Goal: Task Accomplishment & Management: Complete application form

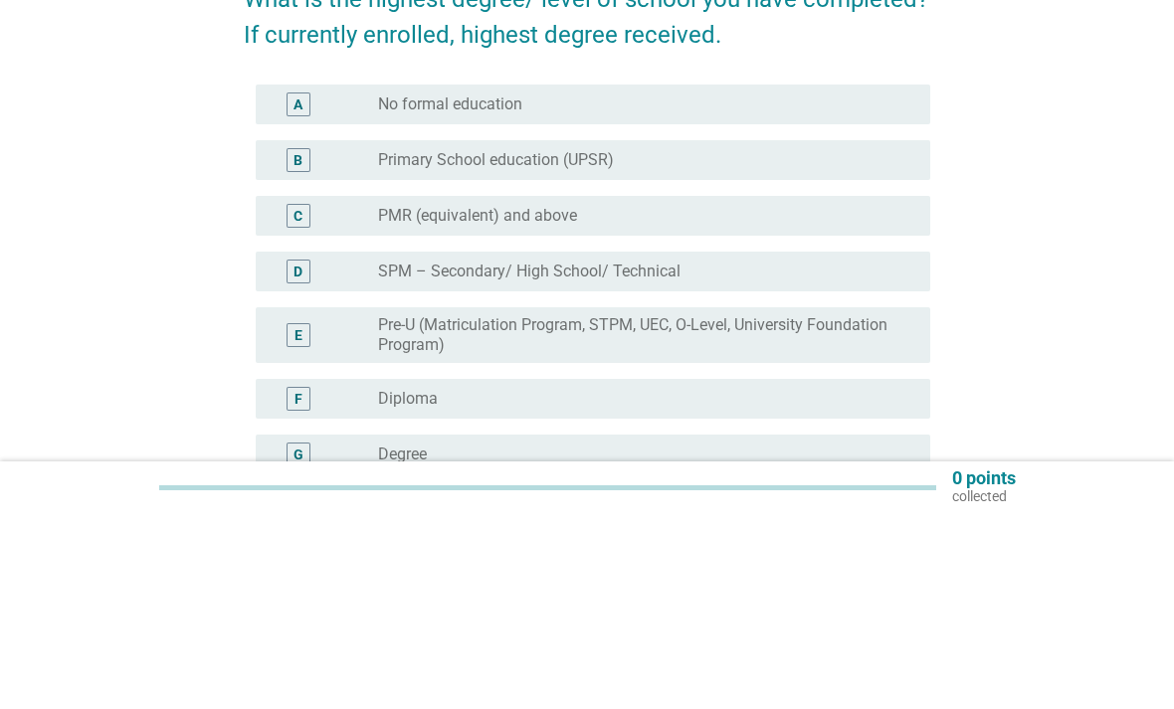
scroll to position [214, 0]
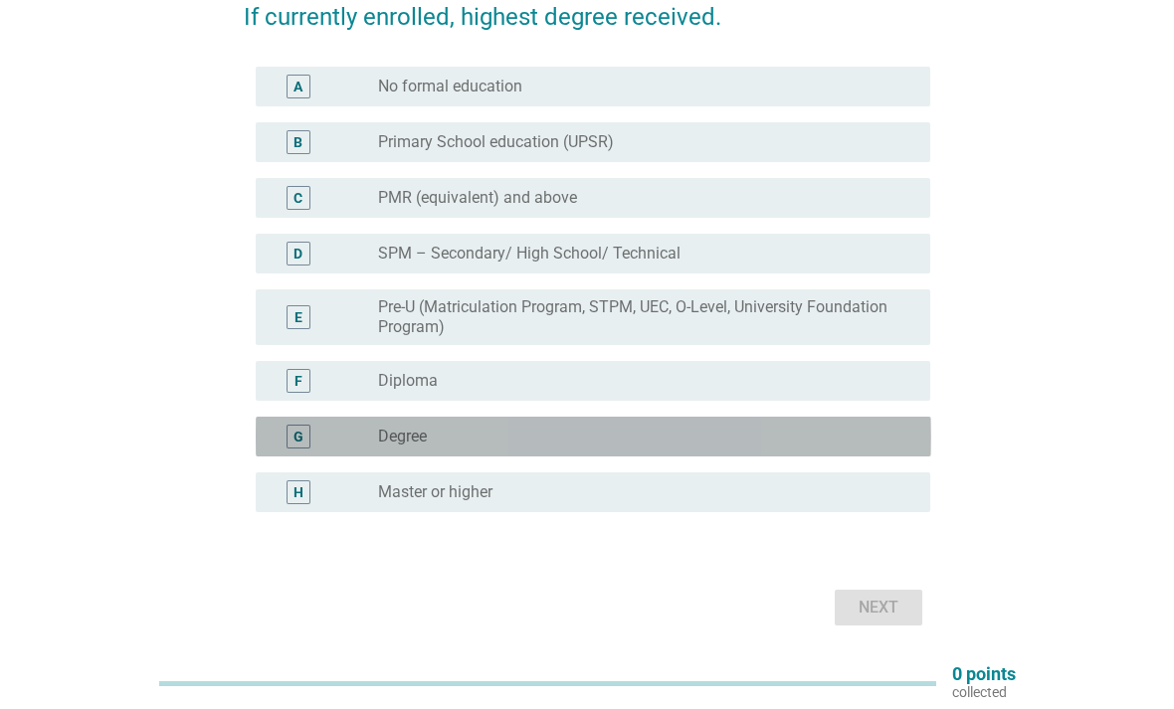
click at [720, 444] on div "radio_button_unchecked Degree" at bounding box center [638, 437] width 520 height 20
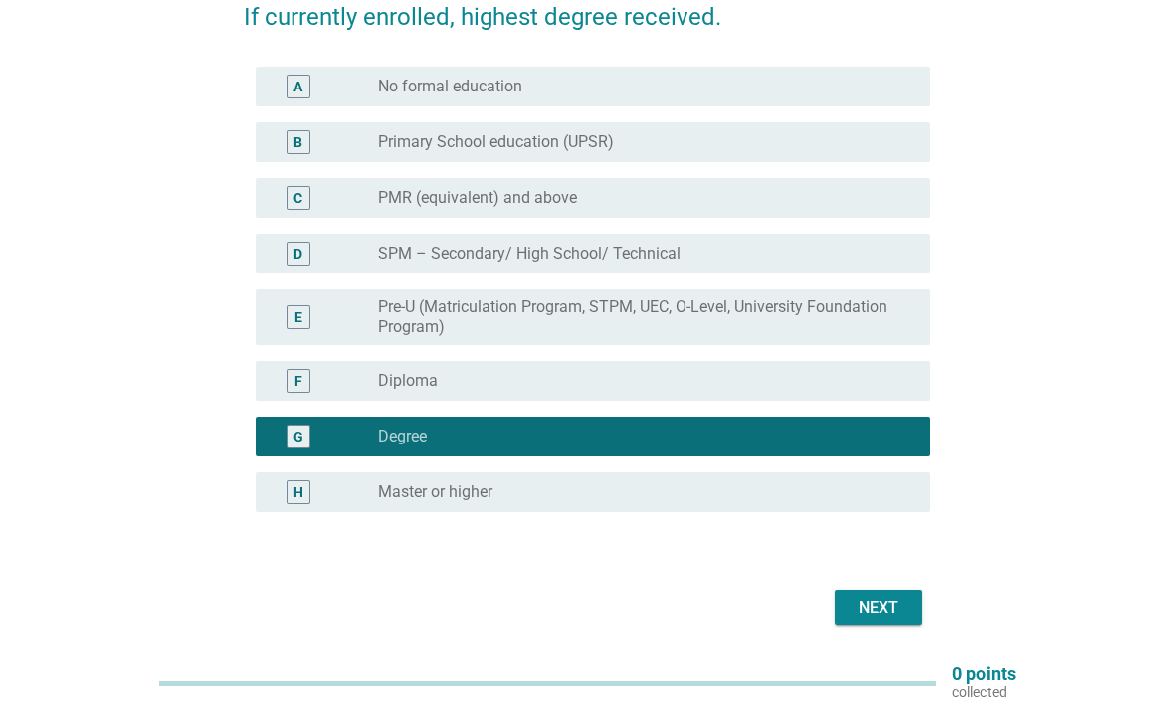
click at [903, 602] on div "Next" at bounding box center [879, 608] width 56 height 24
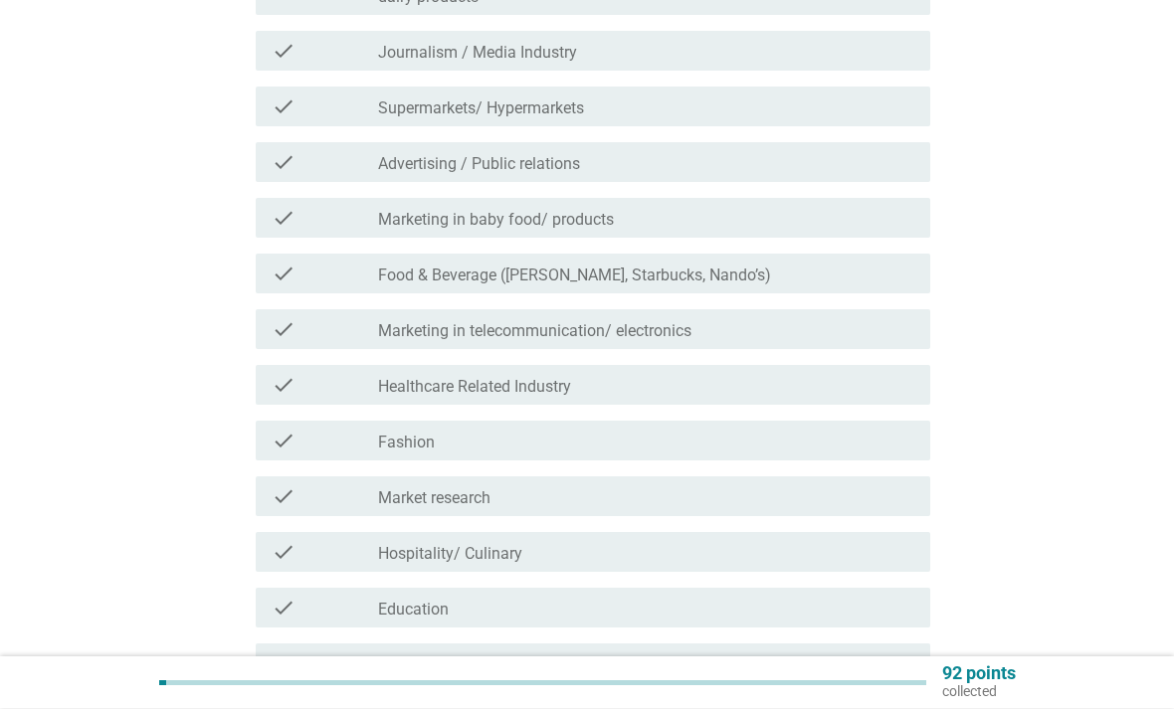
scroll to position [354, 0]
click at [831, 324] on div "check_box_outline_blank Marketing in telecommunication/ electronics" at bounding box center [646, 329] width 536 height 24
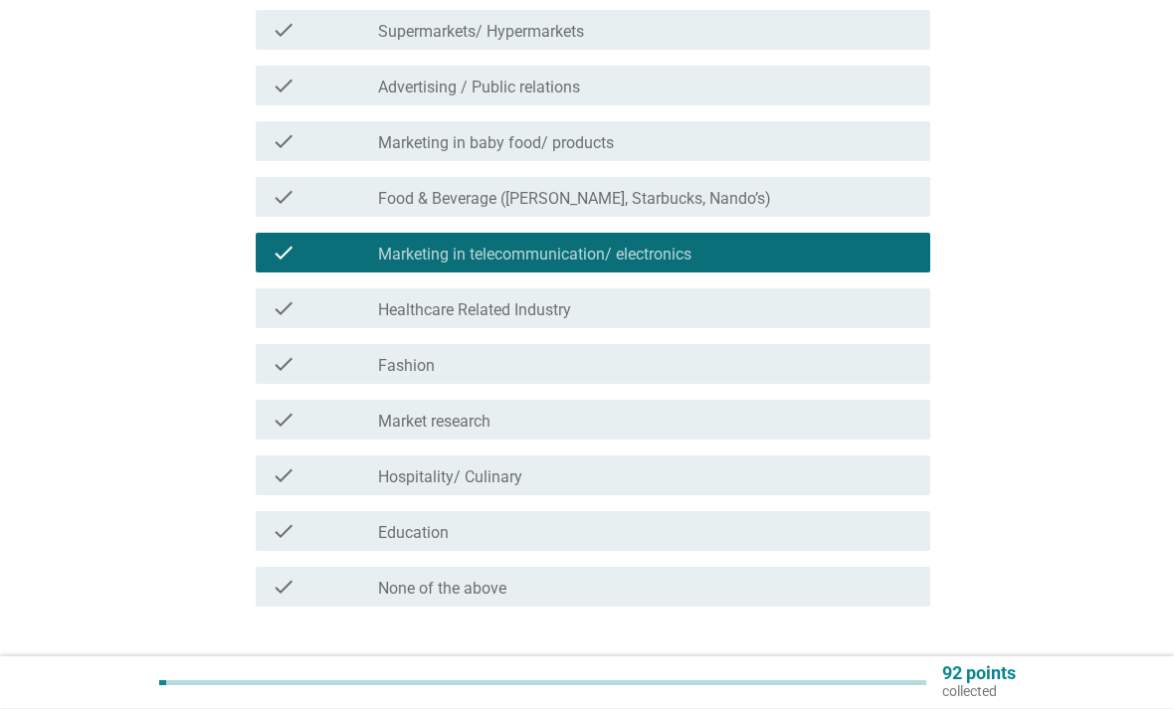
scroll to position [431, 0]
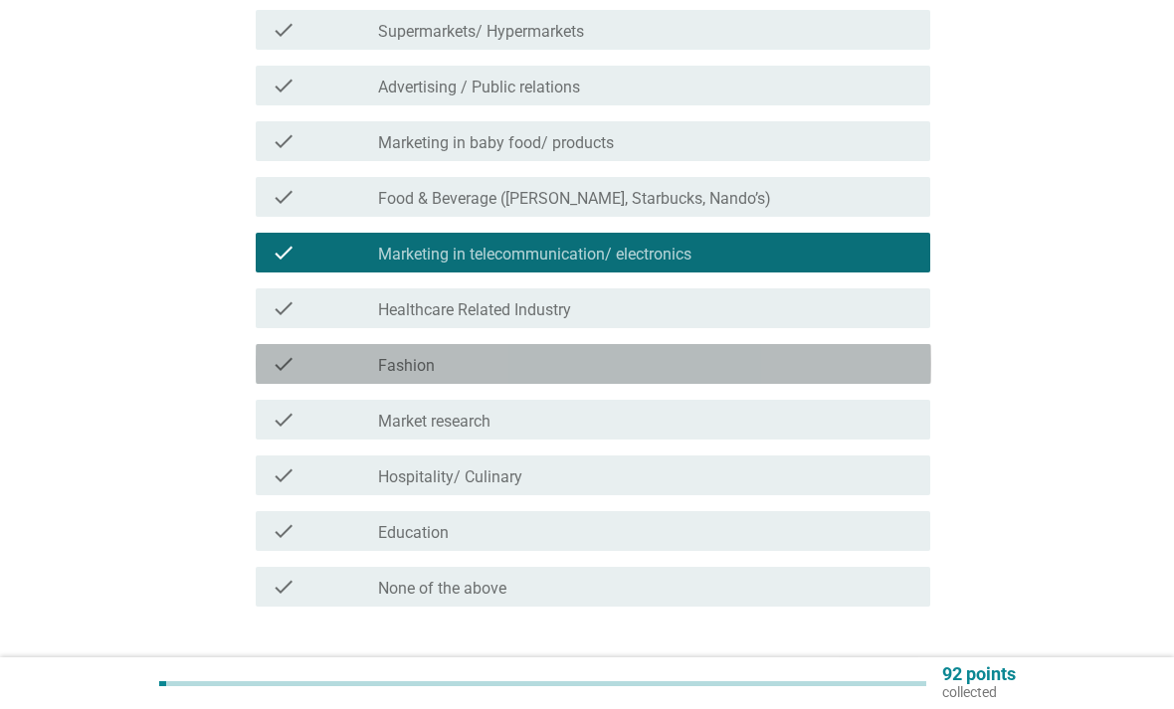
click at [833, 366] on div "check_box_outline_blank Fashion" at bounding box center [646, 364] width 536 height 24
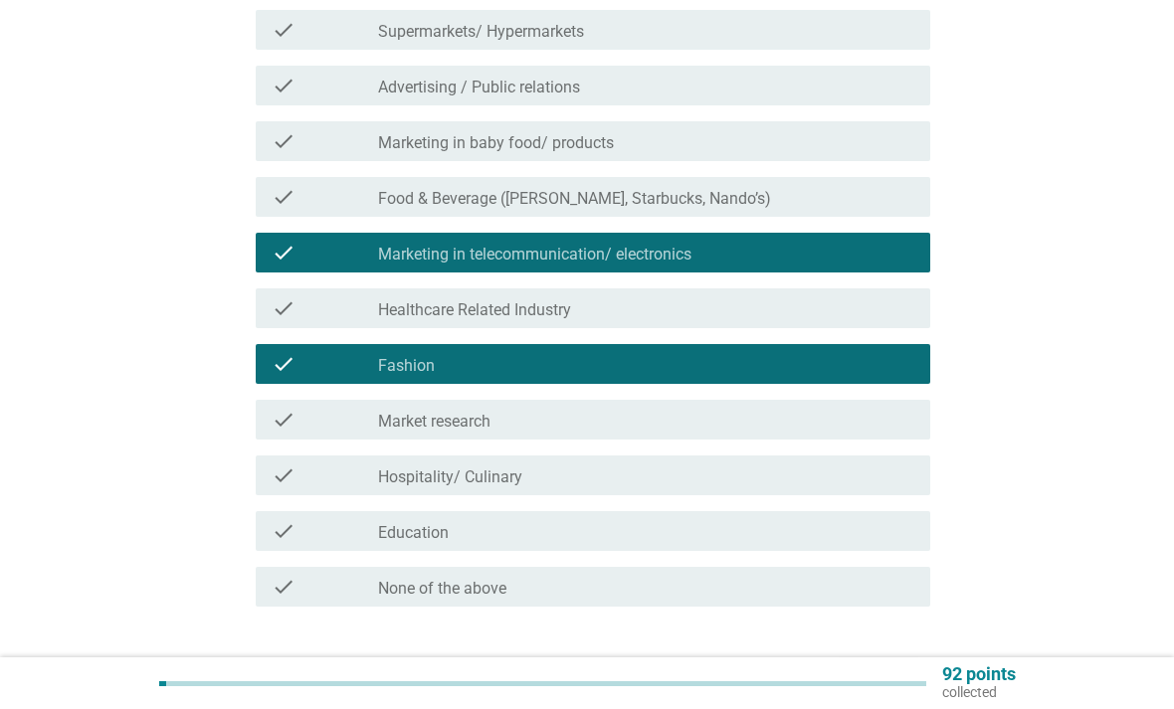
click at [827, 403] on div "check check_box_outline_blank Market research" at bounding box center [593, 420] width 675 height 40
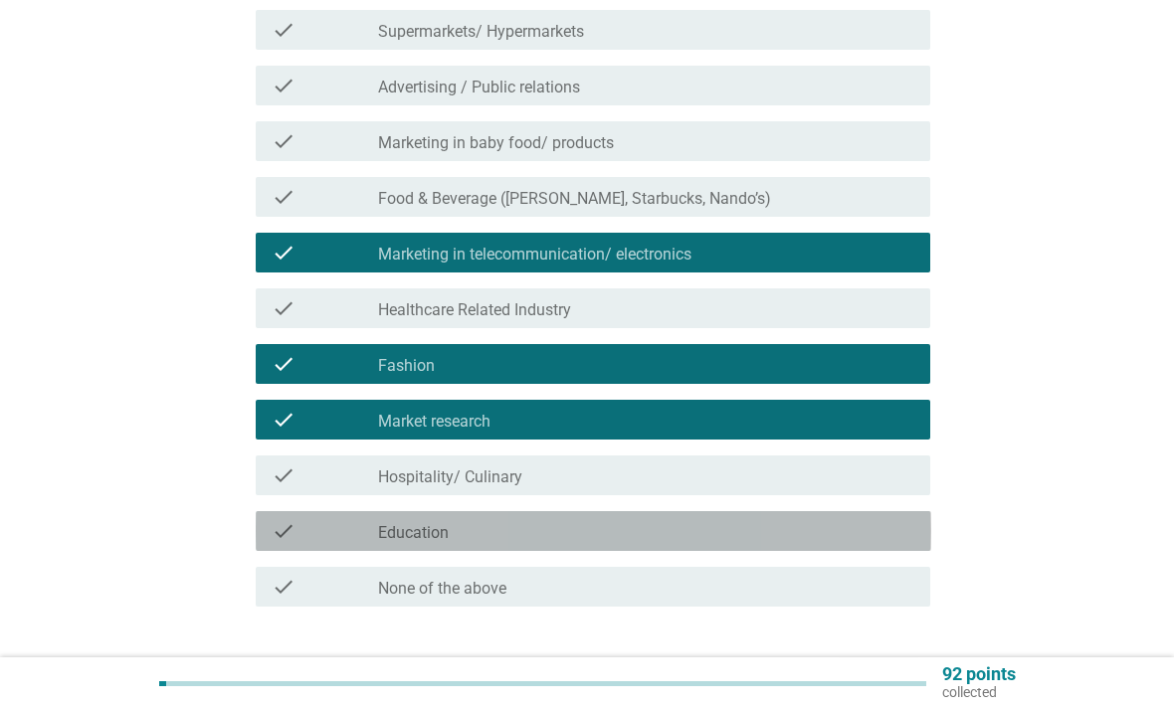
click at [796, 545] on div "check check_box_outline_blank Education" at bounding box center [593, 531] width 675 height 40
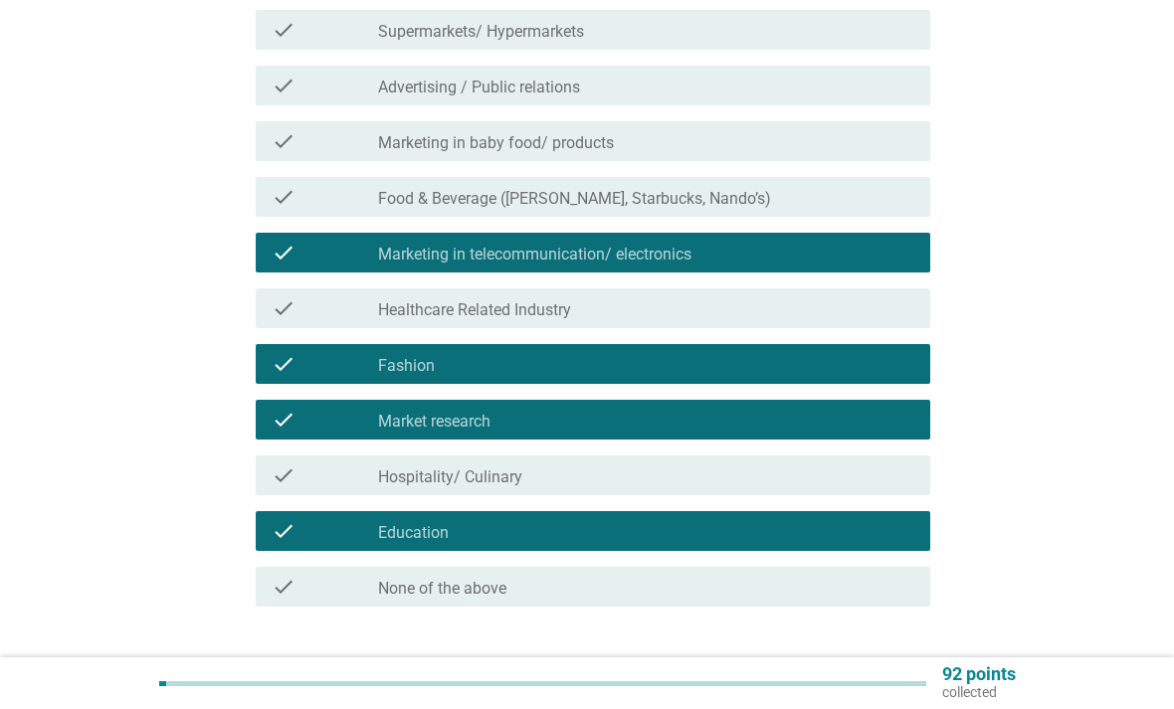
click at [886, 671] on div "Next" at bounding box center [879, 678] width 56 height 24
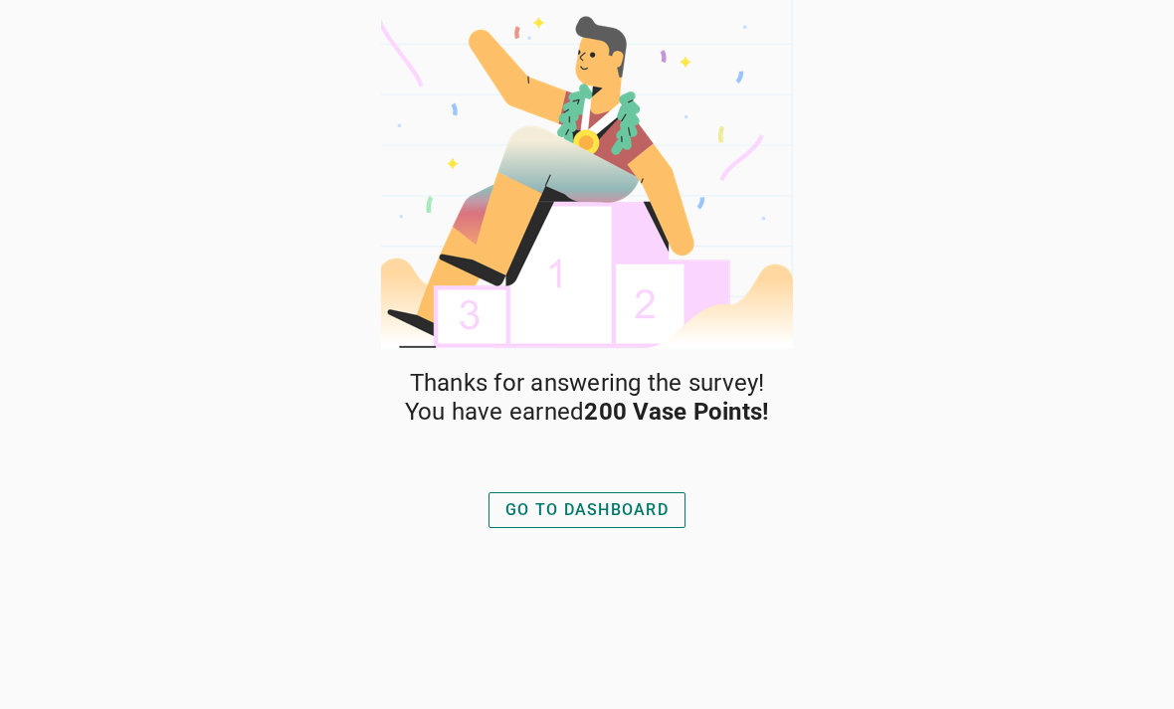
click at [656, 506] on div "GO TO DASHBOARD" at bounding box center [586, 510] width 163 height 24
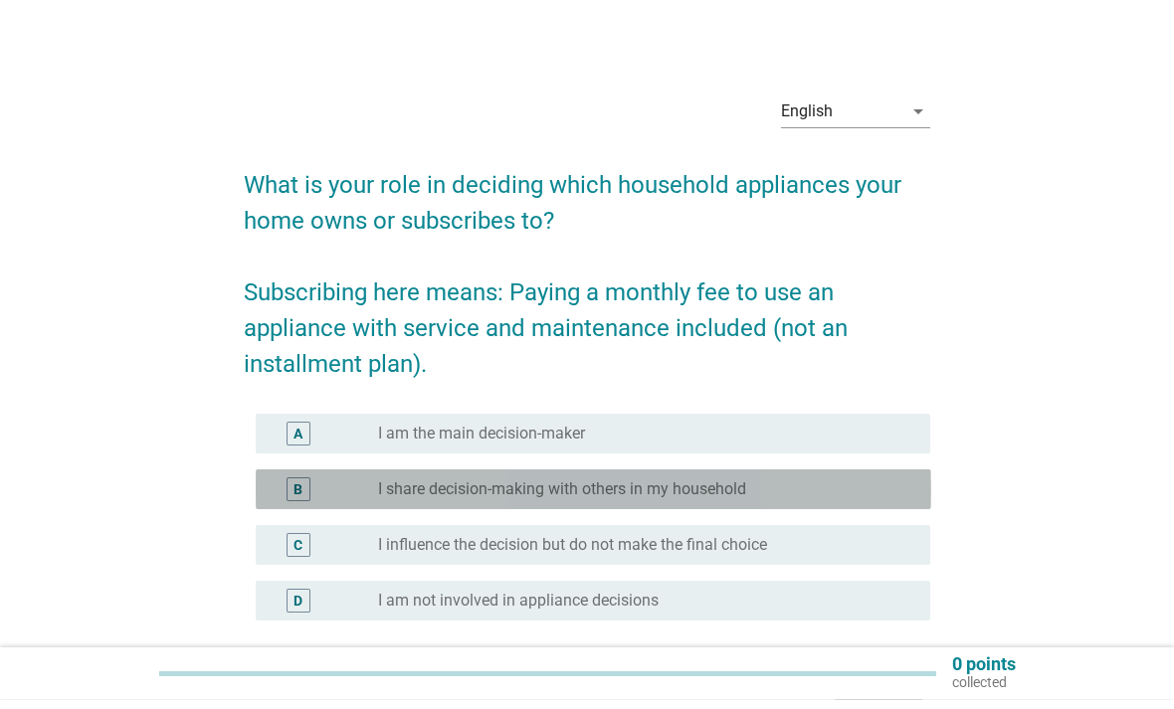
scroll to position [118, 0]
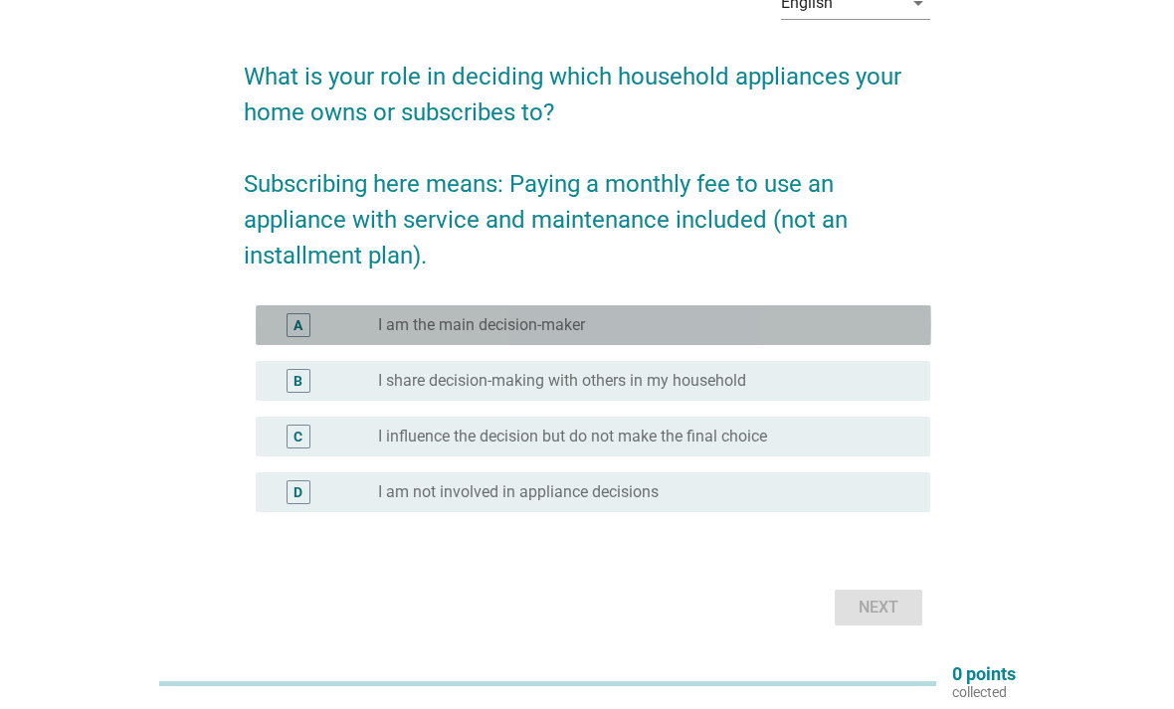
click at [817, 338] on div "A radio_button_unchecked I am the main decision-maker" at bounding box center [593, 325] width 675 height 40
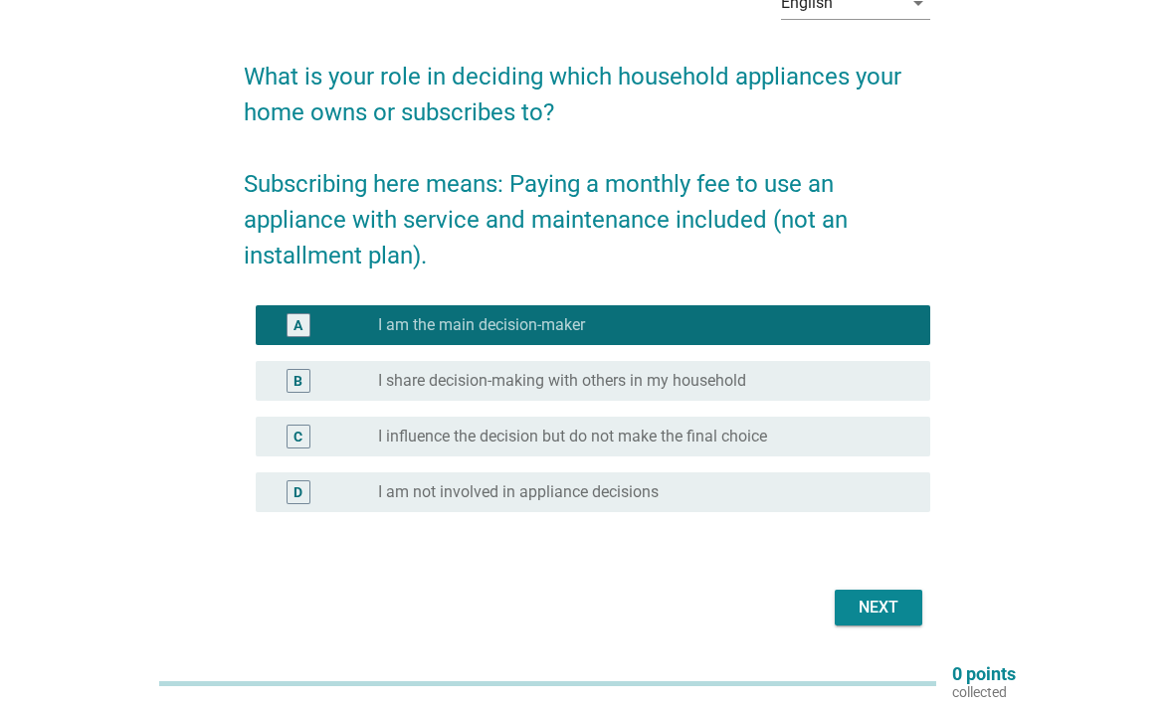
click at [872, 599] on div "Next" at bounding box center [879, 608] width 56 height 24
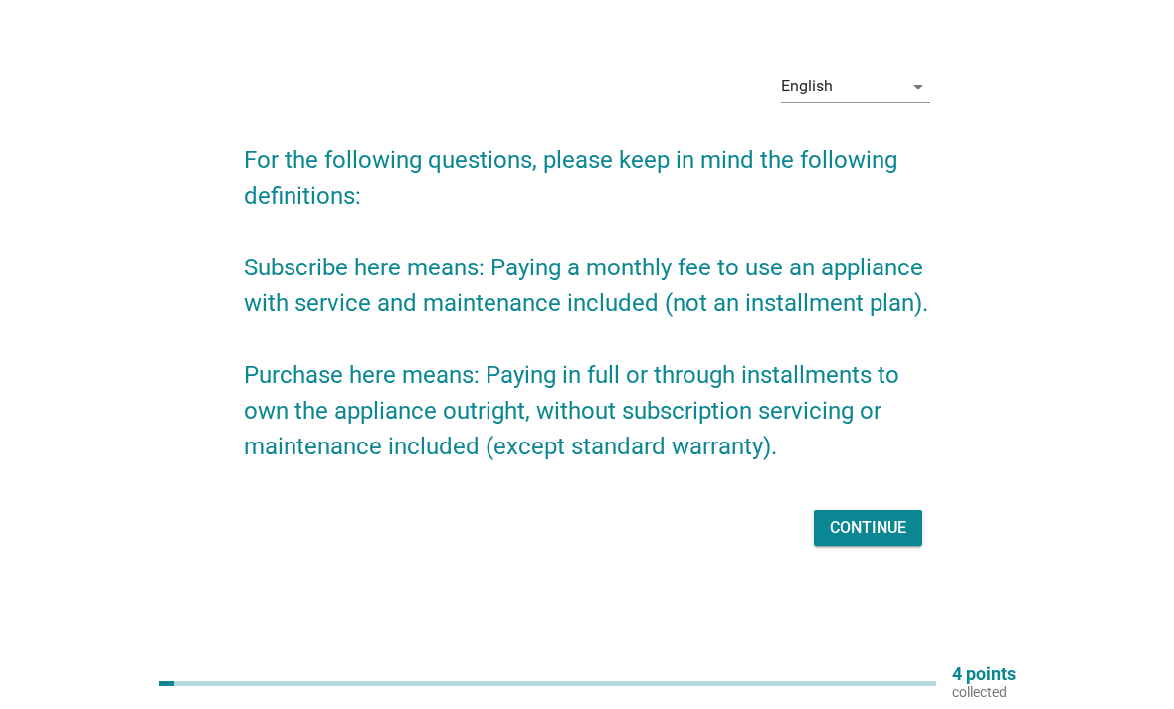
scroll to position [0, 0]
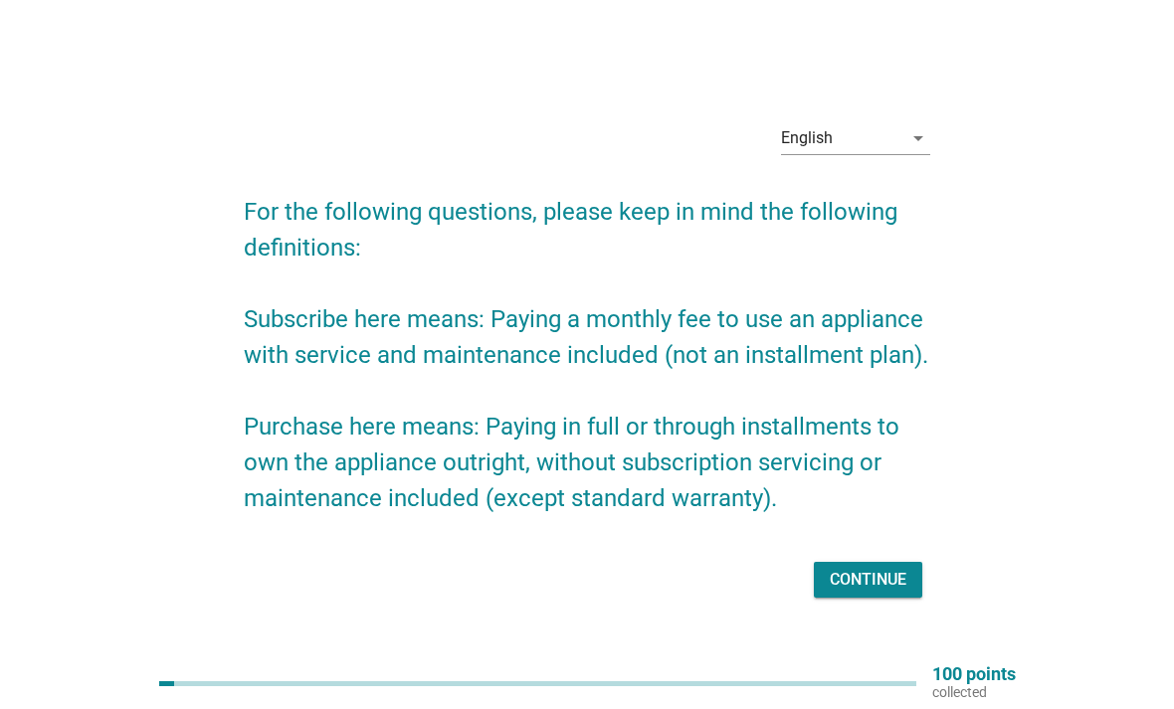
click at [887, 592] on div "Continue" at bounding box center [868, 580] width 77 height 24
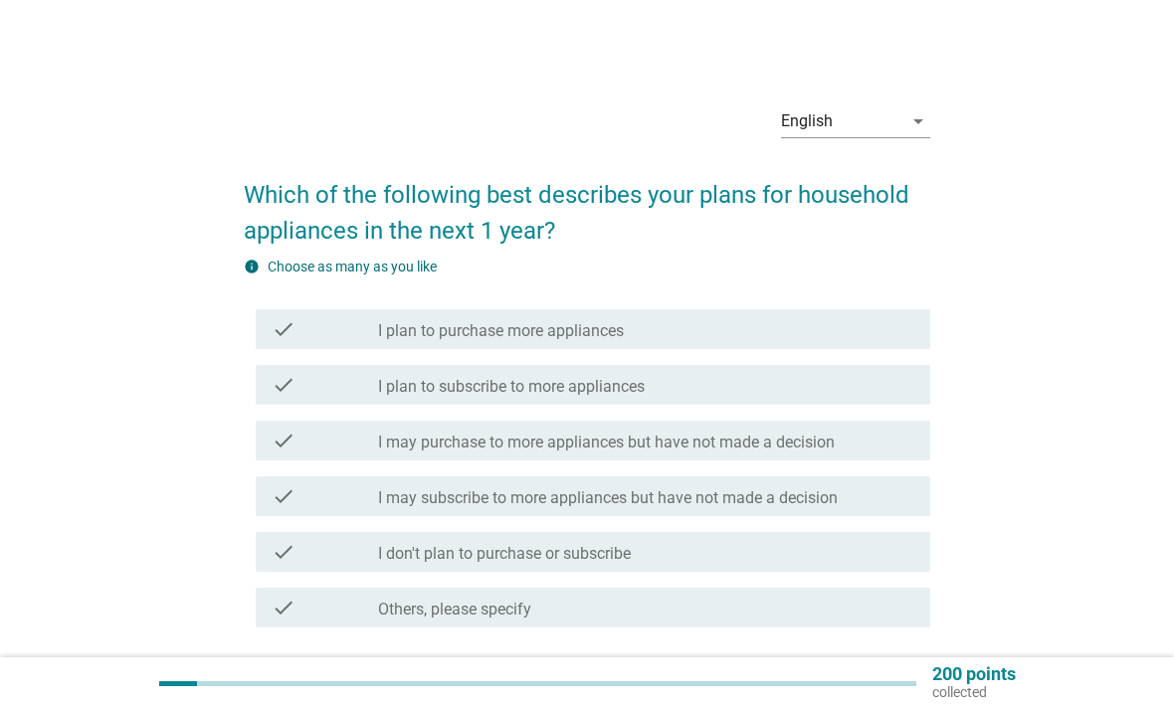
click at [848, 336] on div "check_box_outline_blank I plan to purchase more appliances" at bounding box center [646, 329] width 536 height 24
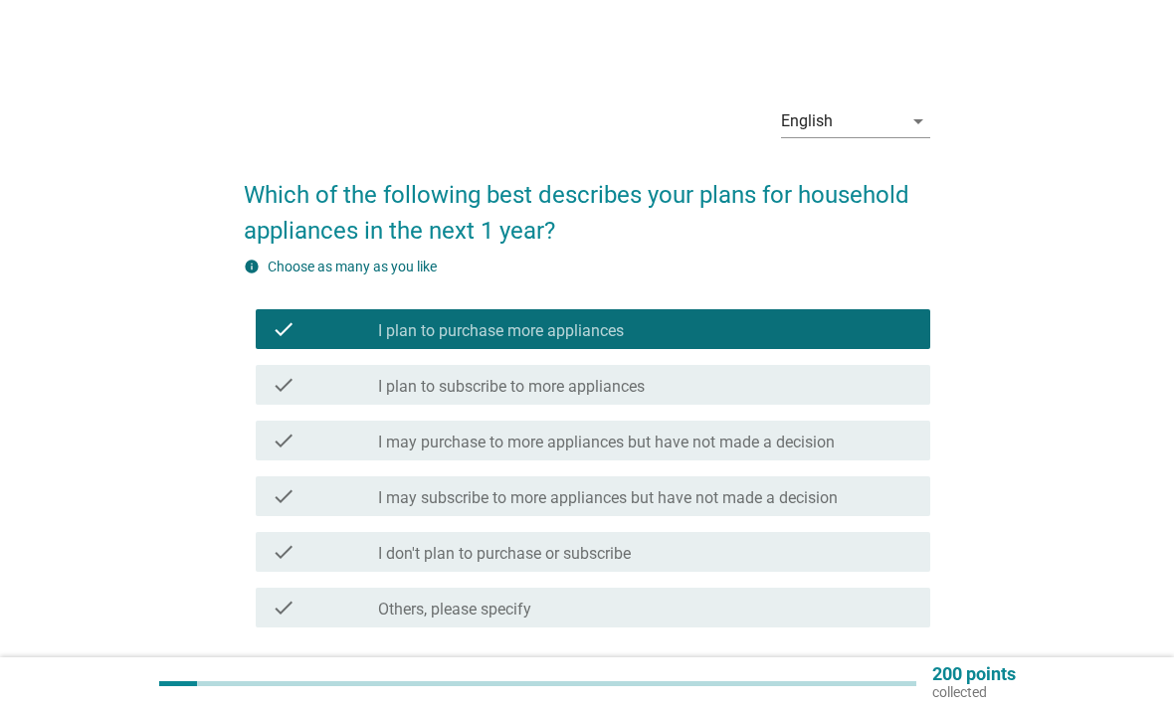
click at [892, 701] on div "Next" at bounding box center [879, 699] width 56 height 24
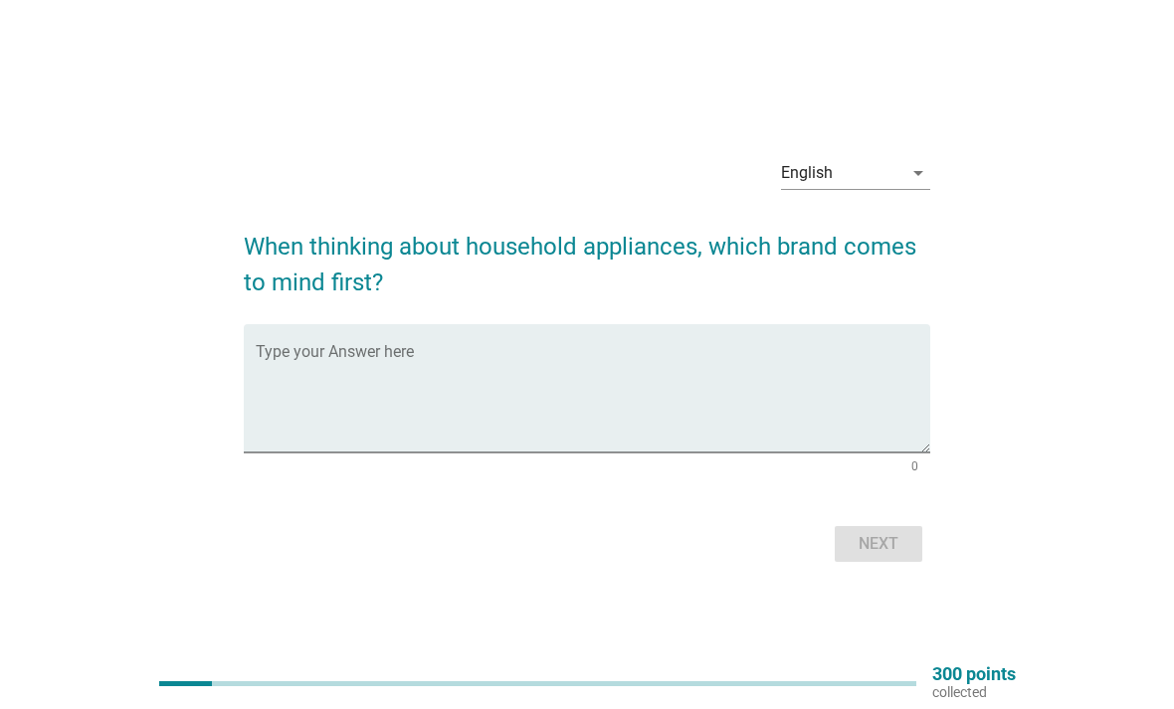
click at [698, 419] on textarea "Type your Answer here" at bounding box center [593, 400] width 675 height 104
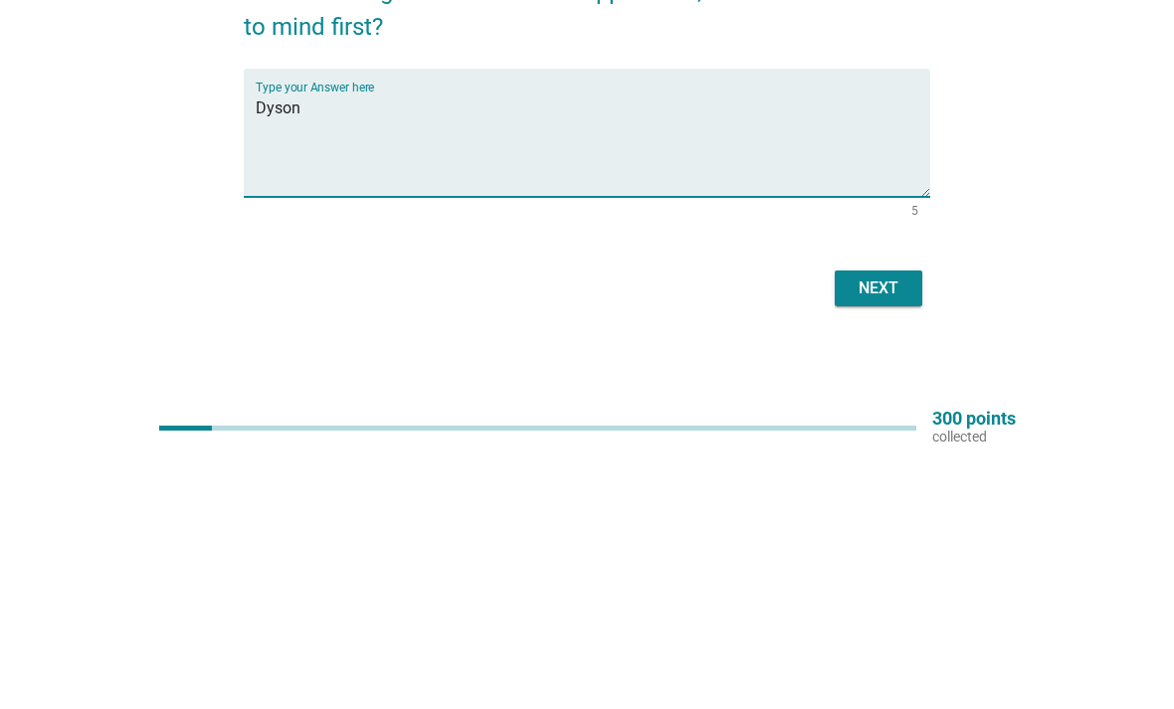
type textarea "Dyson"
click at [920, 526] on button "Next" at bounding box center [879, 544] width 88 height 36
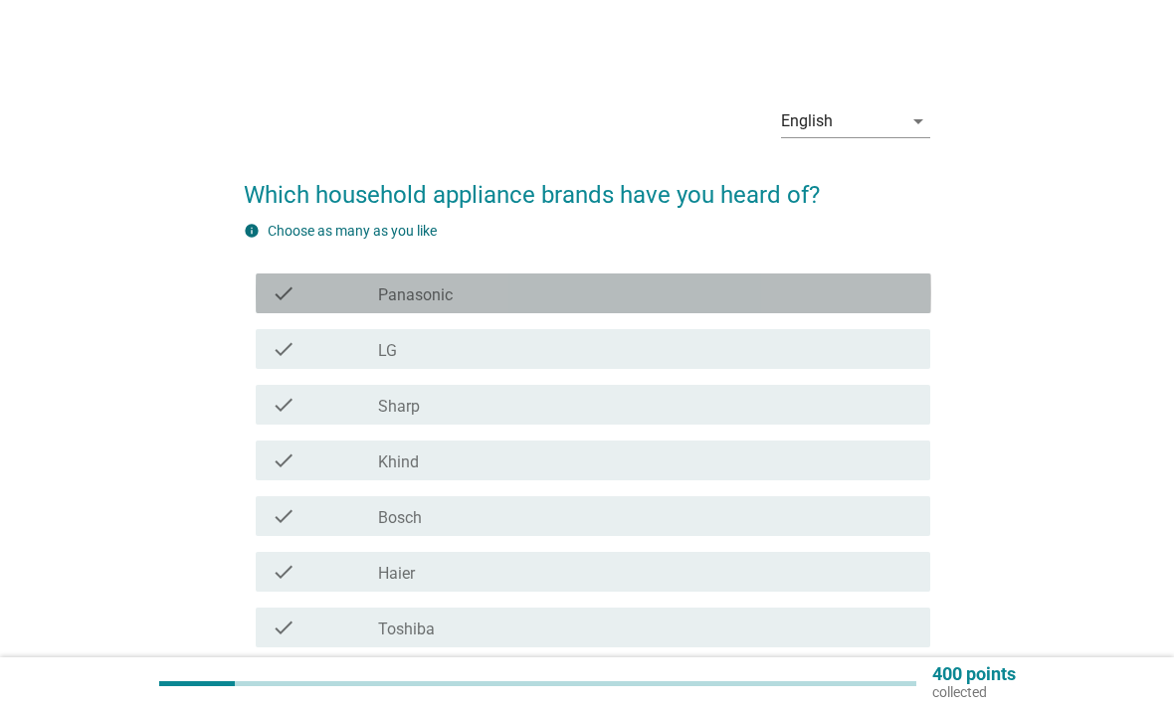
click at [761, 308] on div "check check_box_outline_blank Panasonic" at bounding box center [593, 294] width 675 height 40
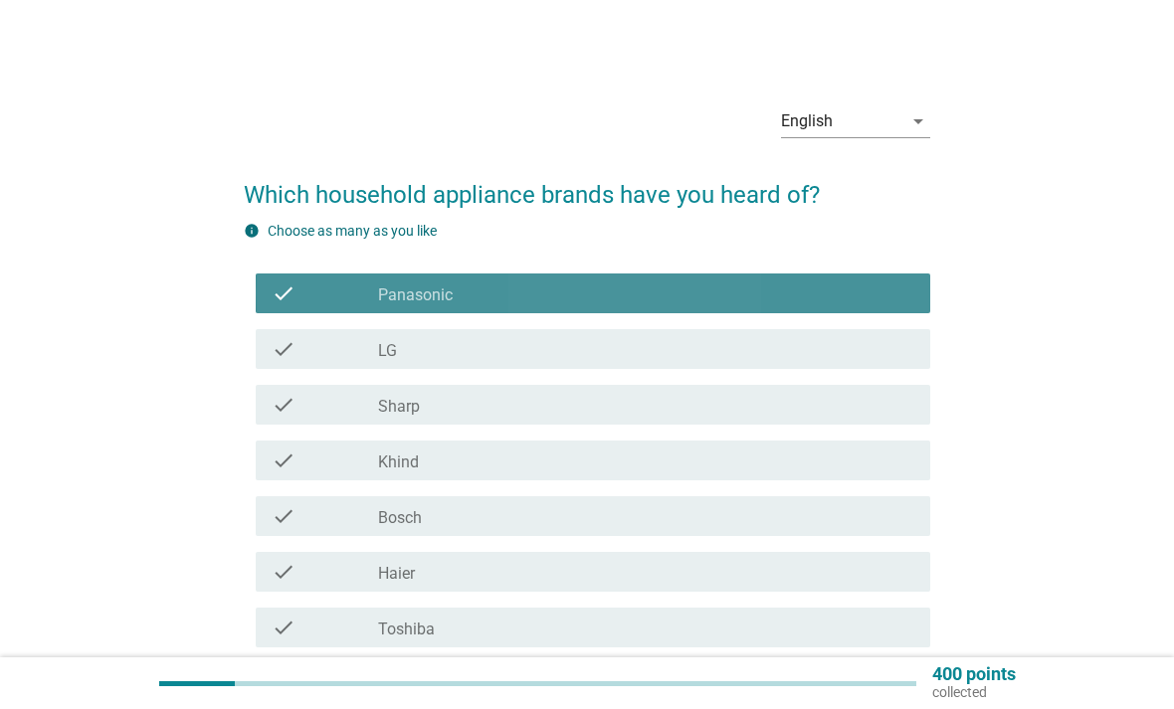
click at [774, 365] on div "check check_box_outline_blank LG" at bounding box center [593, 349] width 675 height 40
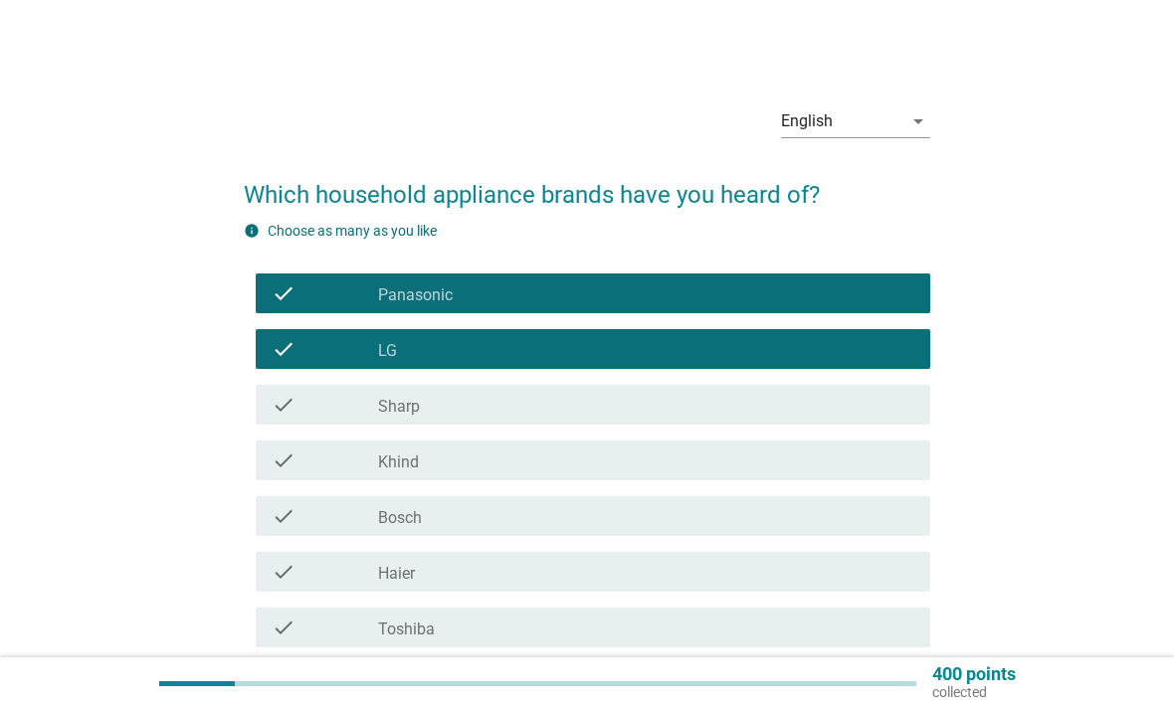
click at [762, 422] on div "check check_box_outline_blank Sharp" at bounding box center [593, 405] width 675 height 40
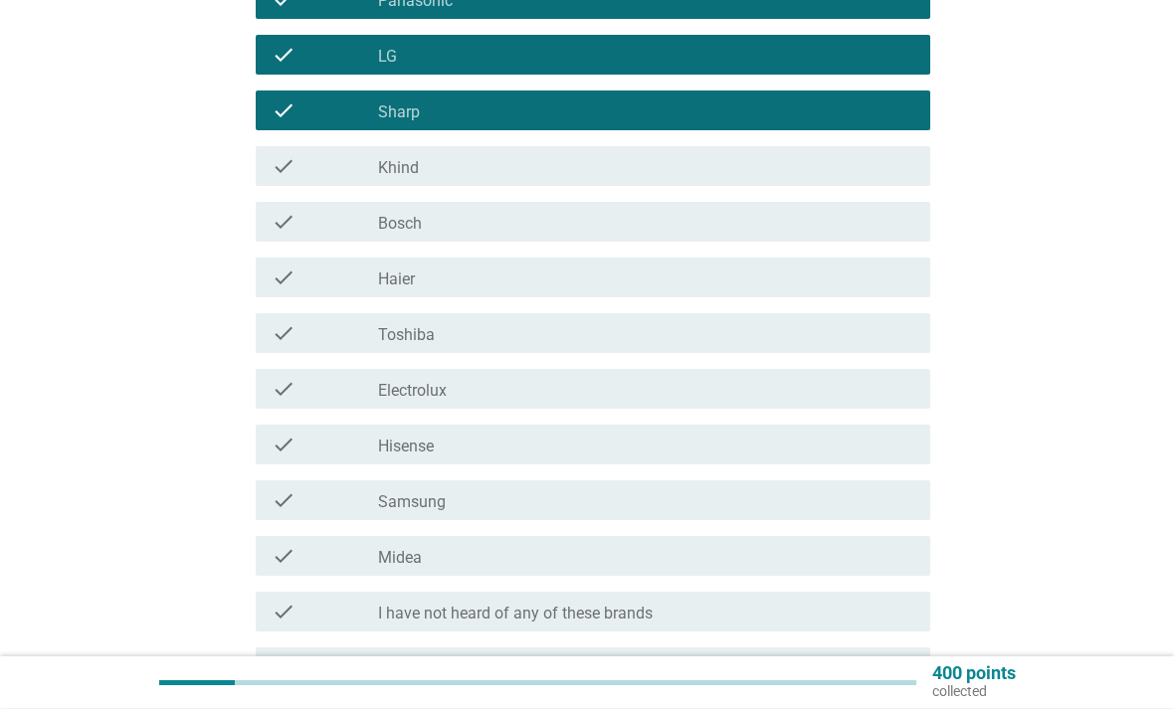
scroll to position [294, 0]
click at [839, 240] on div "check check_box_outline_blank Bosch" at bounding box center [593, 222] width 675 height 40
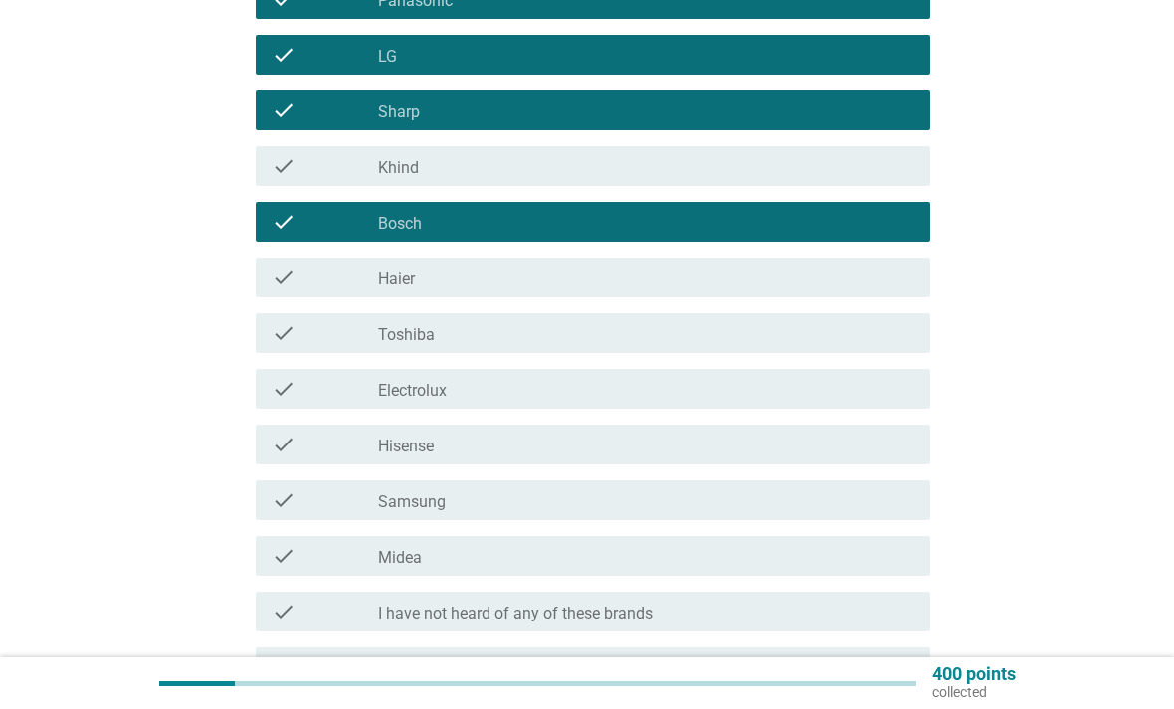
click at [813, 293] on div "check check_box_outline_blank Haier" at bounding box center [593, 278] width 675 height 40
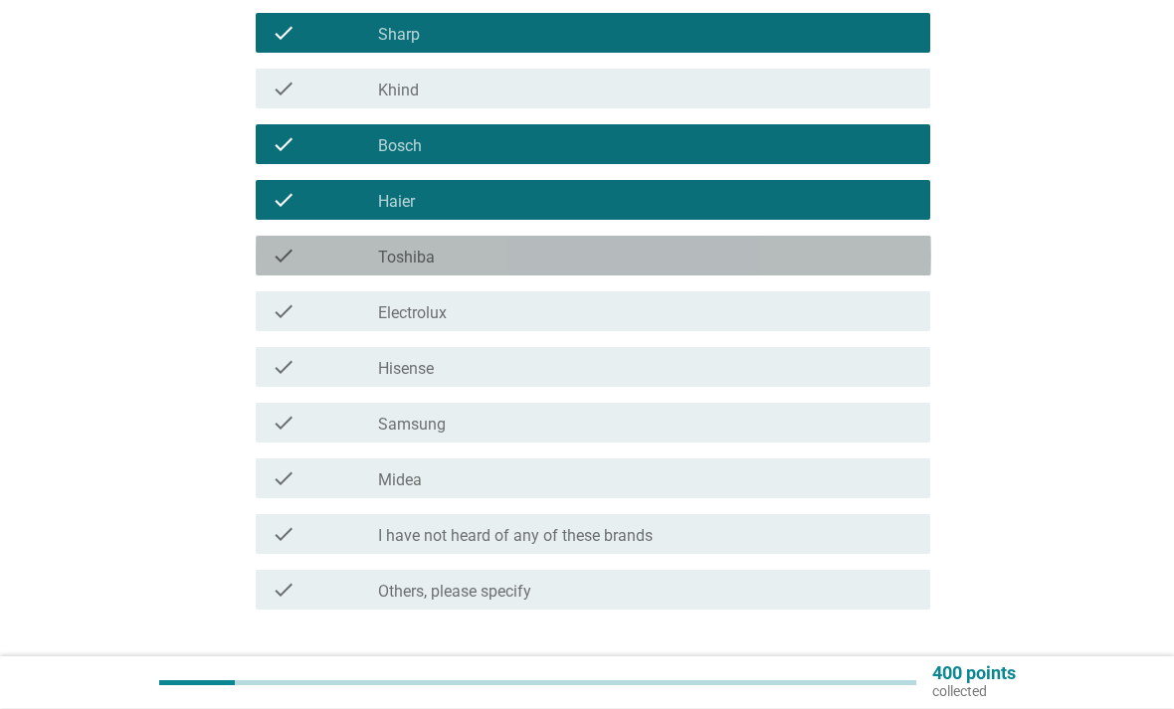
scroll to position [372, 0]
click at [824, 272] on div "check check_box_outline_blank Toshiba" at bounding box center [593, 256] width 675 height 40
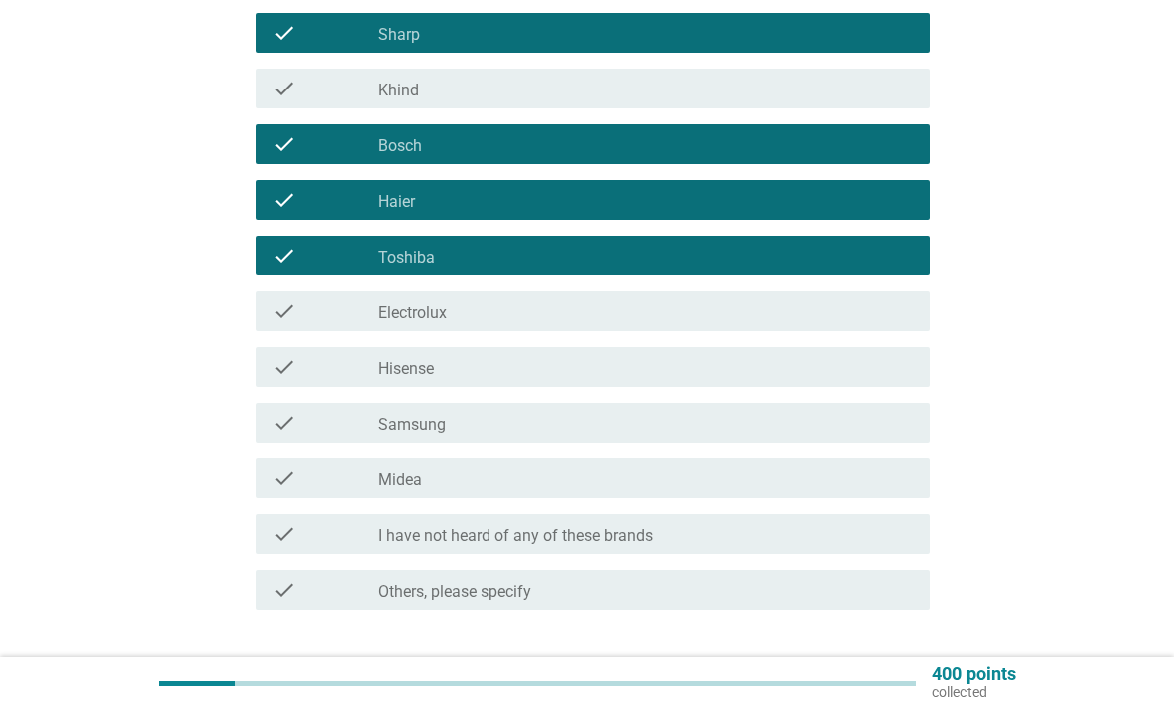
click at [788, 442] on div "check check_box_outline_blank Samsung" at bounding box center [593, 423] width 675 height 40
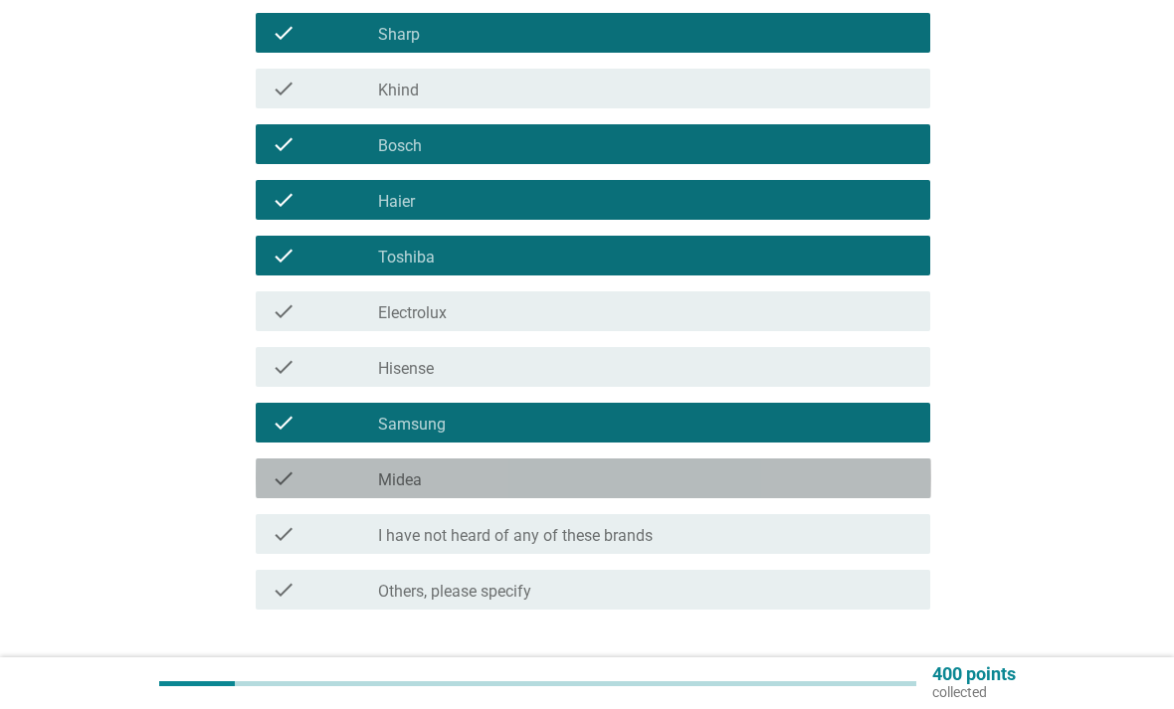
scroll to position [446, 0]
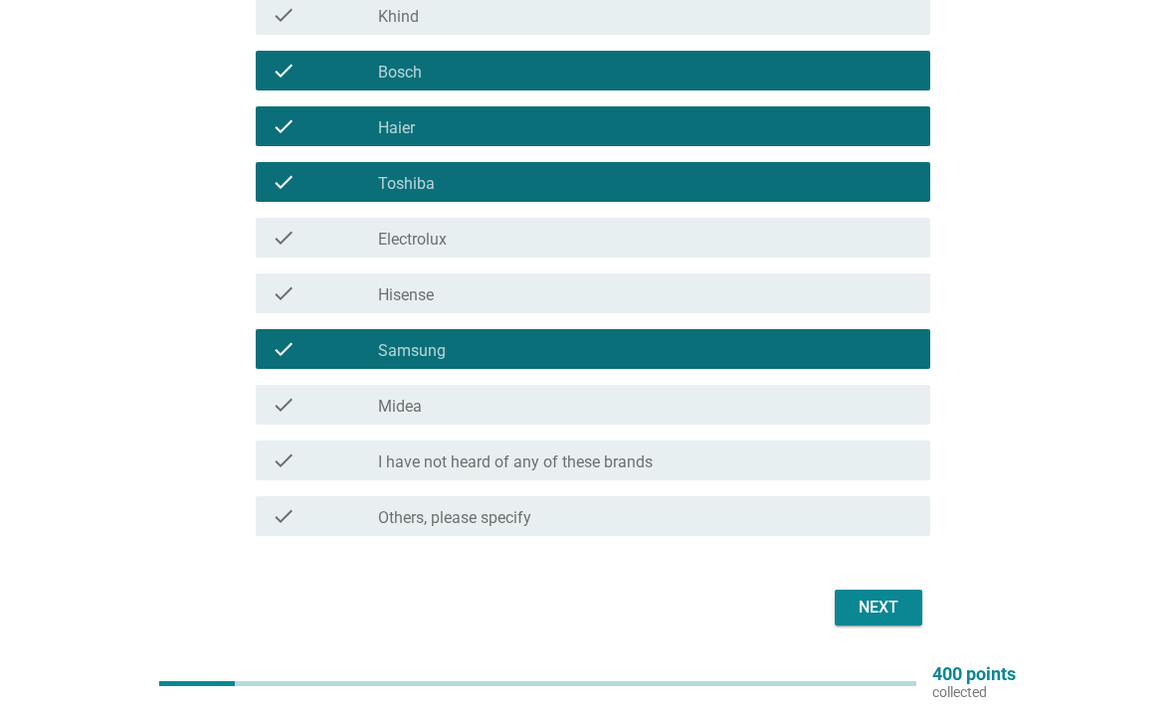
click at [879, 607] on div "Next" at bounding box center [879, 608] width 56 height 24
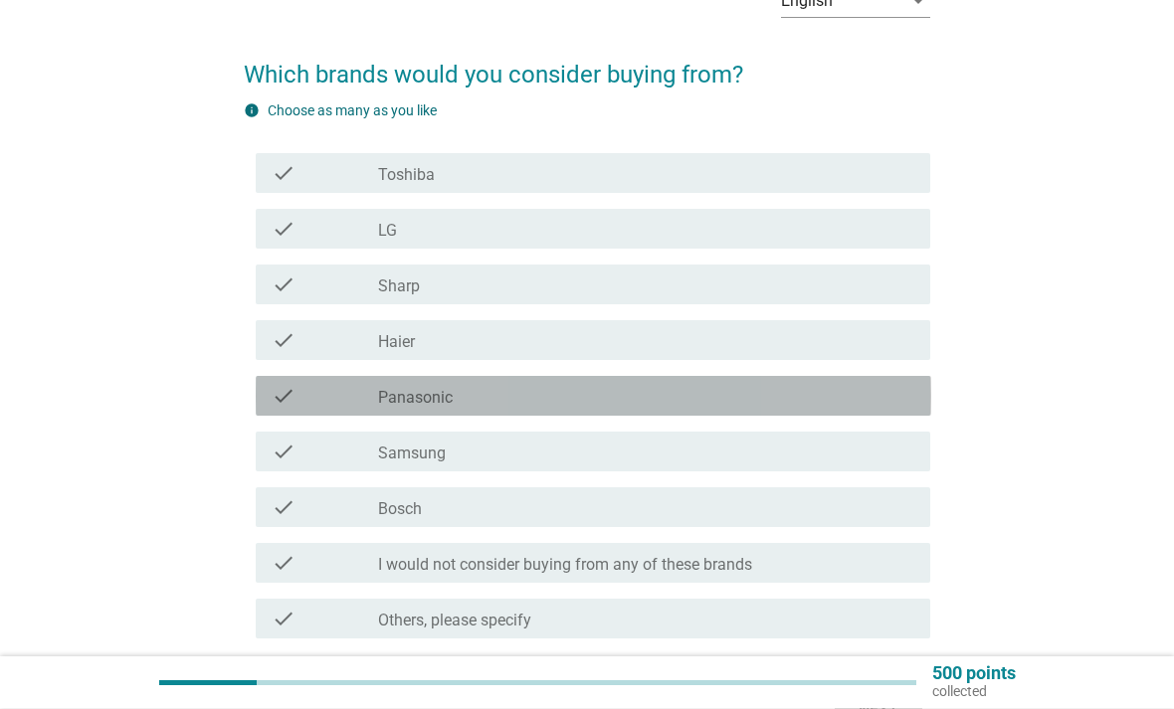
scroll to position [120, 0]
click at [773, 406] on div "check_box_outline_blank Panasonic" at bounding box center [646, 396] width 536 height 24
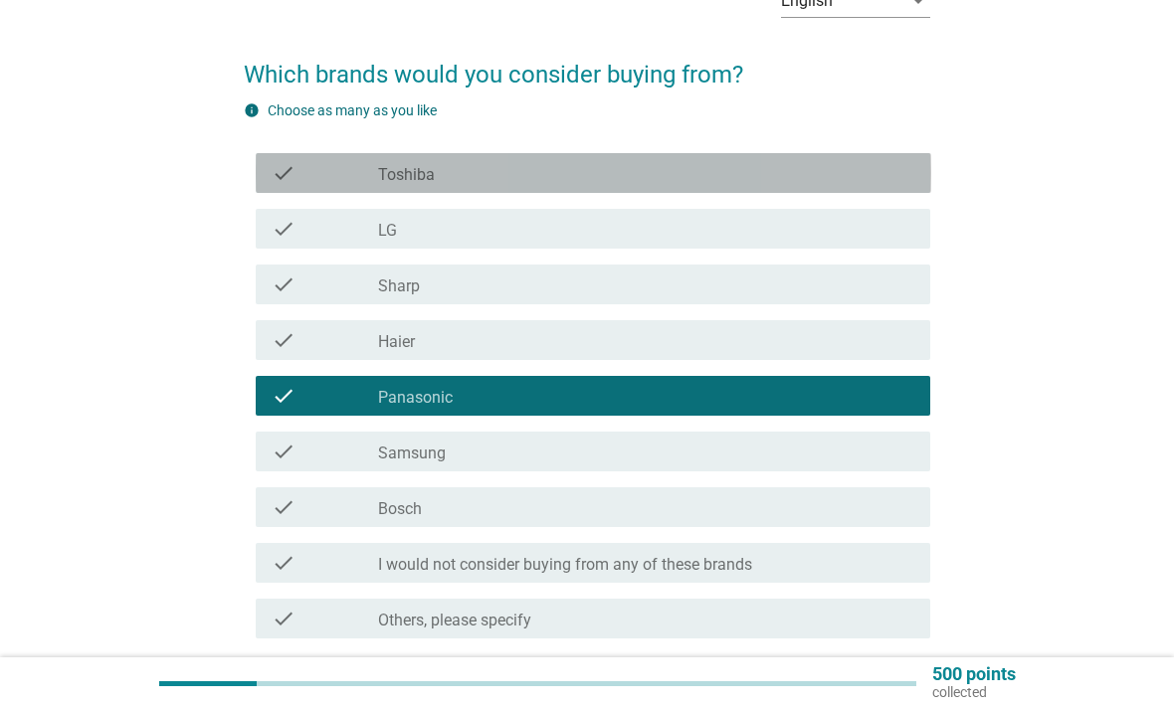
click at [840, 169] on div "check_box_outline_blank Toshiba" at bounding box center [646, 173] width 536 height 24
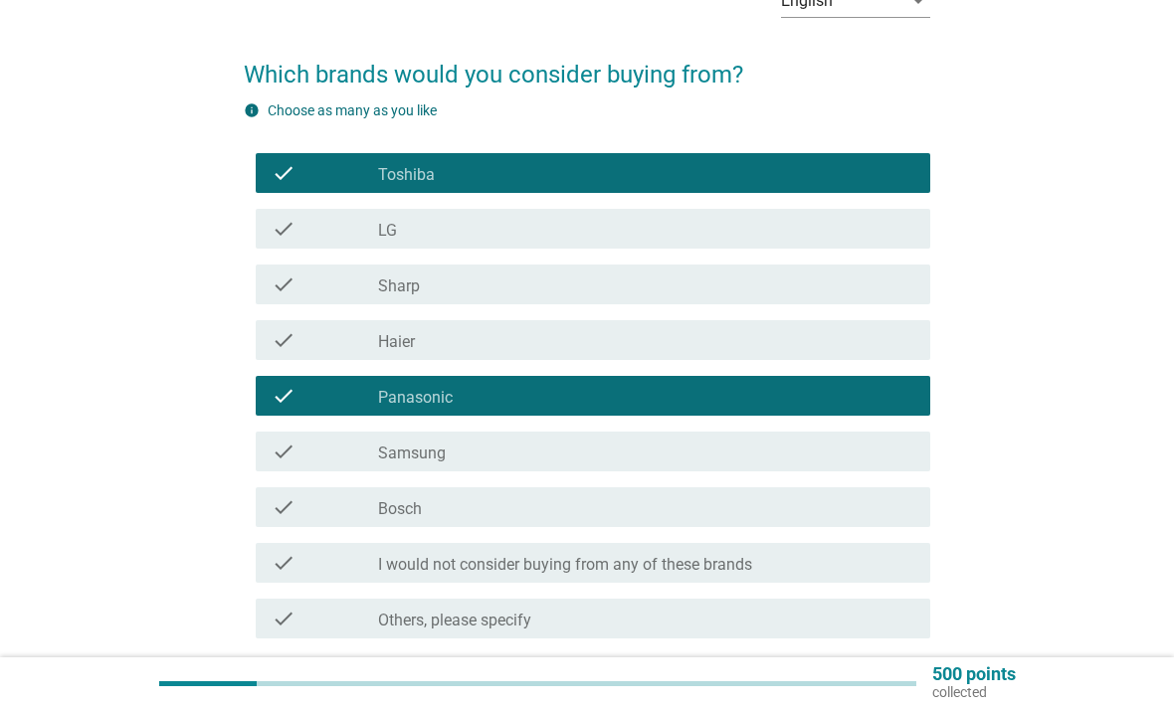
click at [851, 303] on div "check check_box_outline_blank Sharp" at bounding box center [593, 285] width 675 height 40
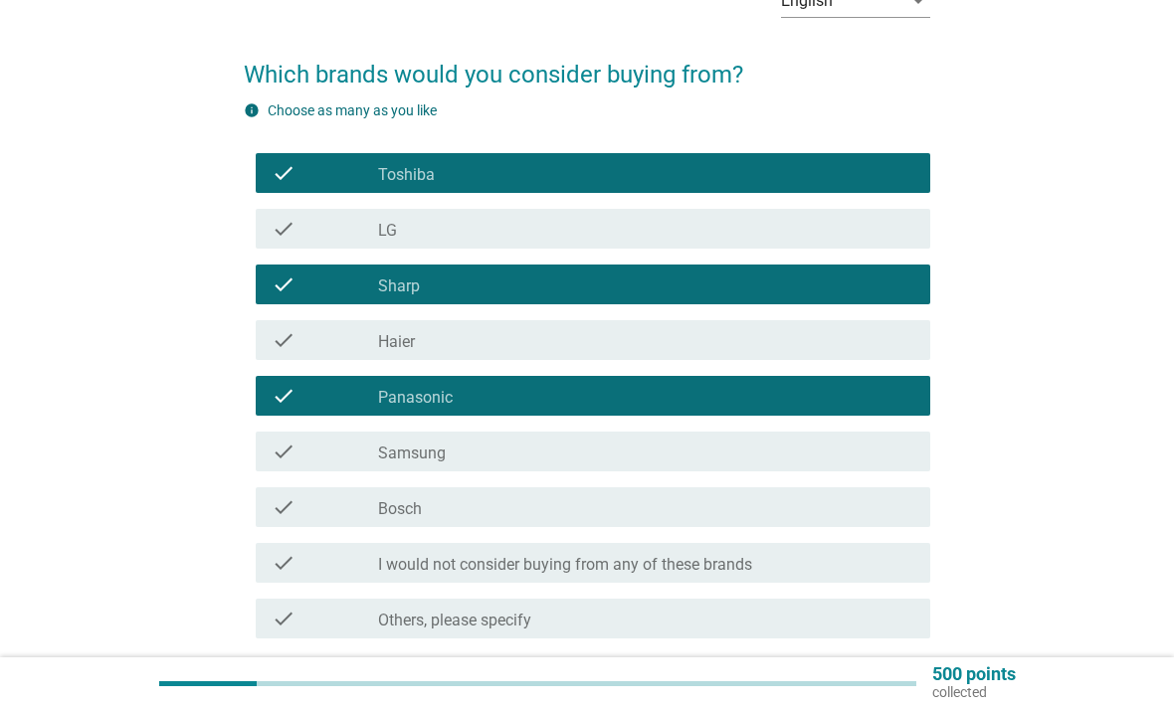
click at [867, 693] on button "Next" at bounding box center [879, 710] width 88 height 36
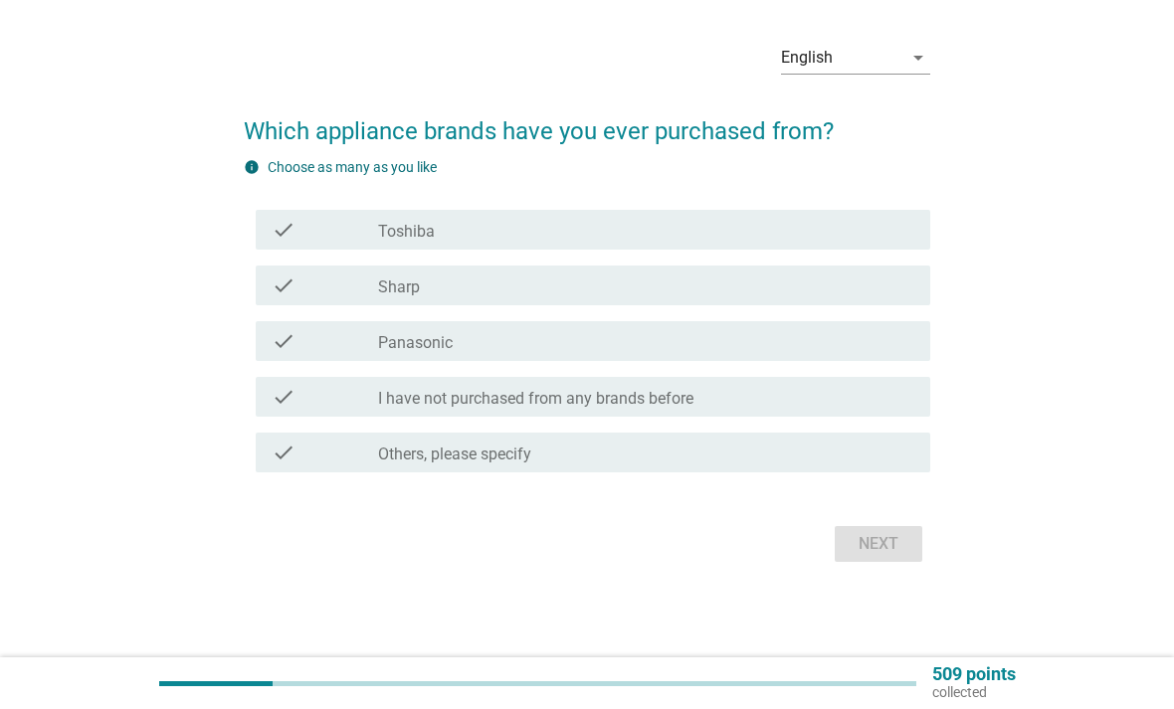
scroll to position [0, 0]
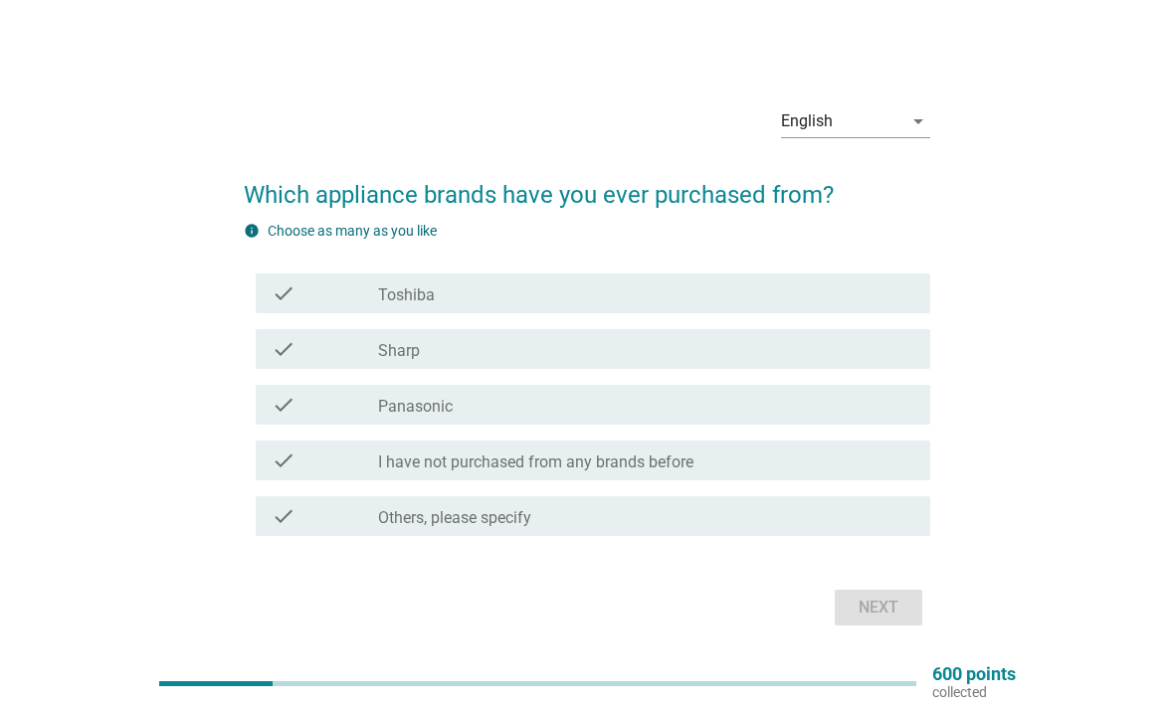
click at [873, 313] on div "check check_box_outline_blank Toshiba" at bounding box center [593, 294] width 675 height 40
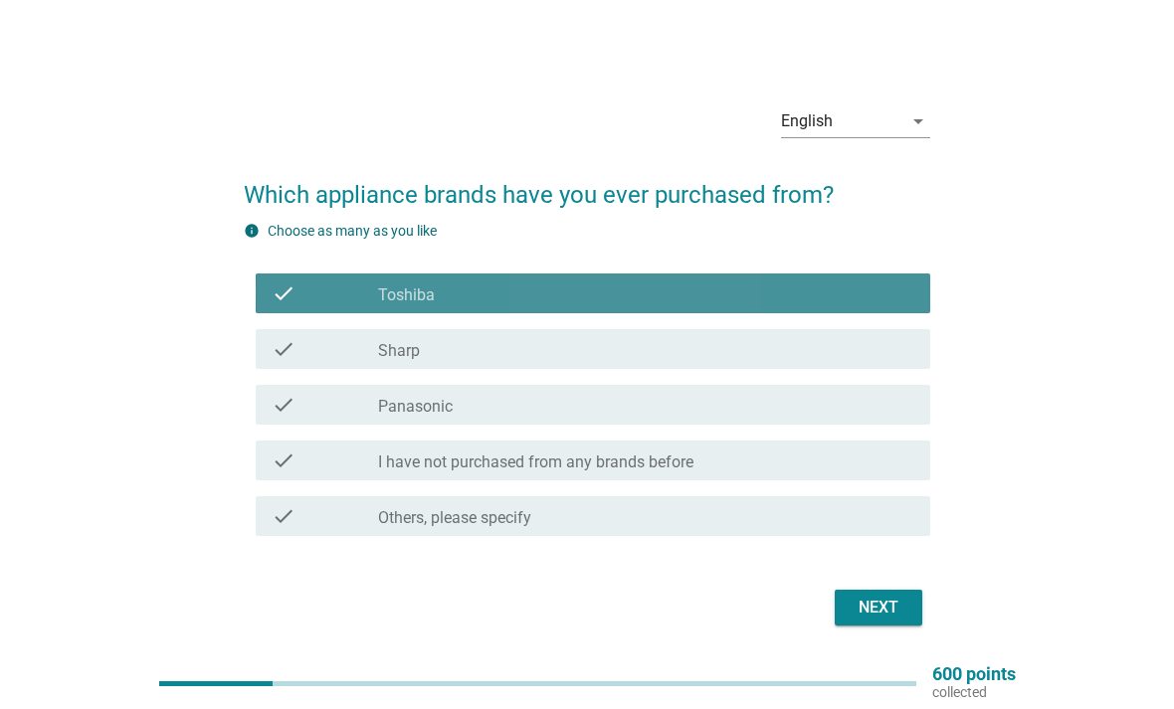
click at [850, 361] on div "check_box Sharp" at bounding box center [646, 349] width 536 height 24
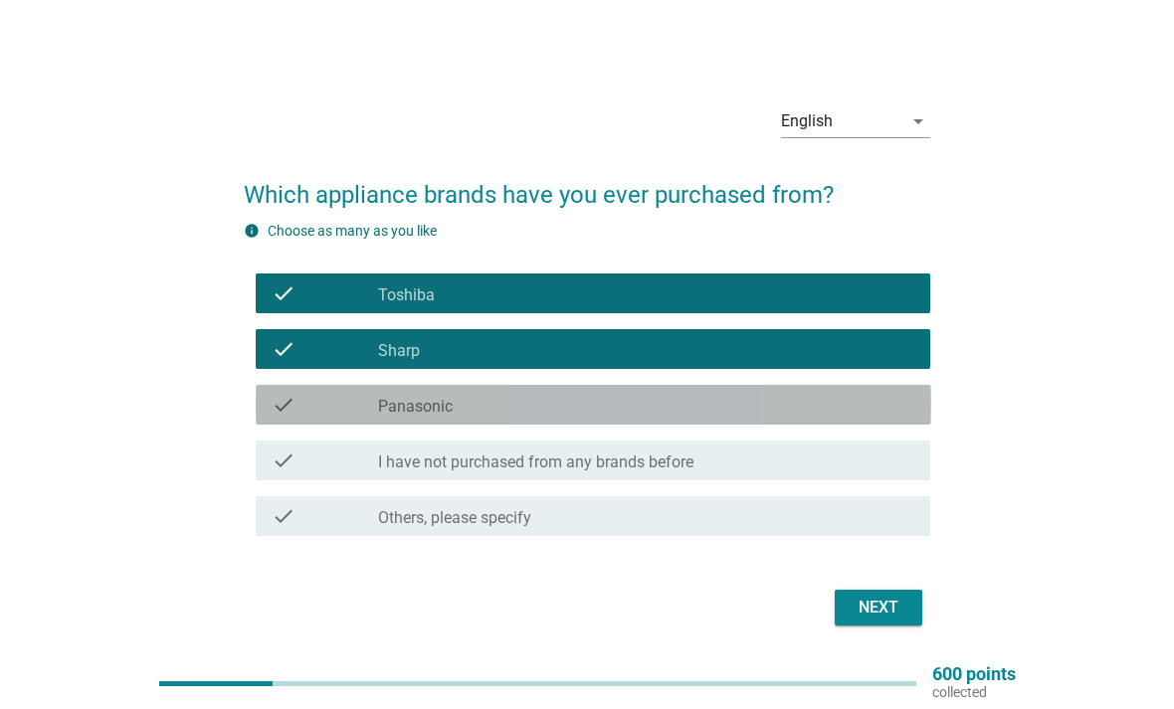
click at [829, 417] on div "check_box Panasonic" at bounding box center [646, 405] width 536 height 24
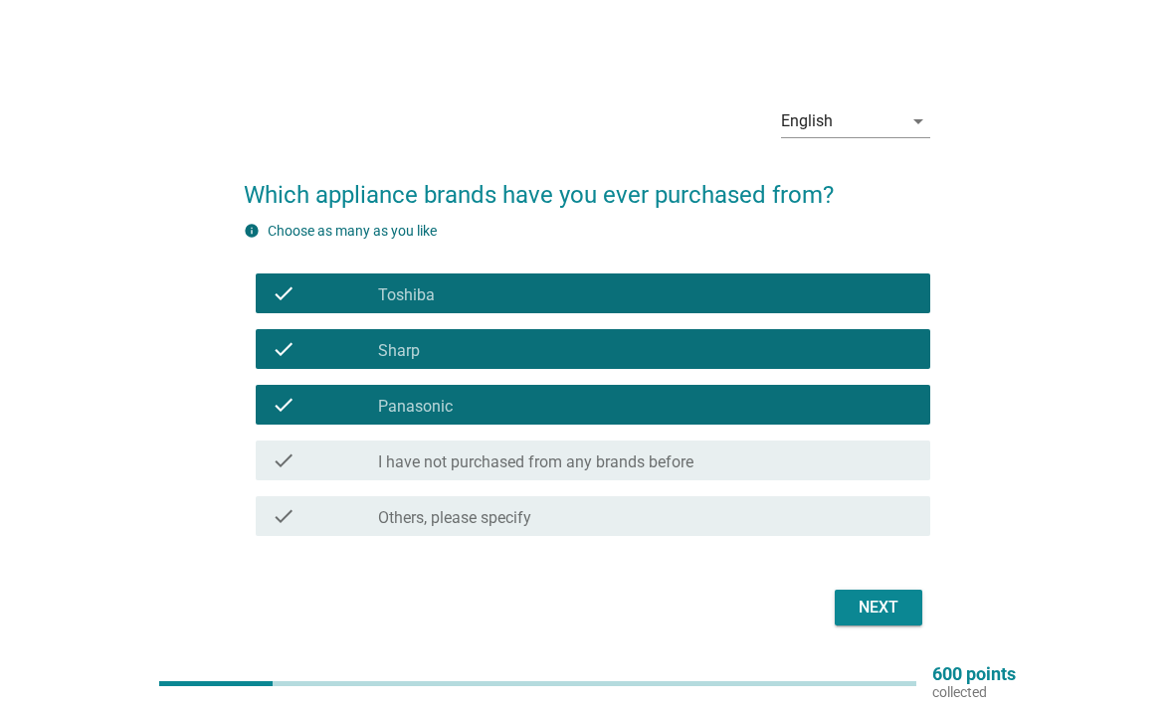
click at [873, 626] on button "Next" at bounding box center [879, 608] width 88 height 36
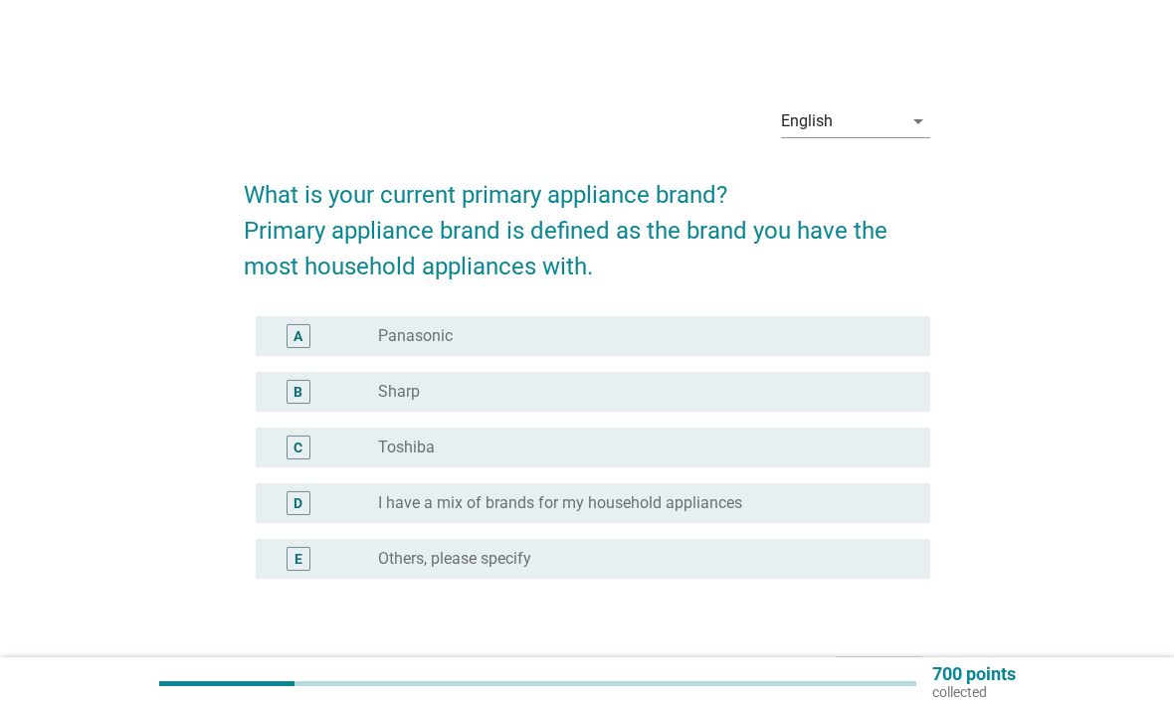
click at [854, 354] on div "A radio_button_unchecked Panasonic" at bounding box center [593, 336] width 675 height 40
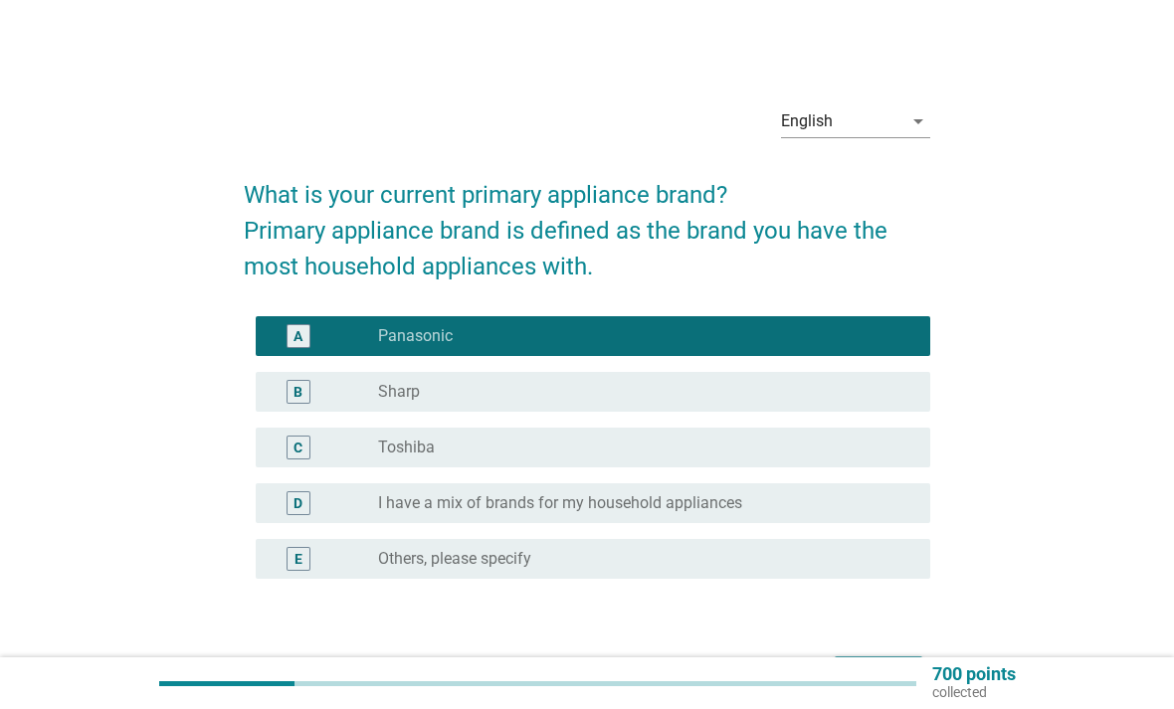
click at [869, 664] on div "Next" at bounding box center [879, 674] width 56 height 24
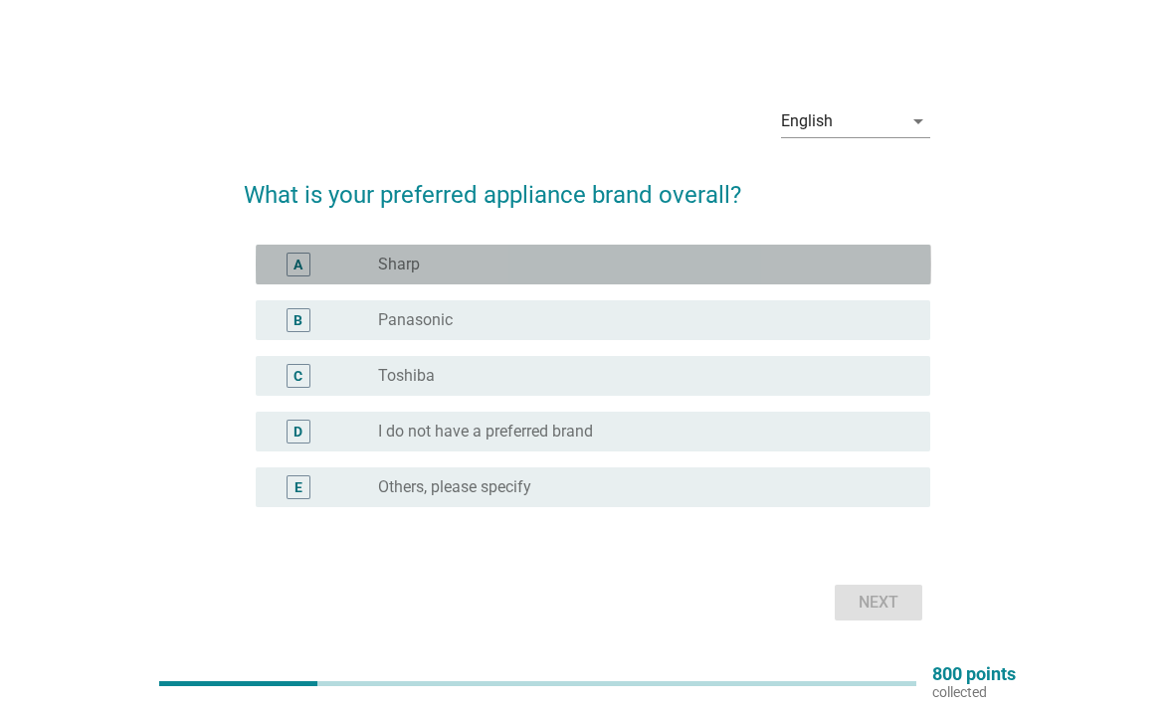
click at [875, 277] on div "radio_button_unchecked Sharp" at bounding box center [646, 265] width 536 height 24
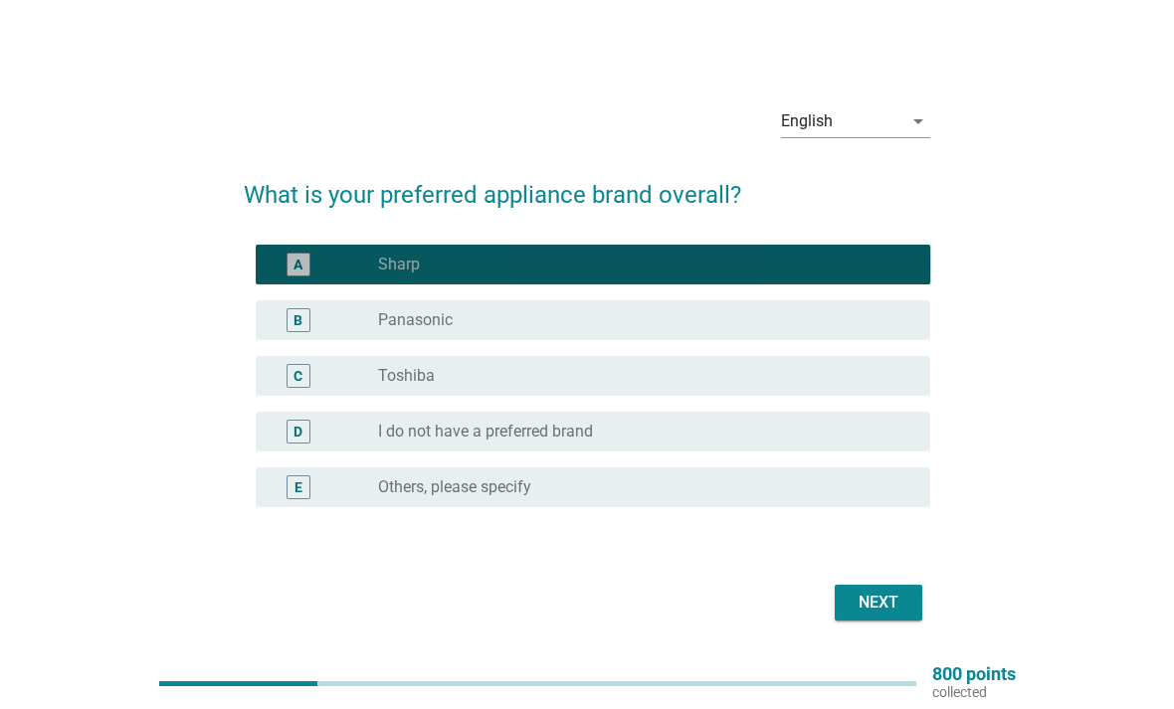
click at [888, 275] on div "radio_button_checked Sharp" at bounding box center [638, 265] width 520 height 20
click at [851, 332] on div "radio_button_unchecked Panasonic" at bounding box center [646, 320] width 536 height 24
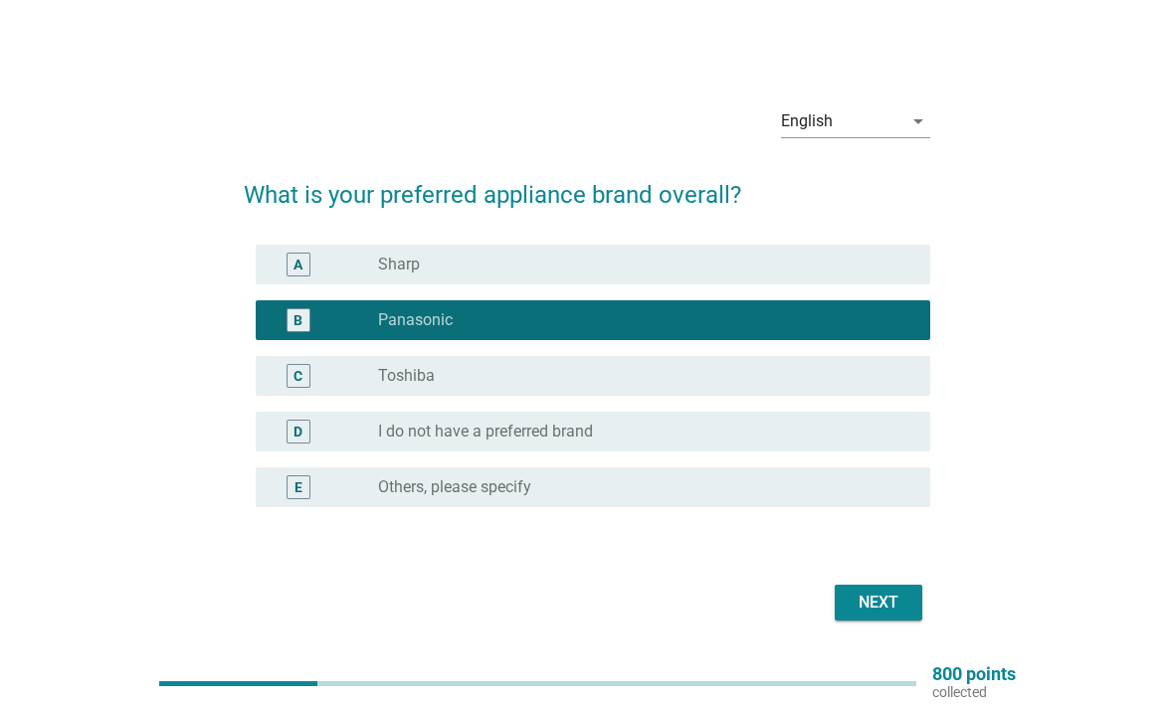
click at [887, 615] on div "Next" at bounding box center [879, 603] width 56 height 24
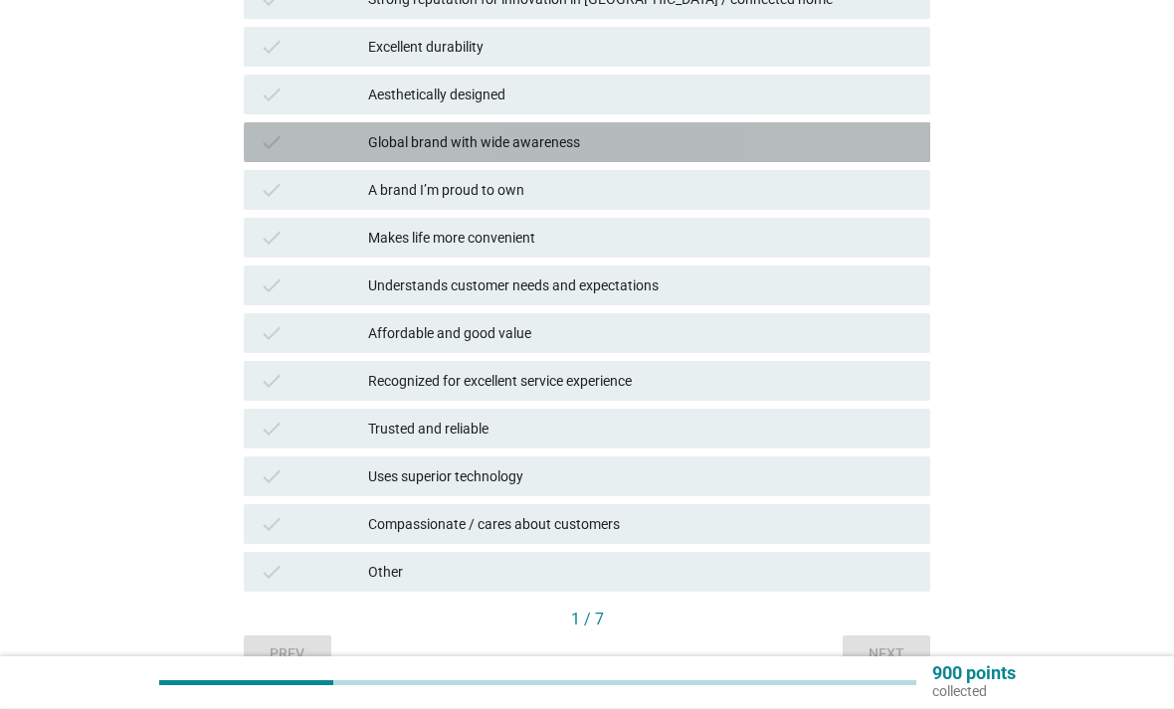
scroll to position [527, 0]
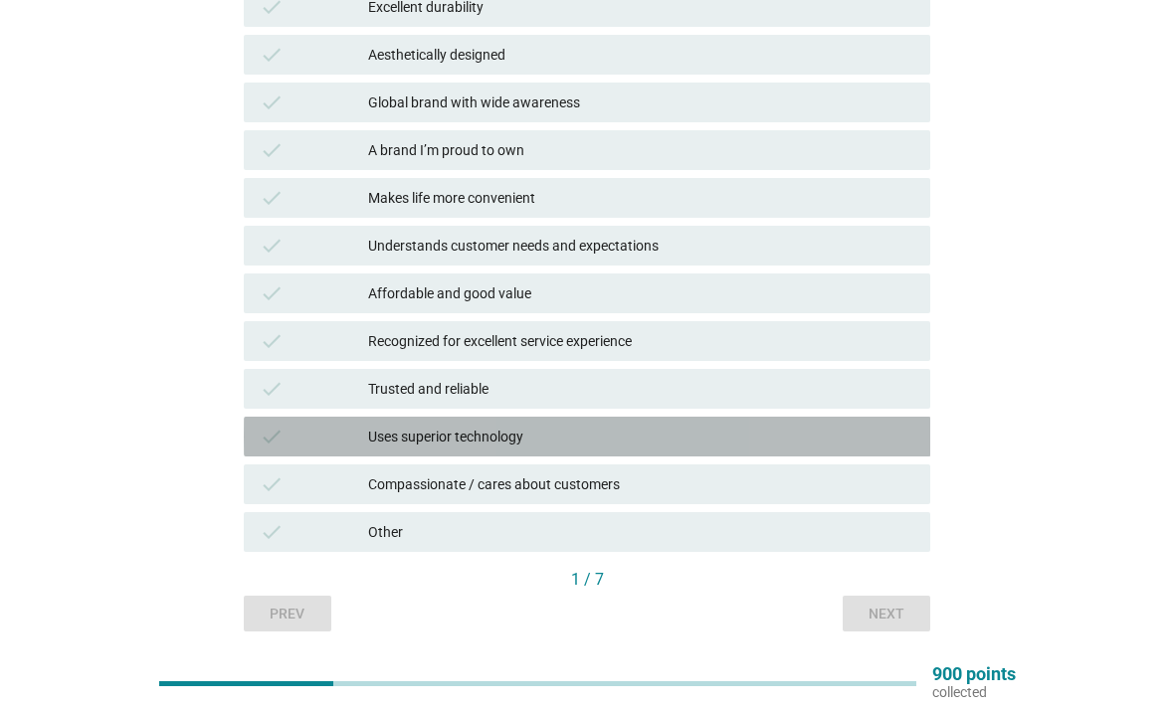
click at [845, 445] on div "Uses superior technology" at bounding box center [641, 437] width 546 height 24
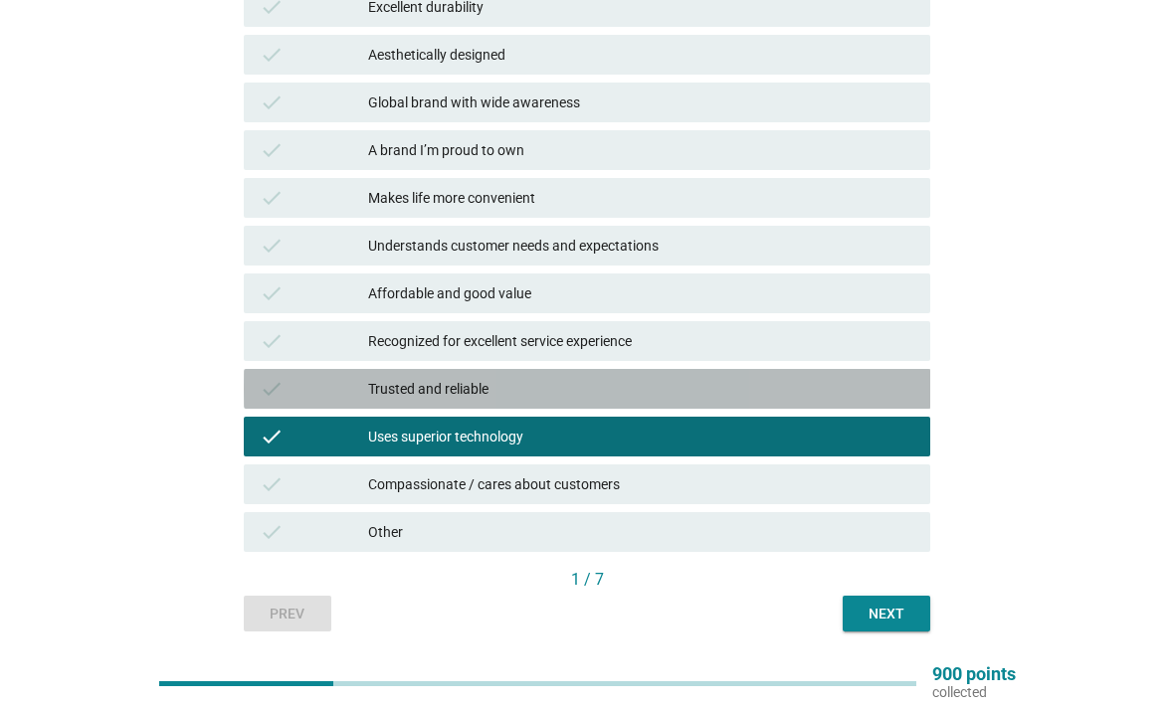
click at [843, 400] on div "Trusted and reliable" at bounding box center [641, 389] width 546 height 24
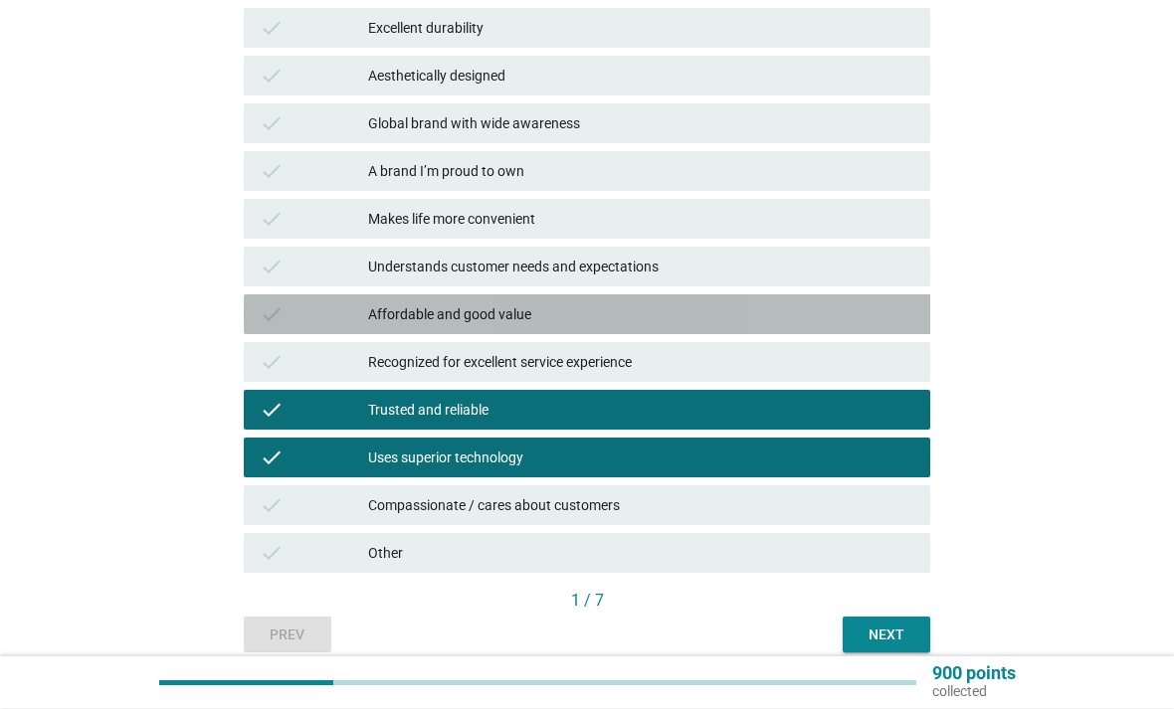
scroll to position [506, 0]
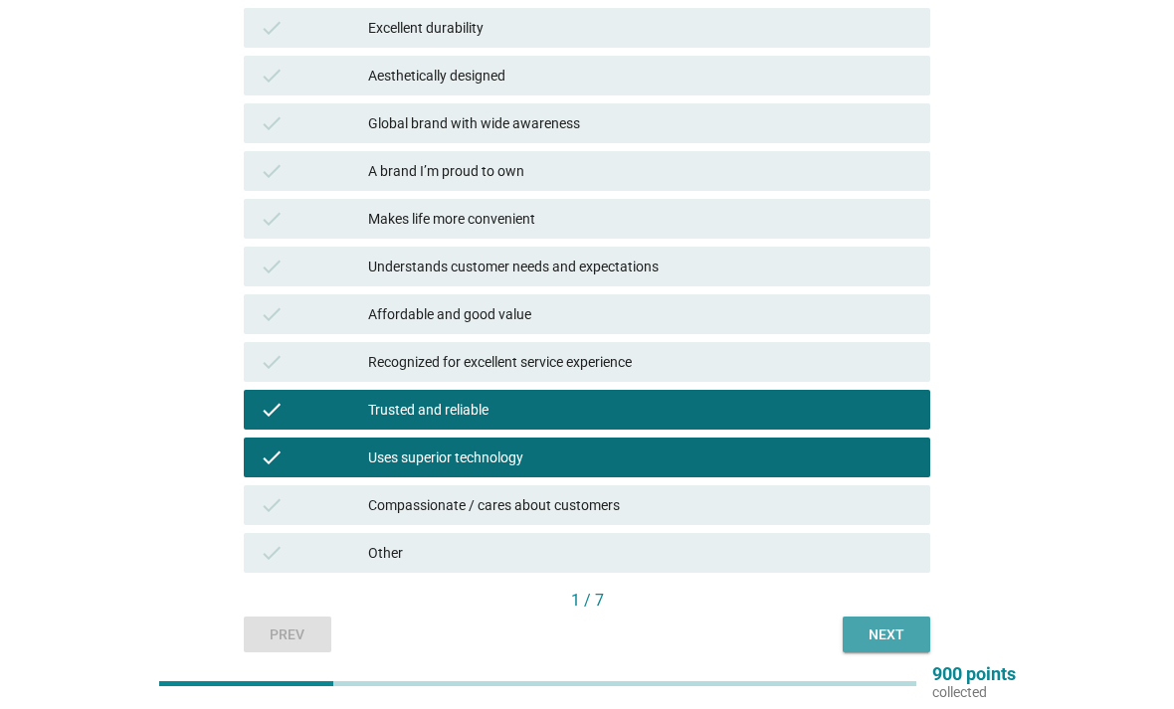
click at [907, 626] on div "Next" at bounding box center [886, 635] width 56 height 21
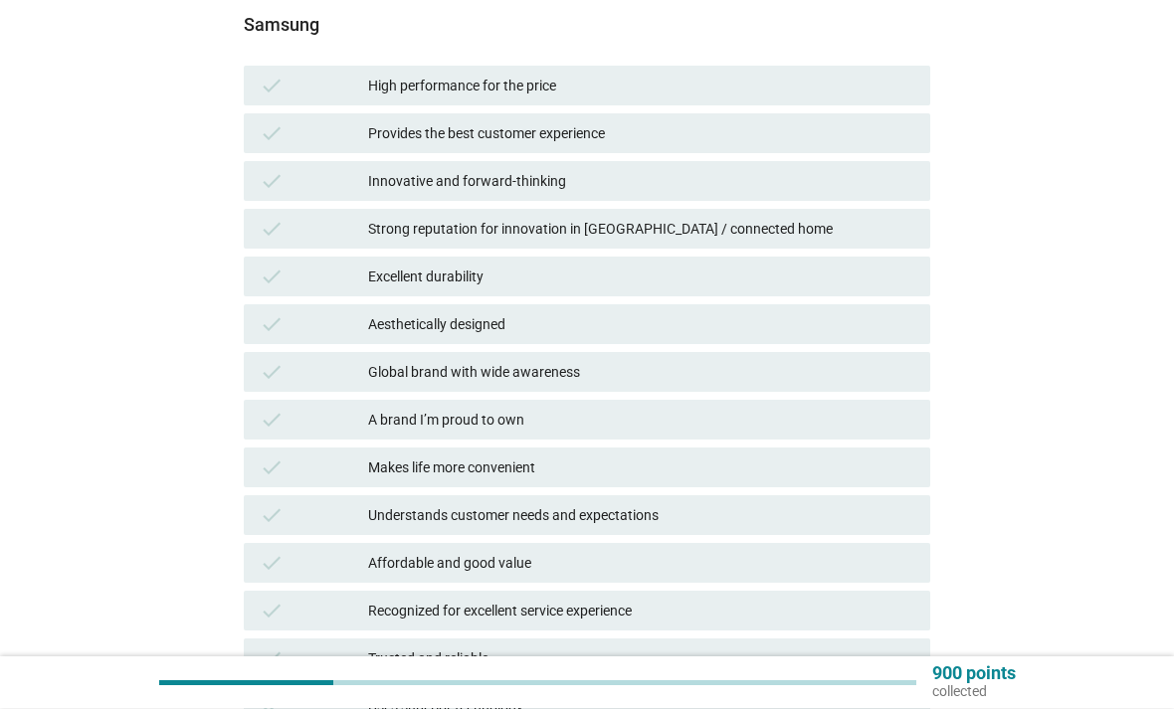
scroll to position [254, 0]
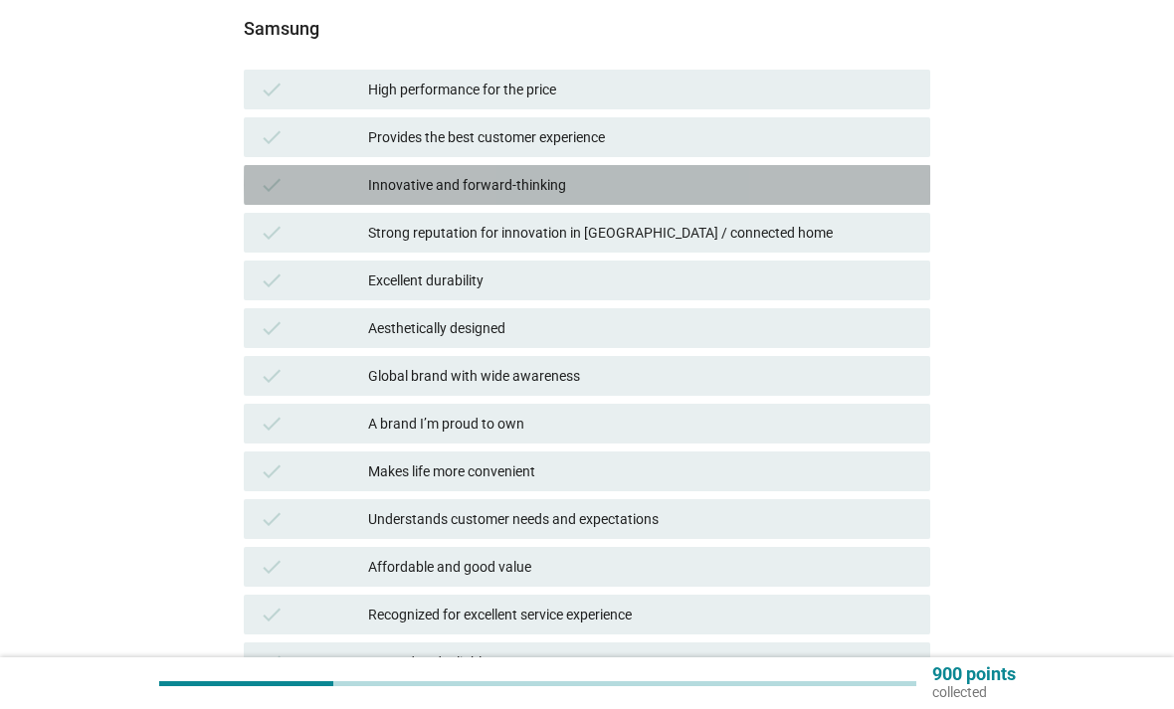
click at [856, 192] on div "Innovative and forward-thinking" at bounding box center [641, 185] width 546 height 24
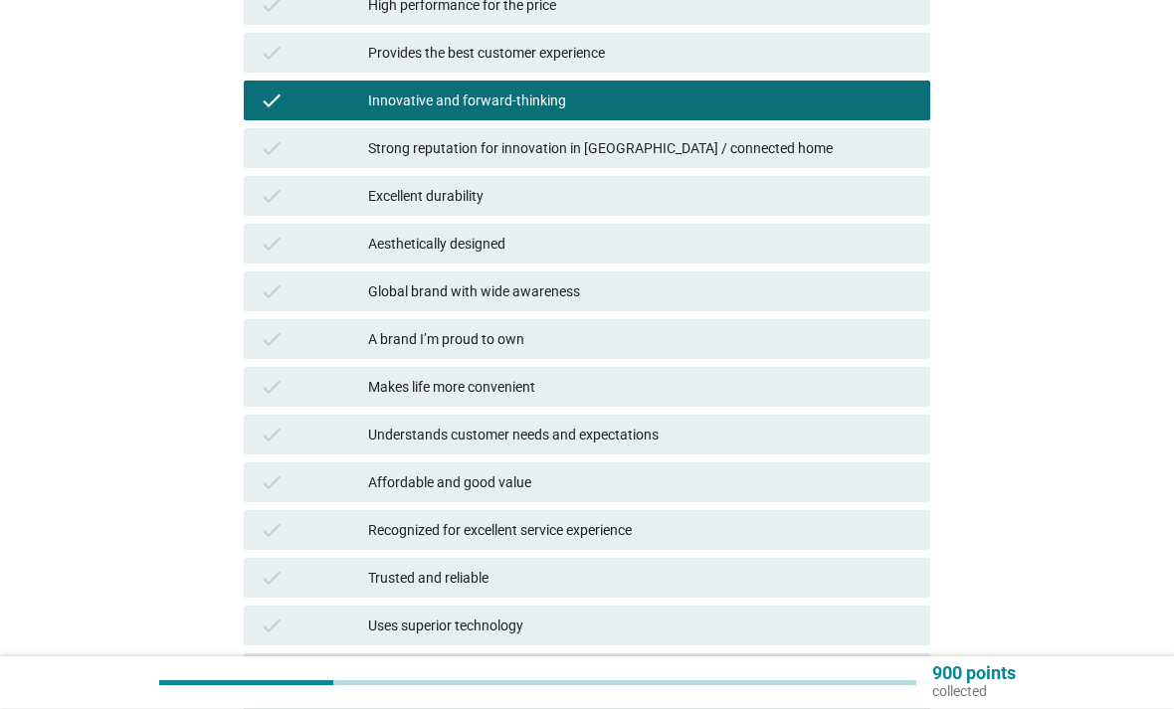
scroll to position [338, 0]
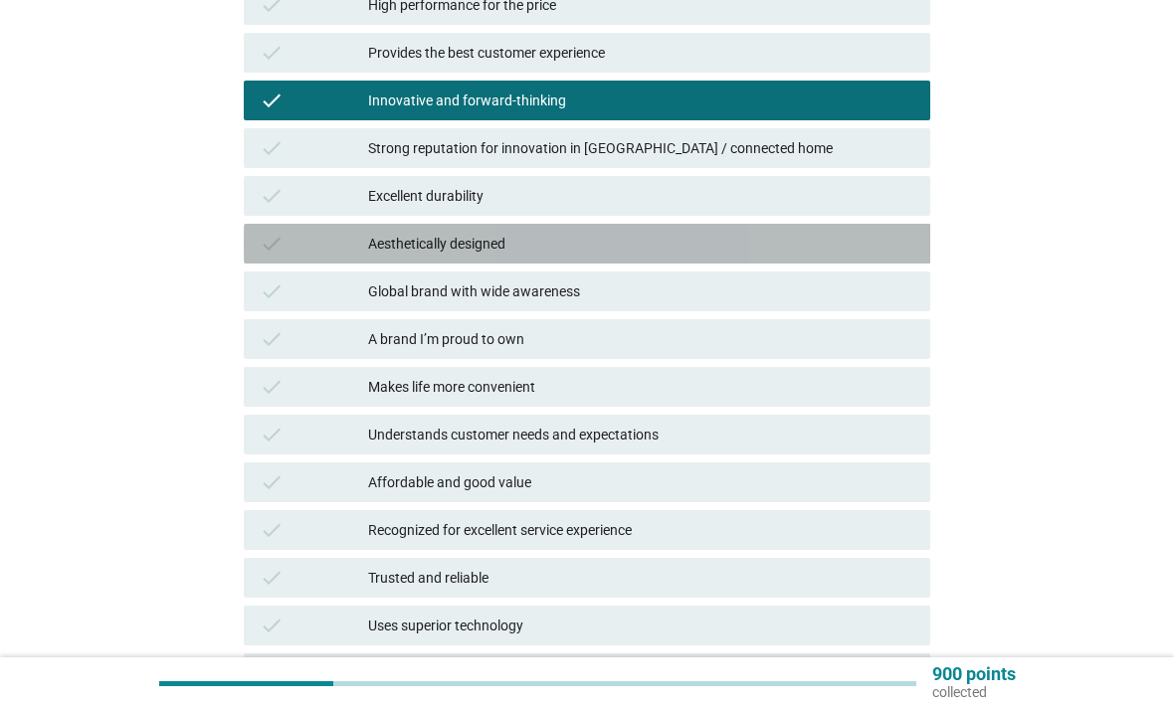
click at [743, 253] on div "Aesthetically designed" at bounding box center [641, 244] width 546 height 24
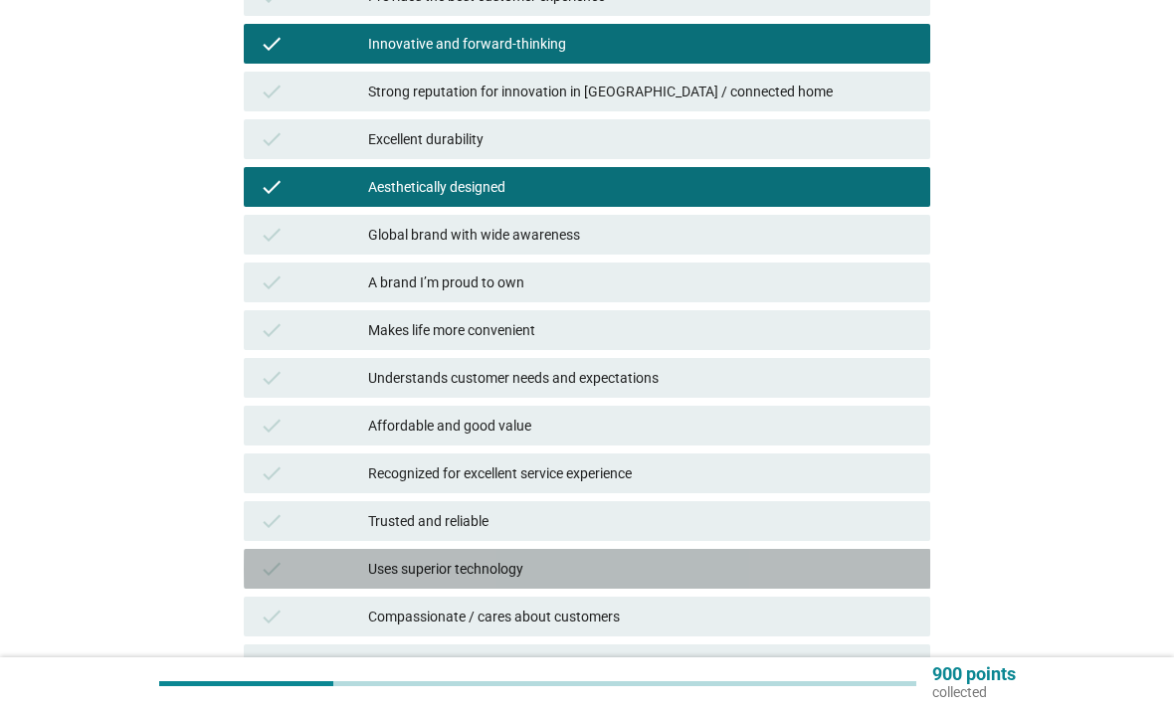
scroll to position [527, 0]
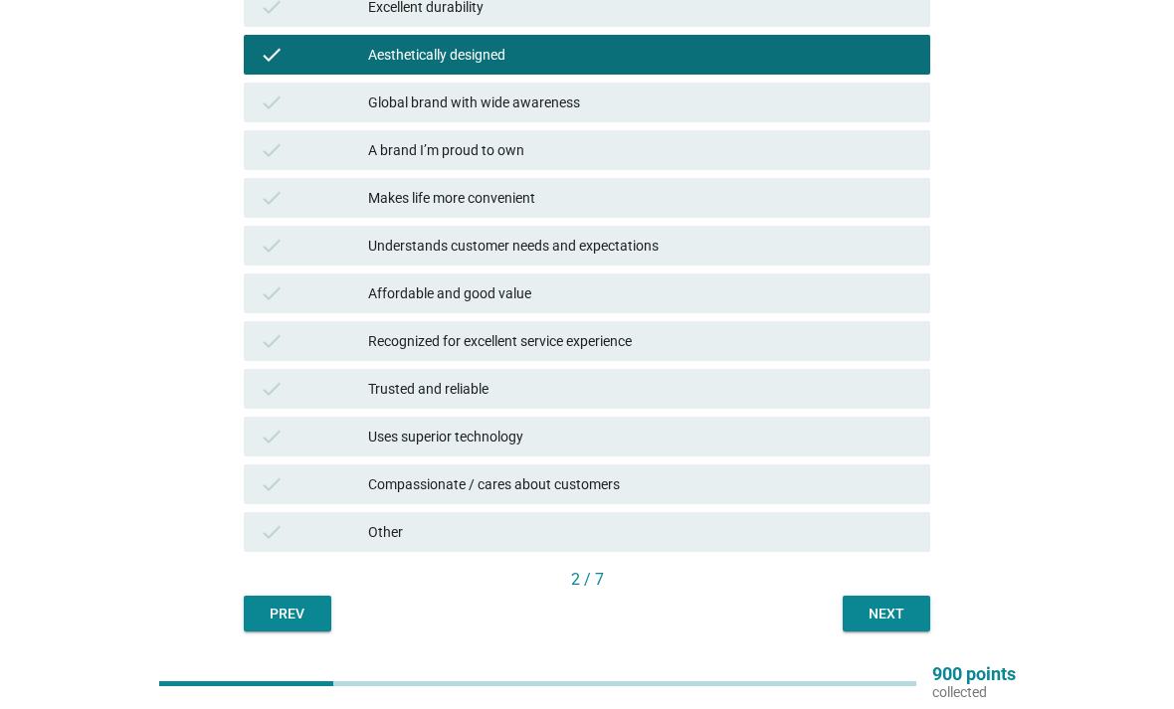
click at [763, 304] on div "Affordable and good value" at bounding box center [641, 294] width 546 height 24
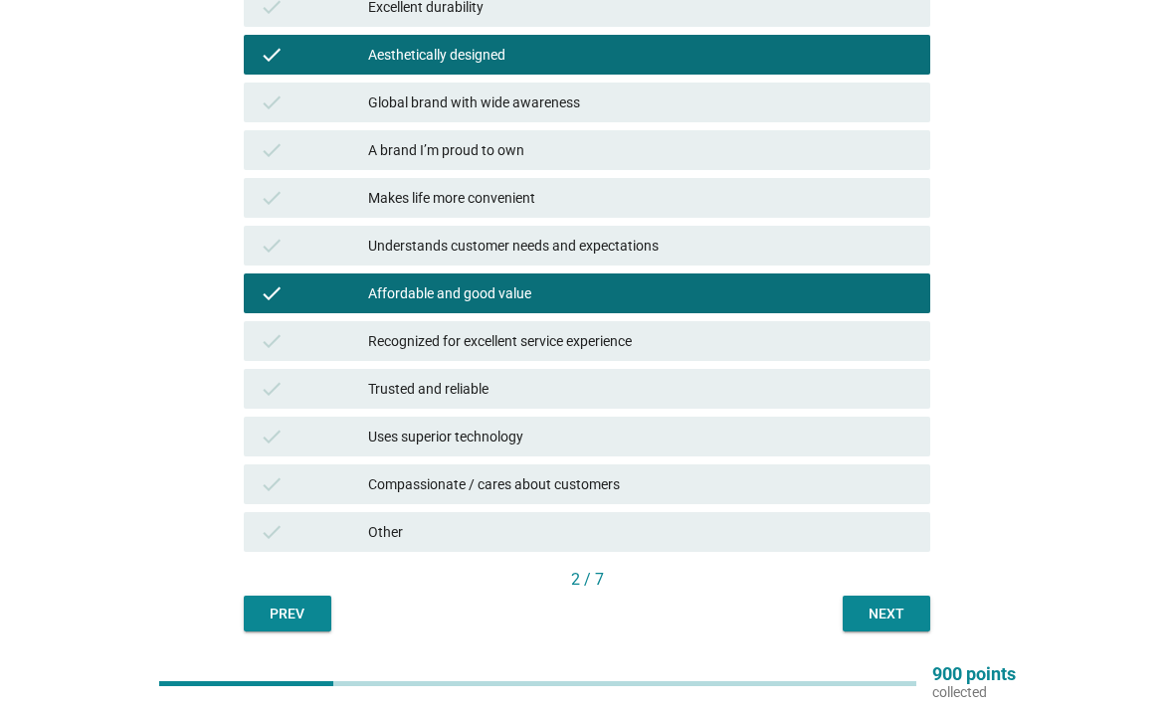
click at [779, 286] on div "Affordable and good value" at bounding box center [641, 294] width 546 height 24
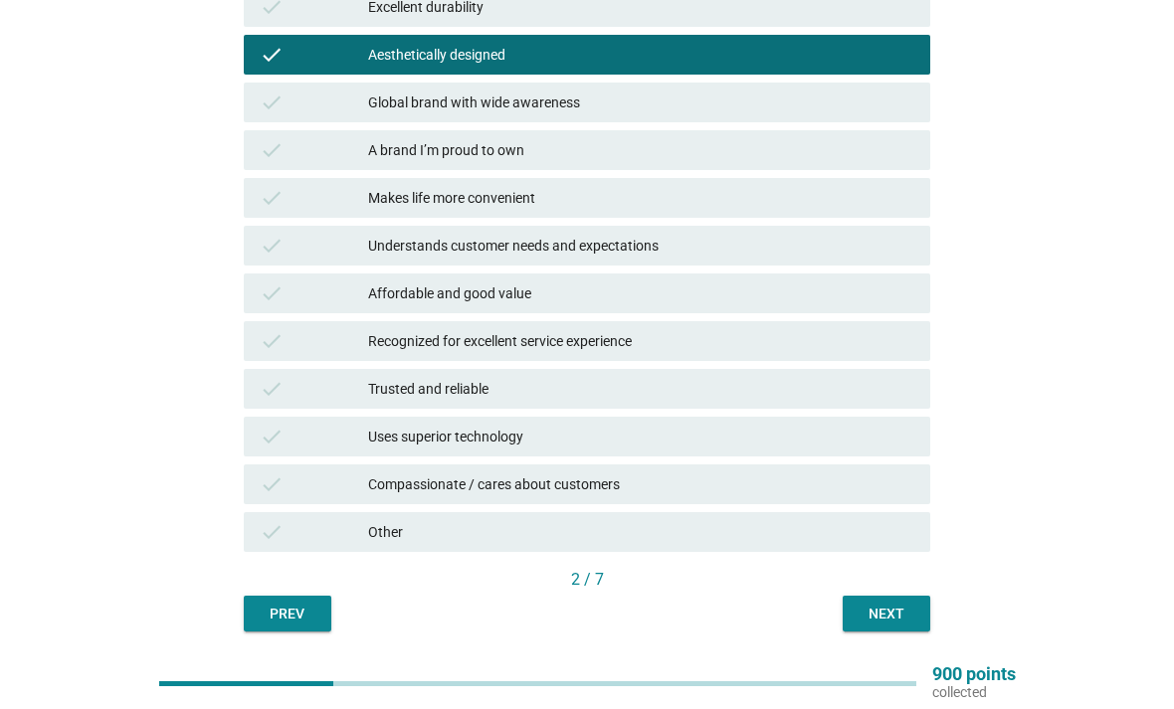
click at [780, 394] on div "Trusted and reliable" at bounding box center [641, 389] width 546 height 24
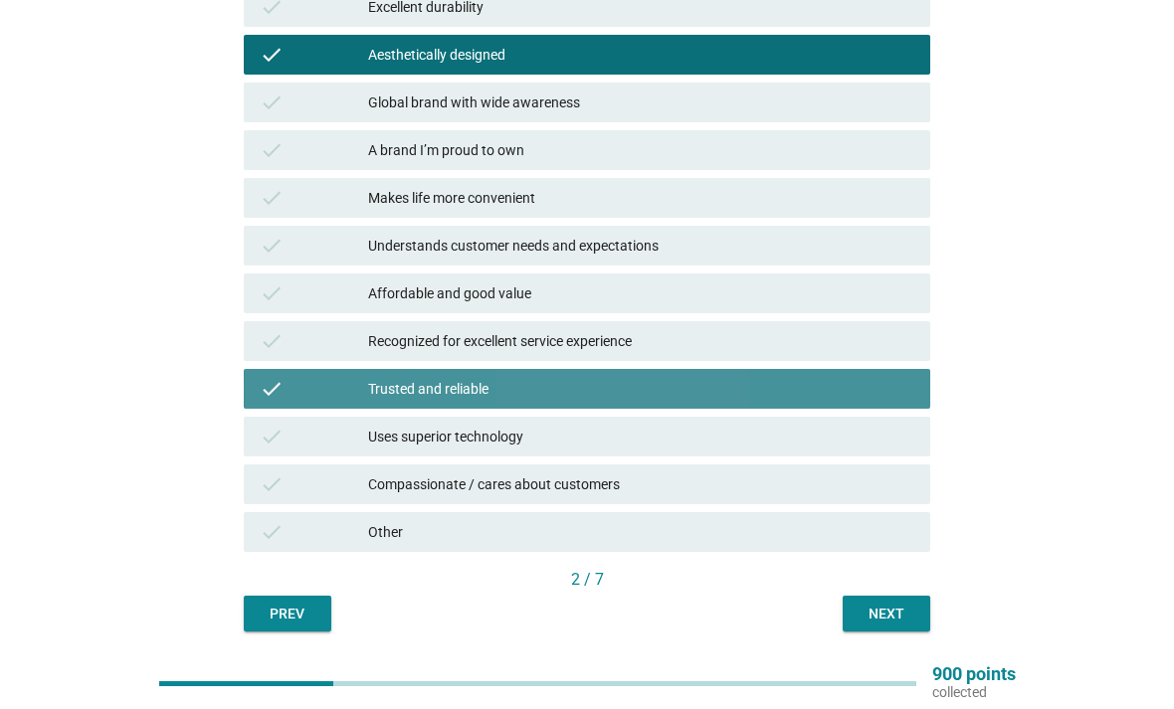
click at [776, 385] on div "Trusted and reliable" at bounding box center [641, 389] width 546 height 24
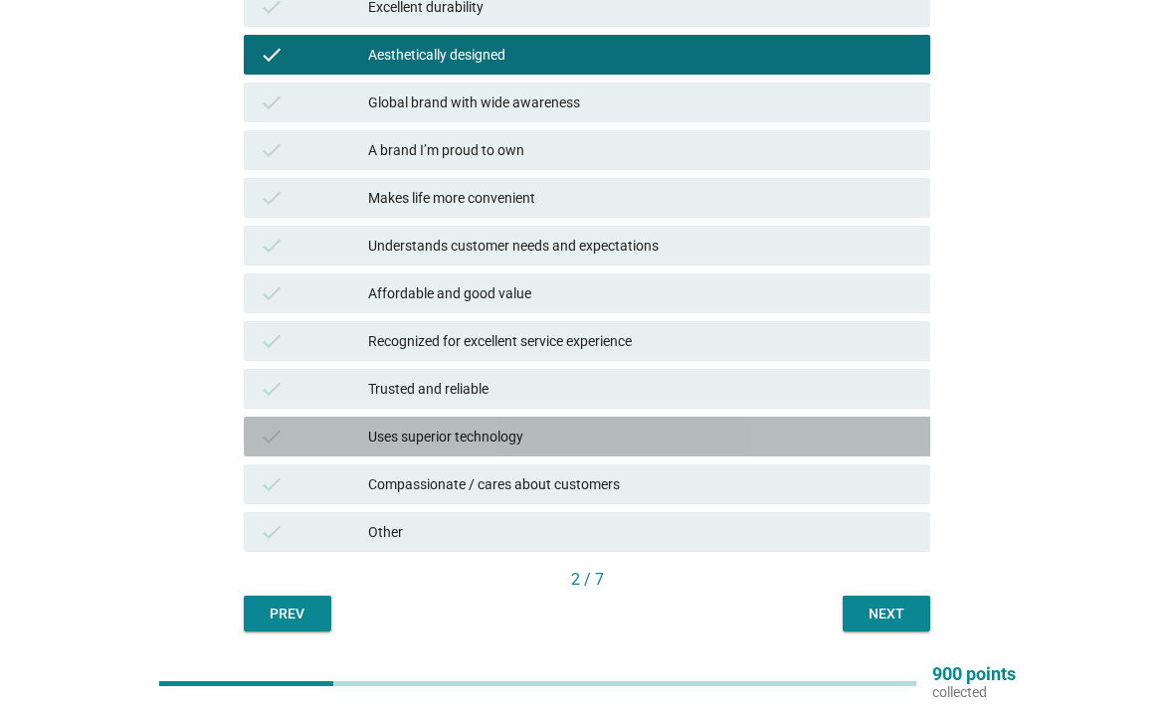
click at [768, 445] on div "Uses superior technology" at bounding box center [641, 437] width 546 height 24
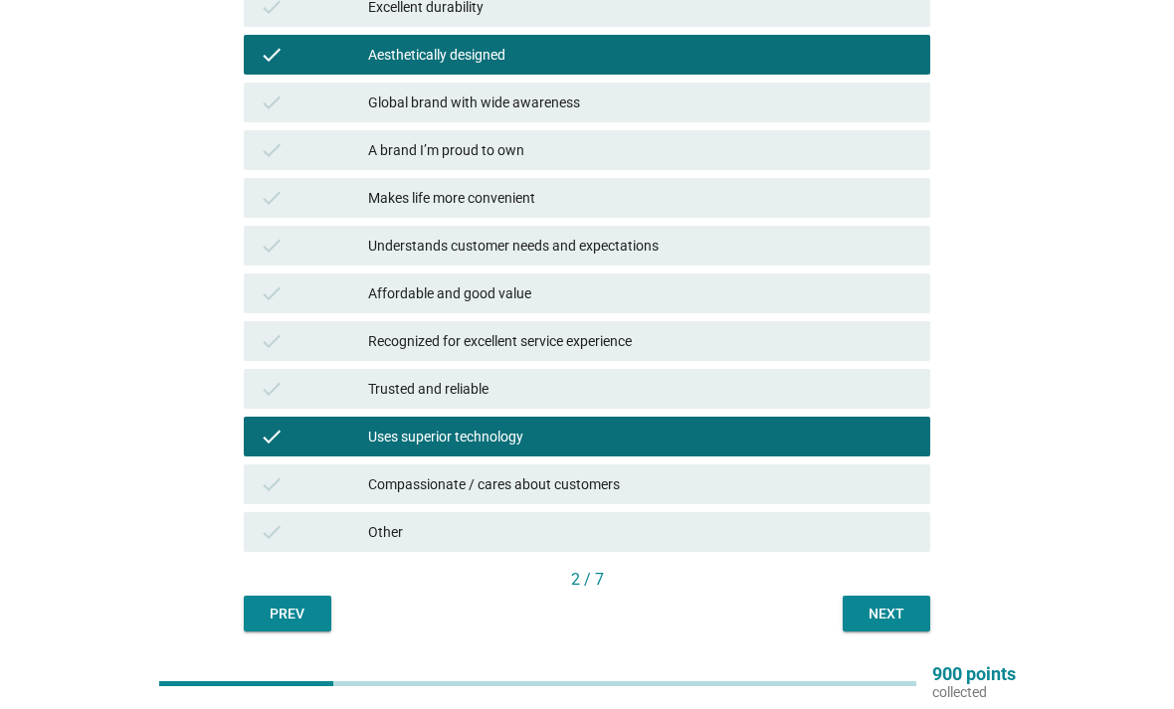
click at [890, 612] on div "Next" at bounding box center [886, 614] width 56 height 21
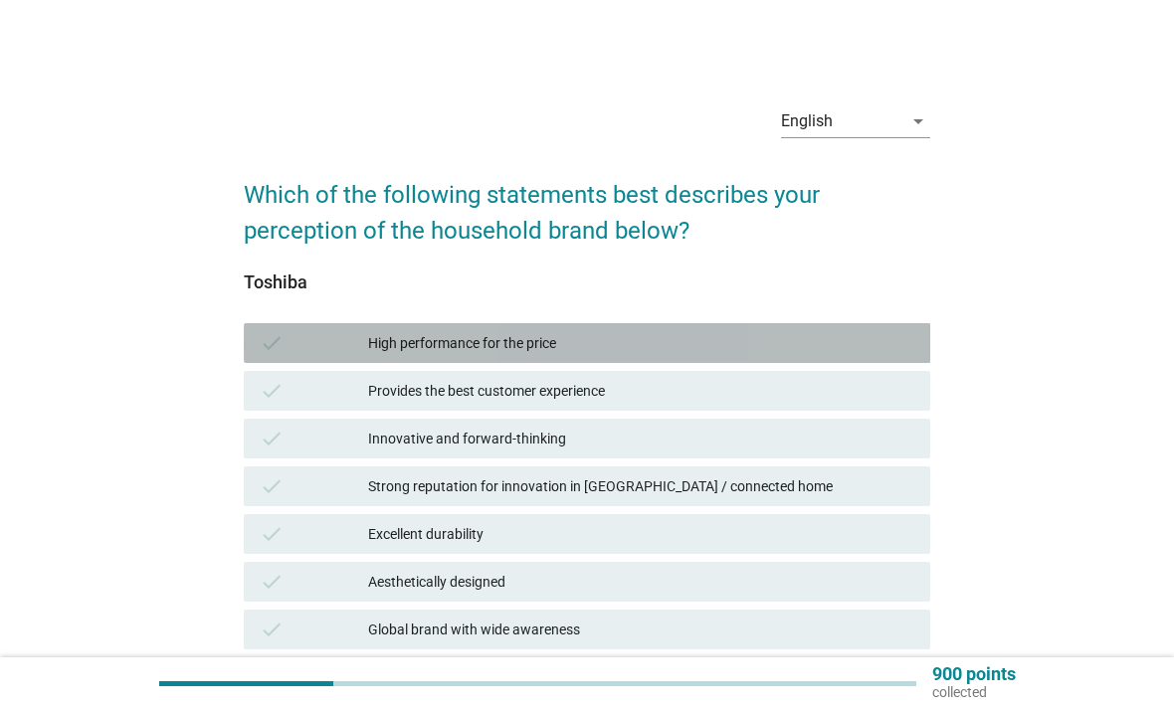
click at [822, 332] on div "High performance for the price" at bounding box center [641, 343] width 546 height 24
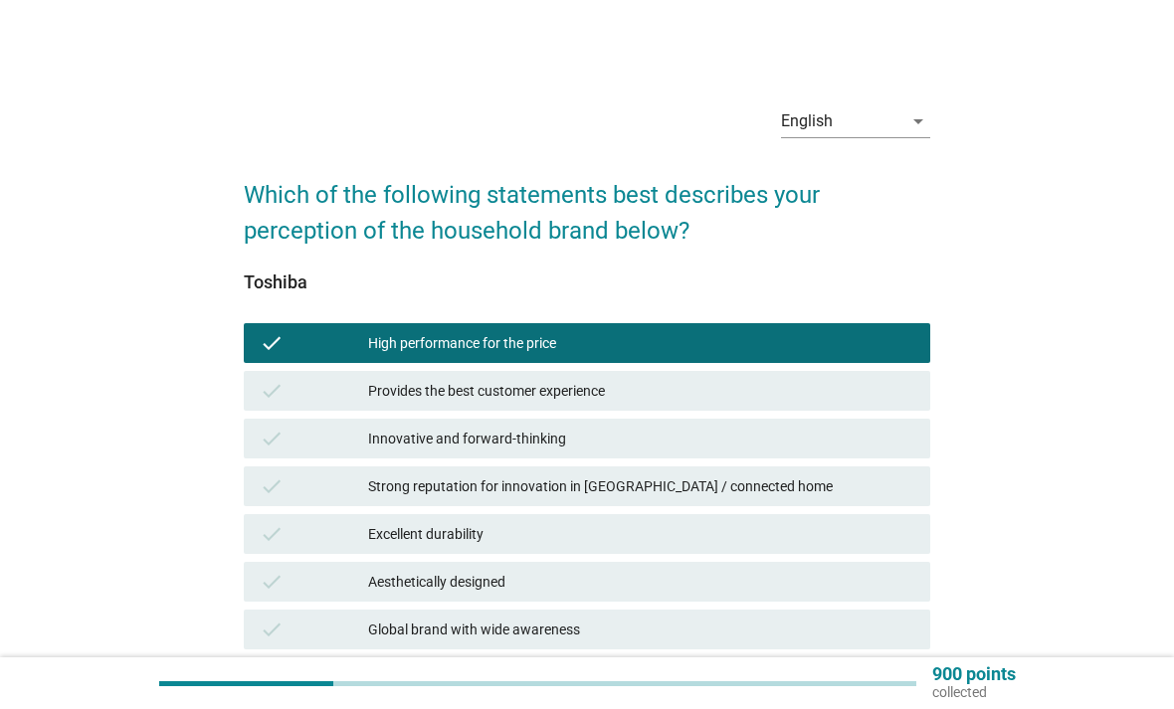
click at [757, 456] on div "check Innovative and forward-thinking" at bounding box center [587, 439] width 687 height 40
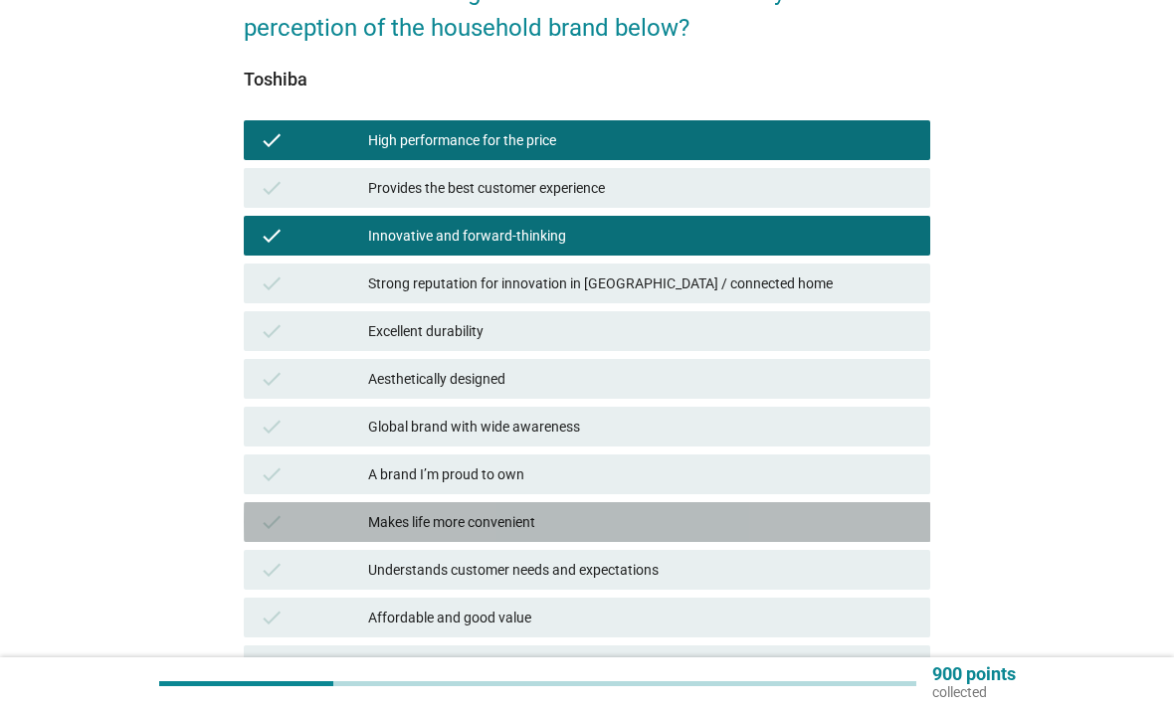
scroll to position [231, 0]
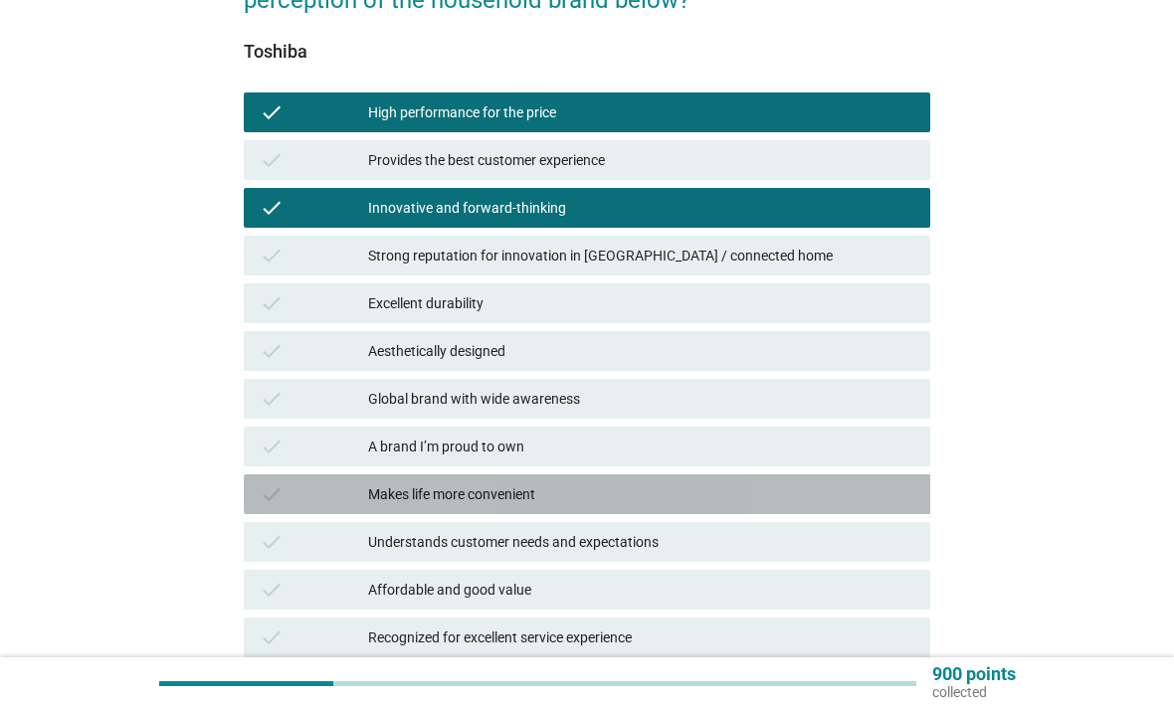
click at [759, 496] on div "Makes life more convenient" at bounding box center [641, 494] width 546 height 24
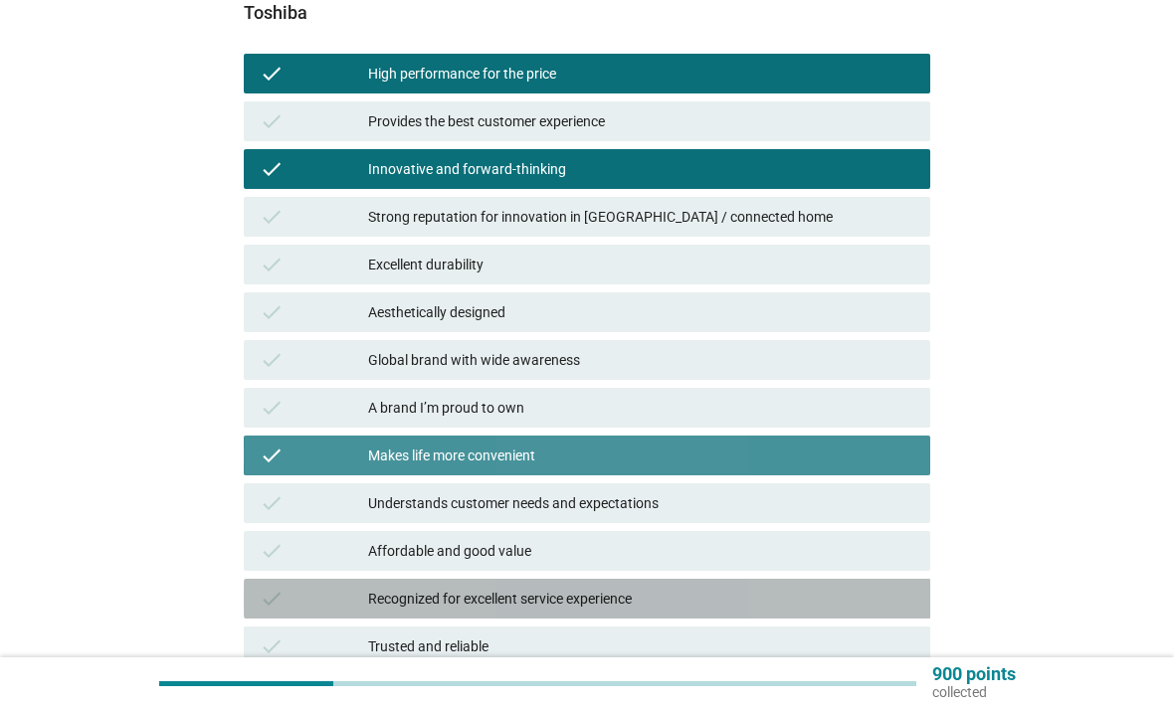
scroll to position [527, 0]
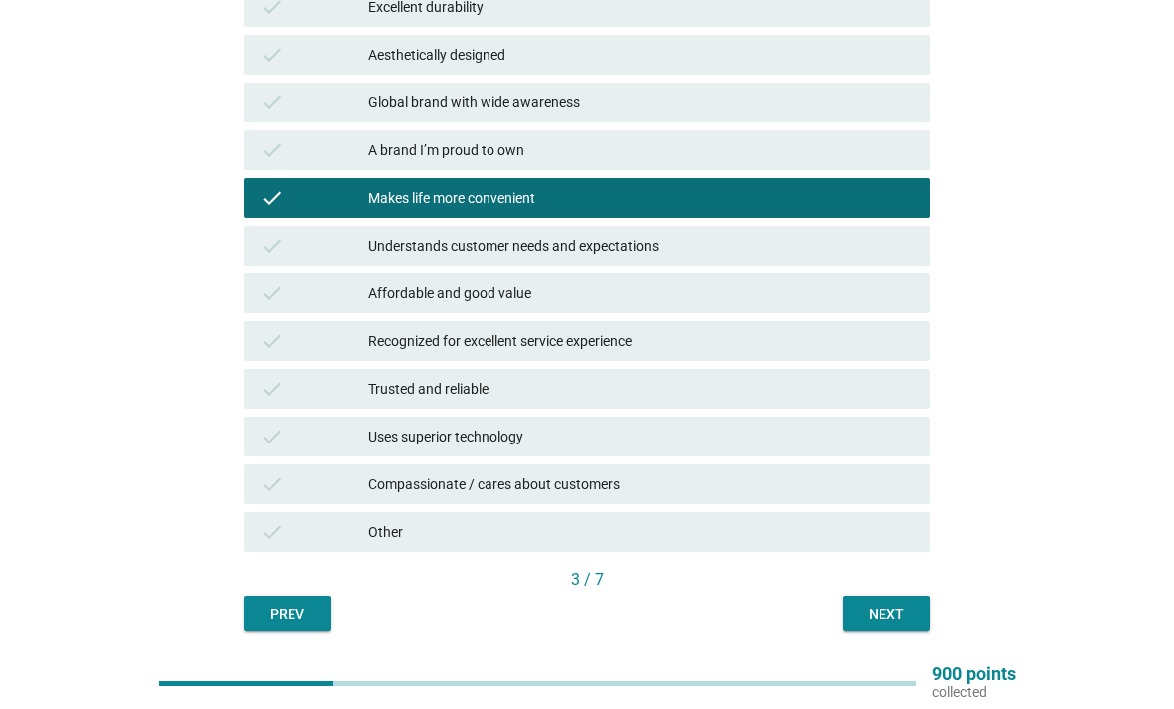
click at [824, 321] on div "check Recognized for excellent service experience" at bounding box center [587, 341] width 687 height 40
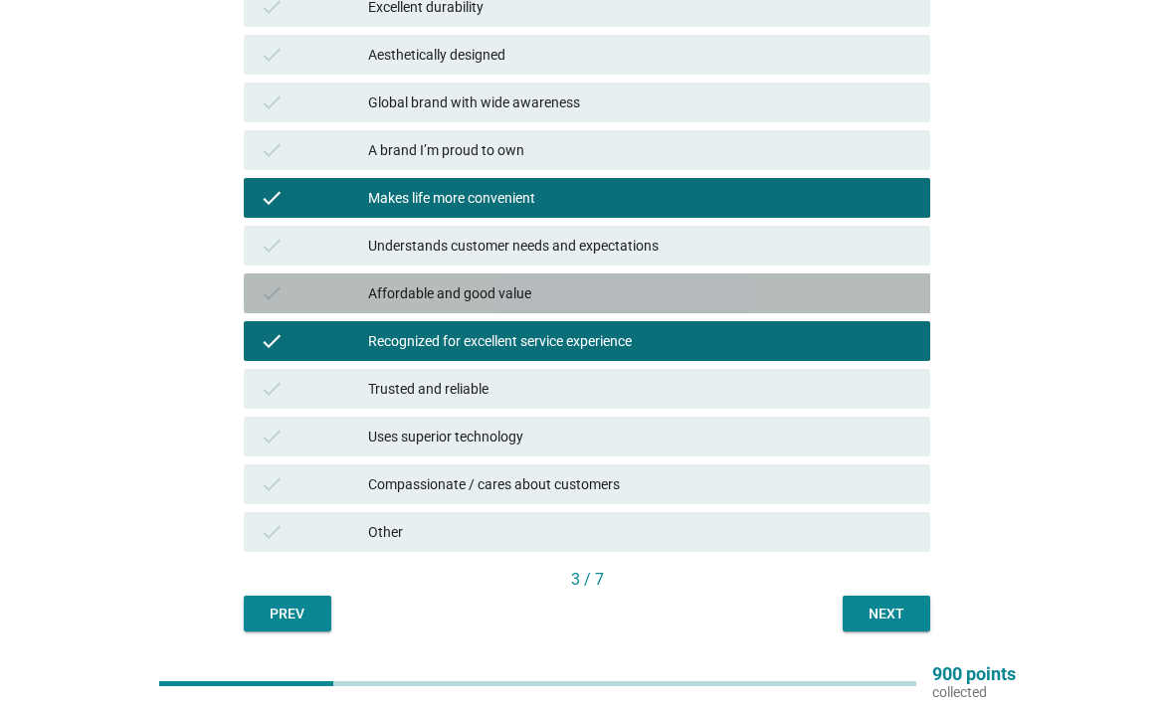
click at [818, 310] on div "check Affordable and good value" at bounding box center [587, 294] width 687 height 40
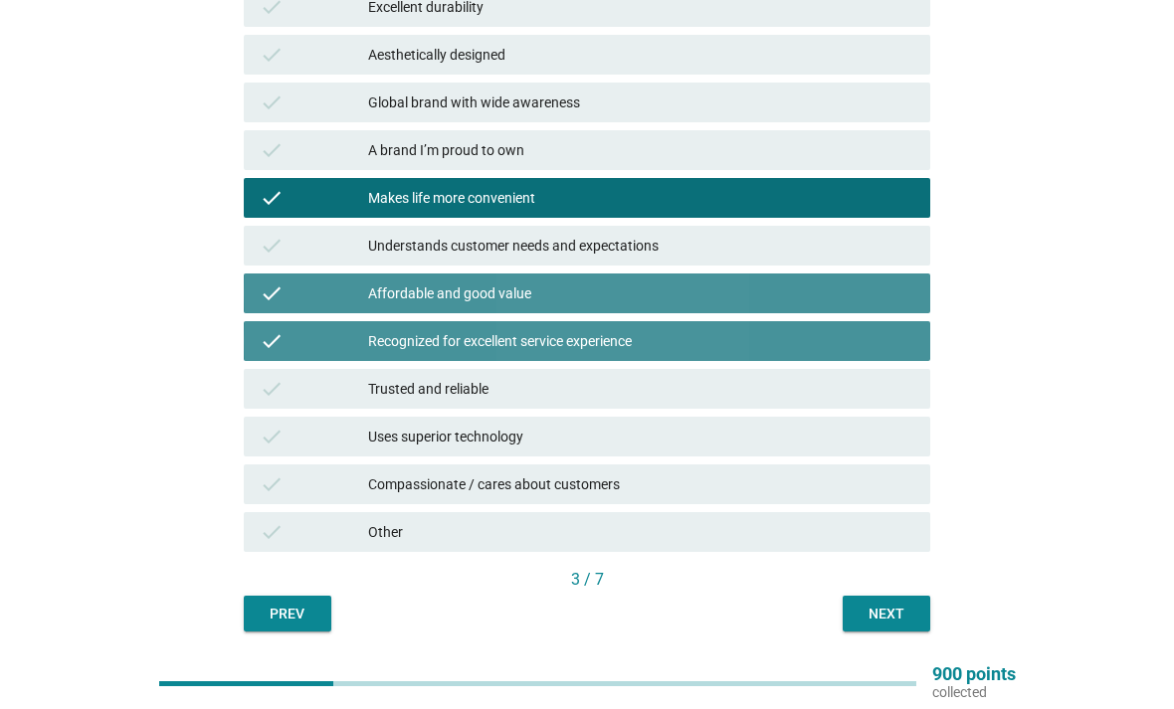
click at [817, 354] on div "check Recognized for excellent service experience" at bounding box center [587, 341] width 687 height 40
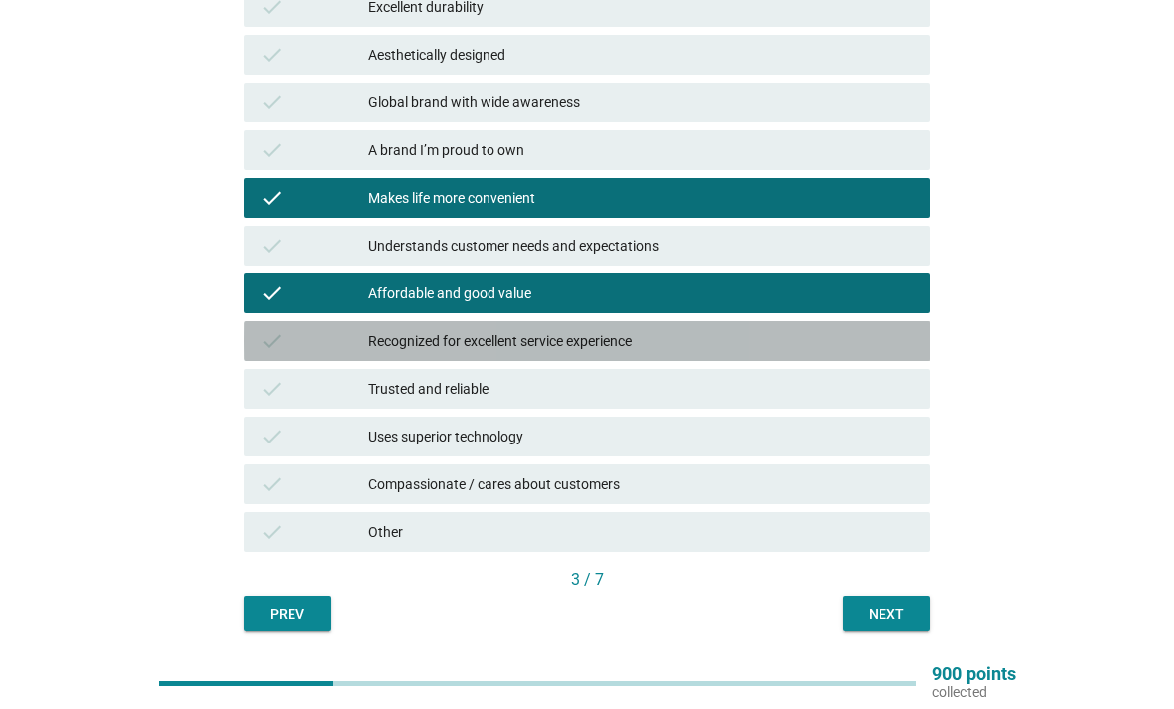
click at [811, 384] on div "Trusted and reliable" at bounding box center [641, 389] width 546 height 24
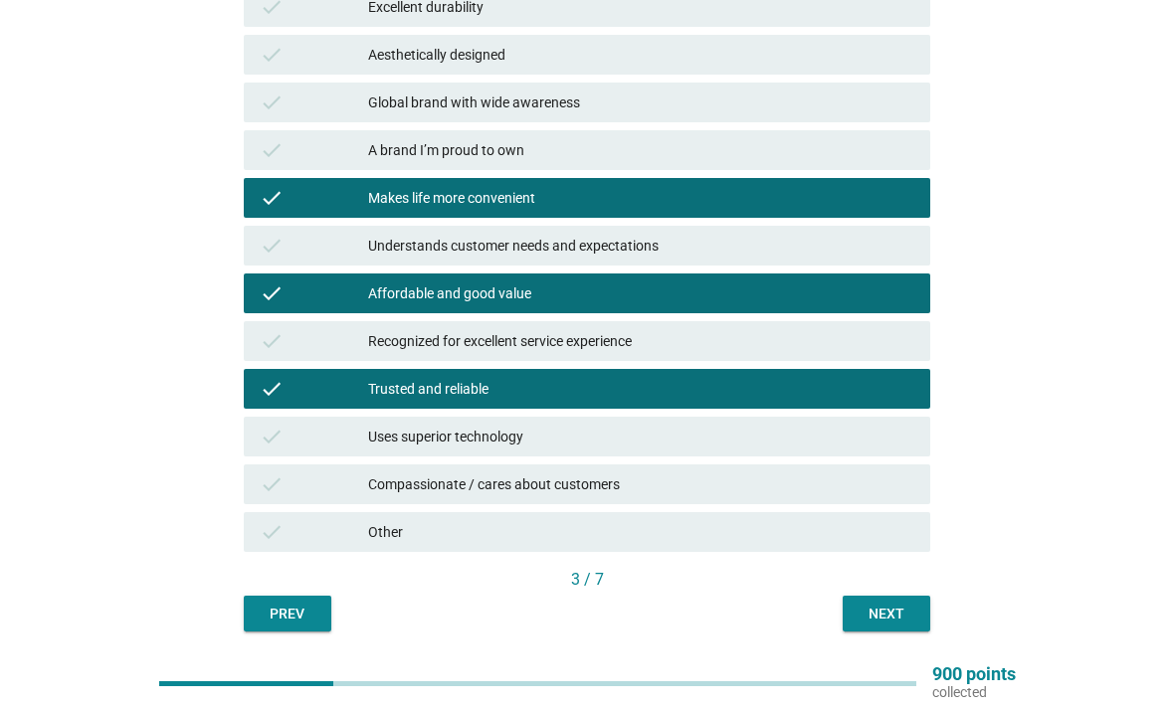
click at [891, 615] on div "Next" at bounding box center [886, 614] width 56 height 21
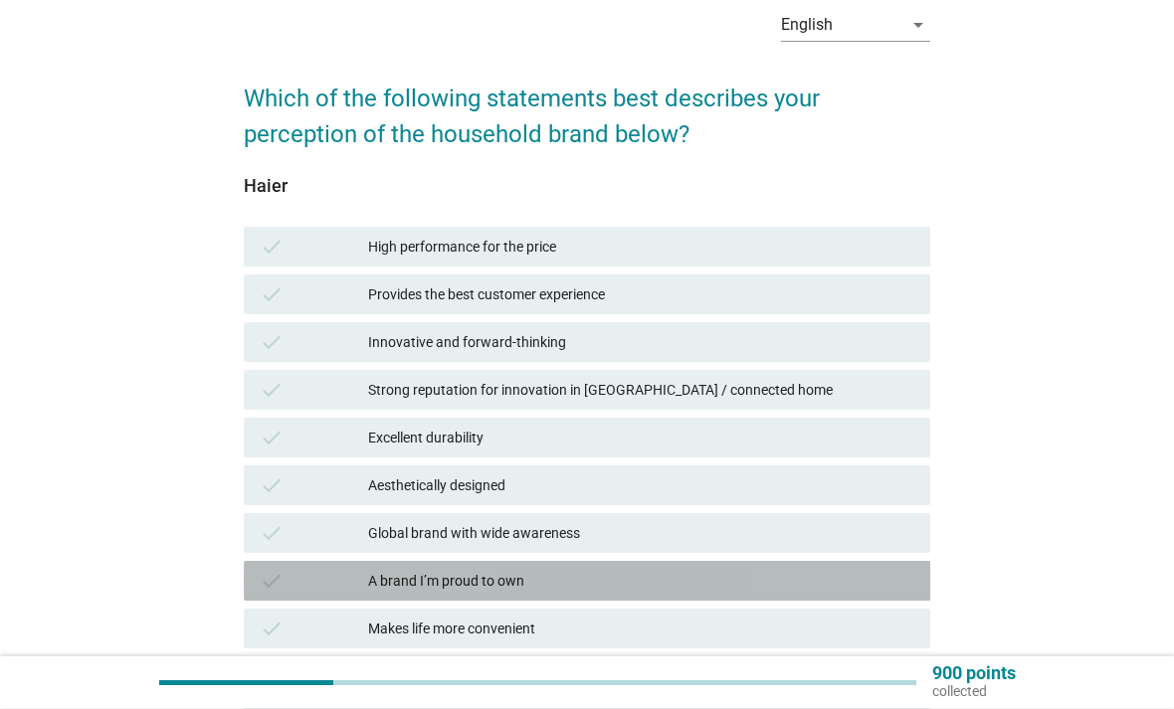
scroll to position [315, 0]
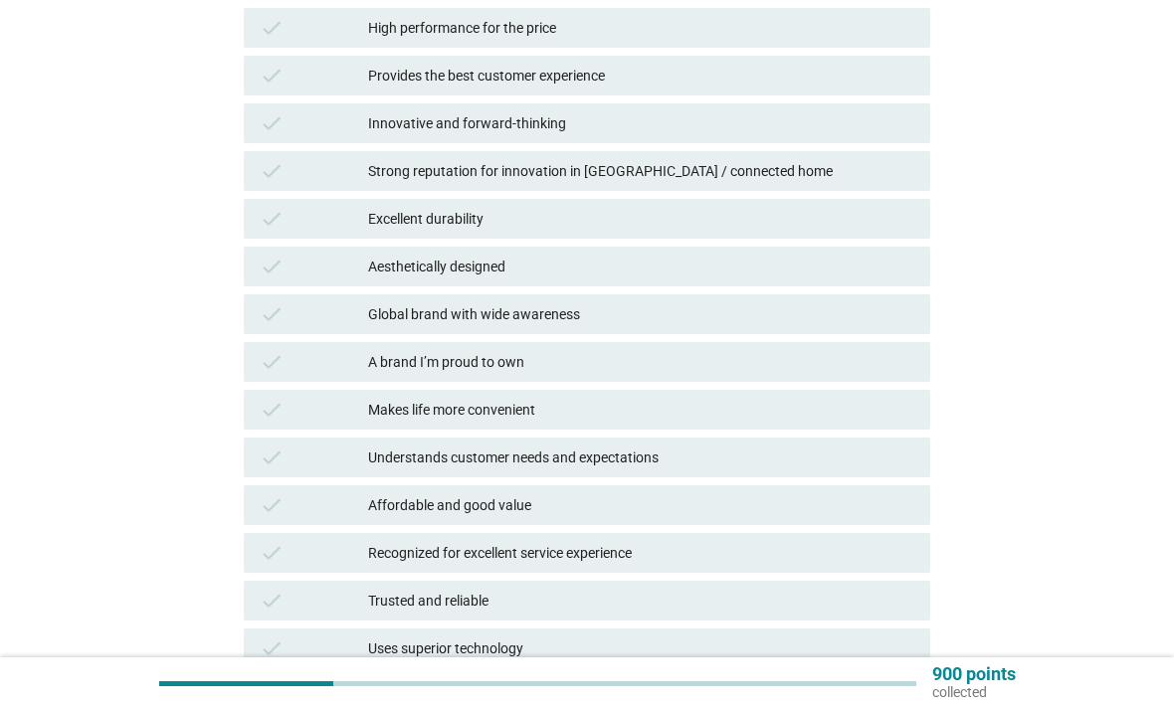
click at [781, 285] on div "check Aesthetically designed" at bounding box center [587, 267] width 687 height 40
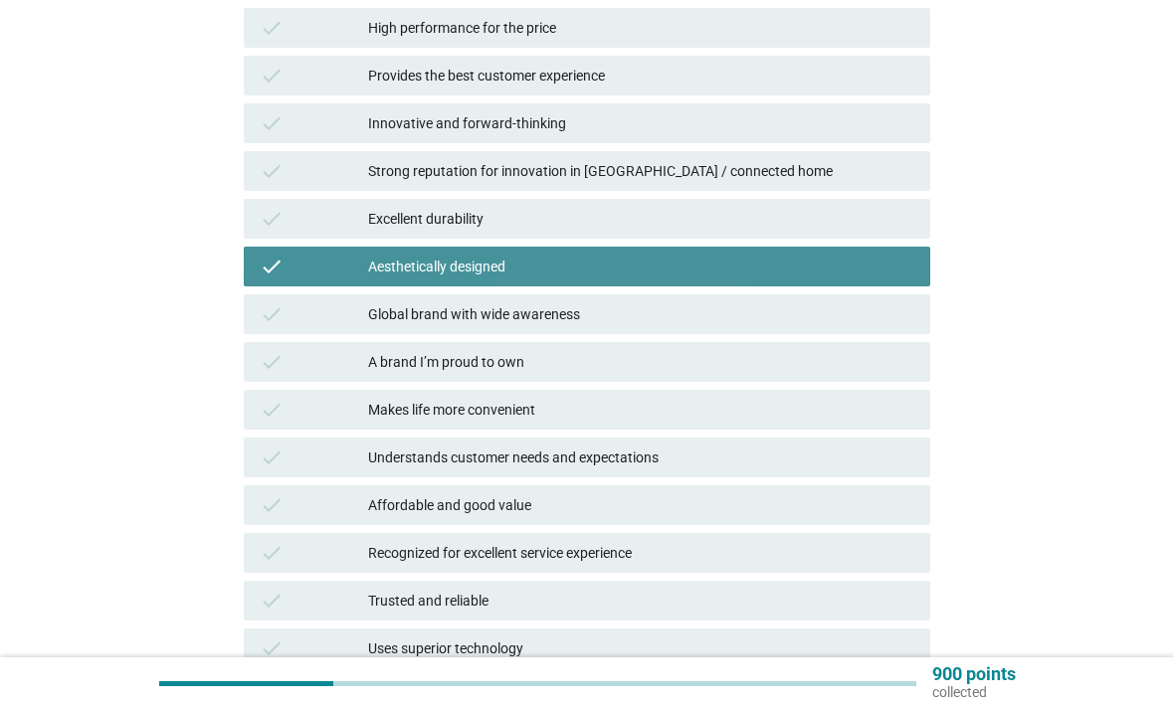
click at [803, 284] on div "check Aesthetically designed" at bounding box center [587, 267] width 687 height 40
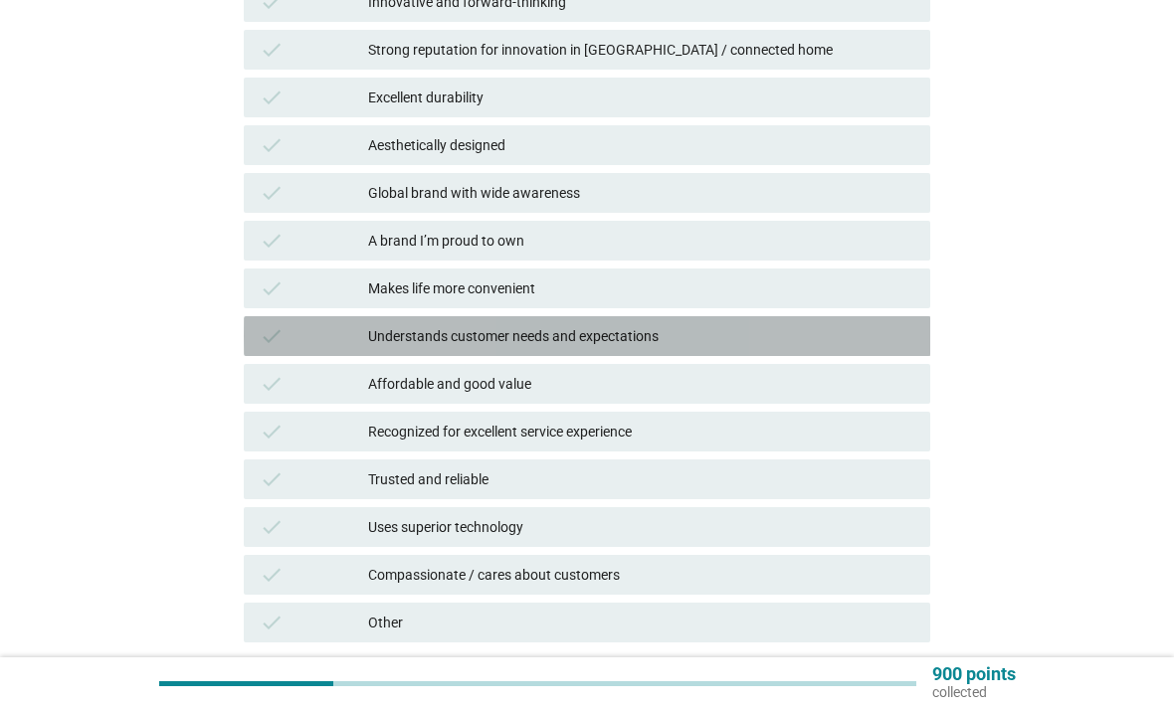
scroll to position [438, 0]
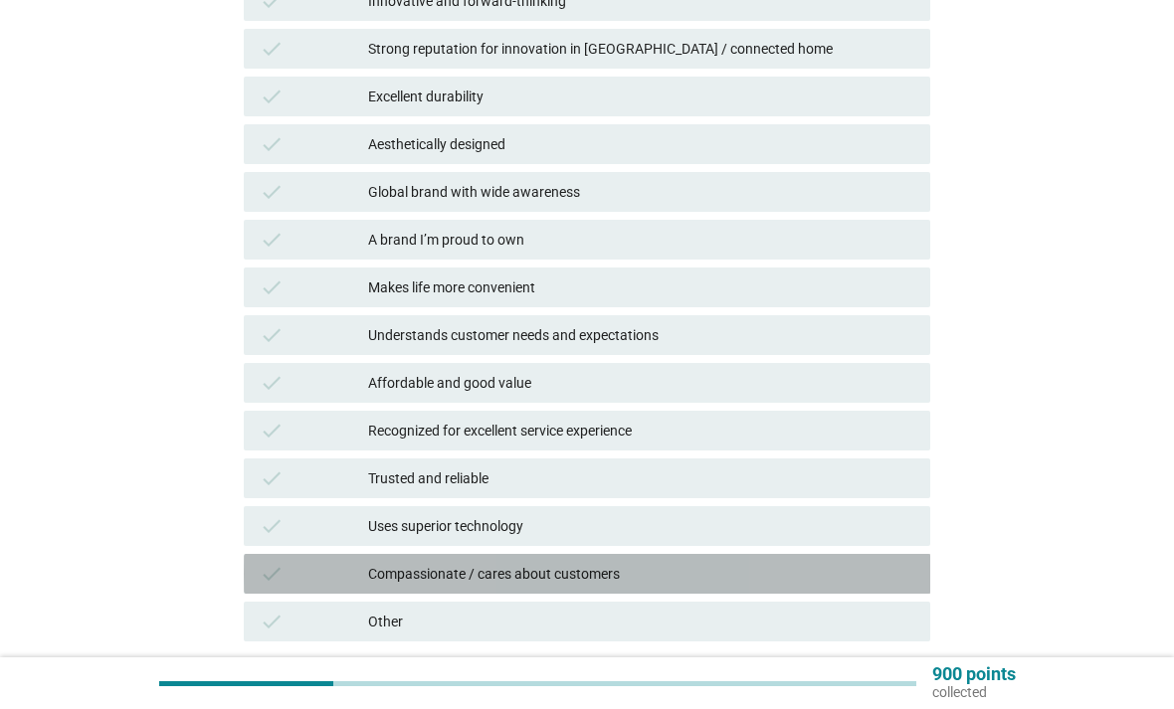
click at [831, 581] on div "Compassionate / cares about customers" at bounding box center [641, 574] width 546 height 24
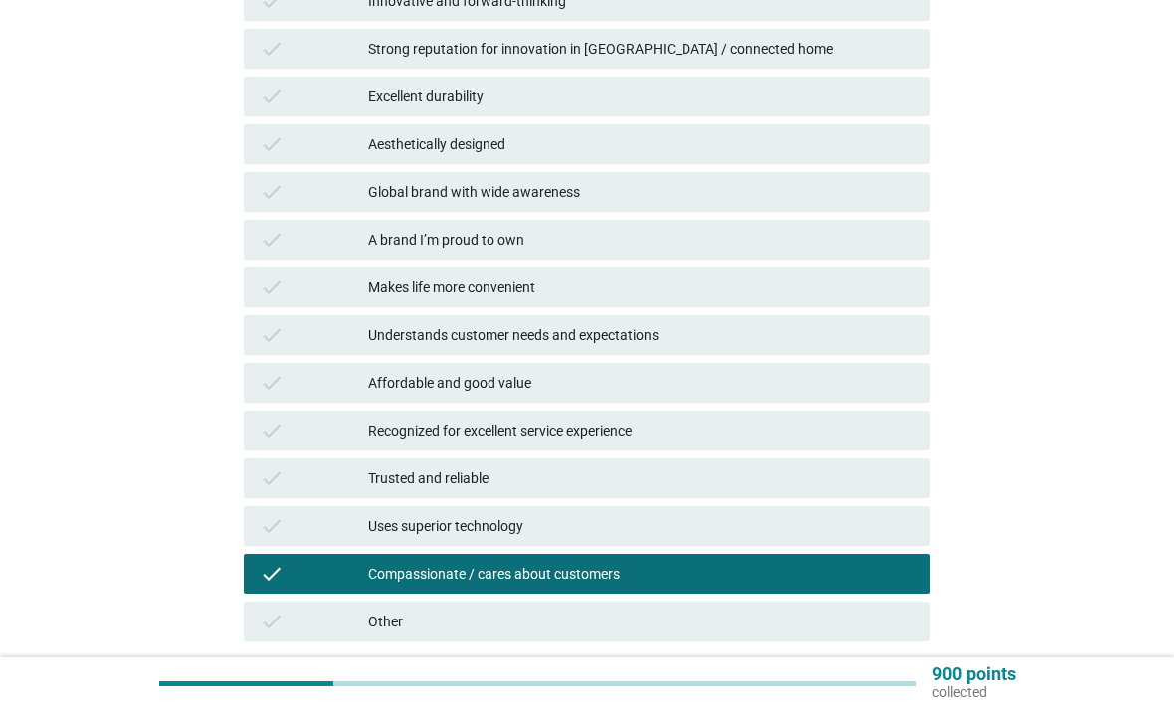
click at [869, 697] on div "Next" at bounding box center [886, 703] width 56 height 21
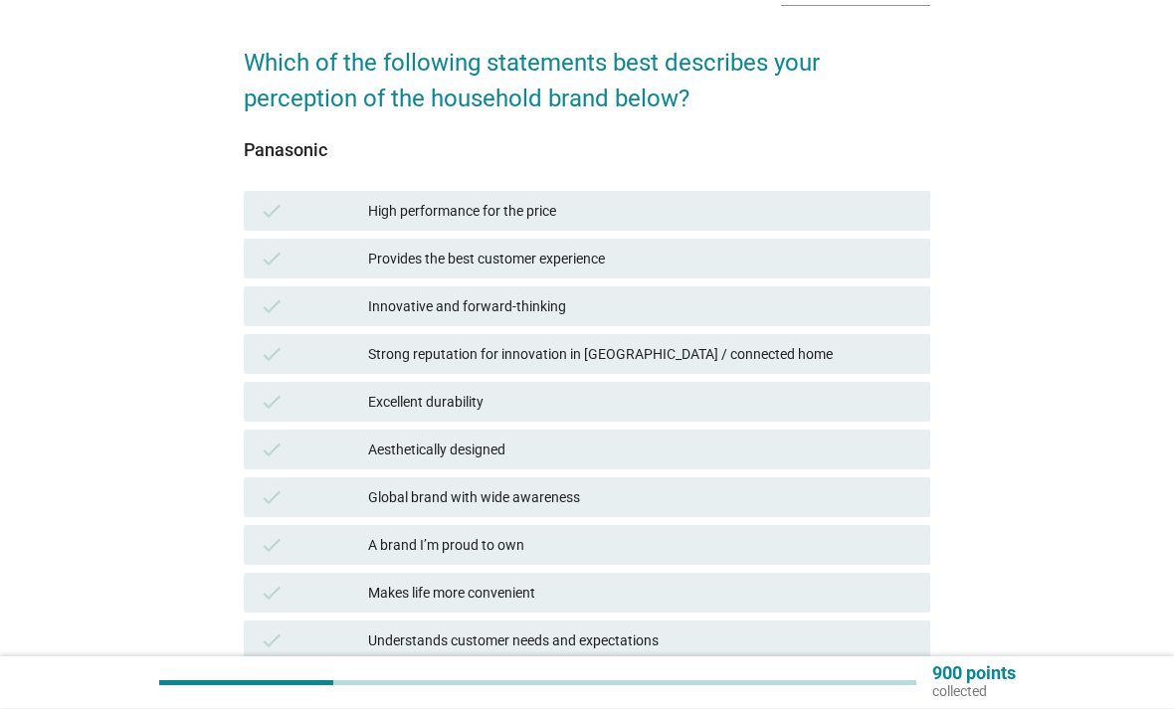
scroll to position [132, 0]
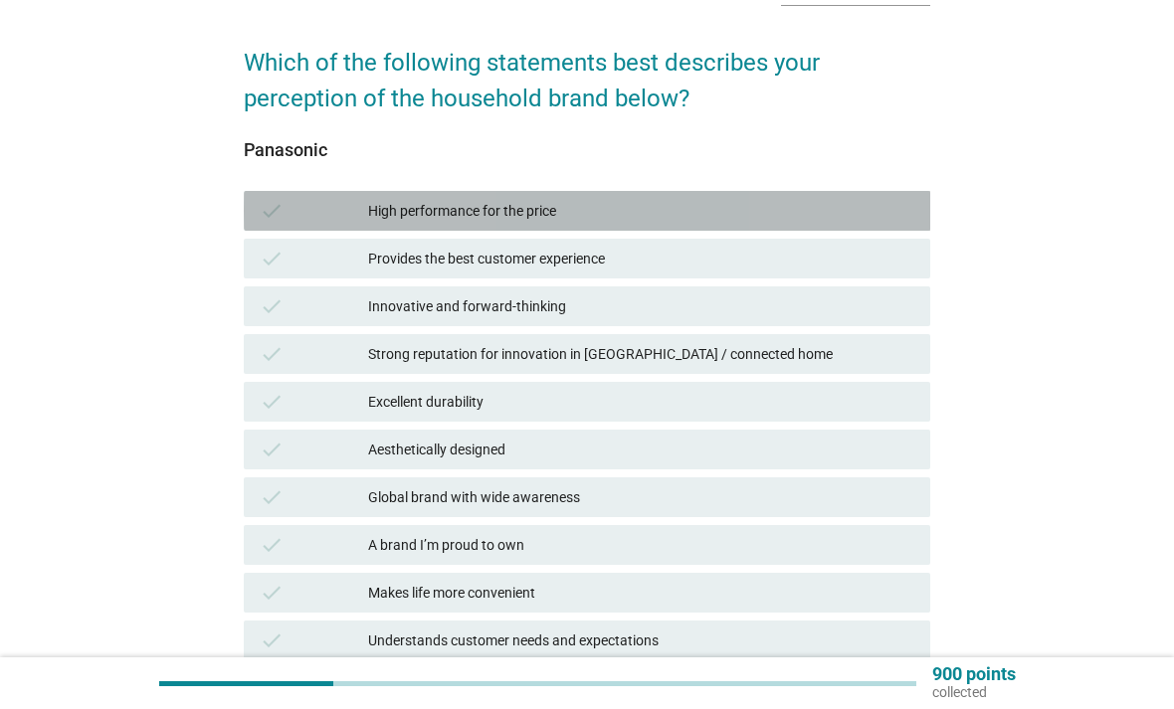
click at [785, 219] on div "High performance for the price" at bounding box center [641, 211] width 546 height 24
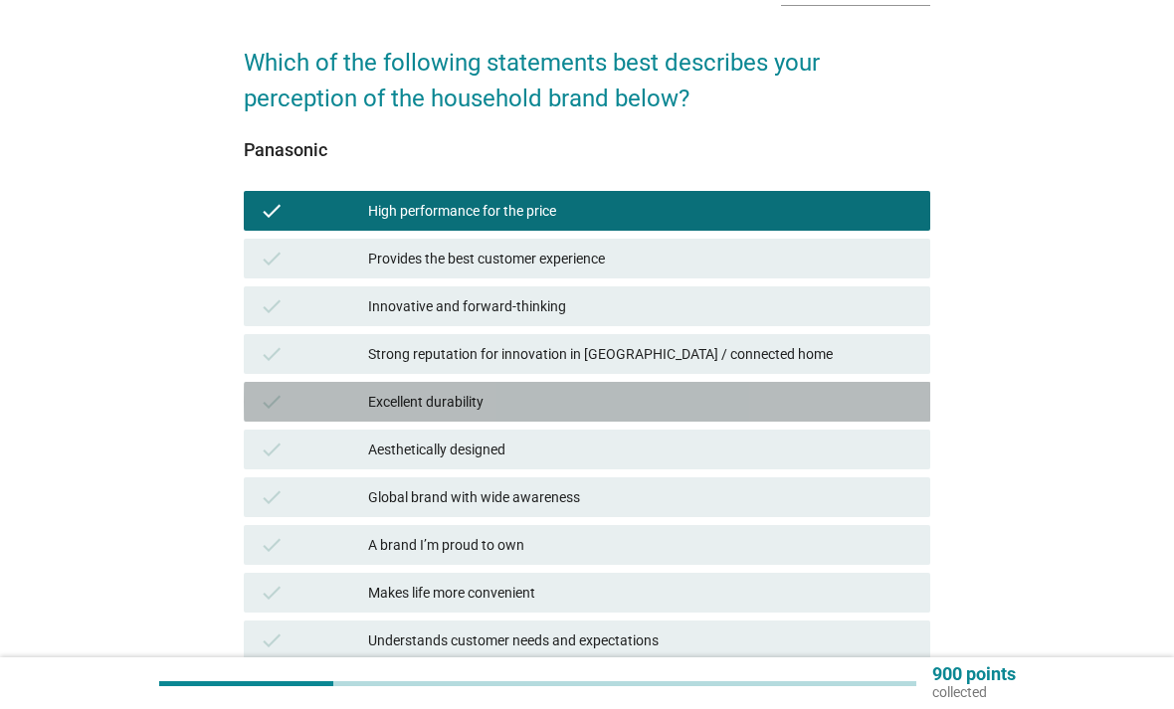
click at [786, 397] on div "Excellent durability" at bounding box center [641, 402] width 546 height 24
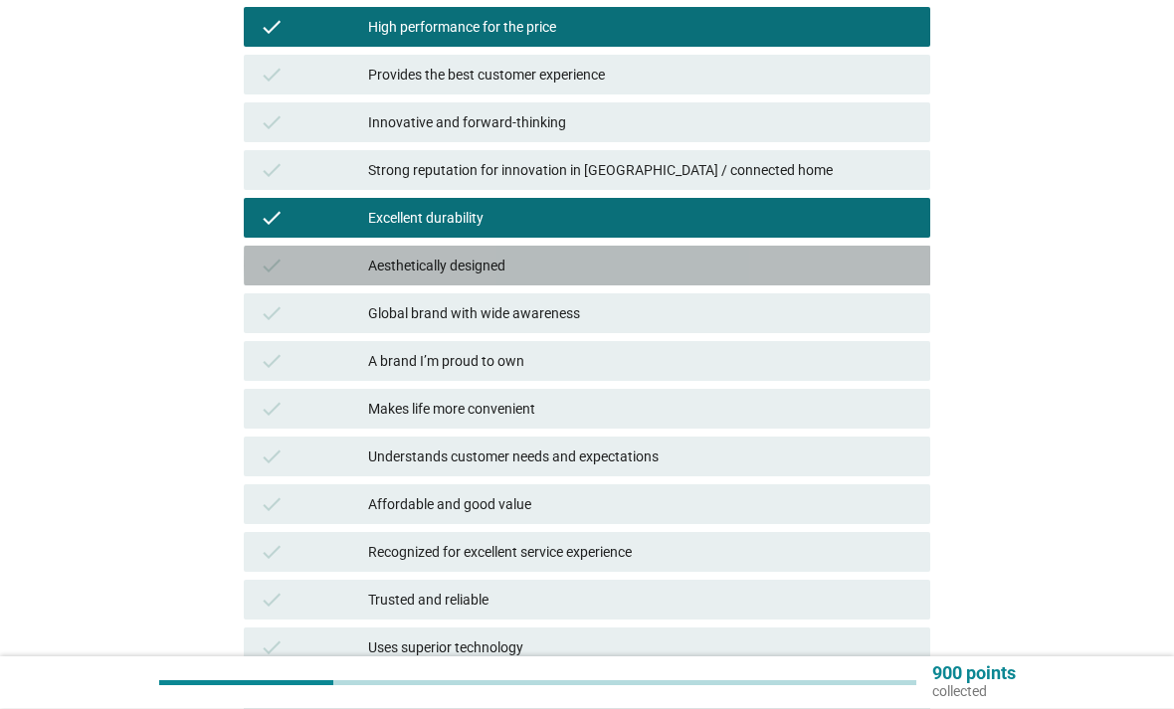
scroll to position [316, 0]
click at [771, 261] on div "Aesthetically designed" at bounding box center [641, 266] width 546 height 24
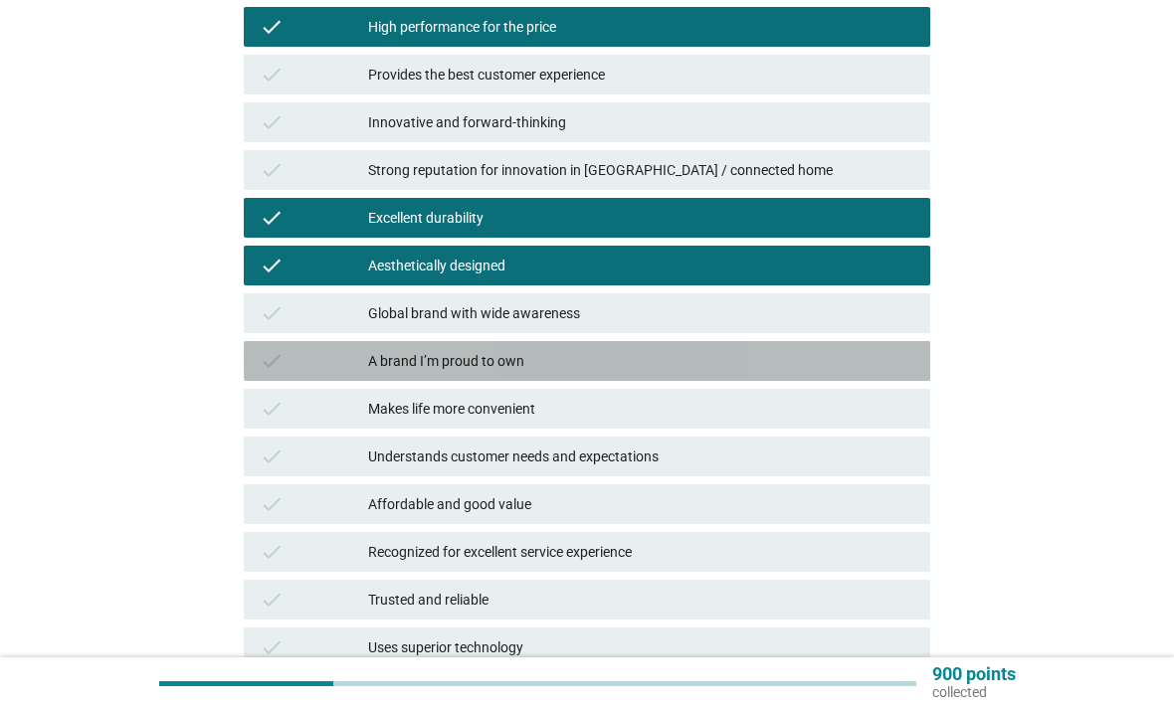
click at [777, 365] on div "A brand I’m proud to own" at bounding box center [641, 361] width 546 height 24
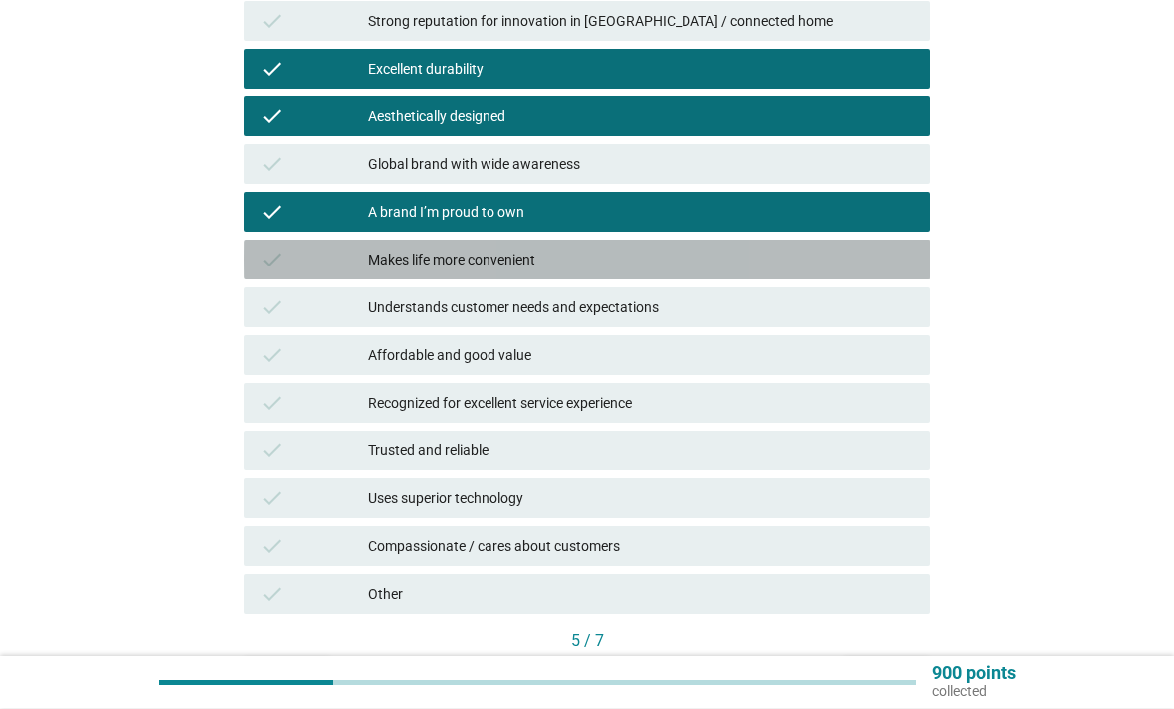
scroll to position [466, 0]
click at [802, 262] on div "Makes life more convenient" at bounding box center [641, 260] width 546 height 24
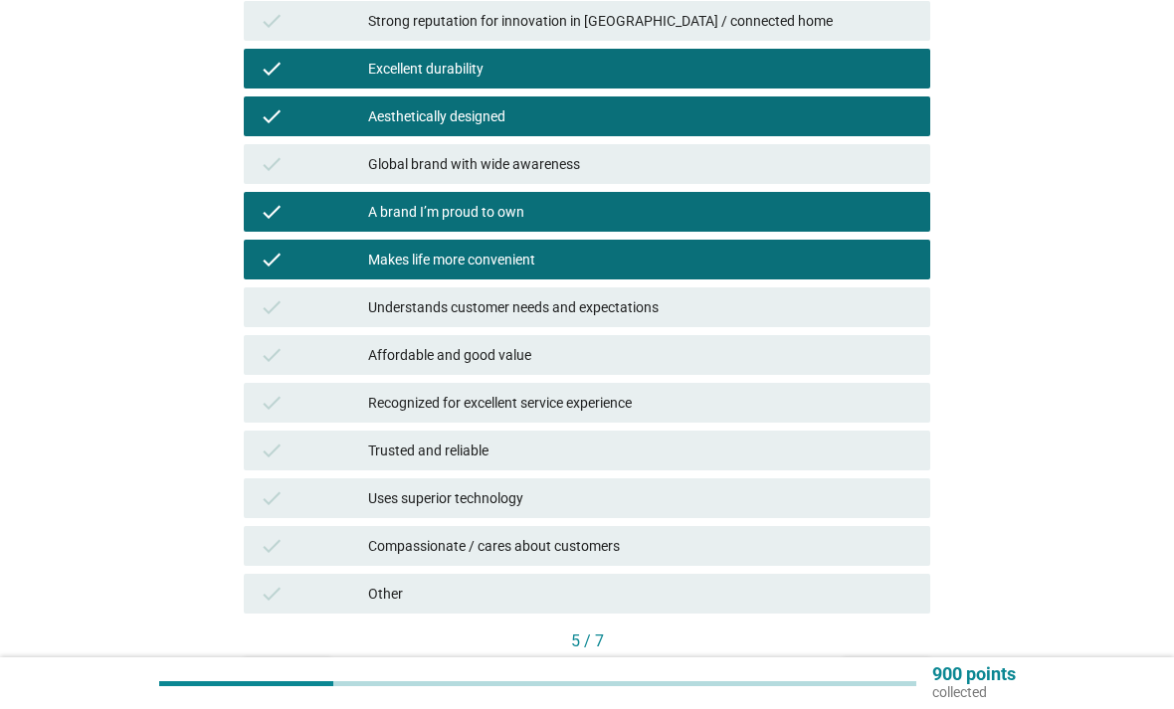
click at [771, 374] on div "check Affordable and good value" at bounding box center [587, 355] width 687 height 40
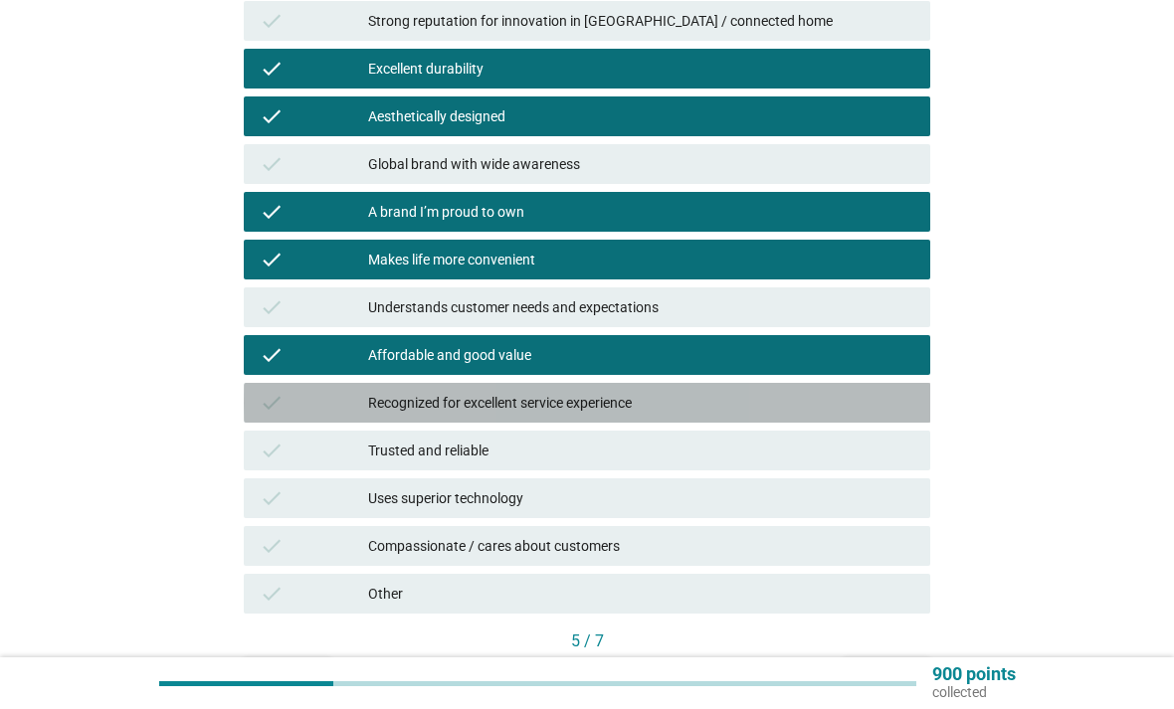
click at [772, 421] on div "check Recognized for excellent service experience" at bounding box center [587, 403] width 687 height 40
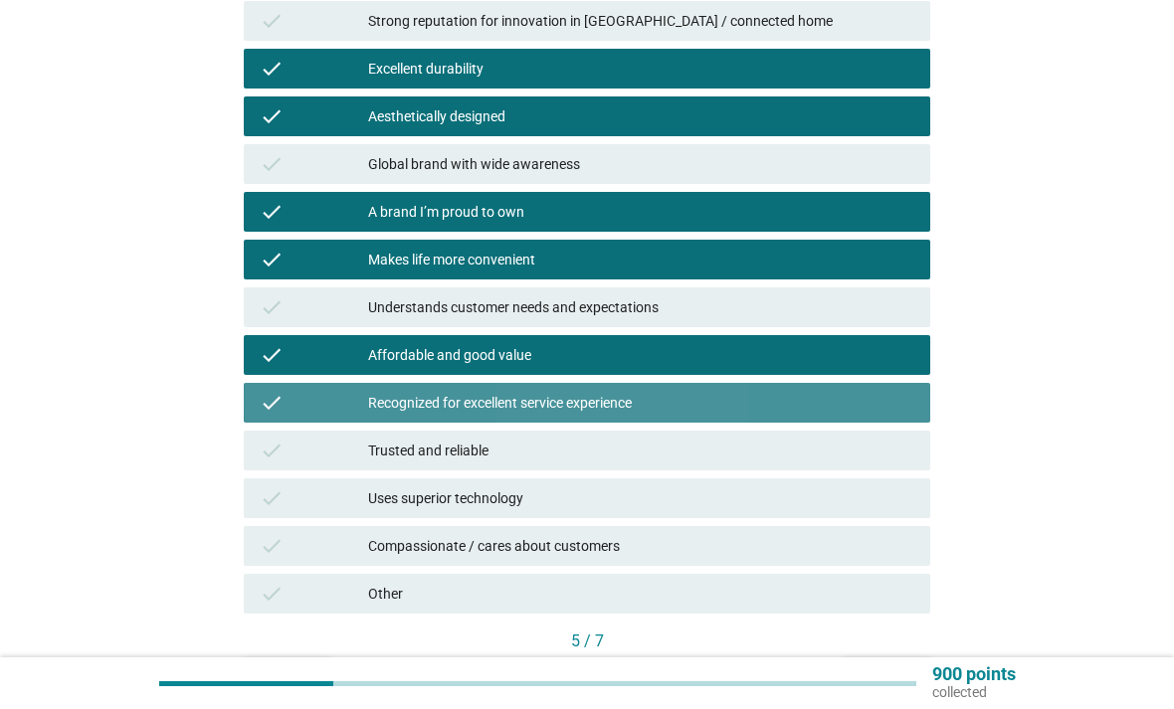
click at [783, 392] on div "Recognized for excellent service experience" at bounding box center [641, 403] width 546 height 24
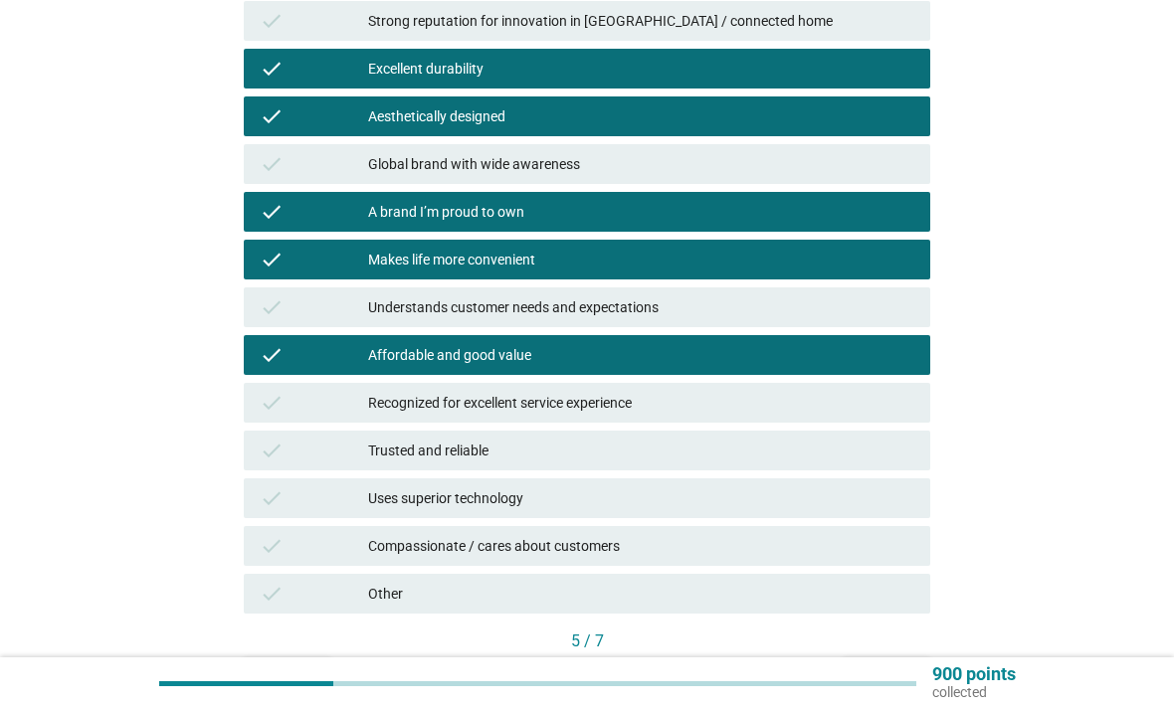
click at [781, 454] on div "Trusted and reliable" at bounding box center [641, 451] width 546 height 24
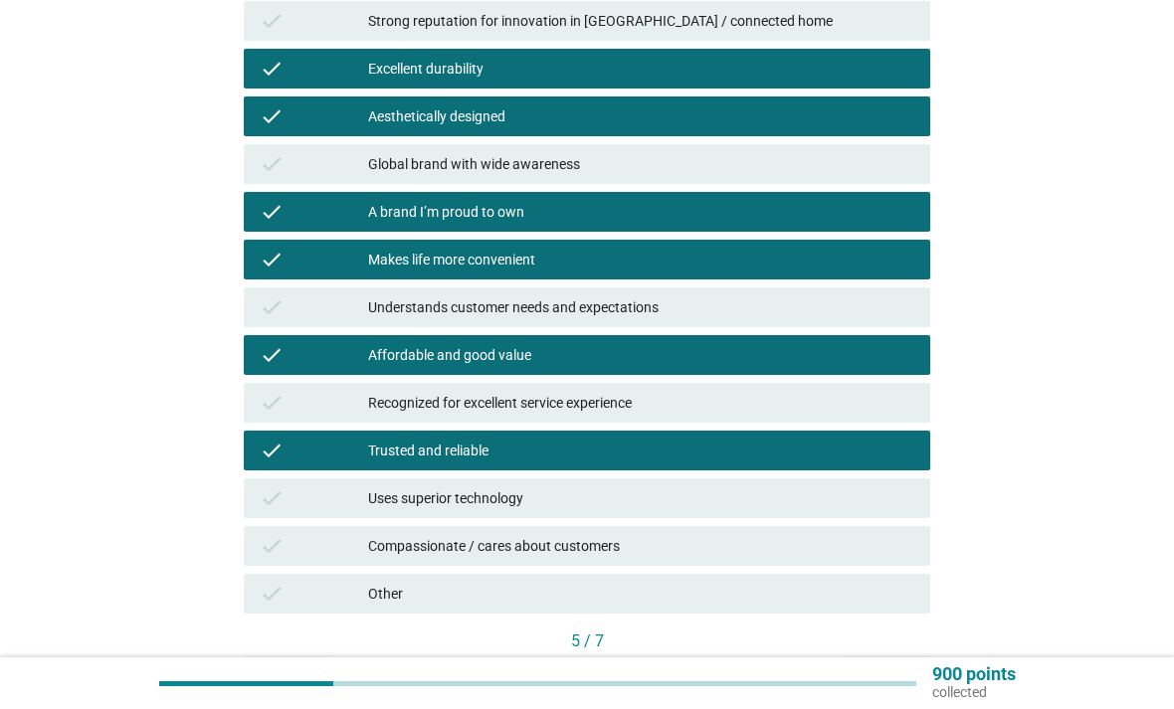
click at [806, 514] on div "check Uses superior technology" at bounding box center [587, 498] width 687 height 40
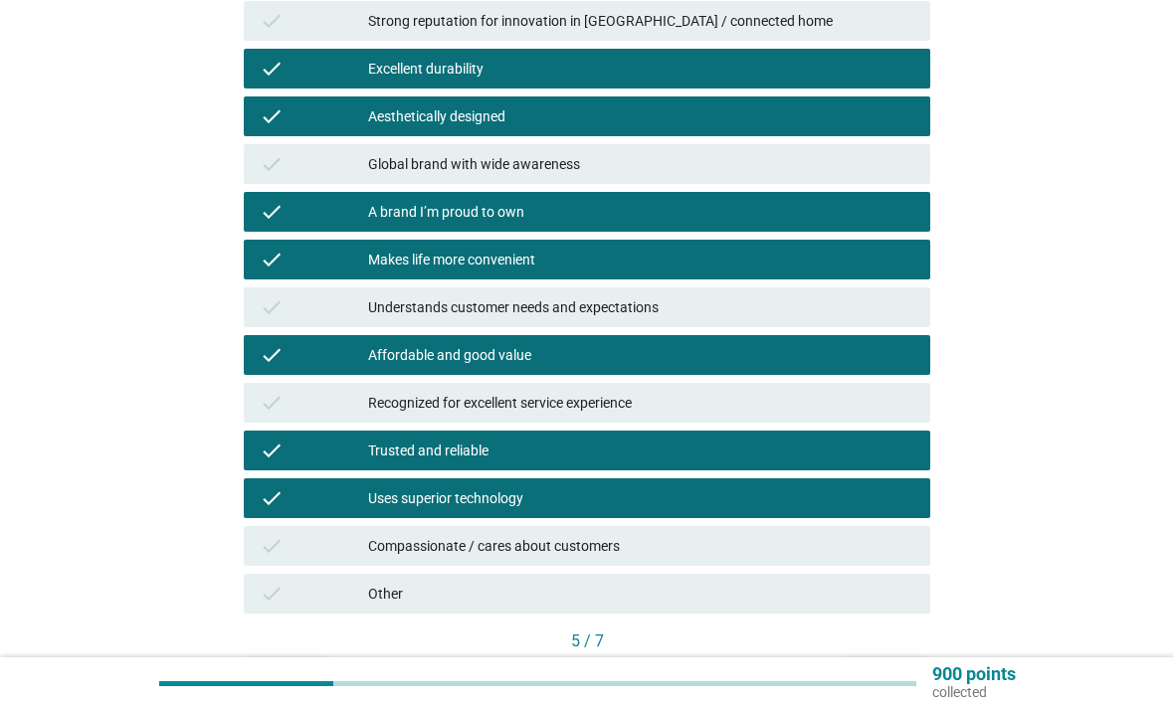
click at [856, 652] on div "5 / 7" at bounding box center [587, 642] width 687 height 24
click at [889, 684] on div "Next" at bounding box center [886, 675] width 56 height 21
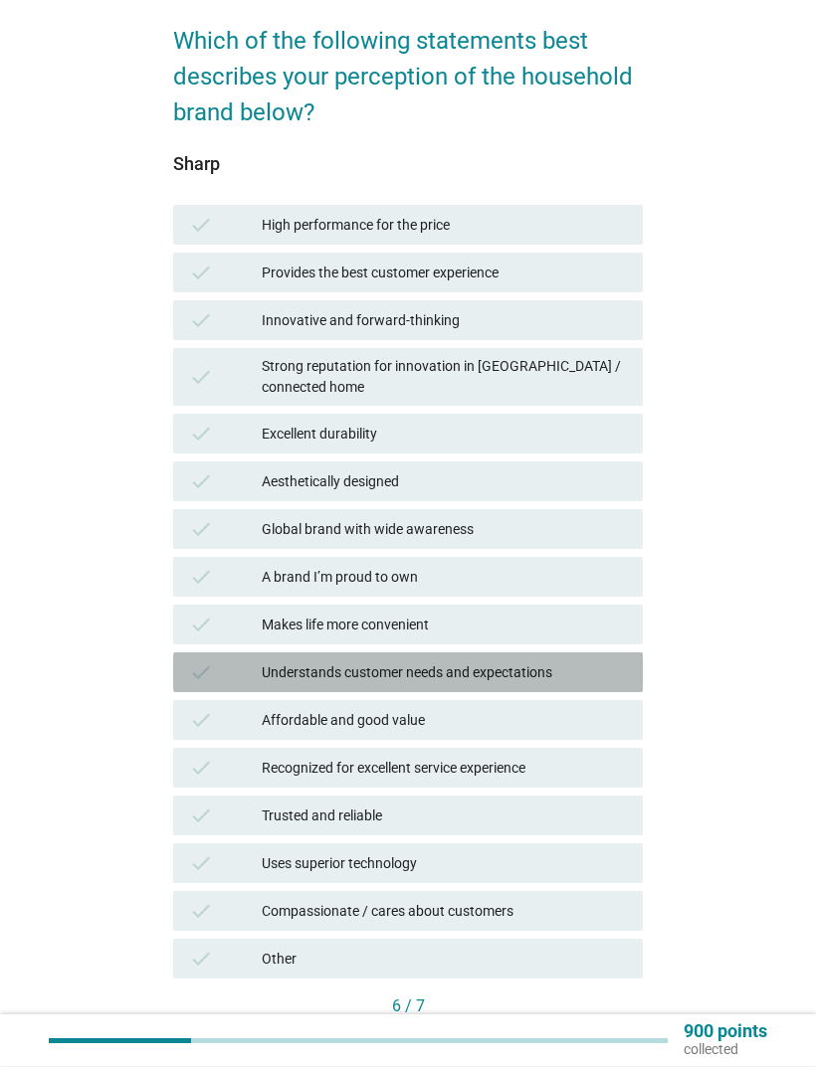
scroll to position [140, 0]
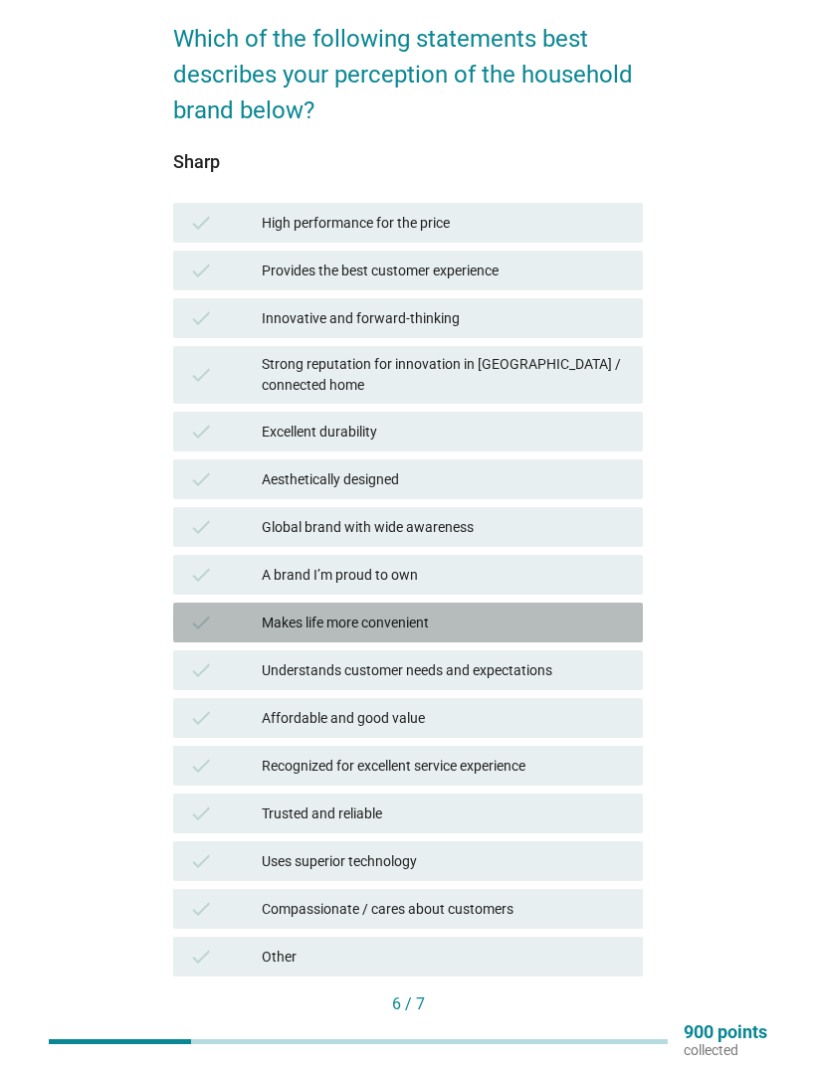
click at [582, 611] on div "Makes life more convenient" at bounding box center [444, 623] width 365 height 24
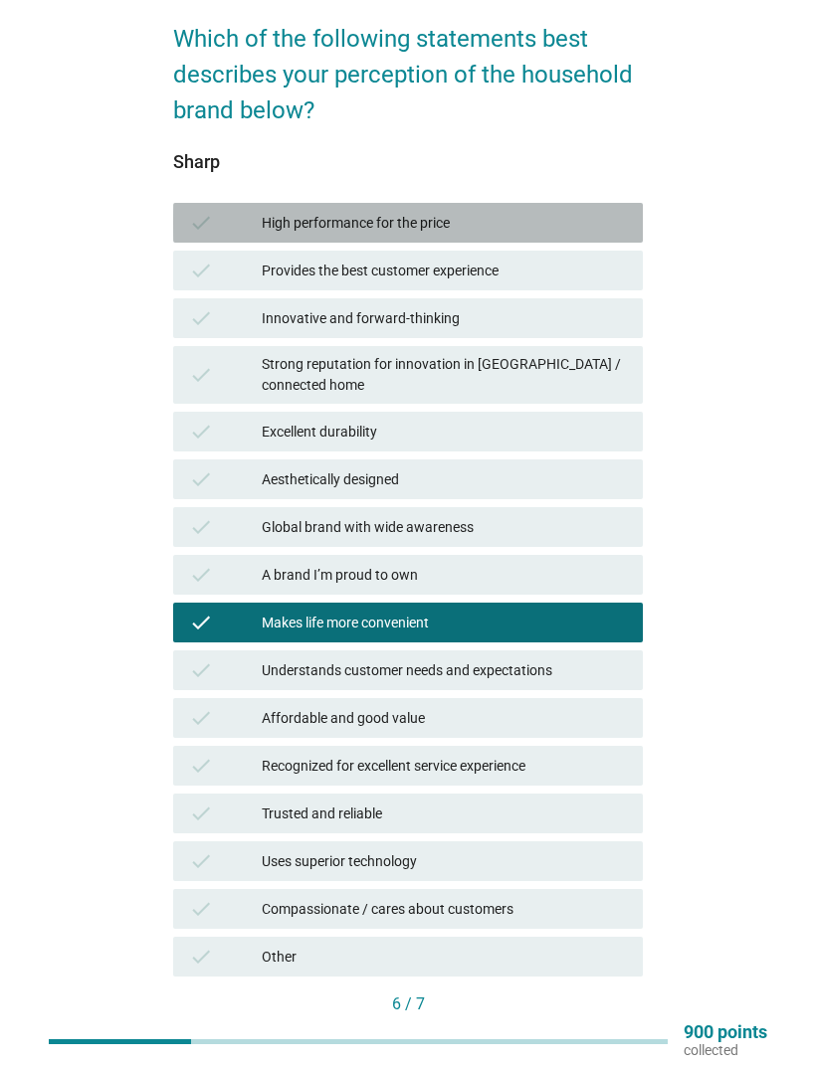
click at [623, 218] on div "High performance for the price" at bounding box center [444, 223] width 365 height 24
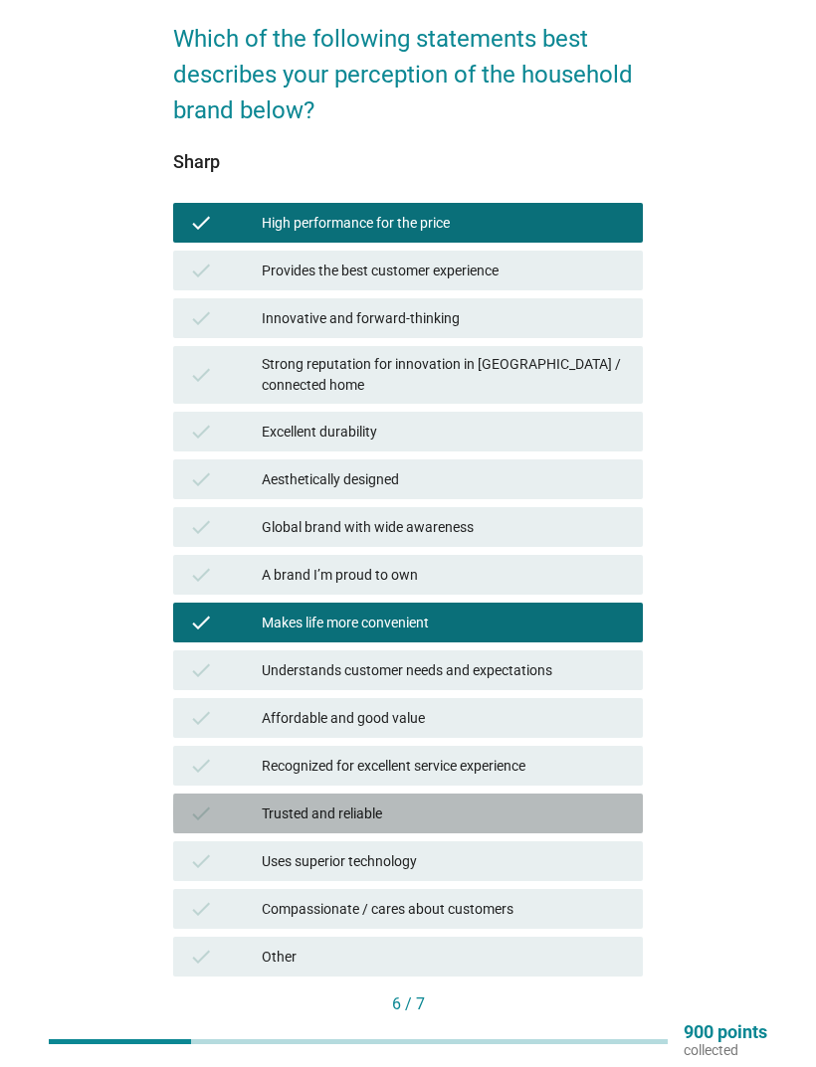
click at [592, 708] on div "Trusted and reliable" at bounding box center [444, 814] width 365 height 24
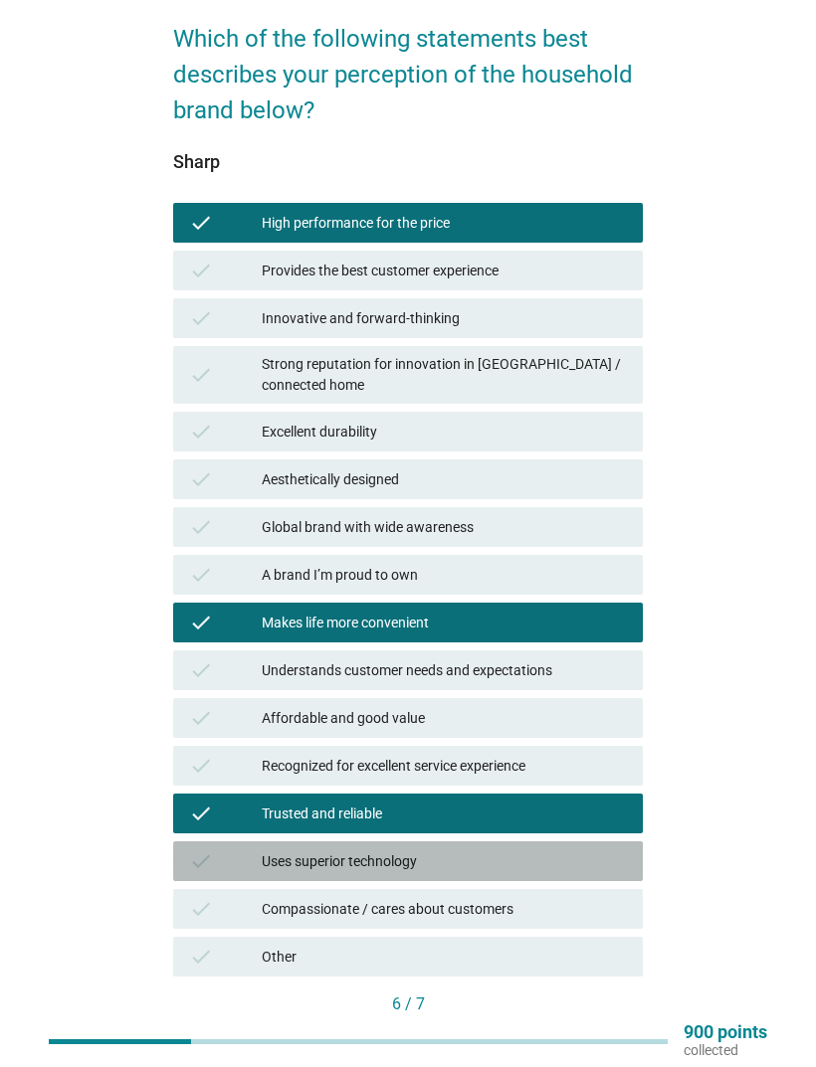
click at [588, 708] on div "Uses superior technology" at bounding box center [444, 862] width 365 height 24
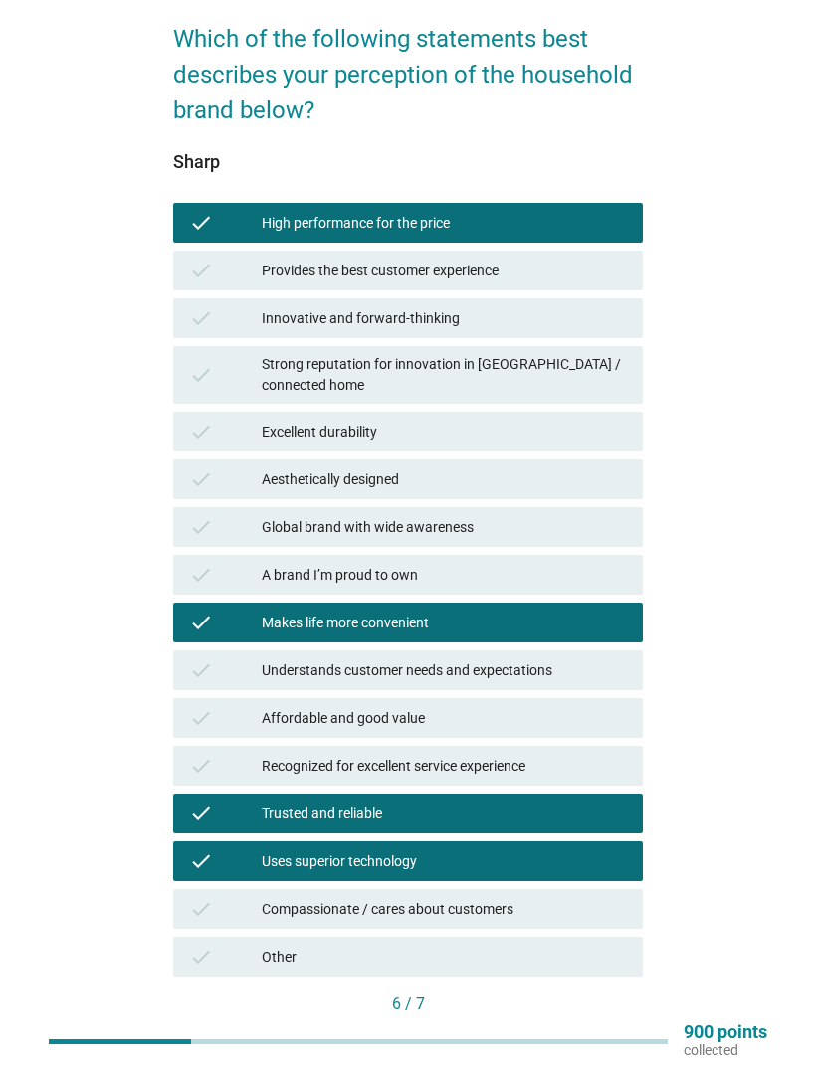
click at [600, 708] on button "Next" at bounding box center [599, 1039] width 88 height 36
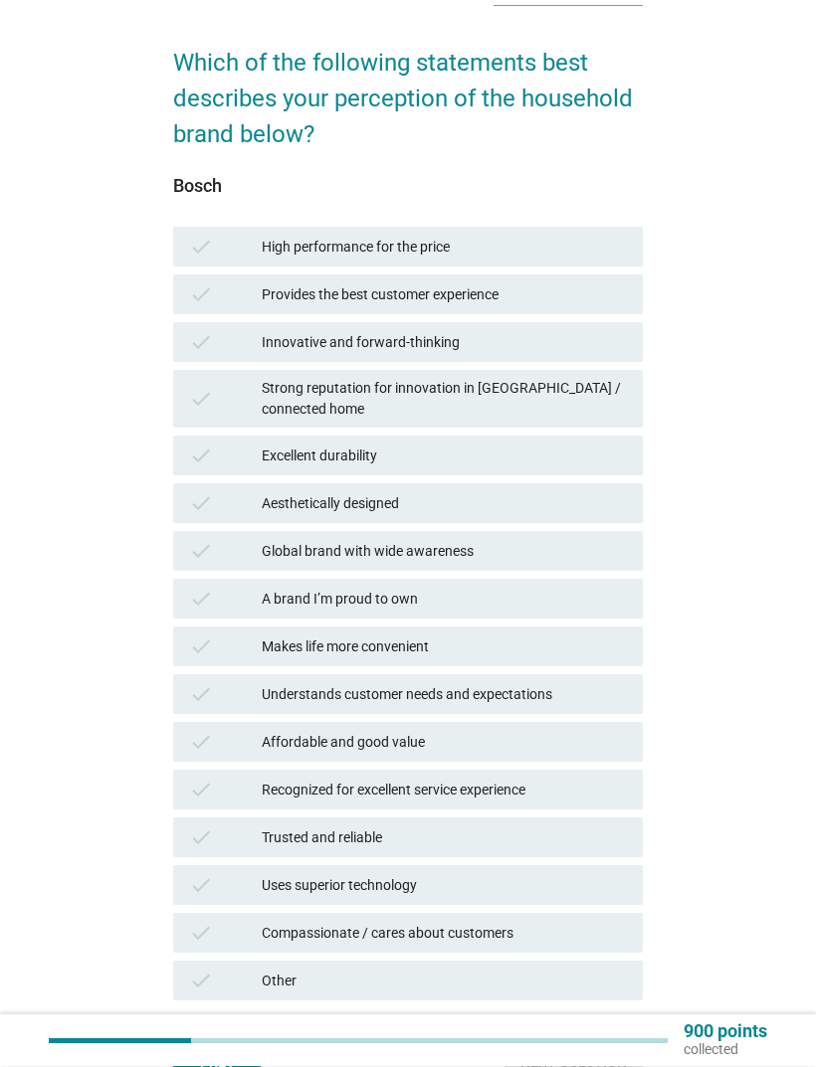
scroll to position [116, 0]
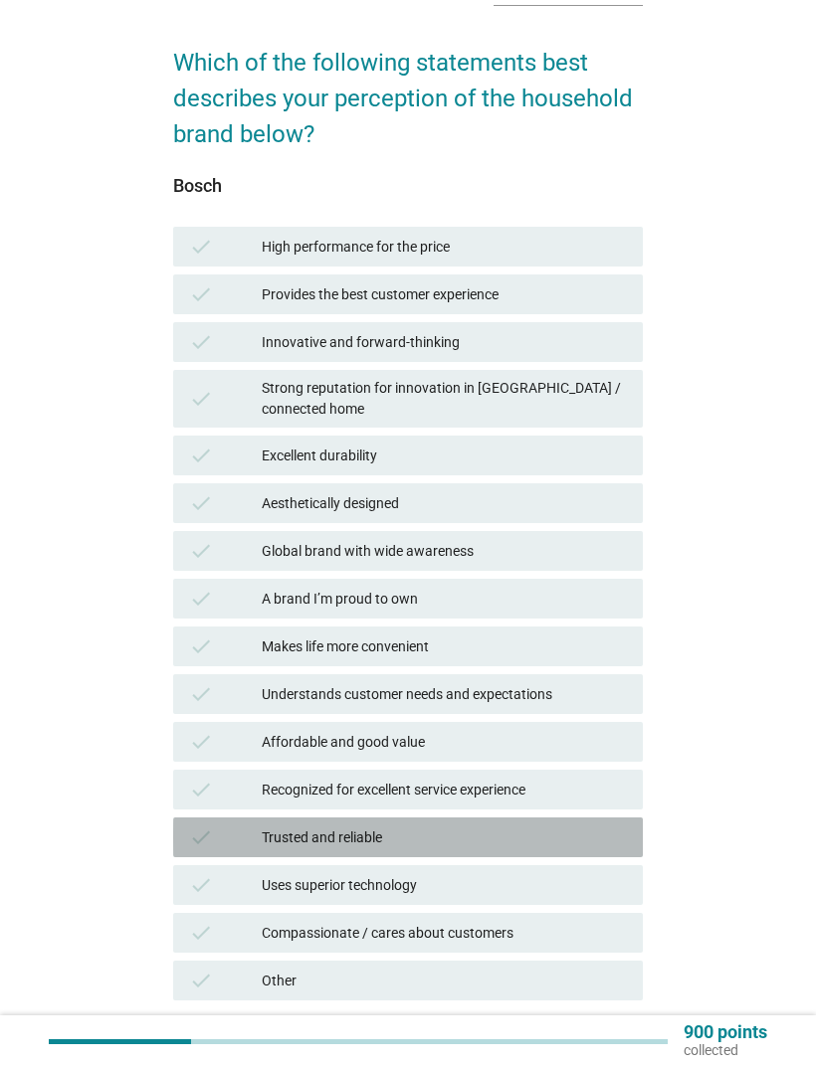
click at [213, 708] on div "check" at bounding box center [225, 838] width 73 height 24
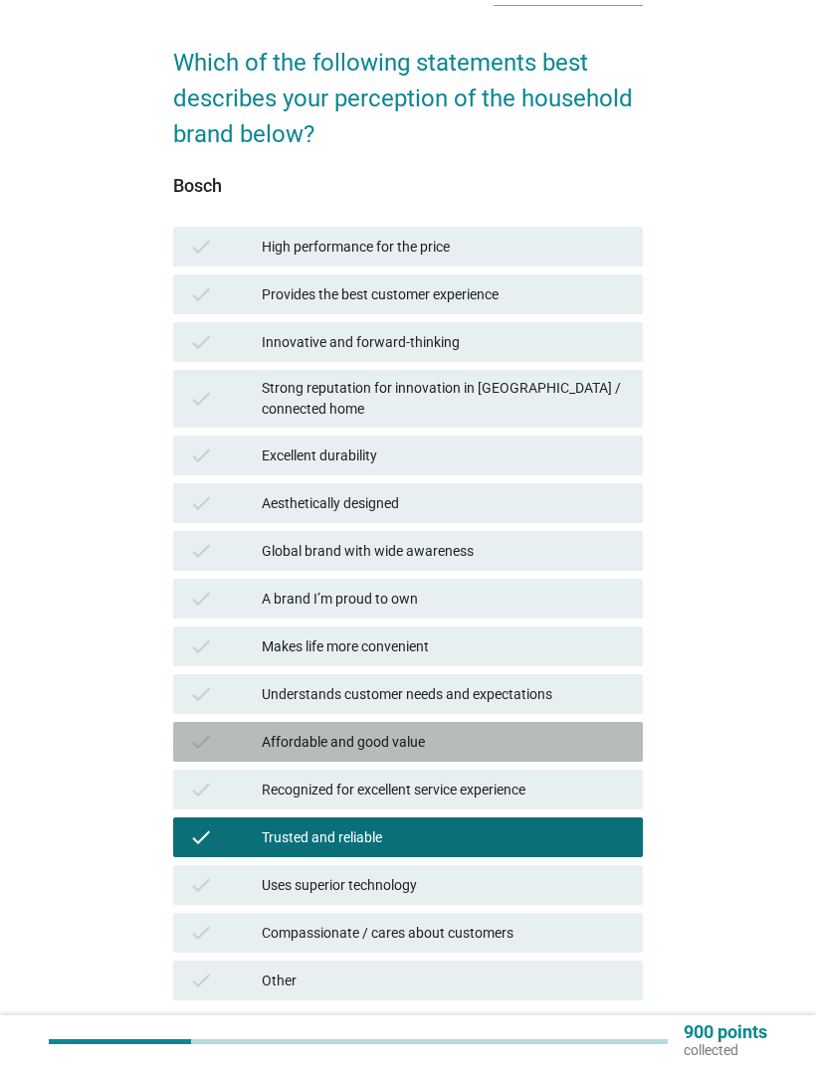
click at [181, 708] on div "check Affordable and good value" at bounding box center [408, 742] width 470 height 40
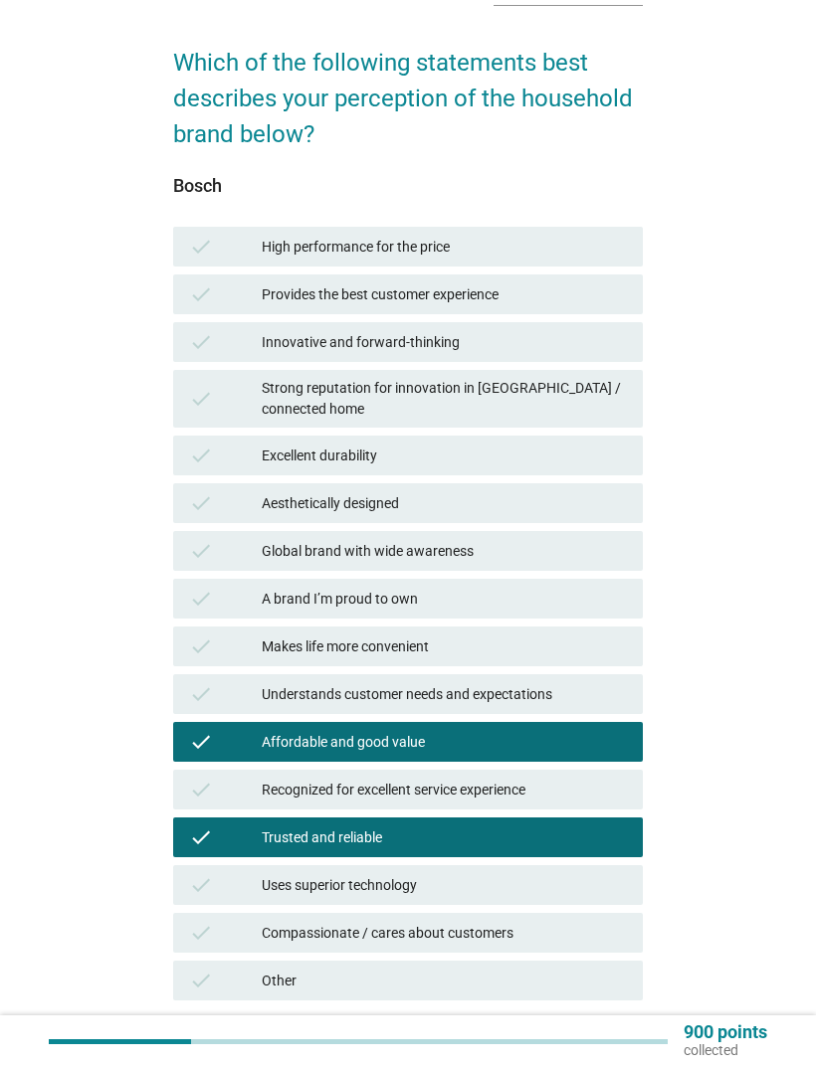
click at [578, 708] on div "Next question" at bounding box center [573, 1062] width 106 height 21
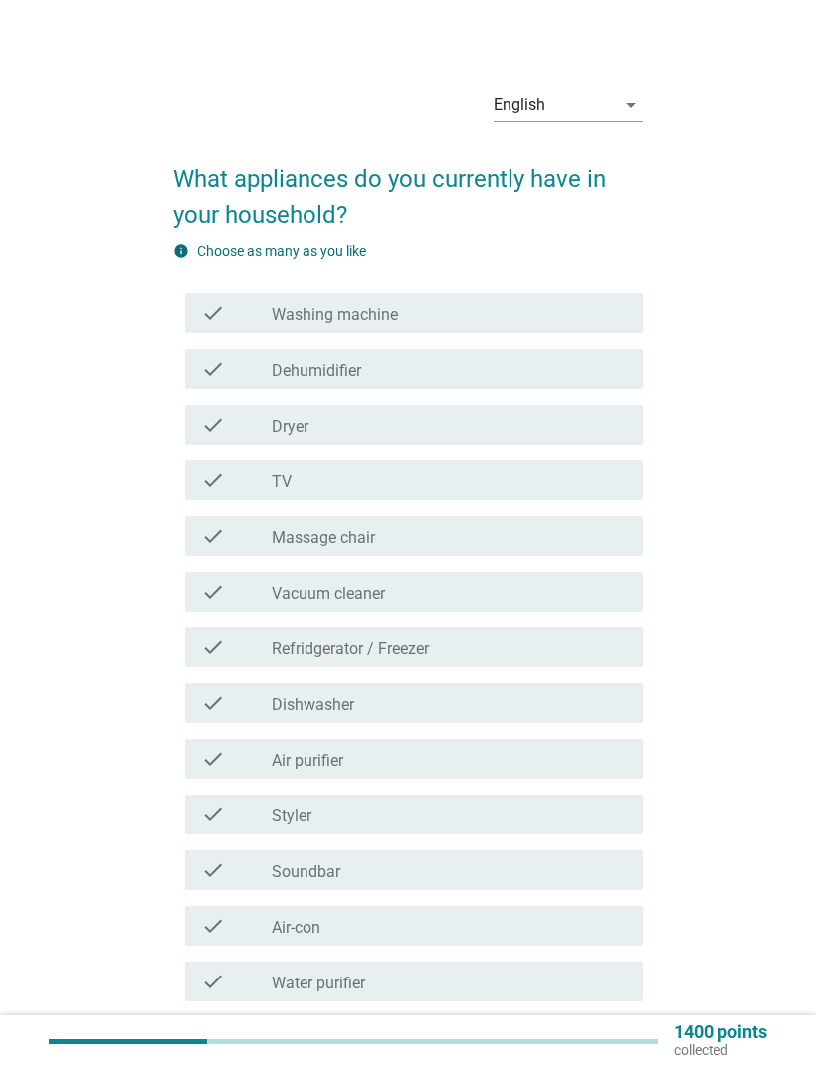
click at [635, 332] on div "check check_box_outline_blank Washing machine" at bounding box center [414, 313] width 458 height 40
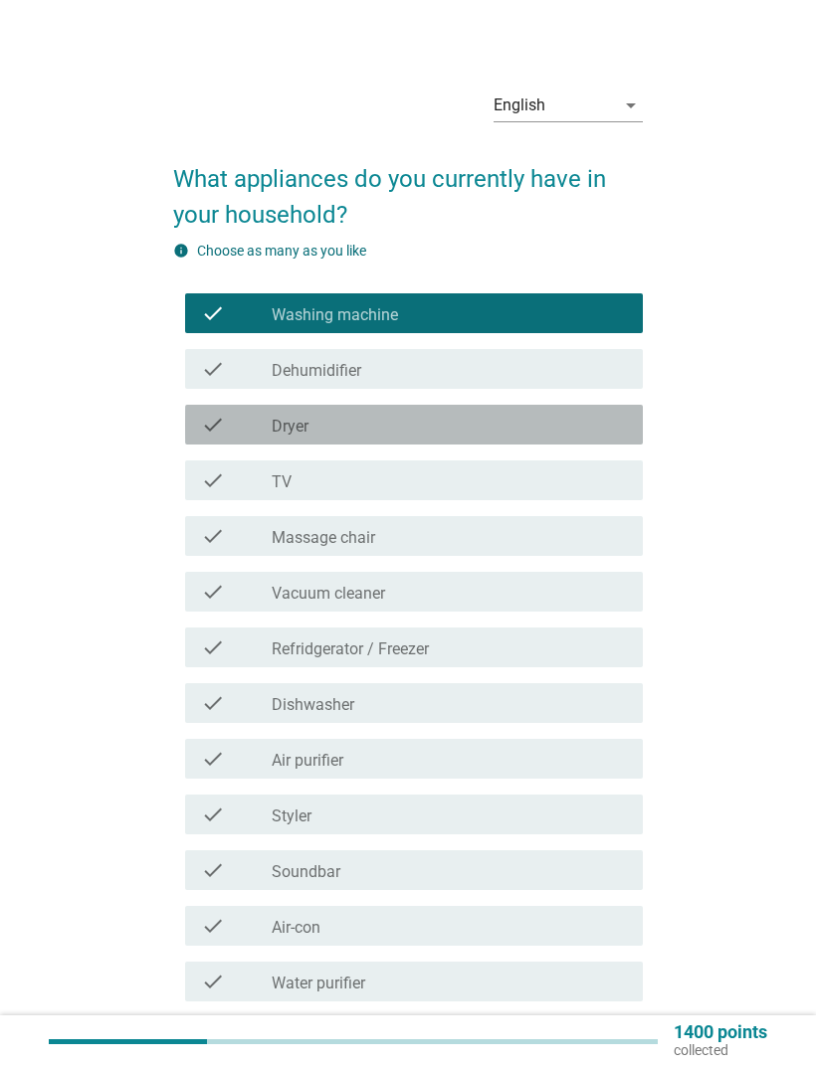
click at [585, 437] on div "check check_box_outline_blank Dryer" at bounding box center [414, 425] width 458 height 40
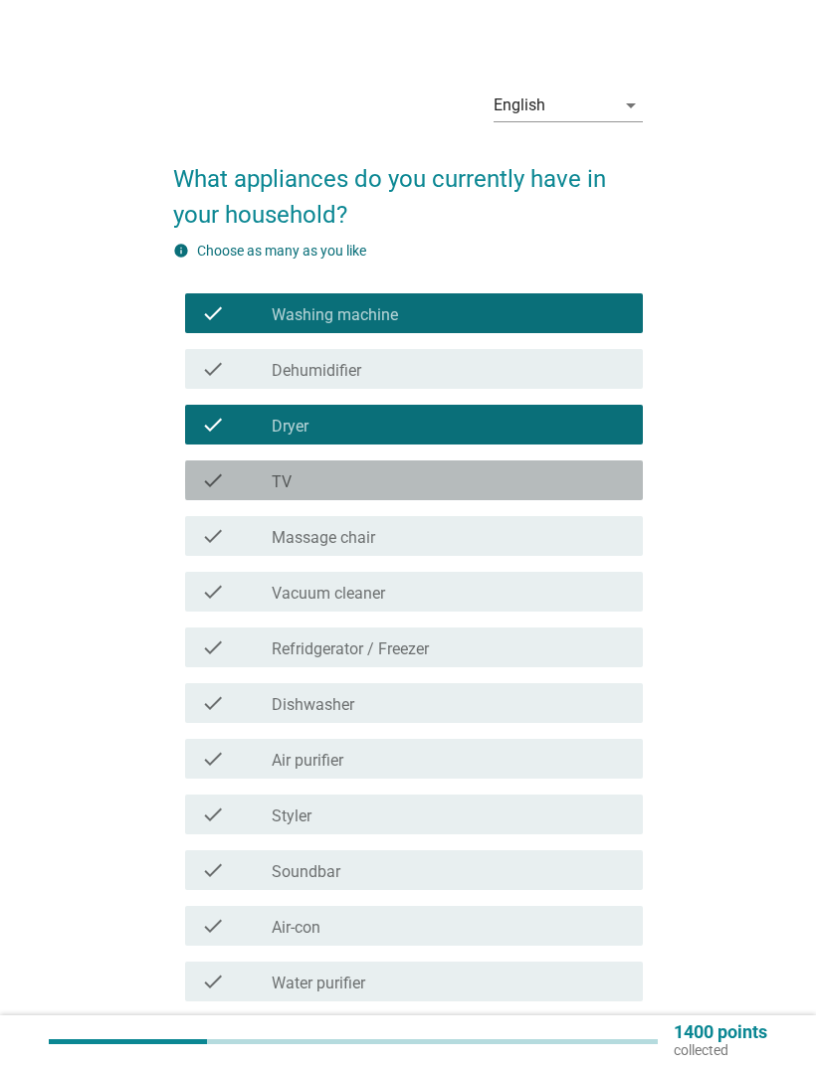
click at [593, 488] on div "check_box_outline_blank TV" at bounding box center [449, 481] width 355 height 24
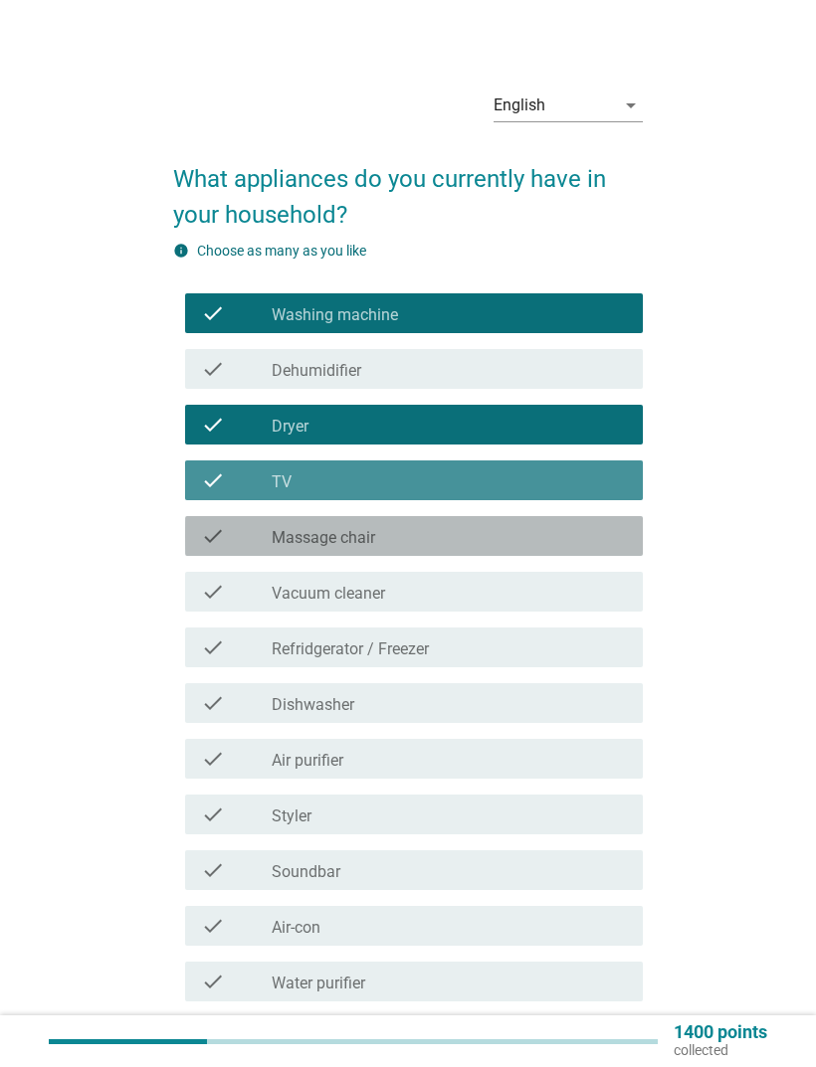
click at [585, 550] on div "check check_box_outline_blank Massage chair" at bounding box center [414, 536] width 458 height 40
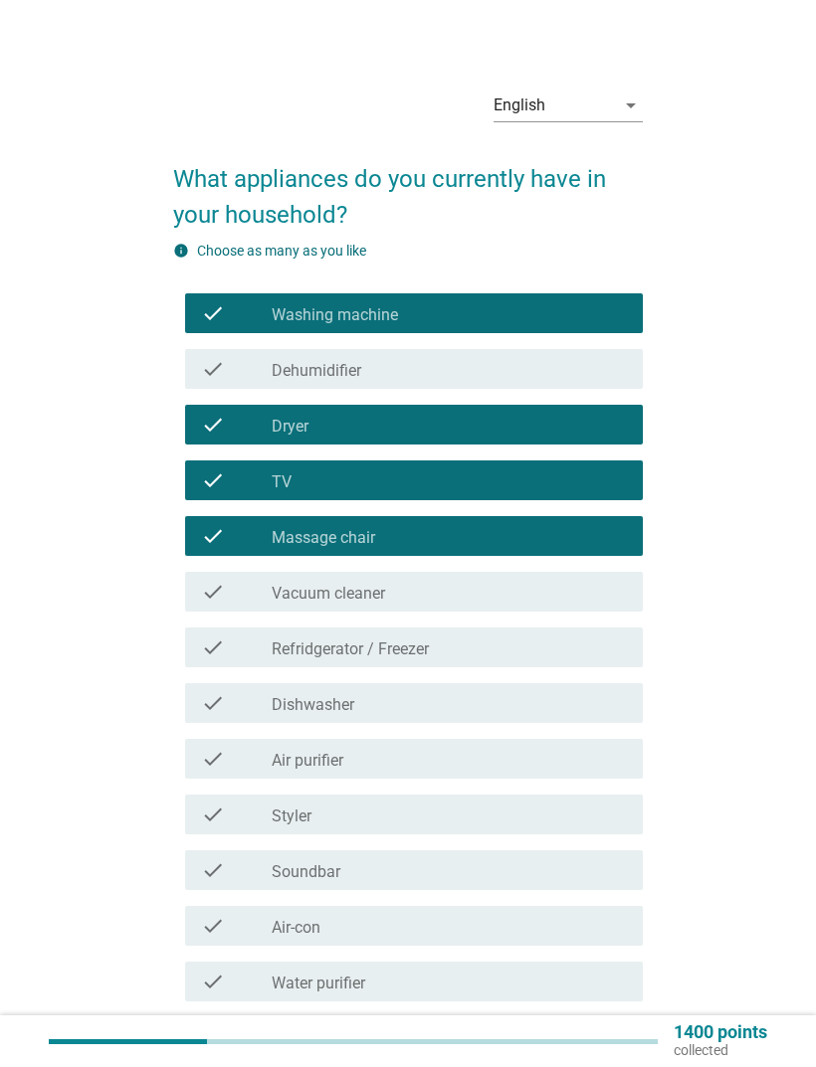
click at [599, 604] on div "check check_box_outline_blank Vacuum cleaner" at bounding box center [414, 592] width 458 height 40
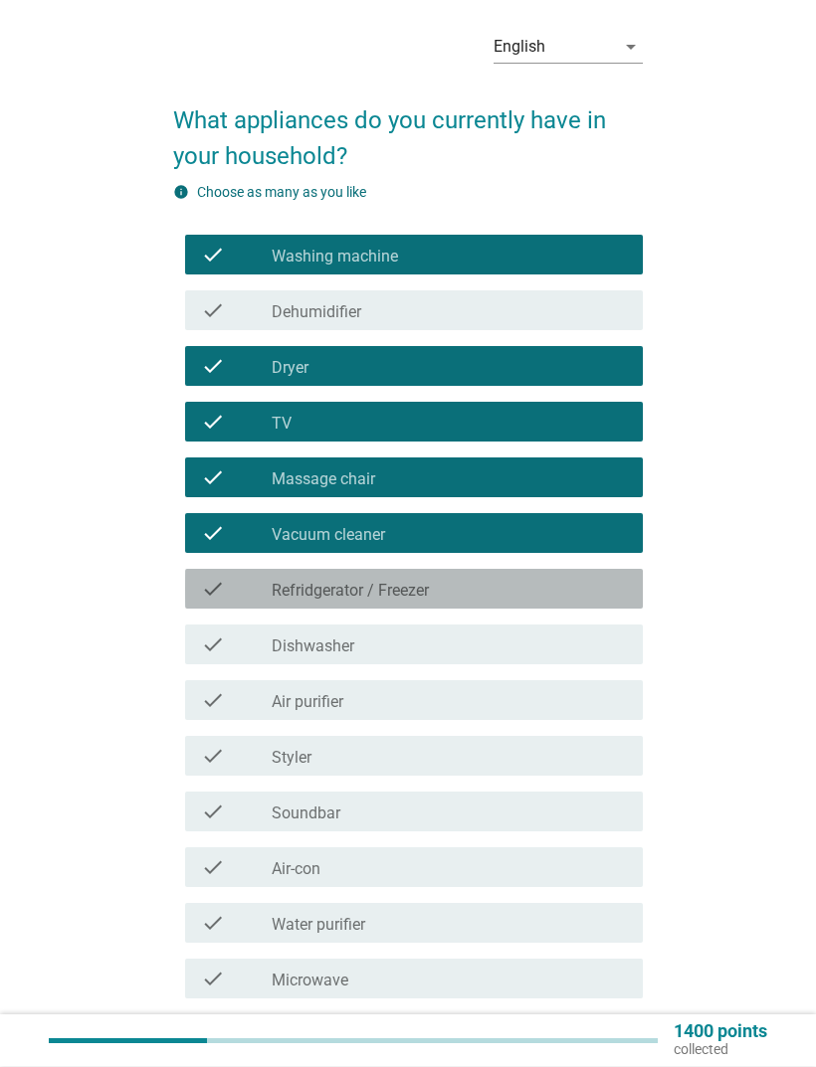
scroll to position [59, 0]
click at [607, 591] on div "check_box_outline_blank Refridgerator / [PERSON_NAME]" at bounding box center [449, 589] width 355 height 24
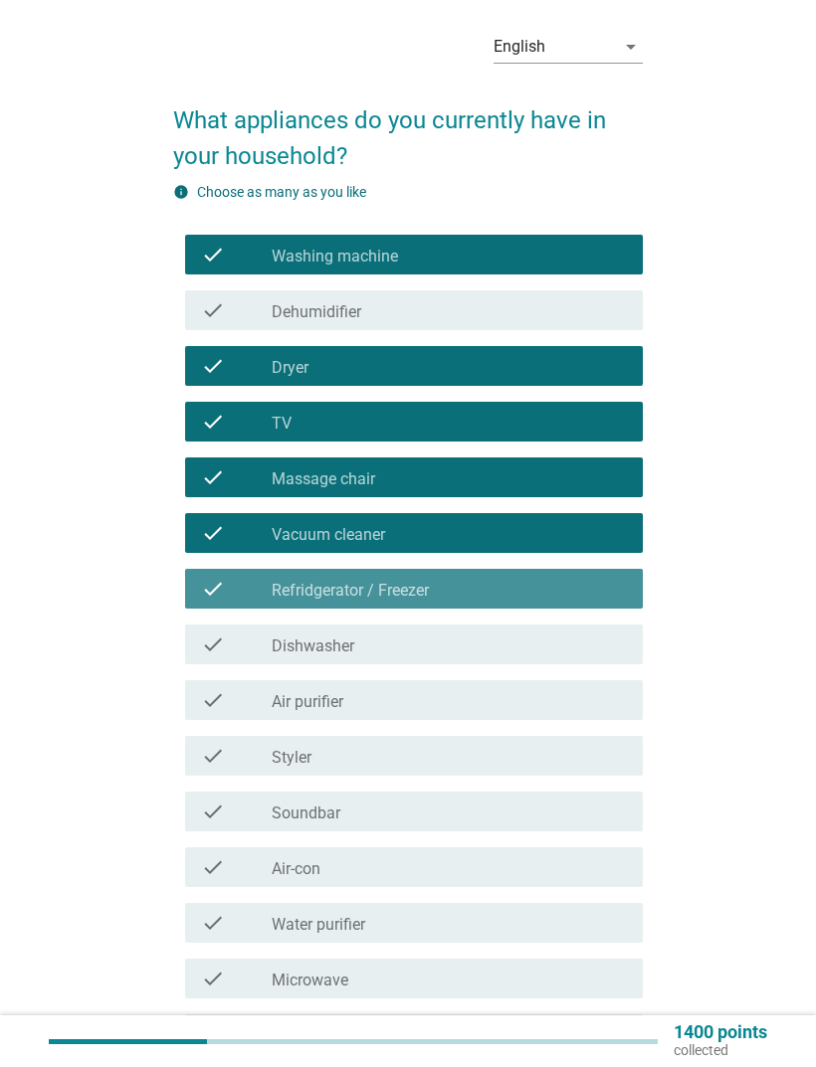
click at [574, 589] on div "check_box_outline_blank Refridgerator / [PERSON_NAME]" at bounding box center [449, 589] width 355 height 24
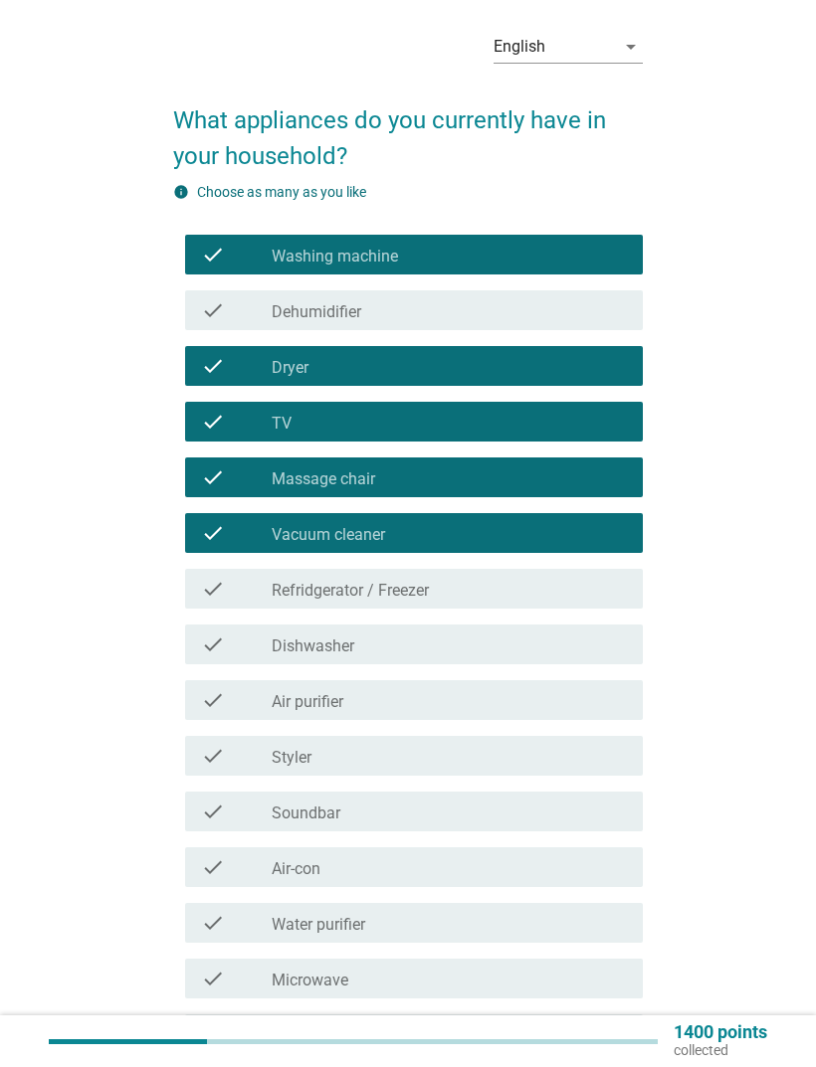
click at [580, 552] on div "check check_box_outline_blank Vacuum cleaner" at bounding box center [414, 533] width 458 height 40
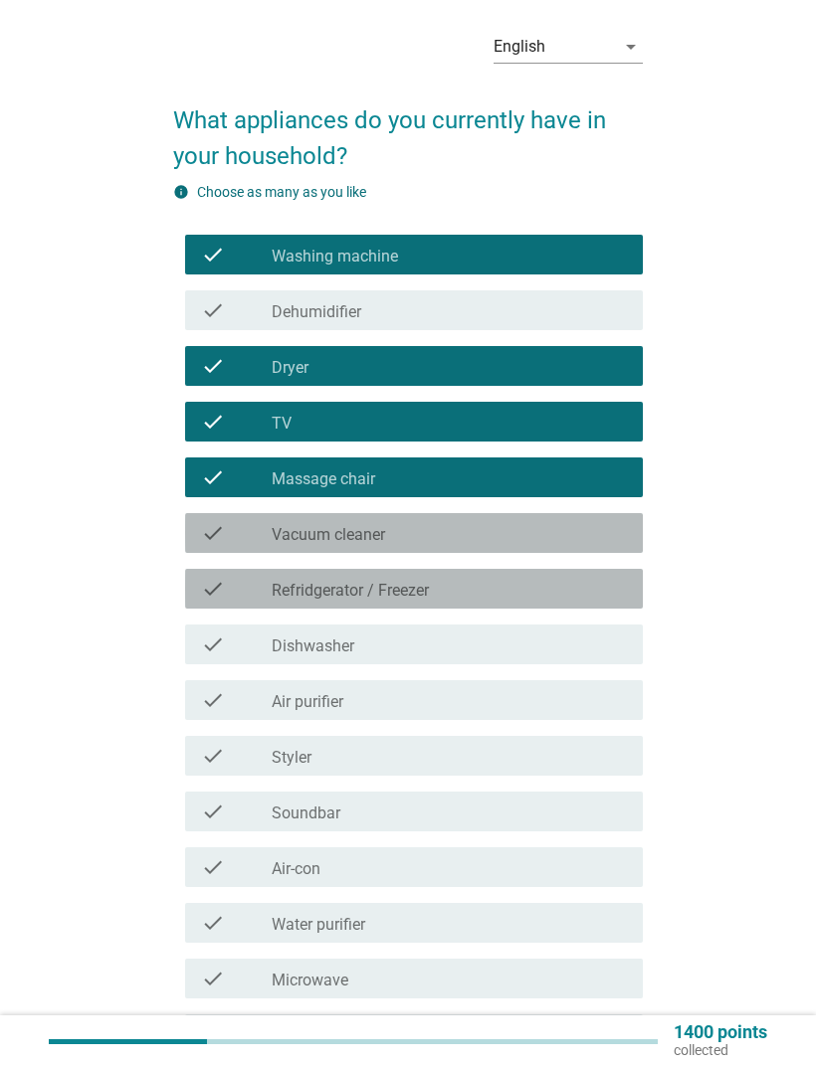
click at [583, 588] on div "check_box_outline_blank Refridgerator / [PERSON_NAME]" at bounding box center [449, 589] width 355 height 24
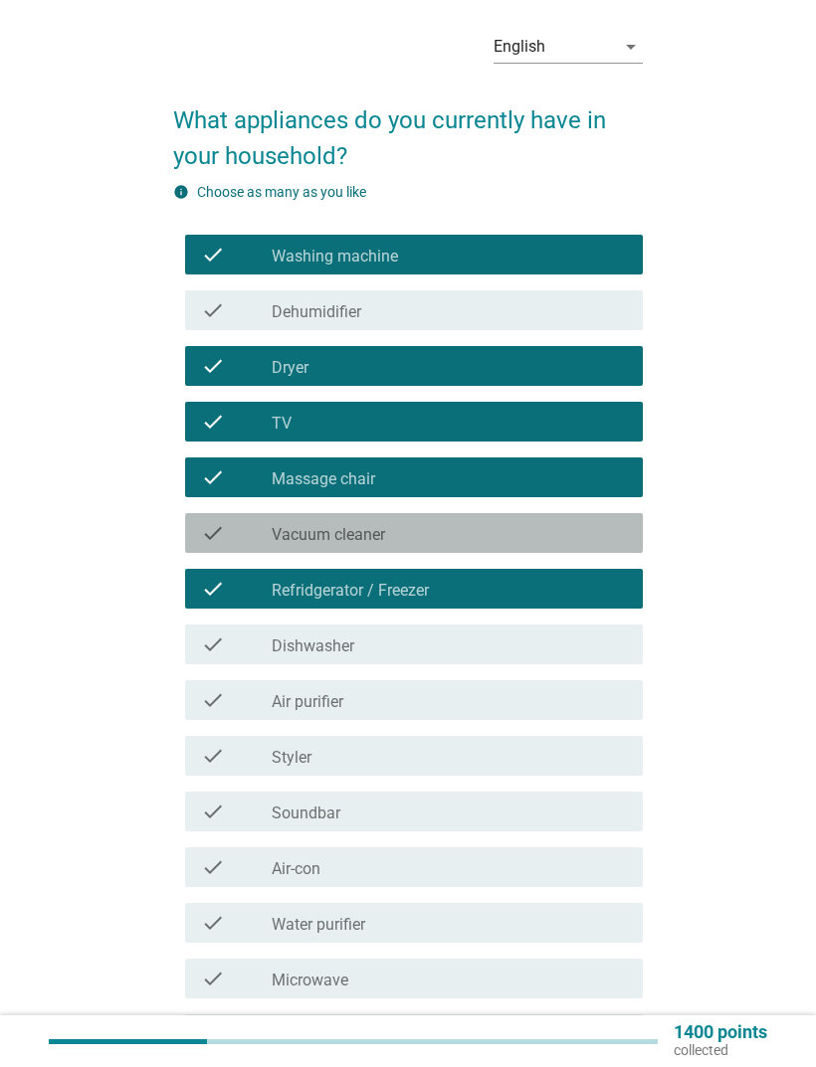
click at [576, 525] on div "check_box_outline_blank Vacuum cleaner" at bounding box center [449, 533] width 355 height 24
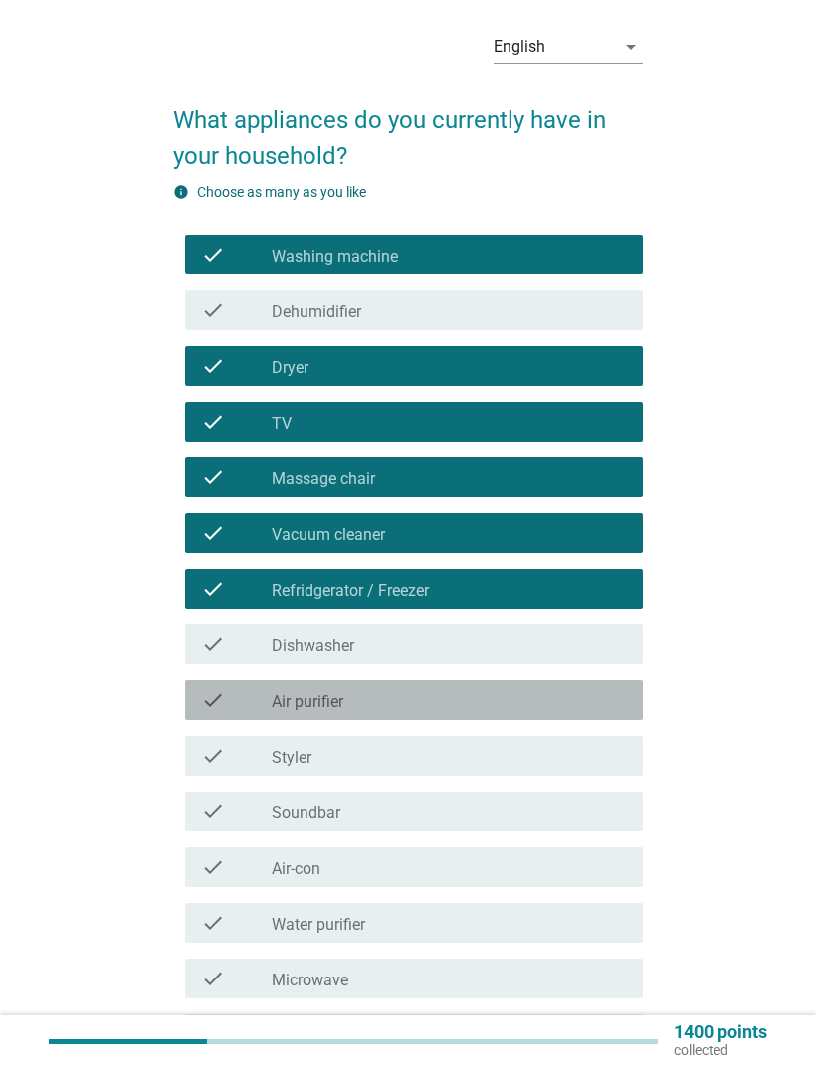
click at [589, 694] on div "check_box_outline_blank Air purifier" at bounding box center [449, 700] width 355 height 24
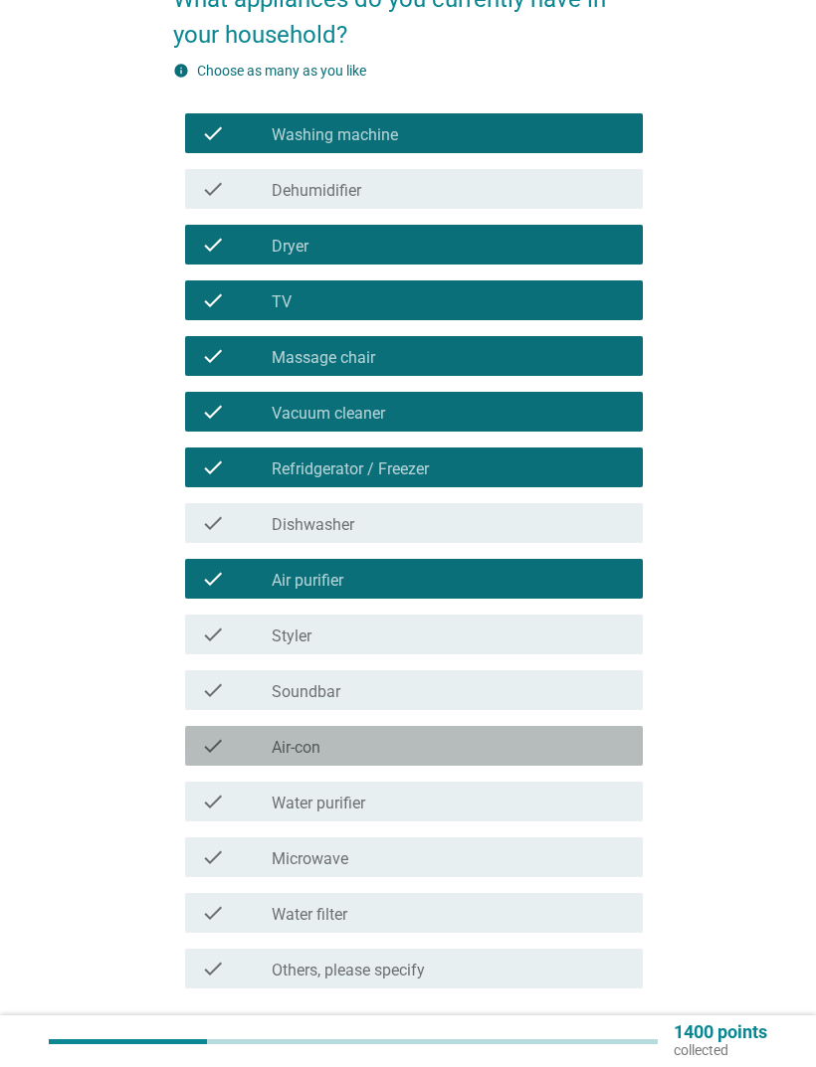
scroll to position [183, 0]
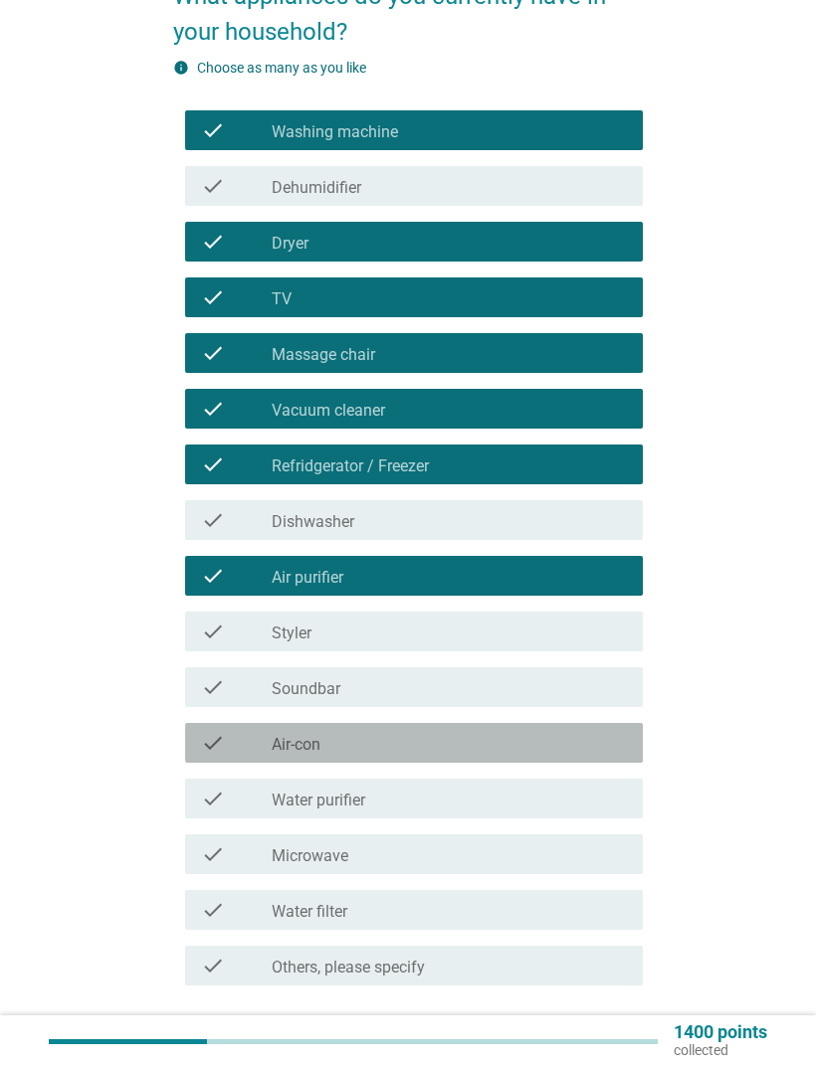
click at [607, 708] on div "check_box_outline_blank Air-con" at bounding box center [449, 743] width 355 height 24
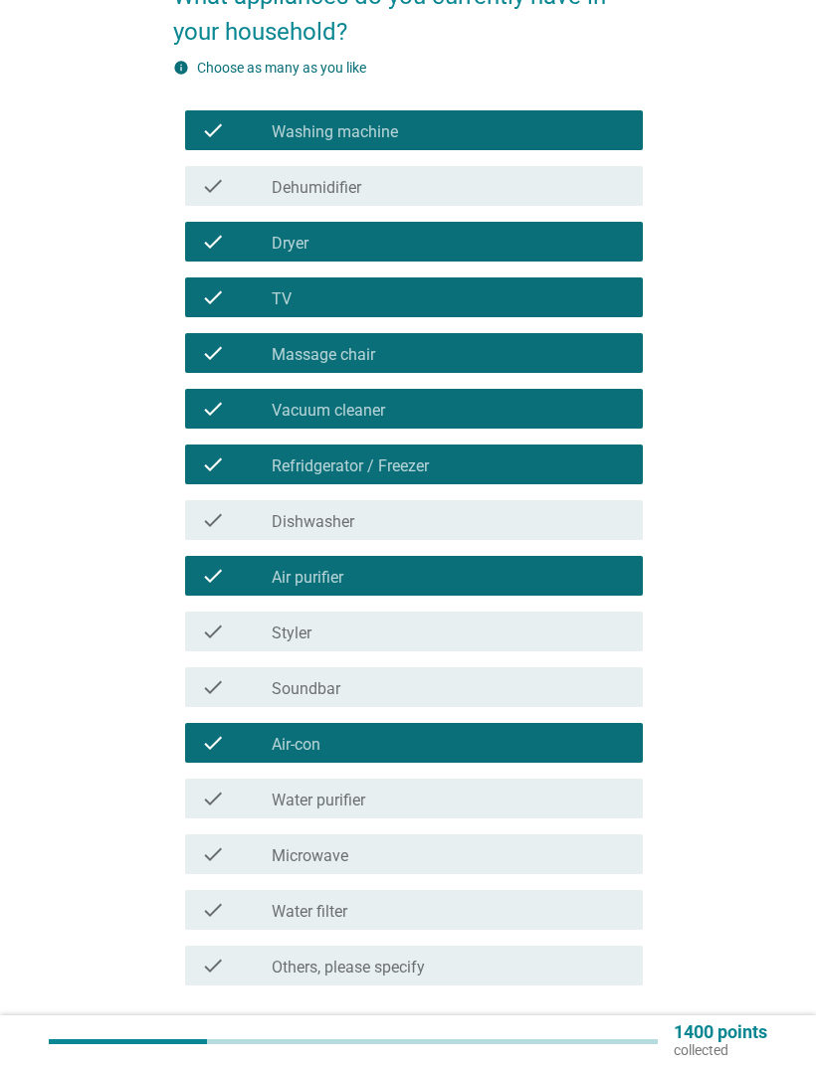
click at [584, 708] on div "check_box_outline_blank Water purifier" at bounding box center [449, 799] width 355 height 24
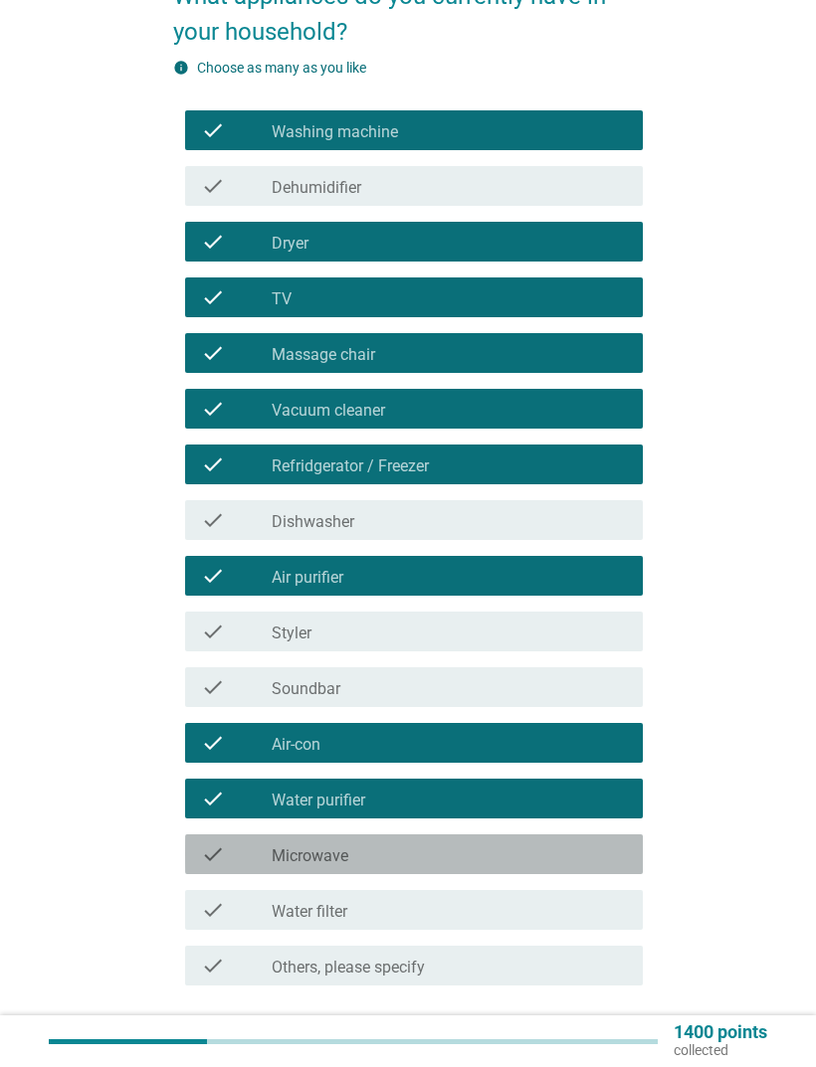
click at [582, 708] on div "check_box_outline_blank Microwave" at bounding box center [449, 855] width 355 height 24
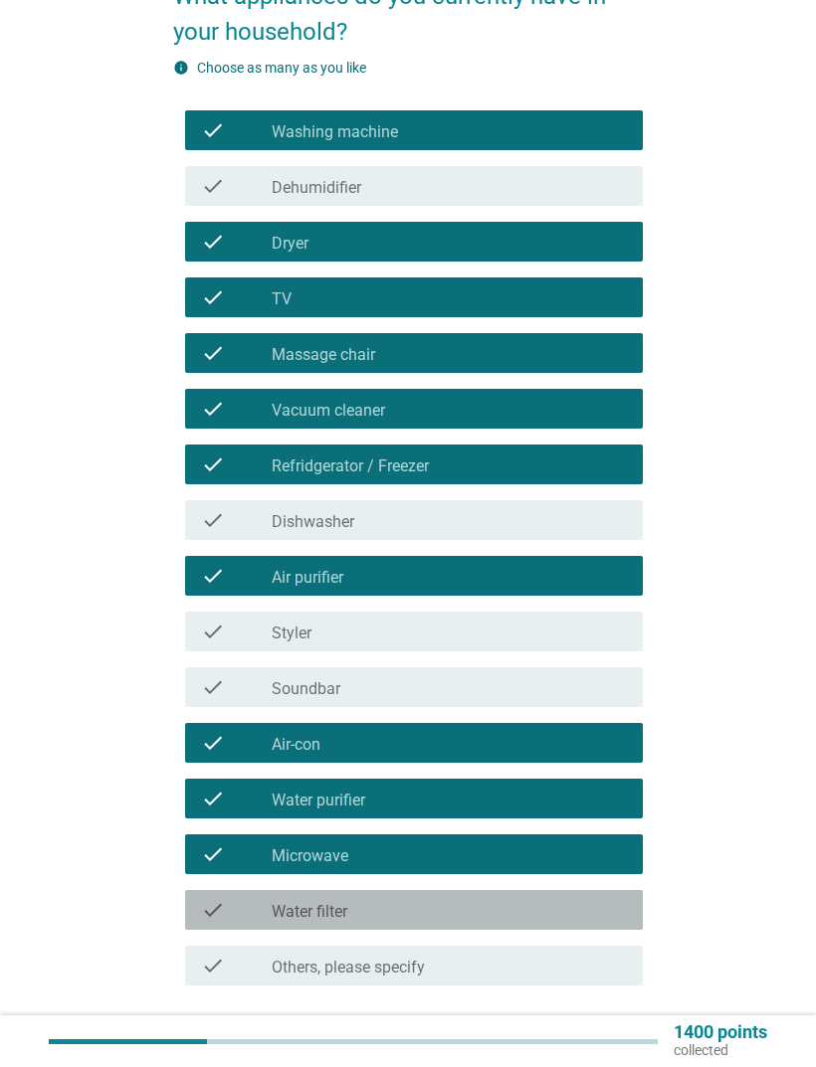
click at [592, 708] on div "check_box_outline_blank Water filter" at bounding box center [449, 910] width 355 height 24
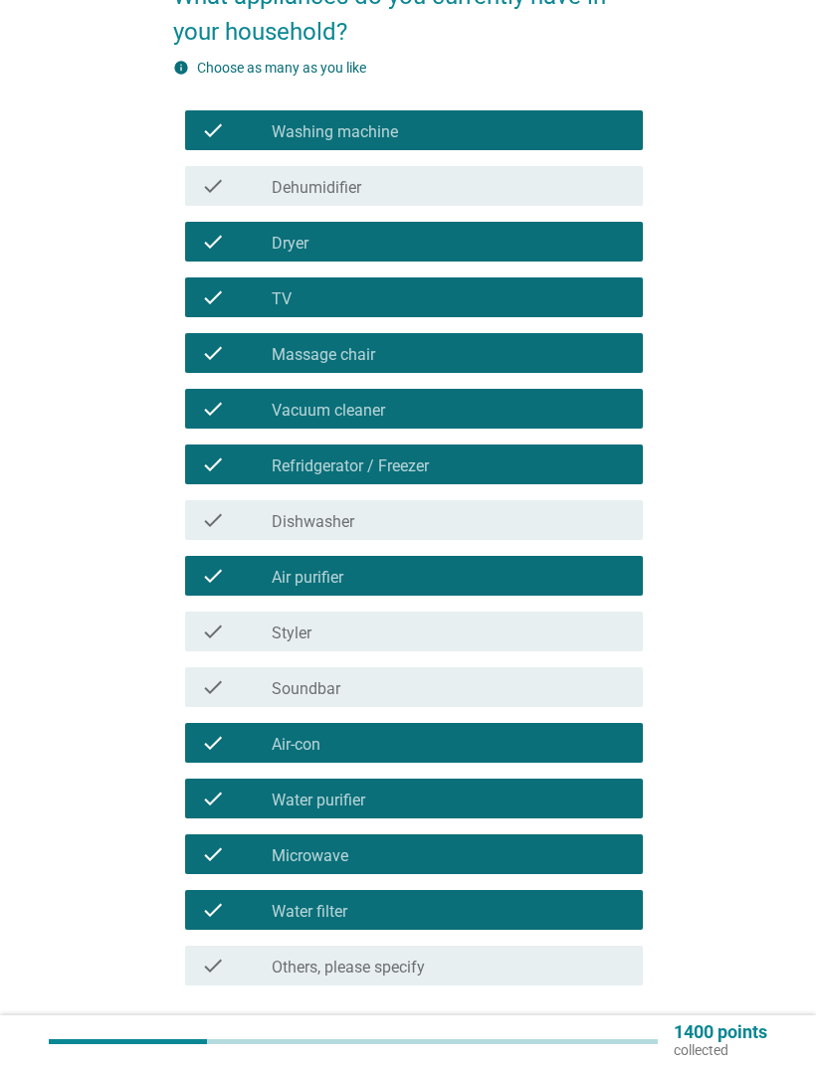
click at [595, 708] on button "Next" at bounding box center [591, 1058] width 88 height 36
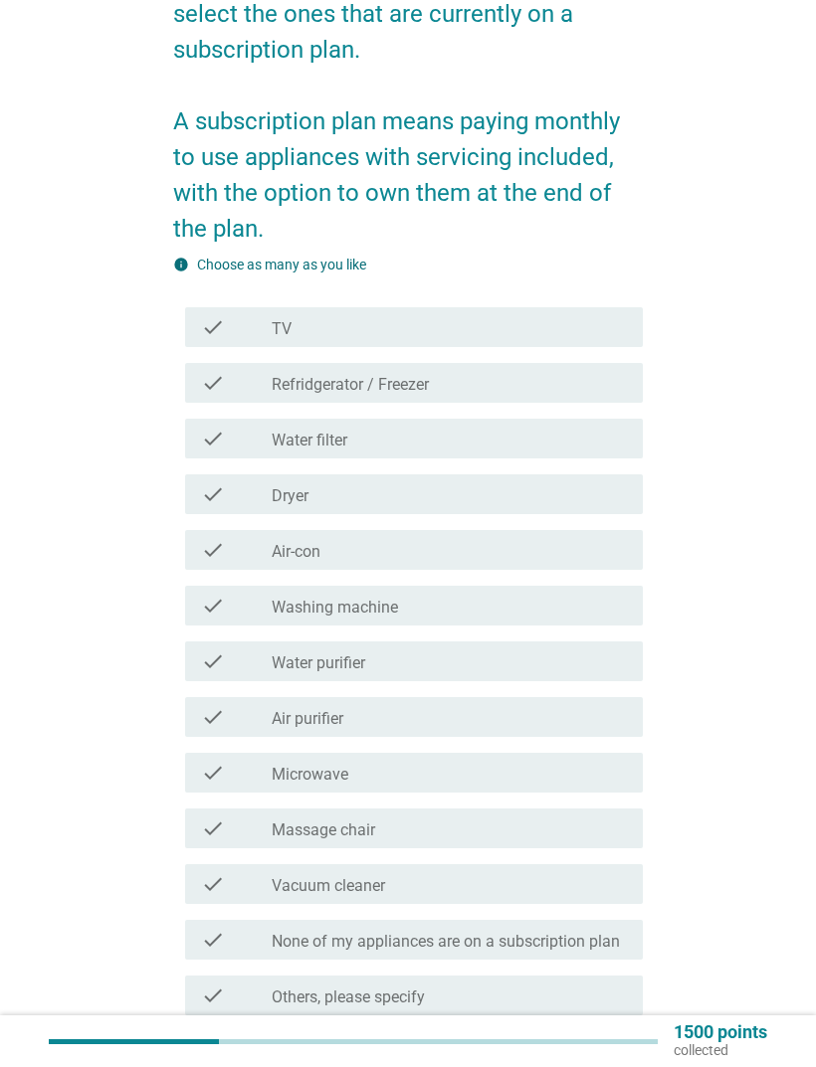
scroll to position [306, 0]
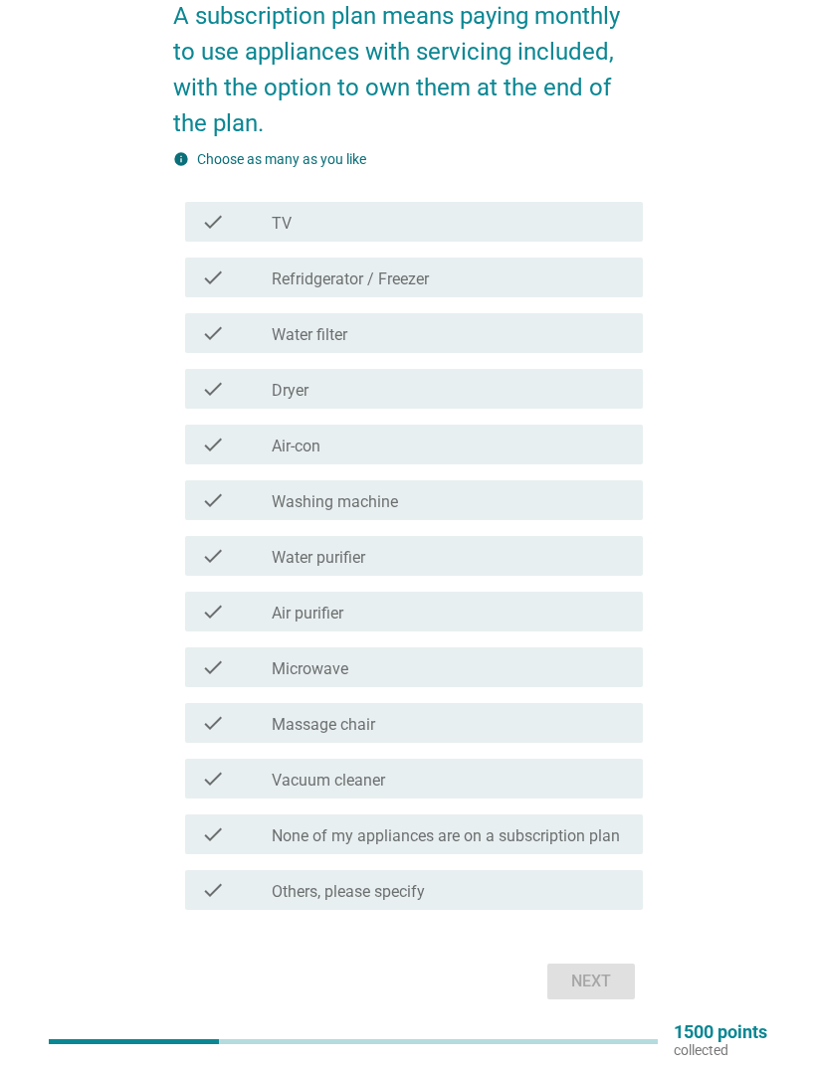
click at [570, 574] on div "check check_box_outline_blank Water purifier" at bounding box center [414, 556] width 458 height 40
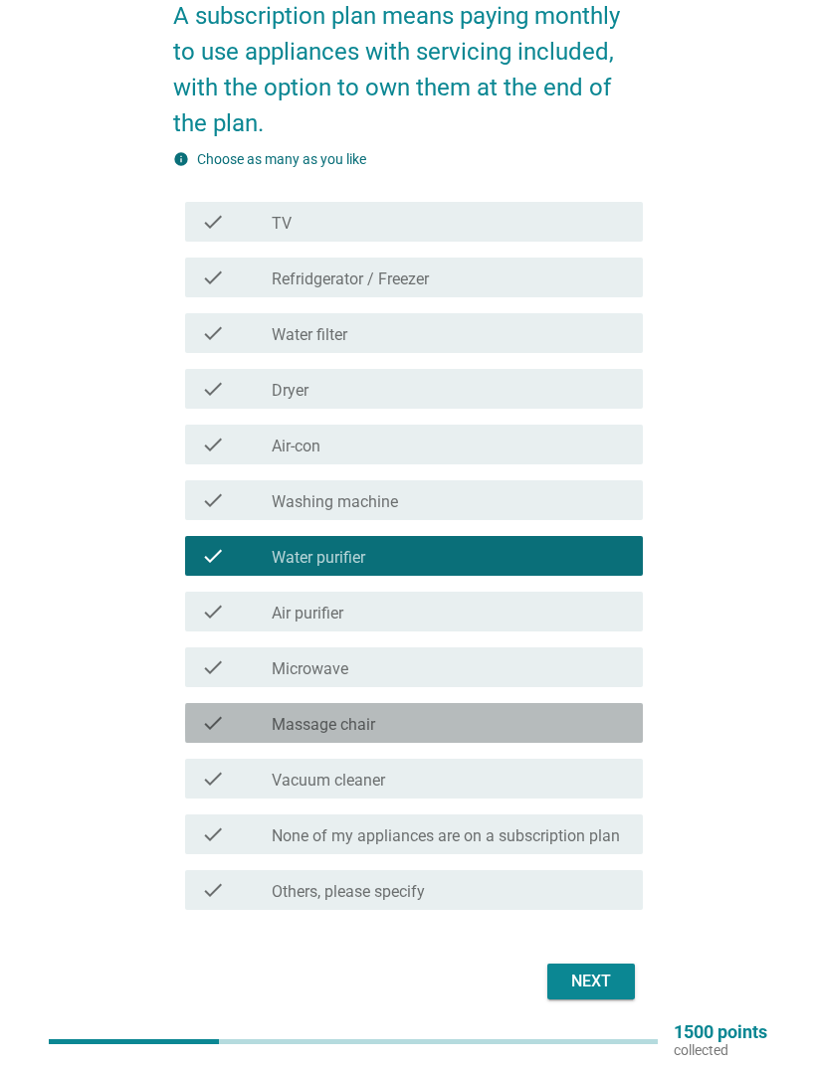
click at [623, 708] on div "check_box_outline_blank Massage chair" at bounding box center [449, 723] width 355 height 24
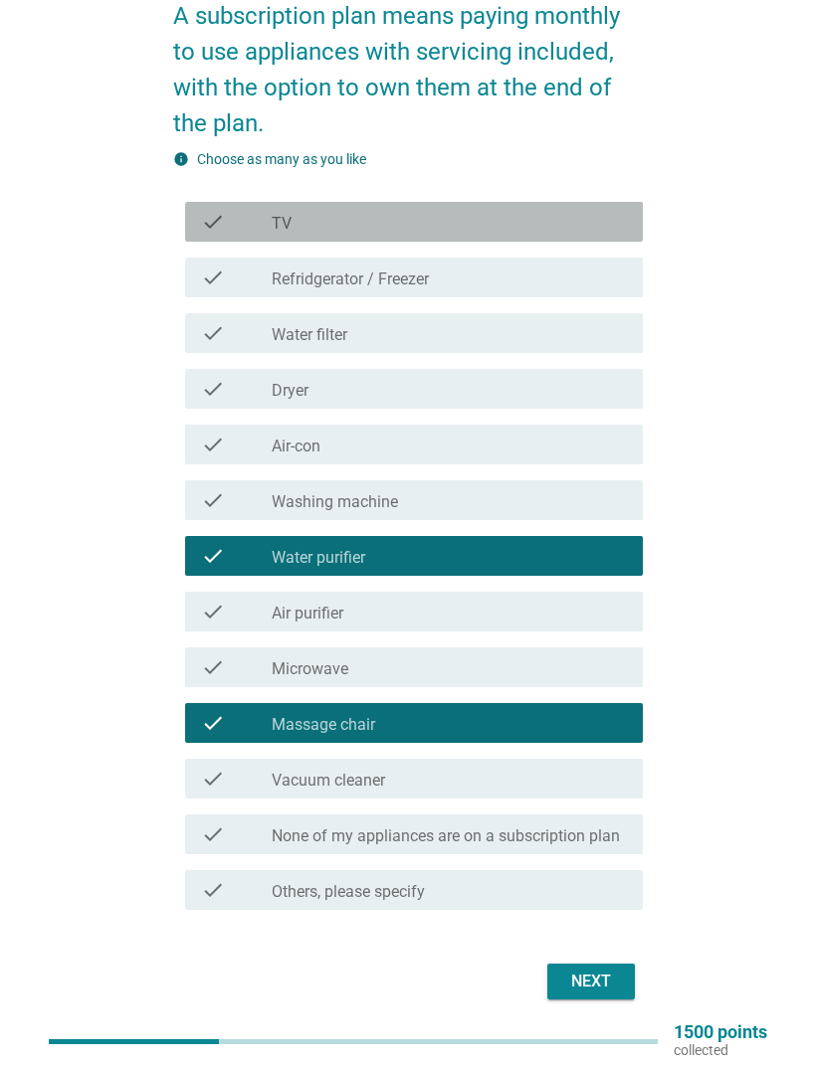
click at [588, 213] on div "check_box_outline_blank TV" at bounding box center [449, 222] width 355 height 24
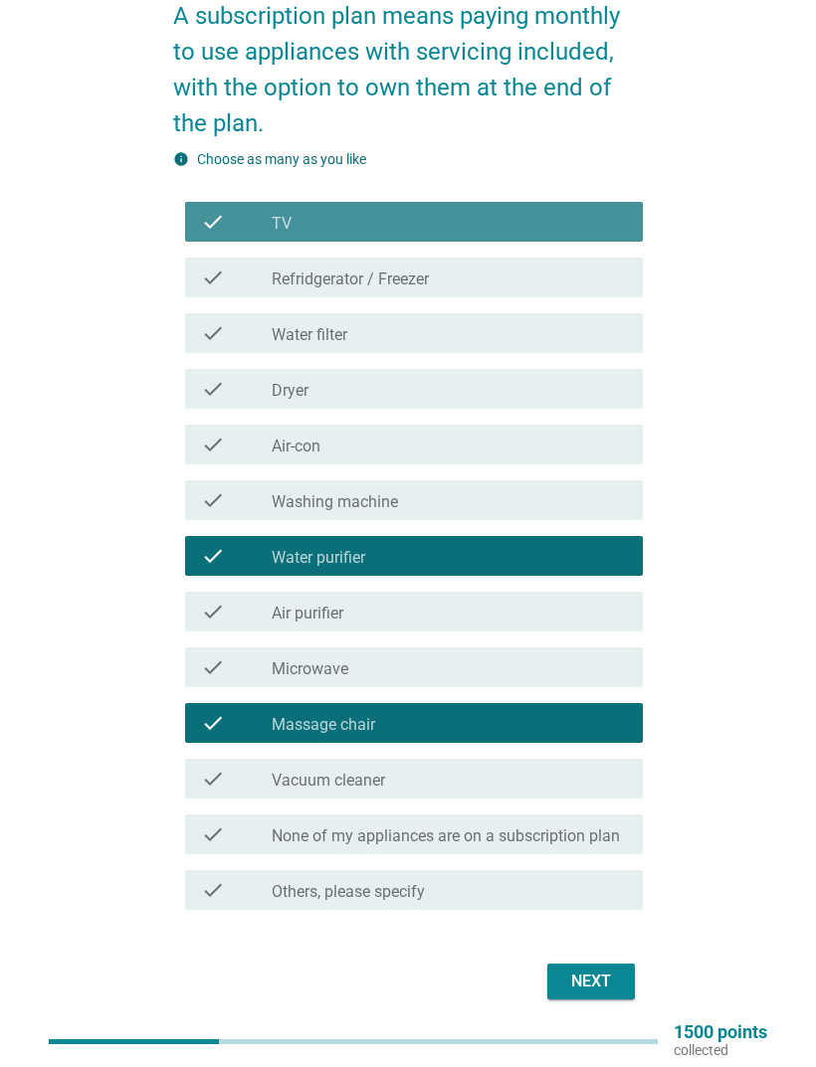
click at [625, 220] on div "check_box_outline_blank TV" at bounding box center [449, 222] width 355 height 24
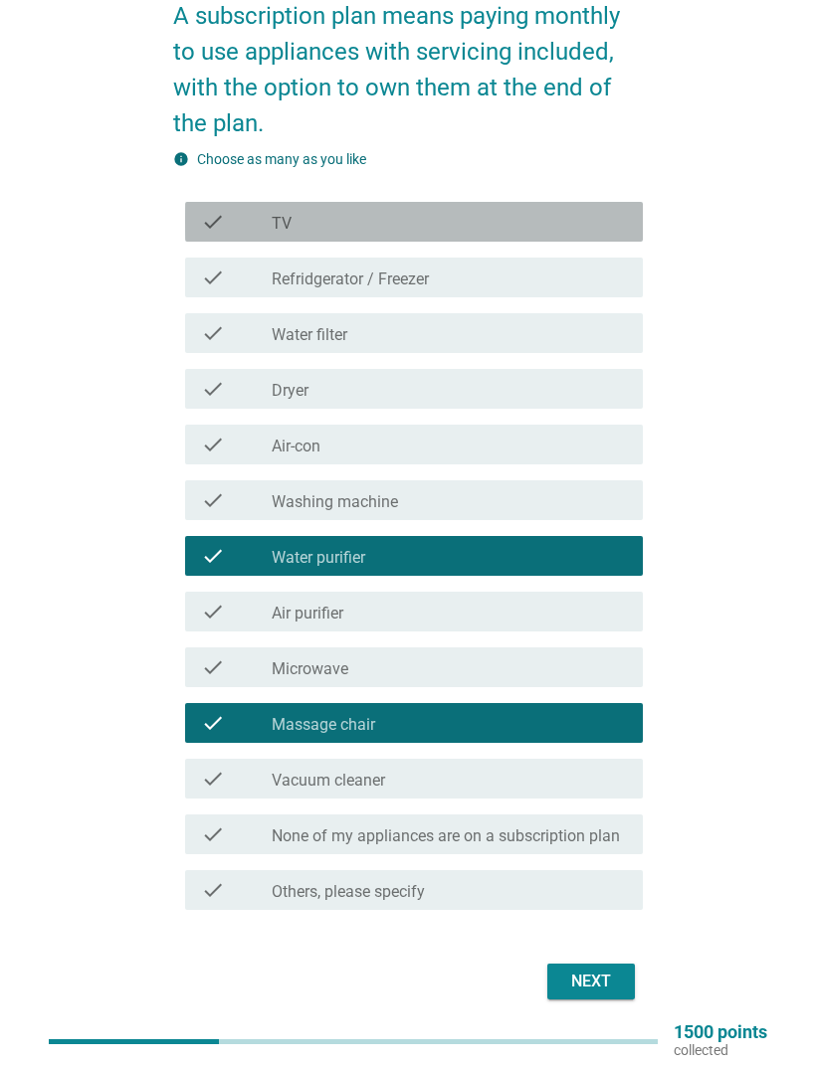
click at [625, 223] on div "check_box_outline_blank TV" at bounding box center [449, 222] width 355 height 24
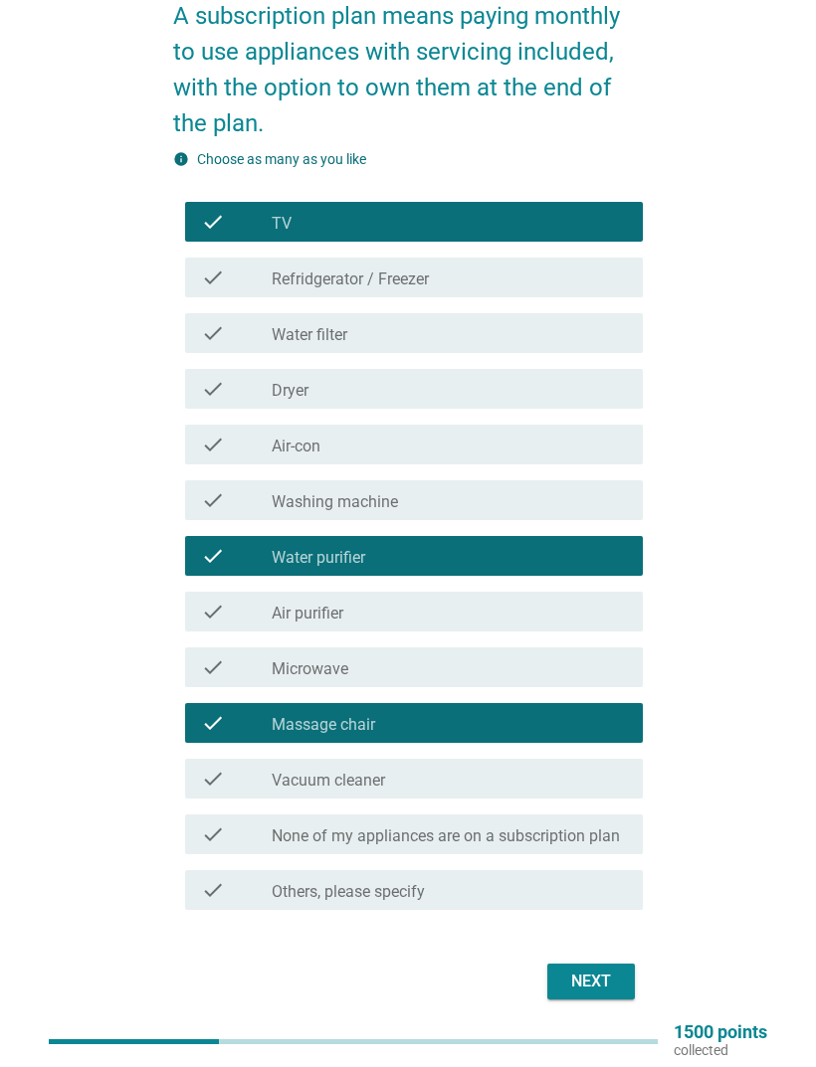
click at [604, 708] on div "Next" at bounding box center [591, 982] width 56 height 24
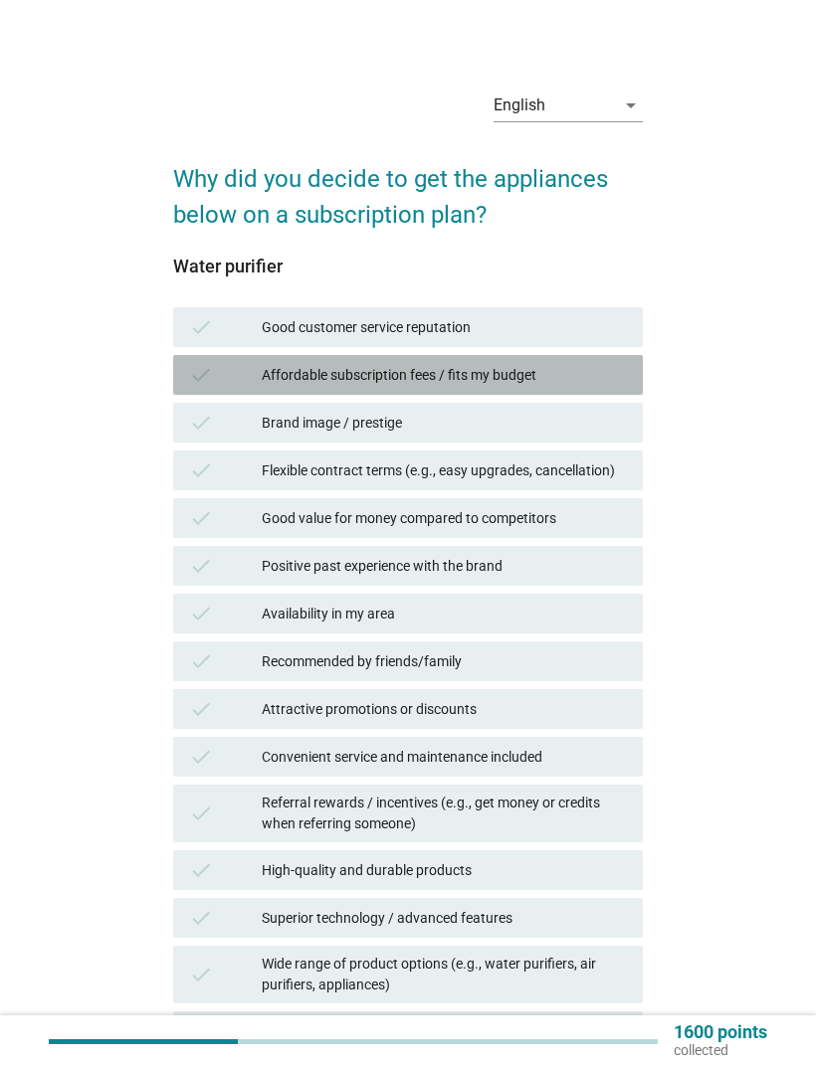
click at [625, 378] on div "Affordable subscription fees / fits my budget" at bounding box center [444, 375] width 365 height 24
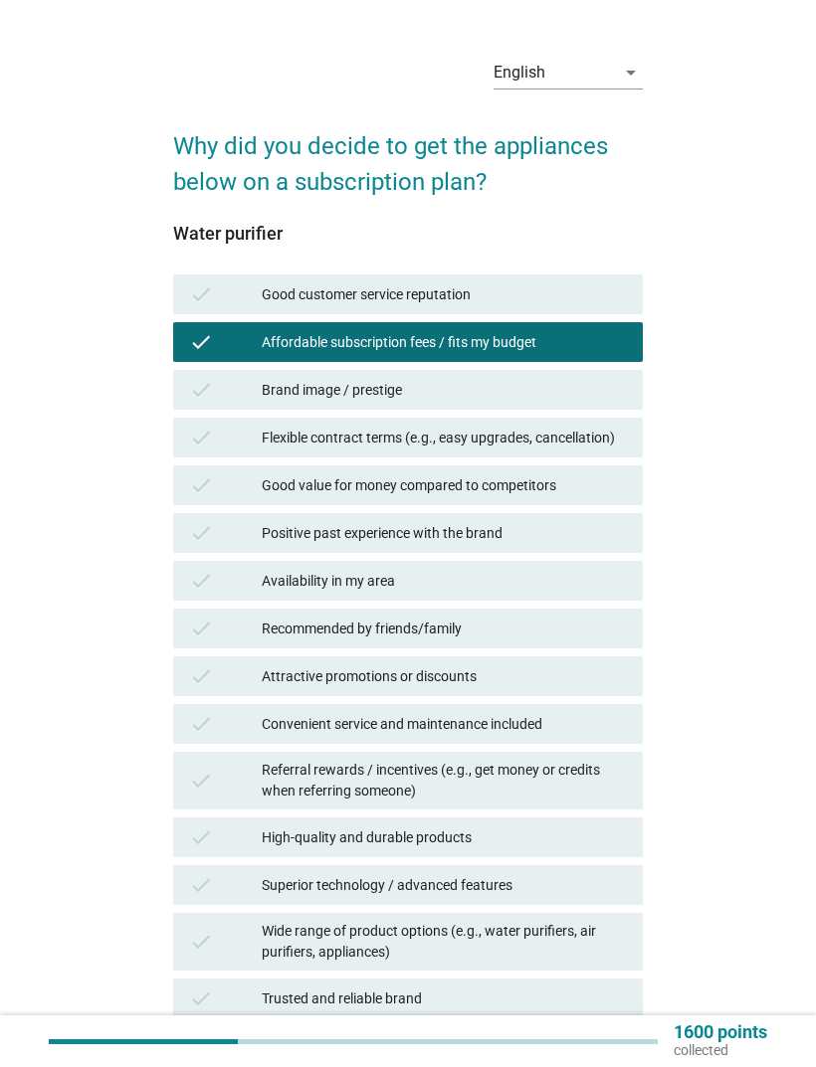
click at [580, 497] on div "check Good value for money compared to competitors" at bounding box center [408, 486] width 470 height 40
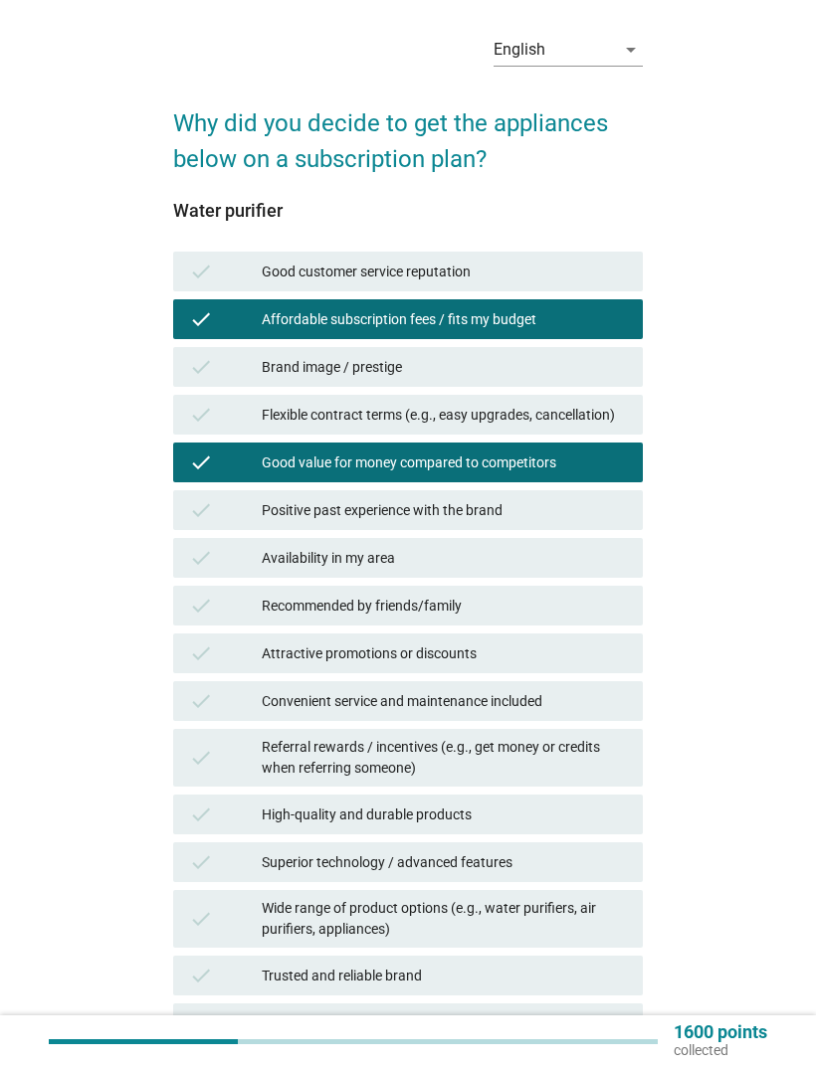
scroll to position [173, 0]
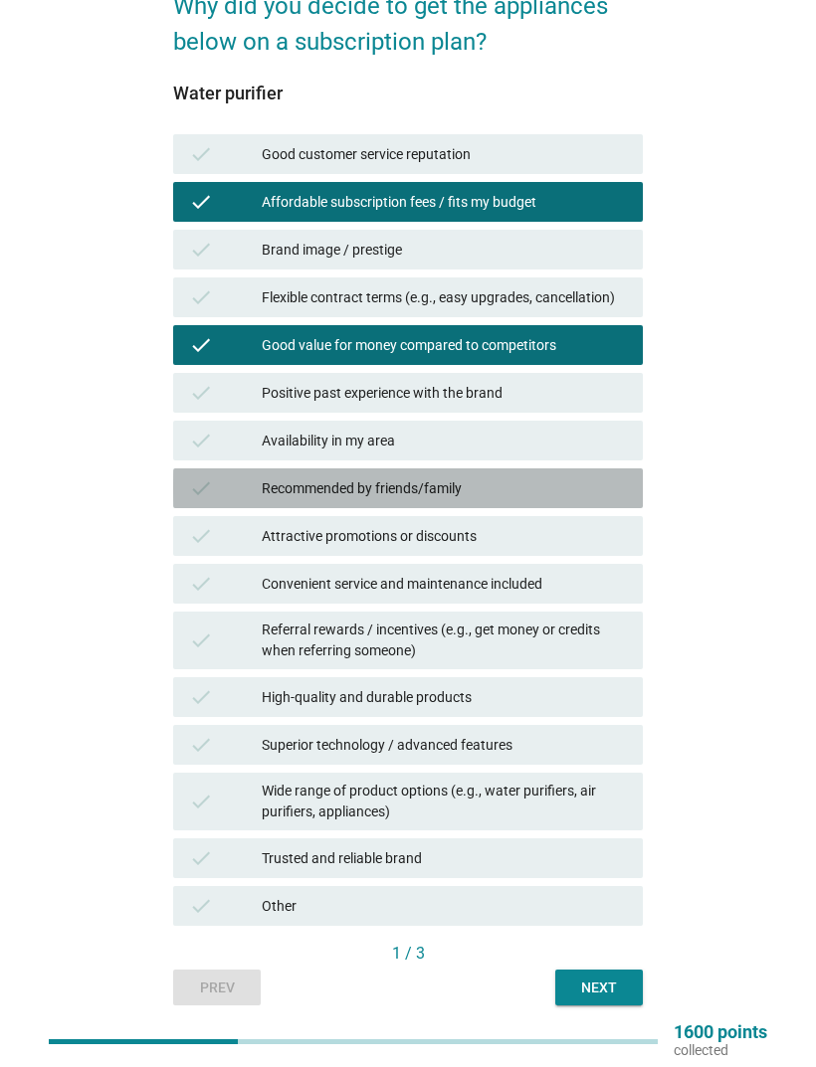
click at [601, 496] on div "Recommended by friends/family" at bounding box center [444, 488] width 365 height 24
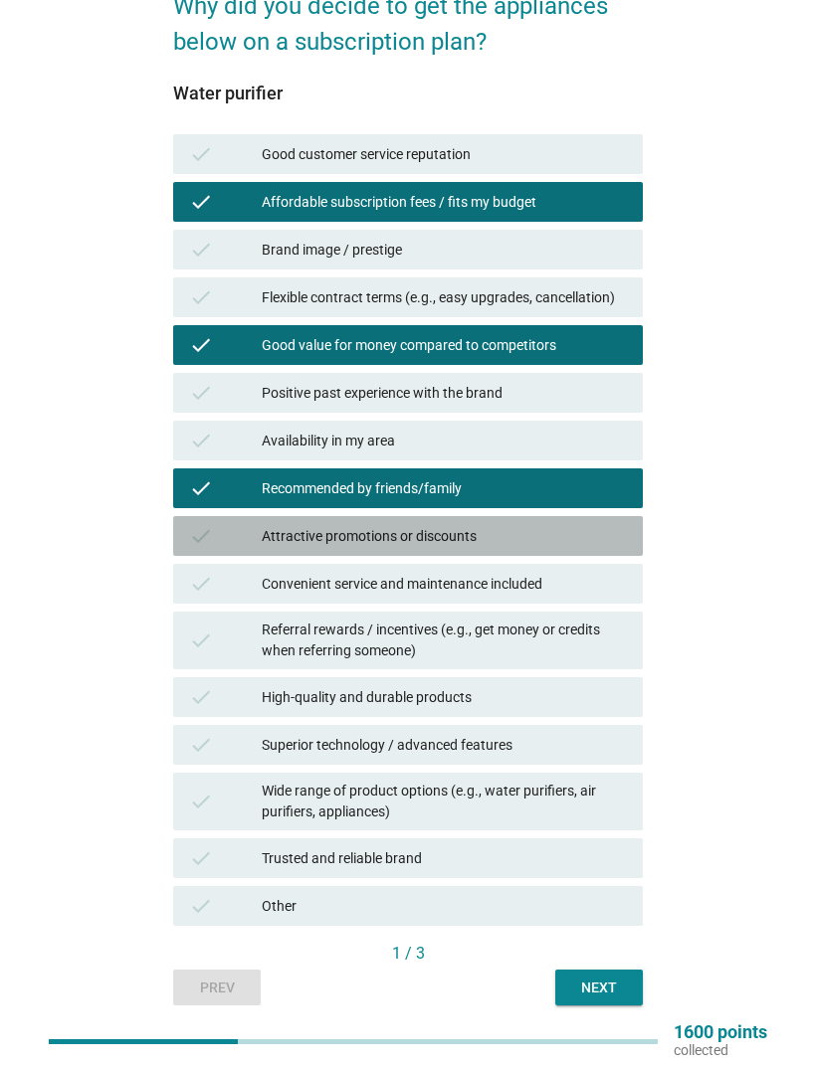
click at [562, 542] on div "Attractive promotions or discounts" at bounding box center [444, 536] width 365 height 24
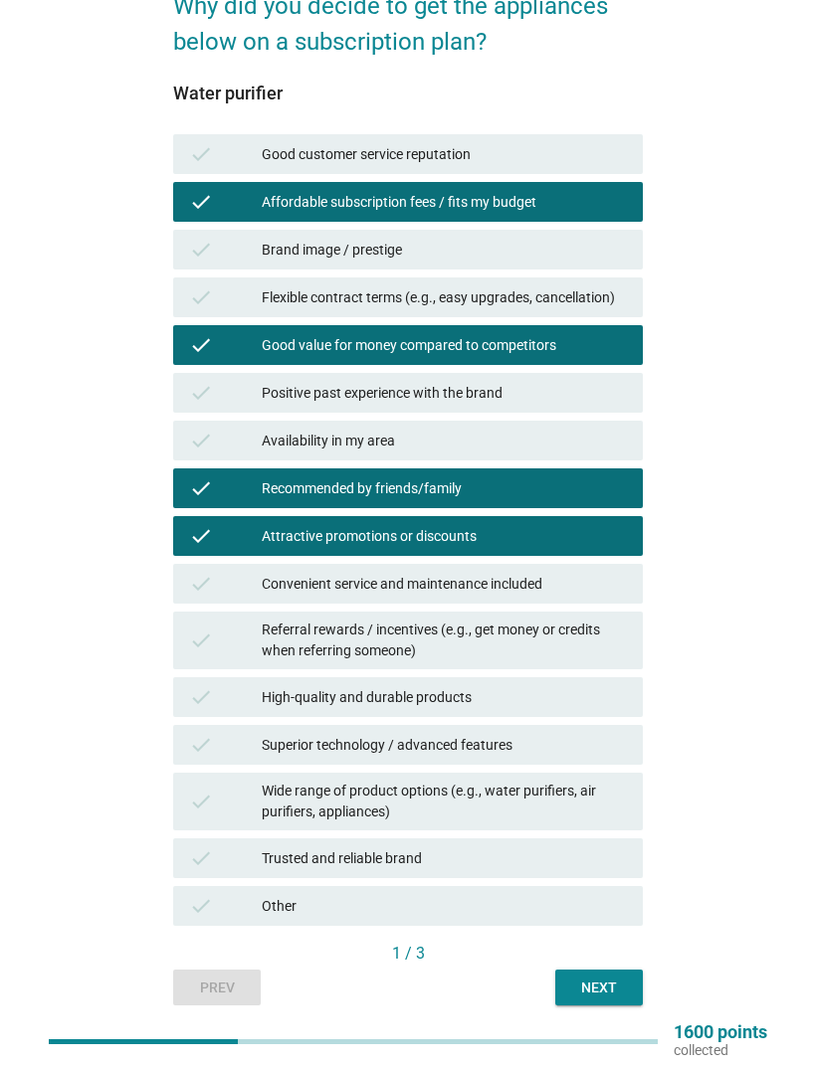
click at [607, 708] on button "Next" at bounding box center [599, 988] width 88 height 36
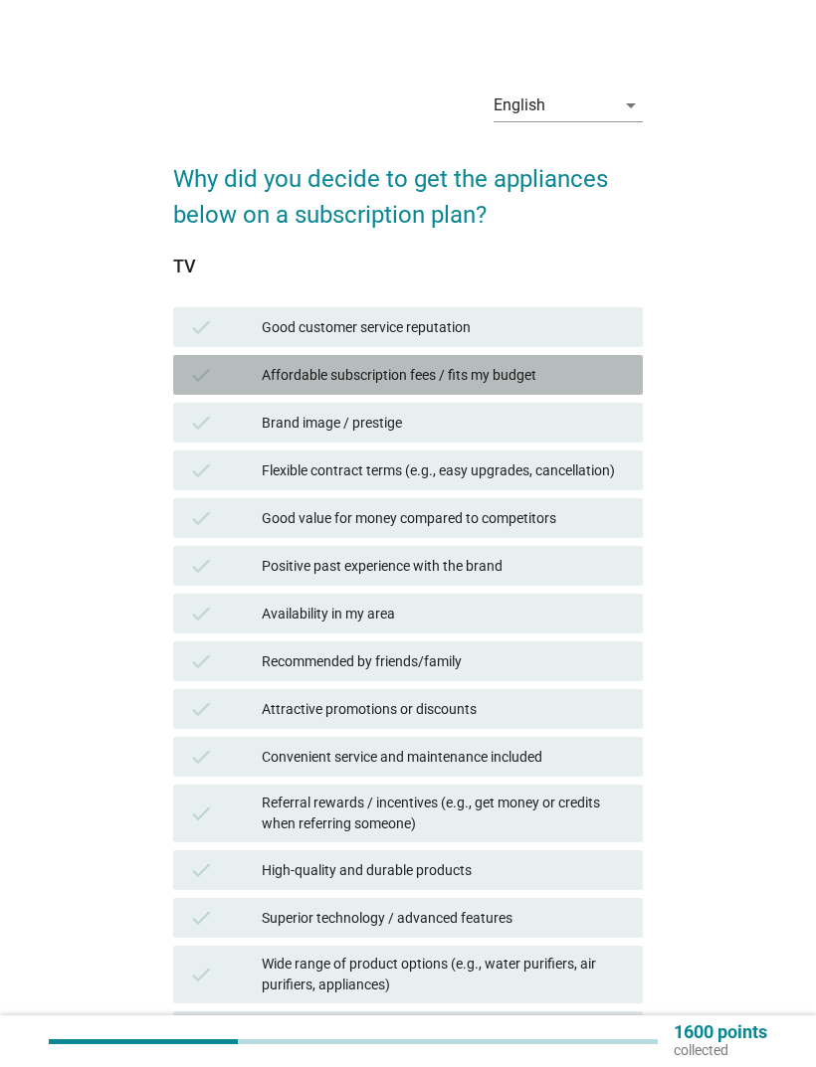
click at [590, 367] on div "Affordable subscription fees / fits my budget" at bounding box center [444, 375] width 365 height 24
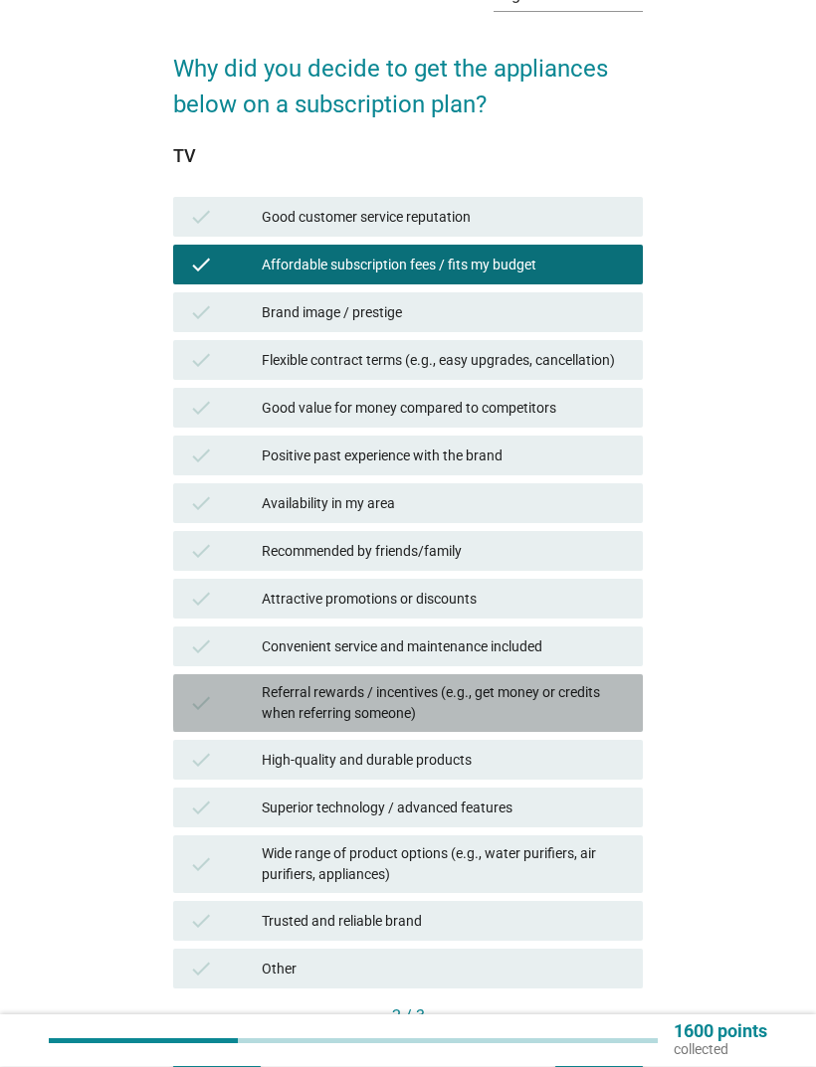
scroll to position [112, 0]
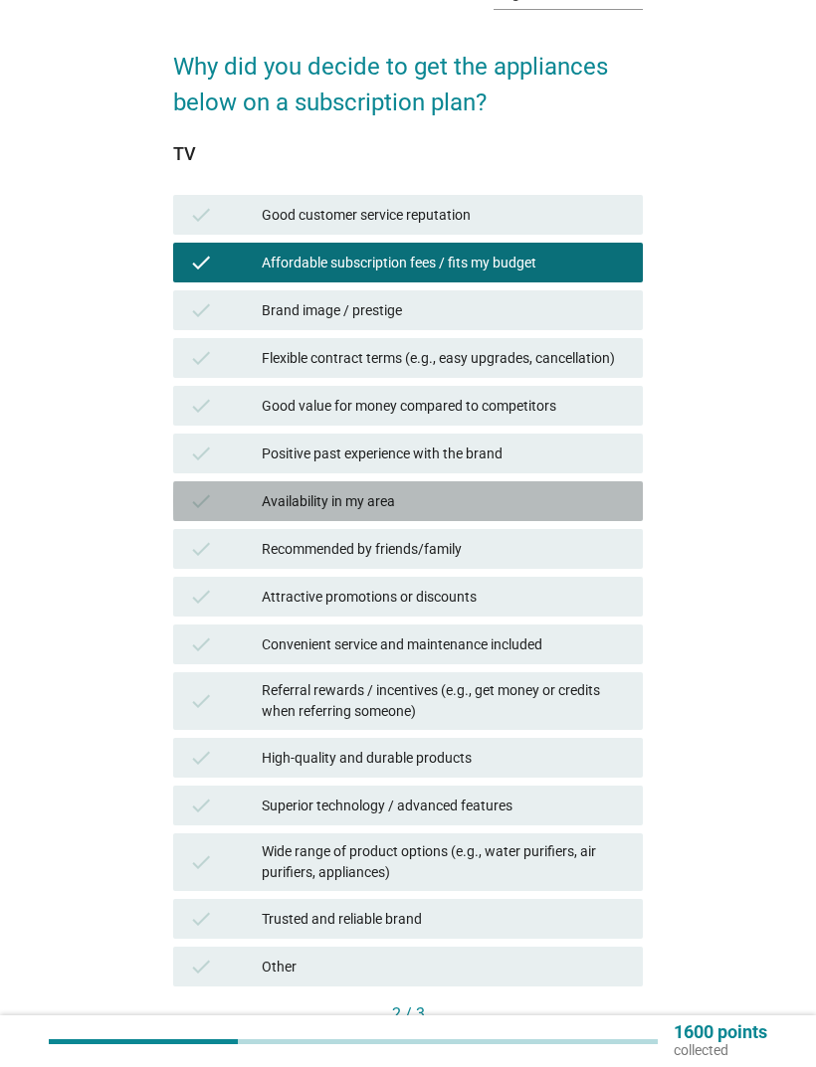
click at [548, 509] on div "Availability in my area" at bounding box center [444, 501] width 365 height 24
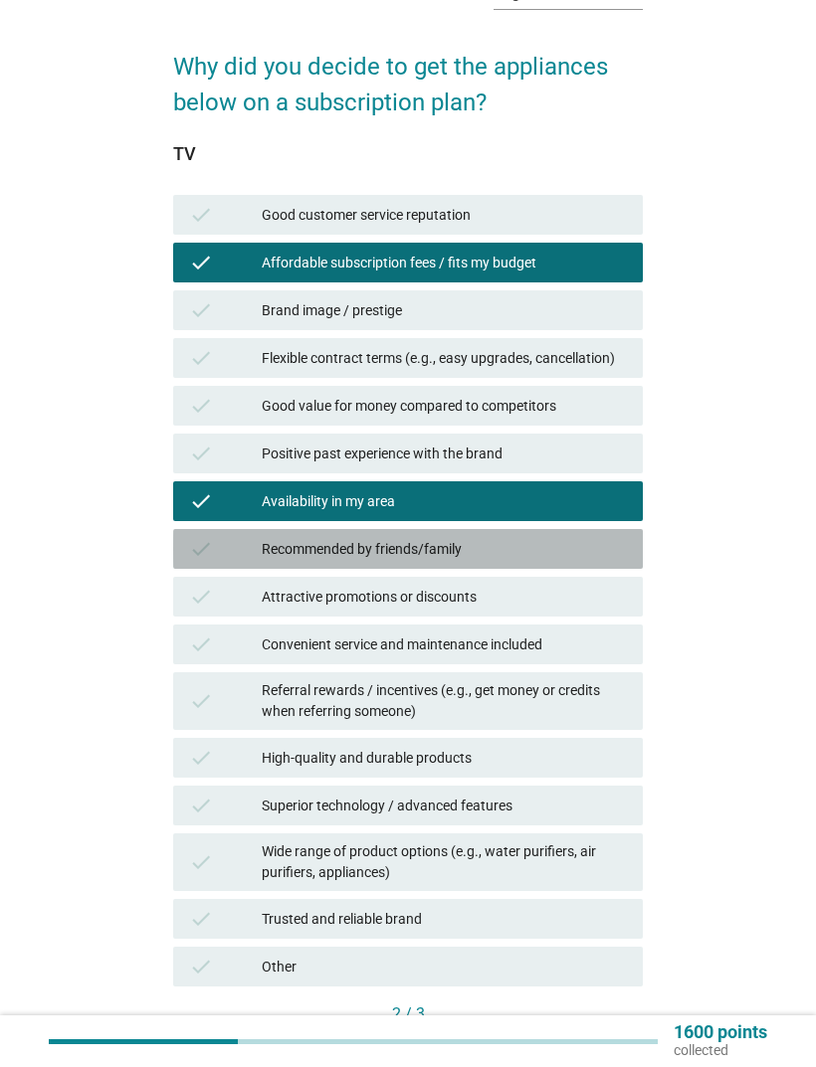
click at [562, 544] on div "Recommended by friends/family" at bounding box center [444, 549] width 365 height 24
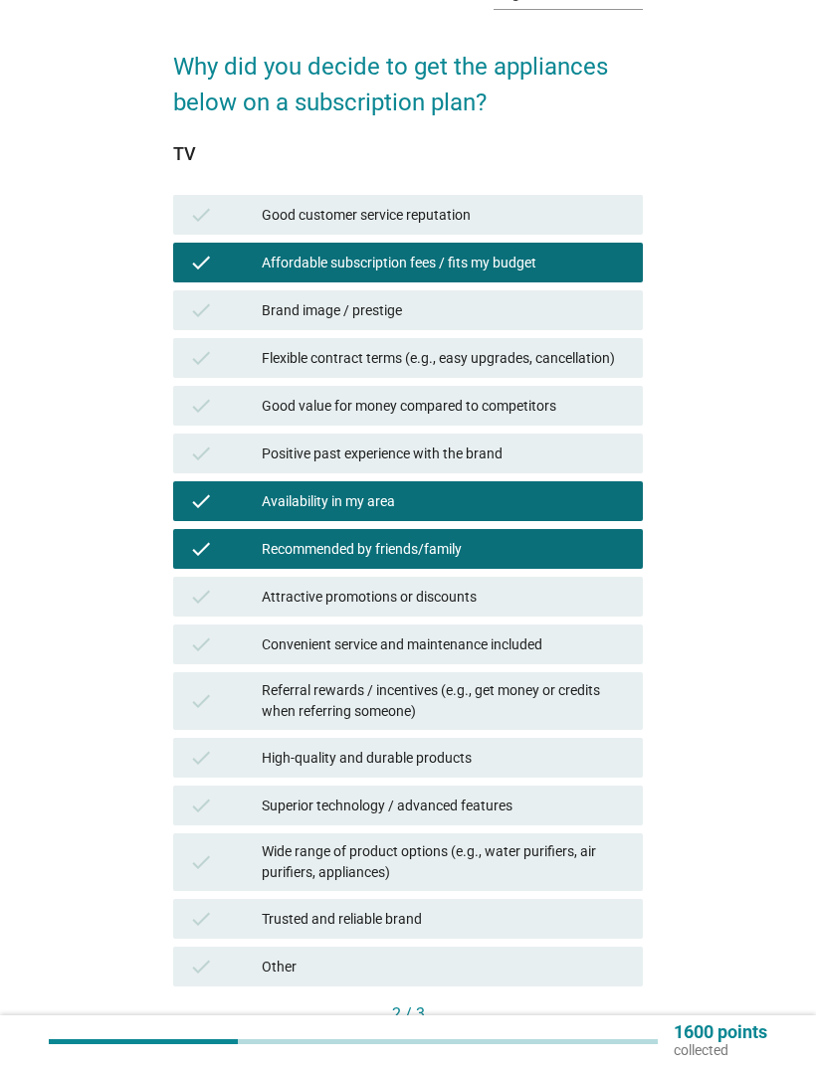
click at [610, 708] on div "Next" at bounding box center [599, 1049] width 56 height 21
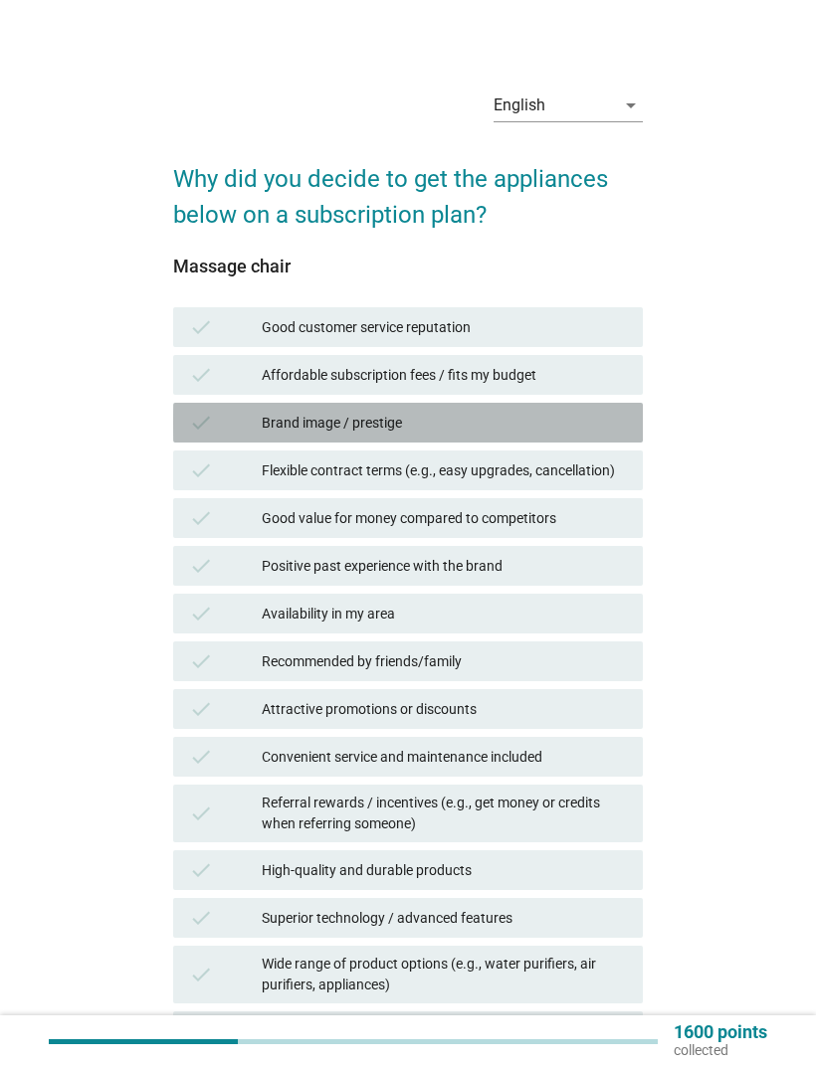
click at [597, 419] on div "Brand image / prestige" at bounding box center [444, 423] width 365 height 24
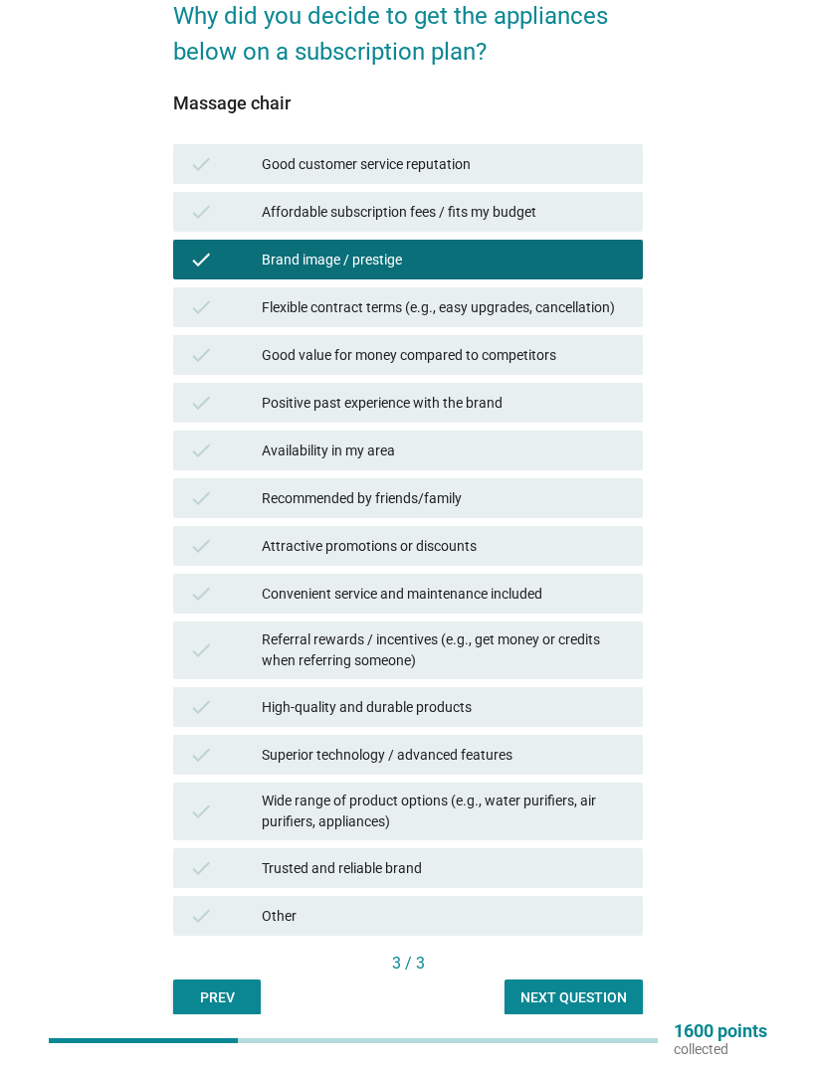
scroll to position [163, 0]
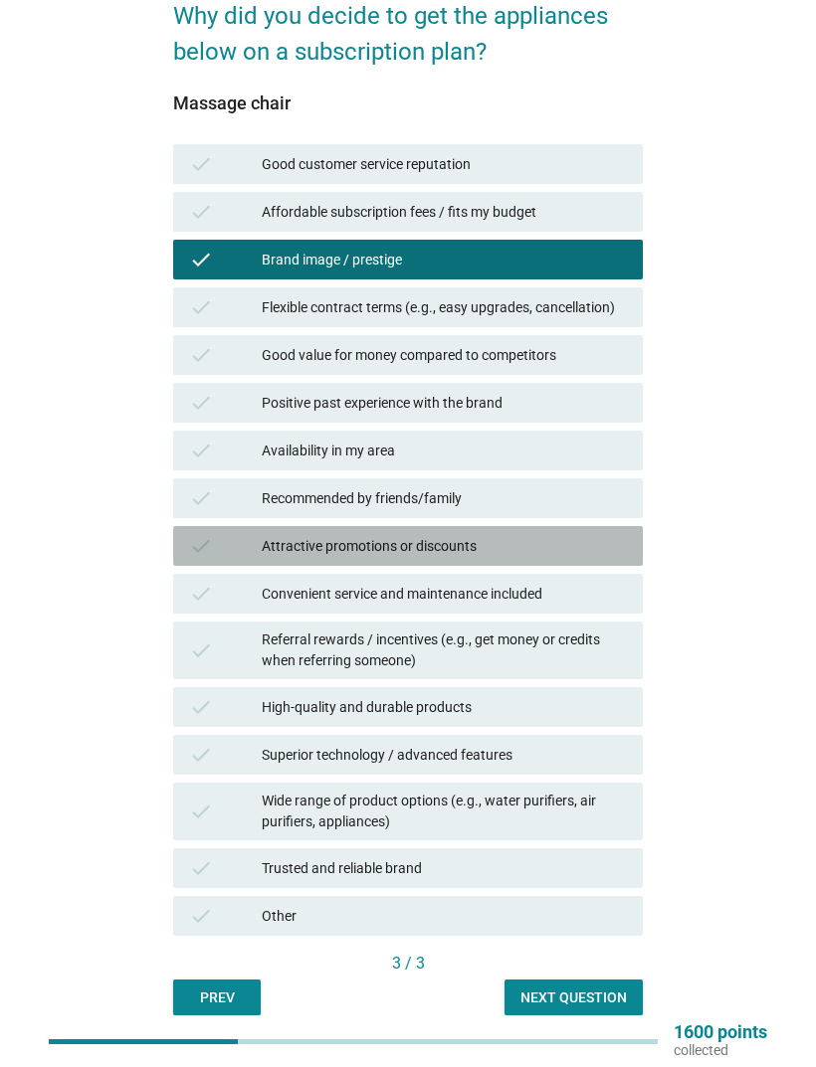
click at [589, 563] on div "check Attractive promotions or discounts" at bounding box center [408, 546] width 470 height 40
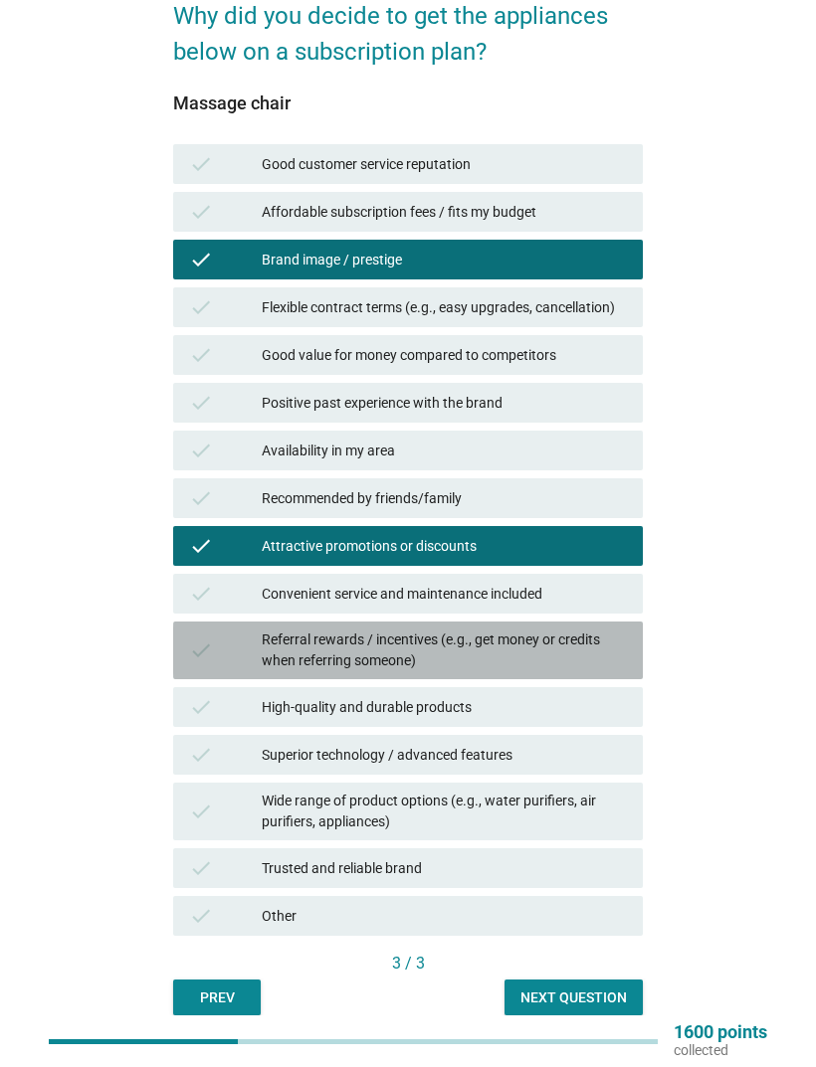
click at [578, 643] on div "Referral rewards / incentives (e.g., get money or credits when referring someon…" at bounding box center [444, 651] width 365 height 42
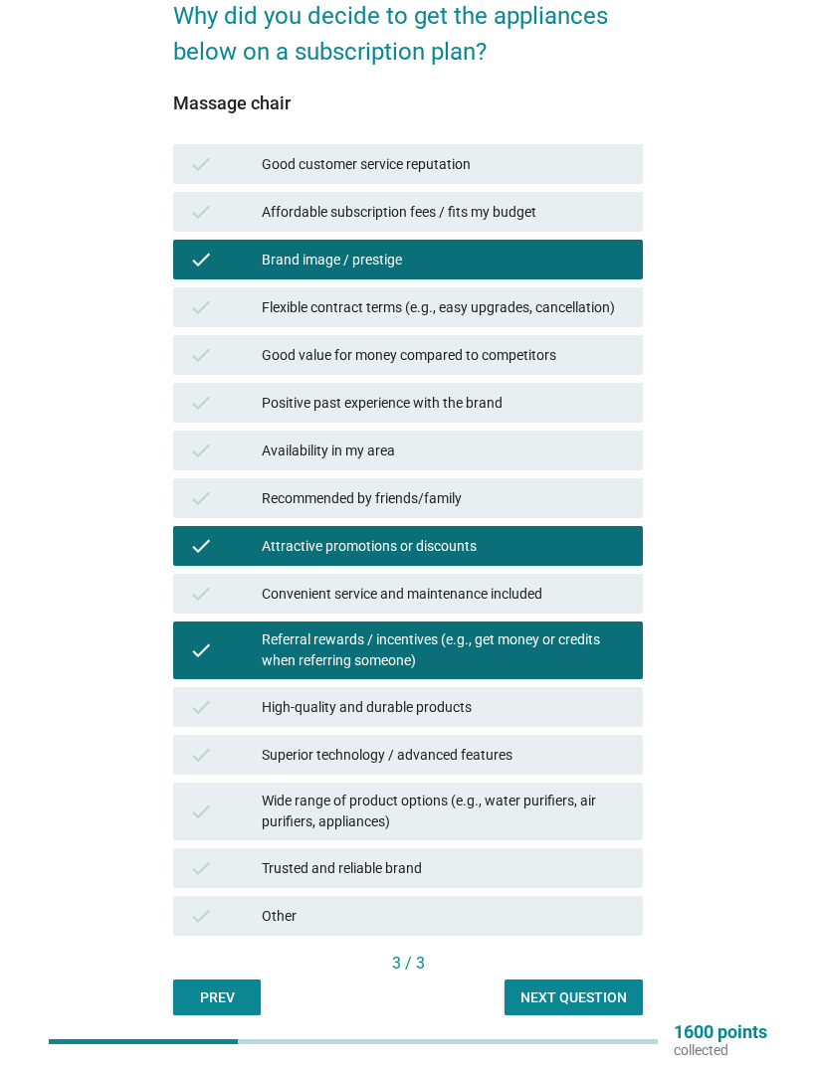
click at [594, 708] on div "Next question" at bounding box center [573, 998] width 106 height 21
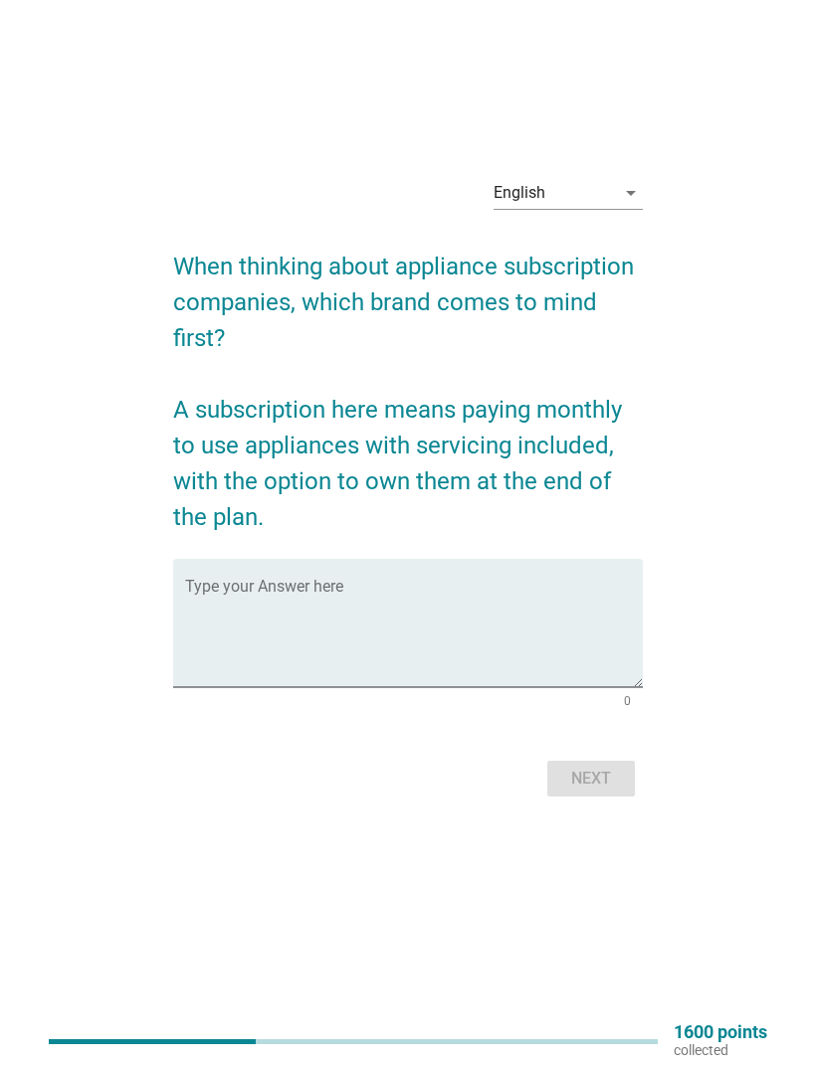
scroll to position [0, 0]
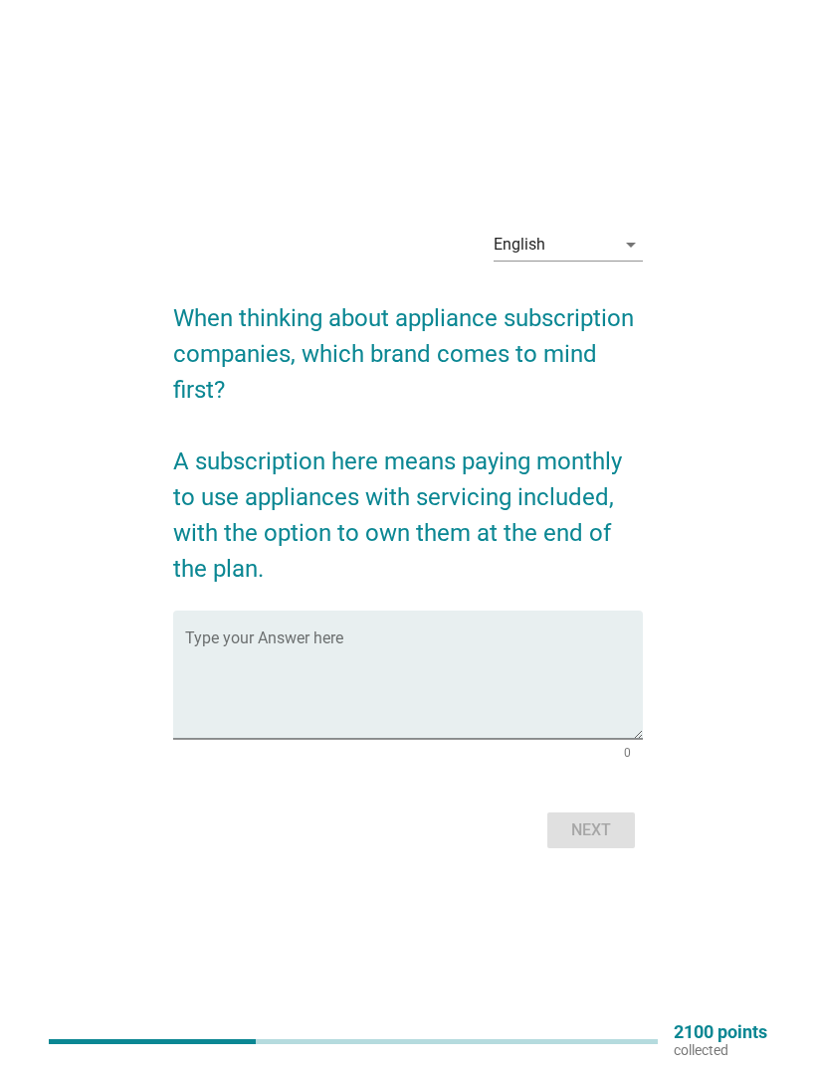
click at [463, 673] on textarea "Type your Answer here" at bounding box center [414, 687] width 458 height 104
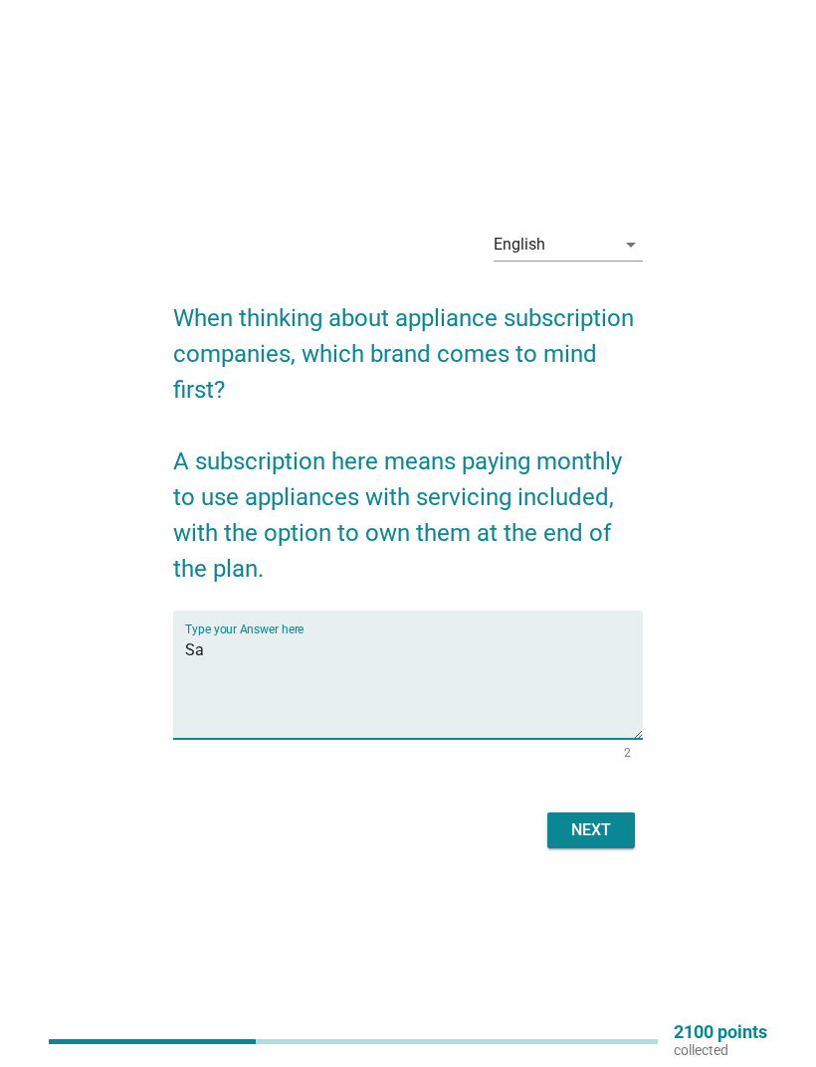
type textarea "S"
type textarea "Lg subscribe"
click at [621, 708] on button "Next" at bounding box center [591, 831] width 88 height 36
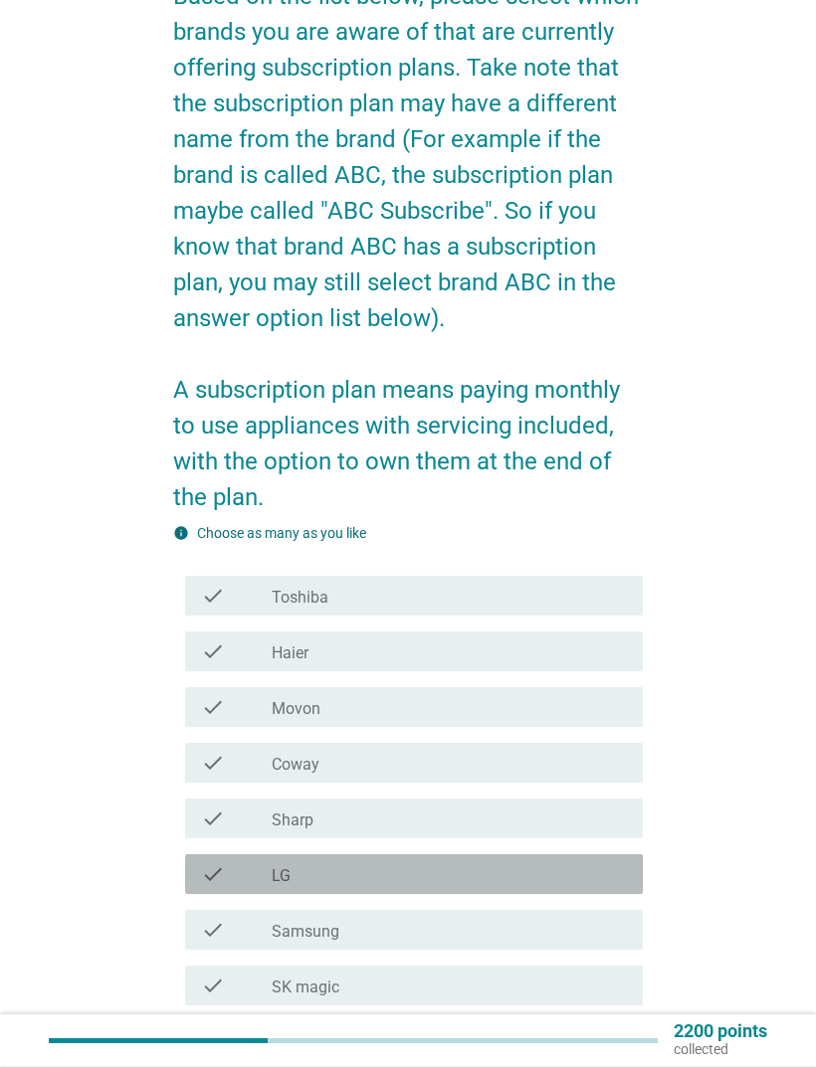
scroll to position [183, 0]
click at [536, 708] on div "check_box_outline_blank LG" at bounding box center [449, 874] width 355 height 24
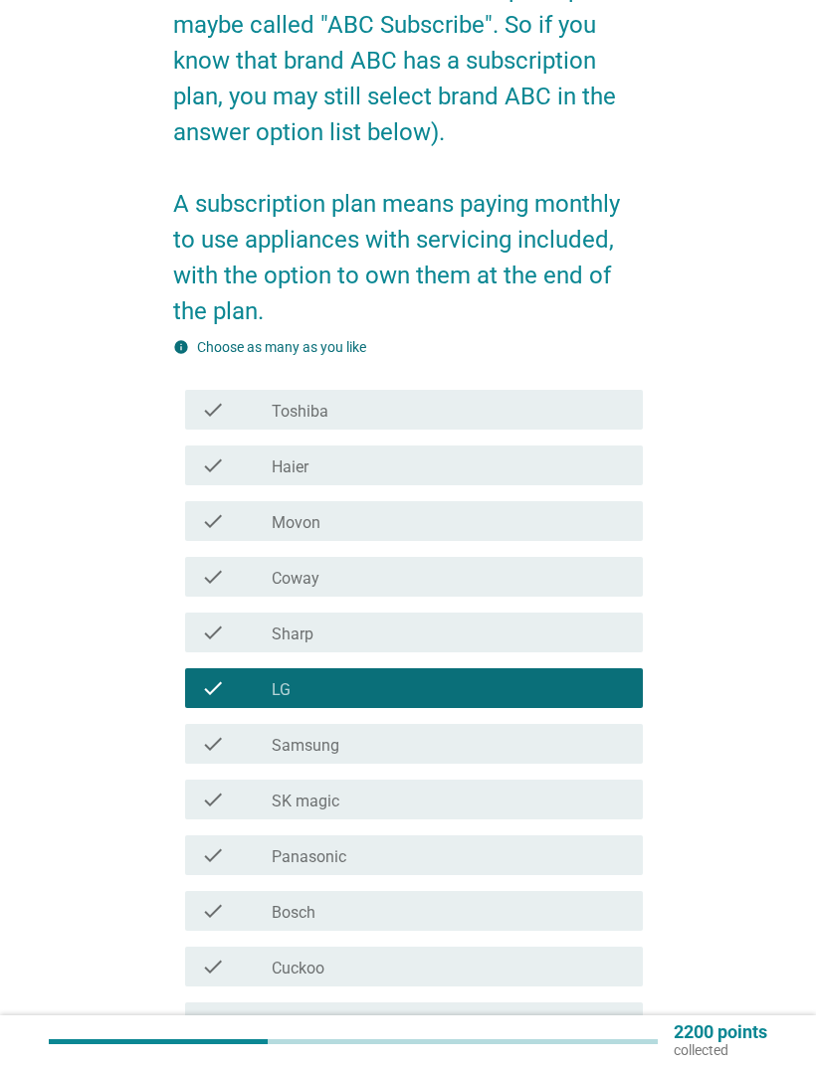
click at [601, 708] on div "check_box_outline_blank Samsung" at bounding box center [449, 744] width 355 height 24
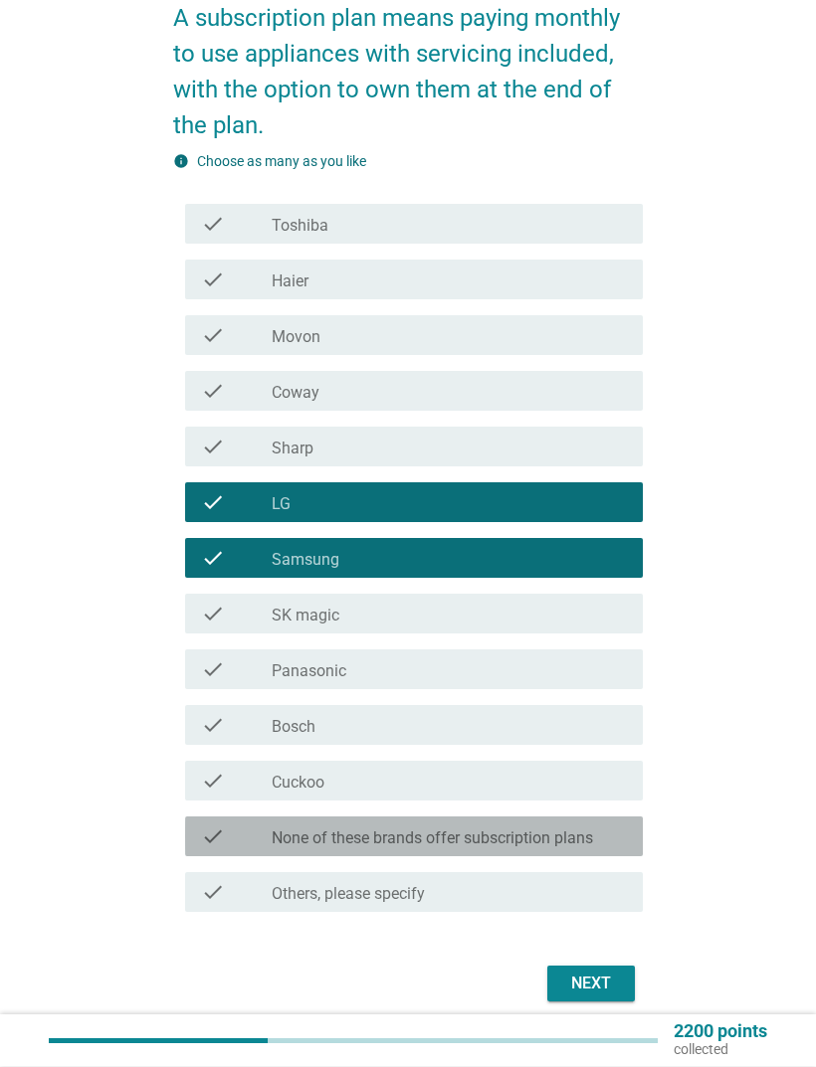
scroll to position [557, 0]
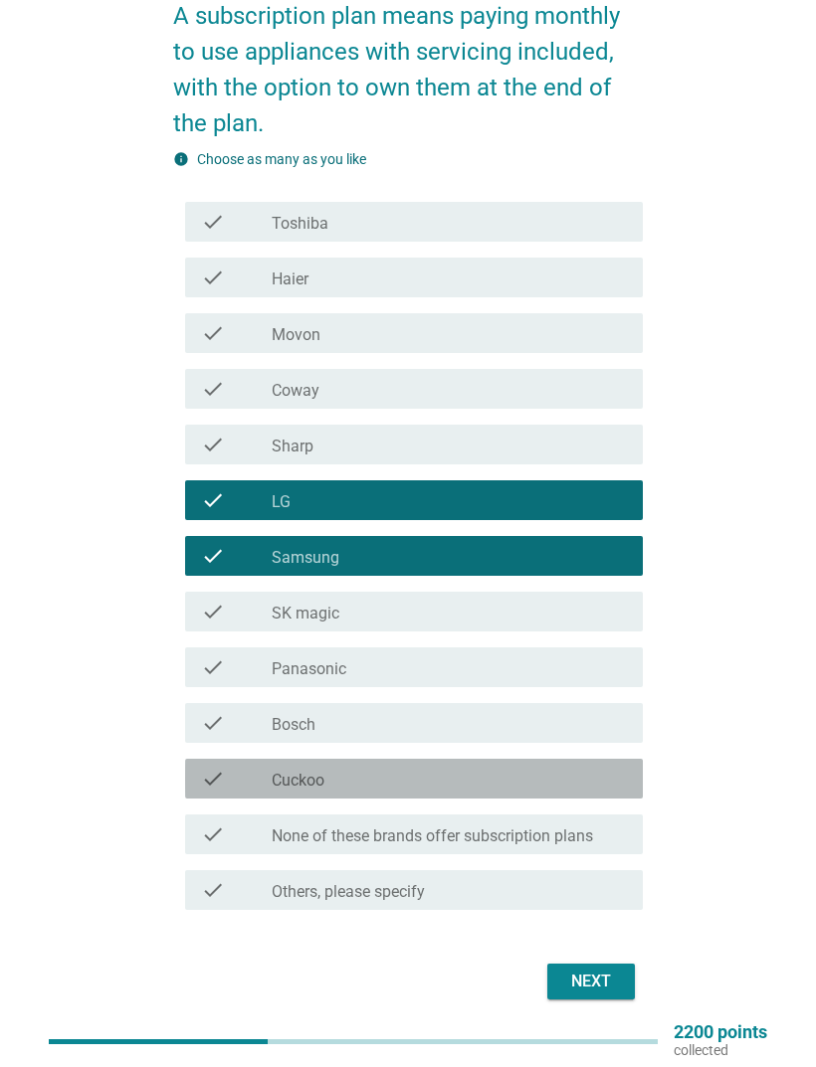
click at [587, 708] on div "check_box_outline_blank Cuckoo" at bounding box center [449, 779] width 355 height 24
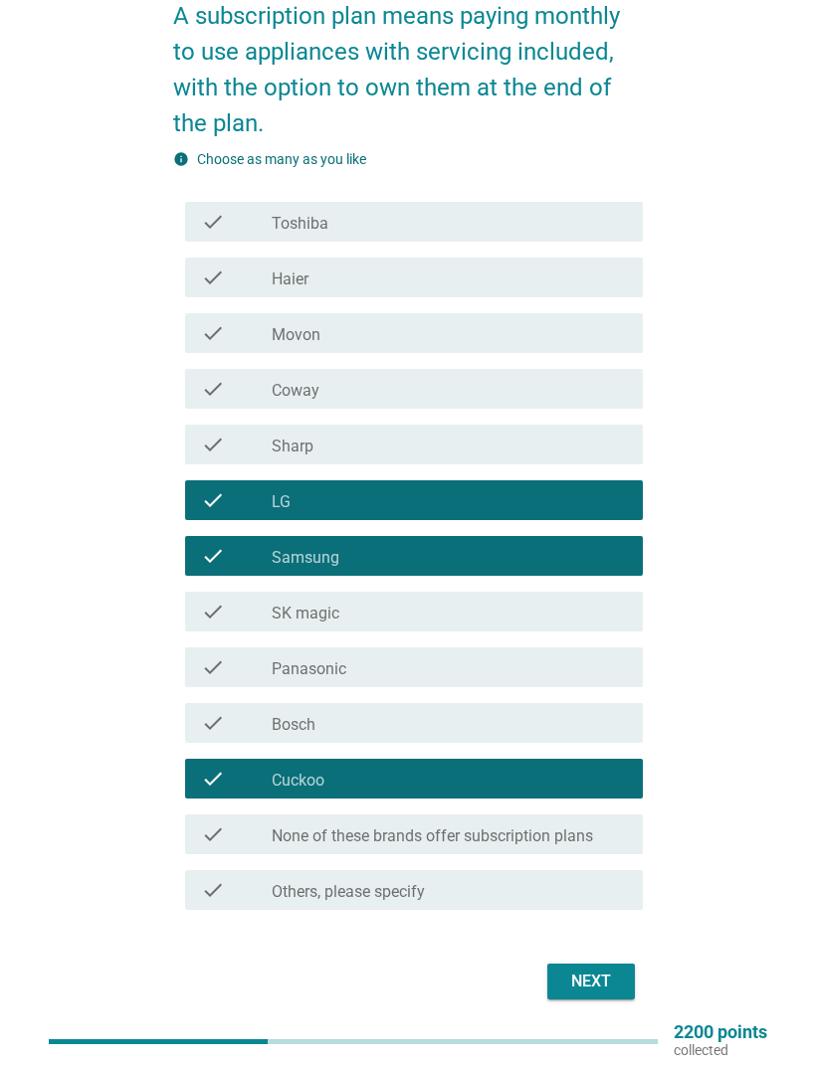
click at [599, 708] on div "Next" at bounding box center [591, 982] width 56 height 24
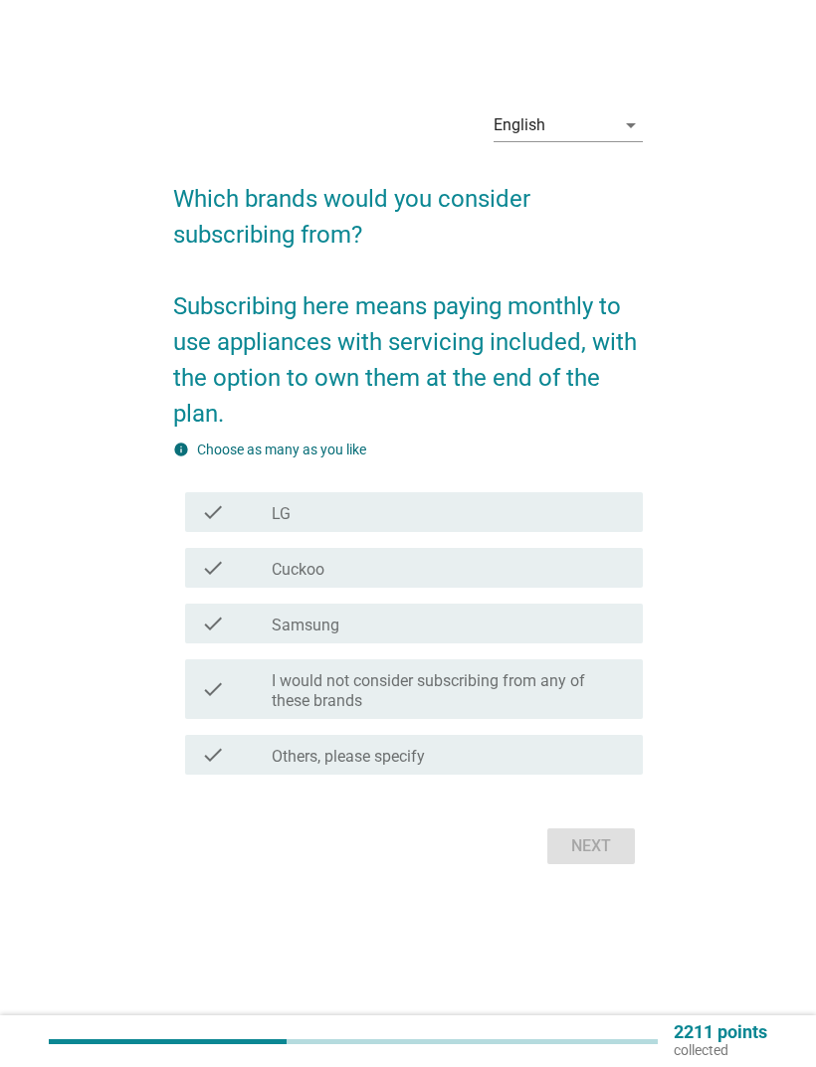
scroll to position [0, 0]
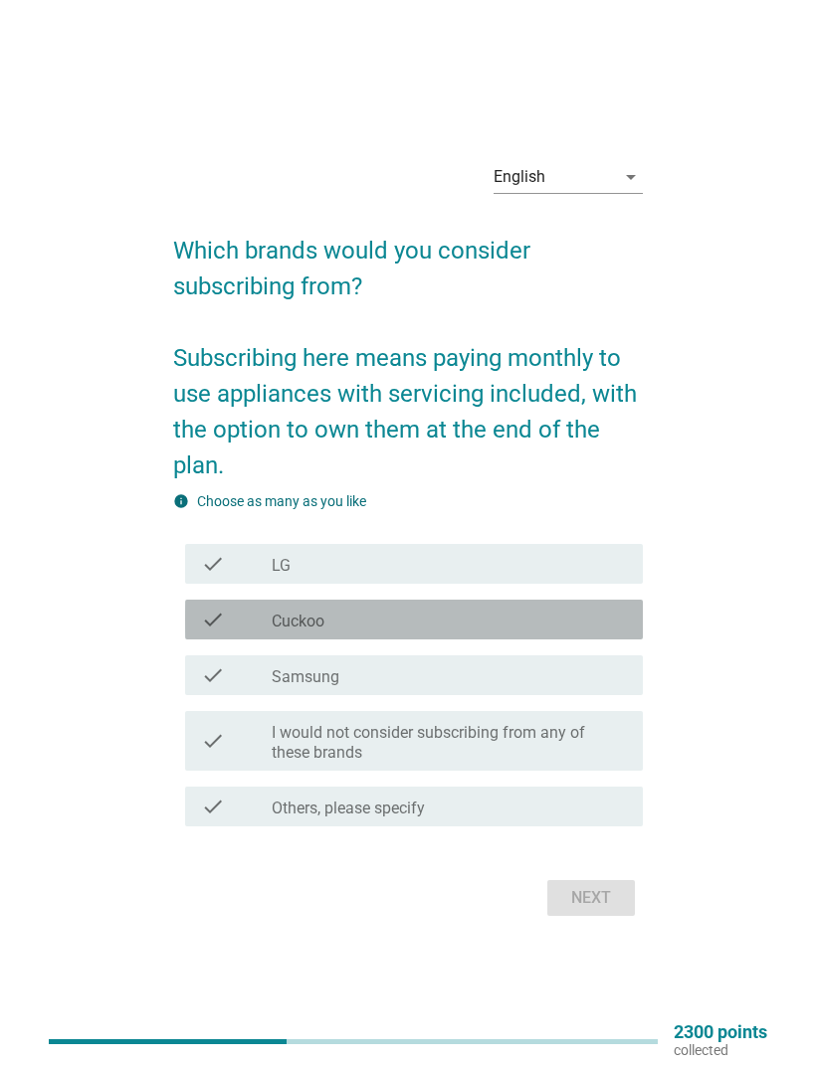
click at [220, 632] on icon "check" at bounding box center [213, 620] width 24 height 24
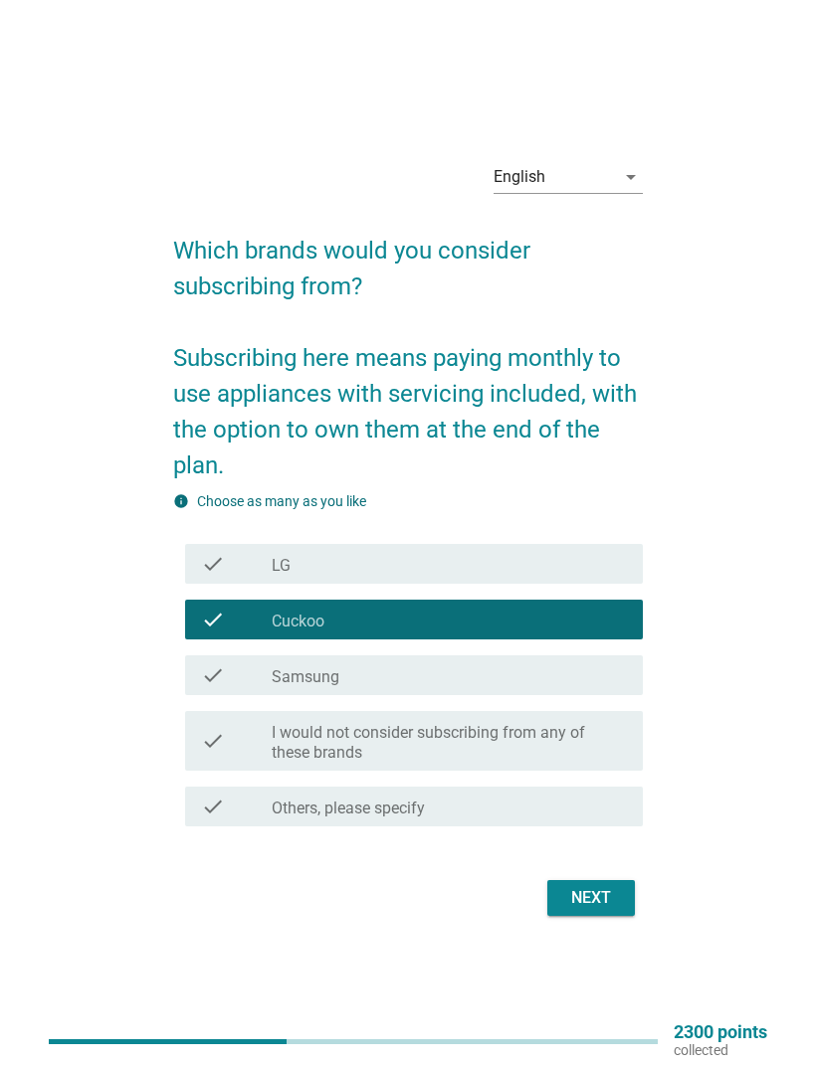
click at [609, 708] on div "Next" at bounding box center [591, 898] width 56 height 24
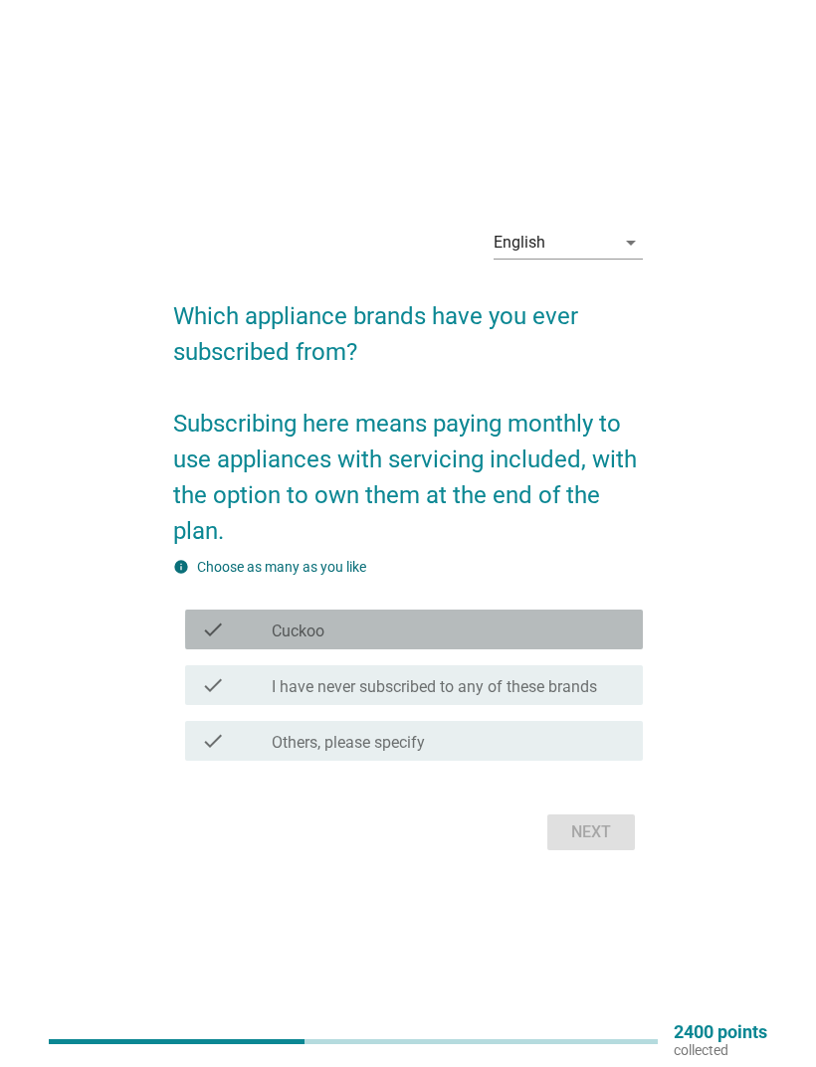
click at [198, 650] on div "check check_box Cuckoo" at bounding box center [414, 630] width 458 height 40
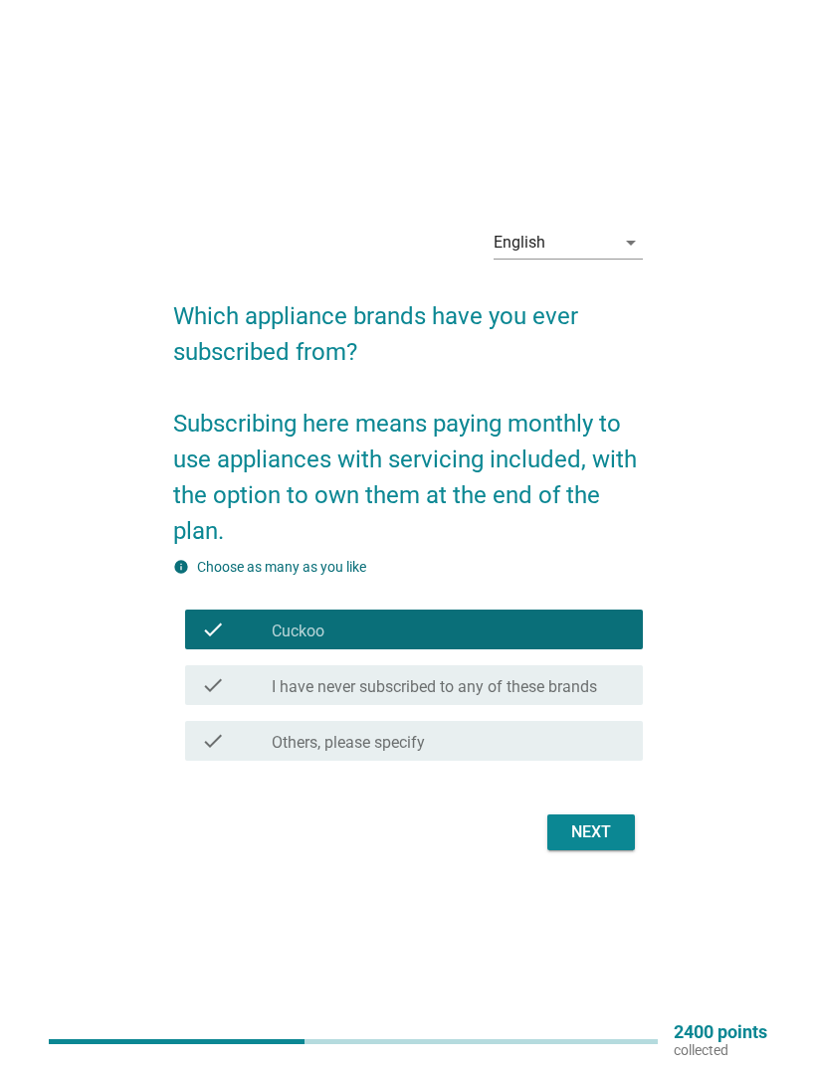
click at [611, 708] on div "Next" at bounding box center [591, 833] width 56 height 24
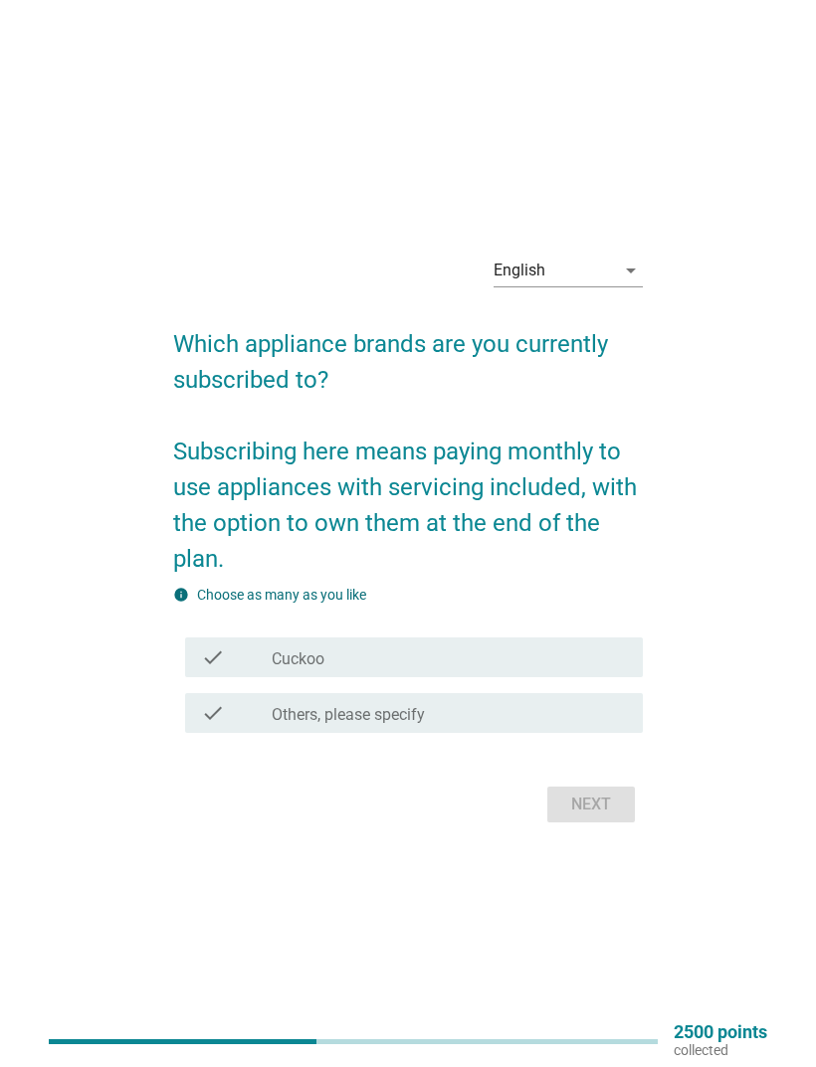
click at [173, 685] on div "check check_box Cuckoo" at bounding box center [408, 658] width 470 height 56
click at [203, 669] on icon "check" at bounding box center [213, 658] width 24 height 24
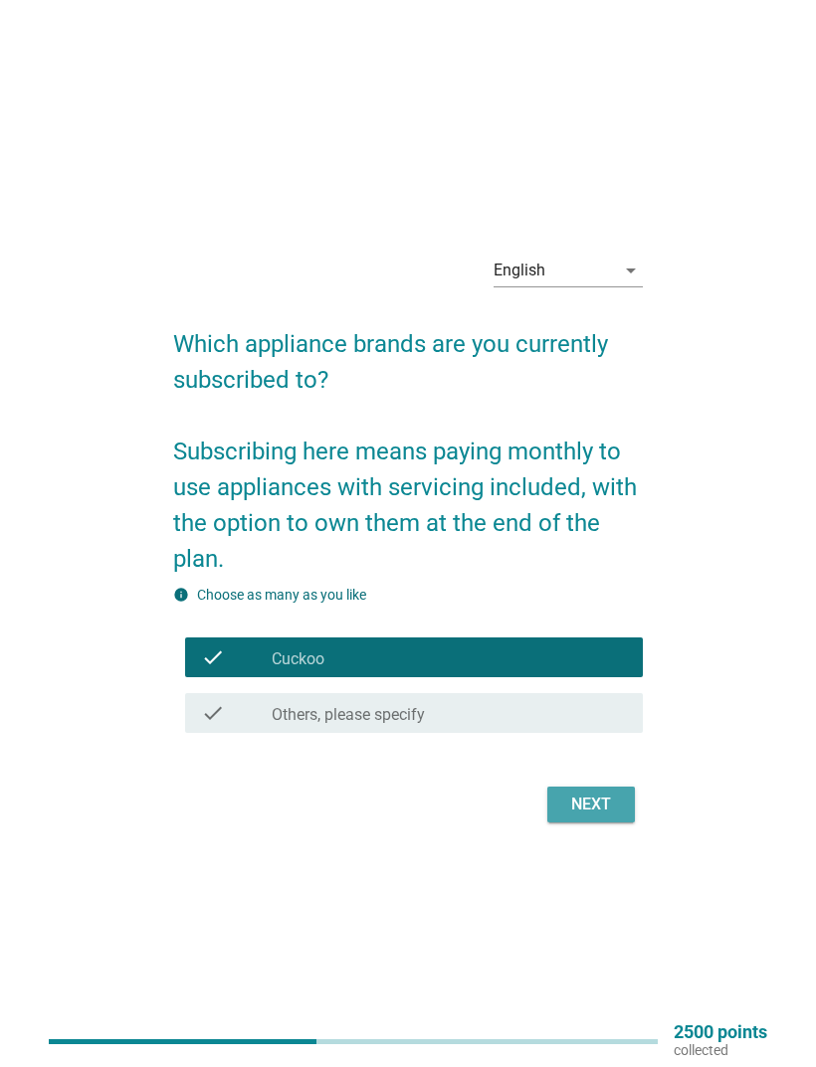
click at [608, 708] on div "Next" at bounding box center [591, 805] width 56 height 24
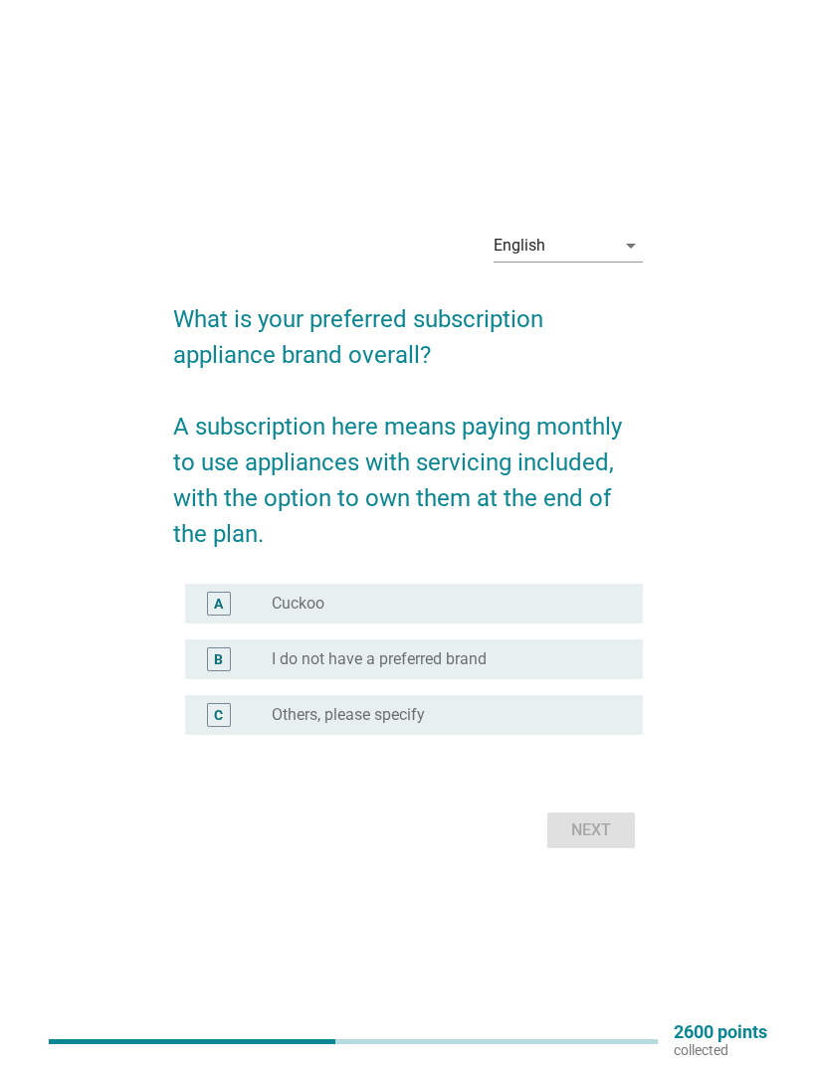
click at [185, 624] on div "A radio_button_unchecked Cuckoo" at bounding box center [414, 604] width 458 height 40
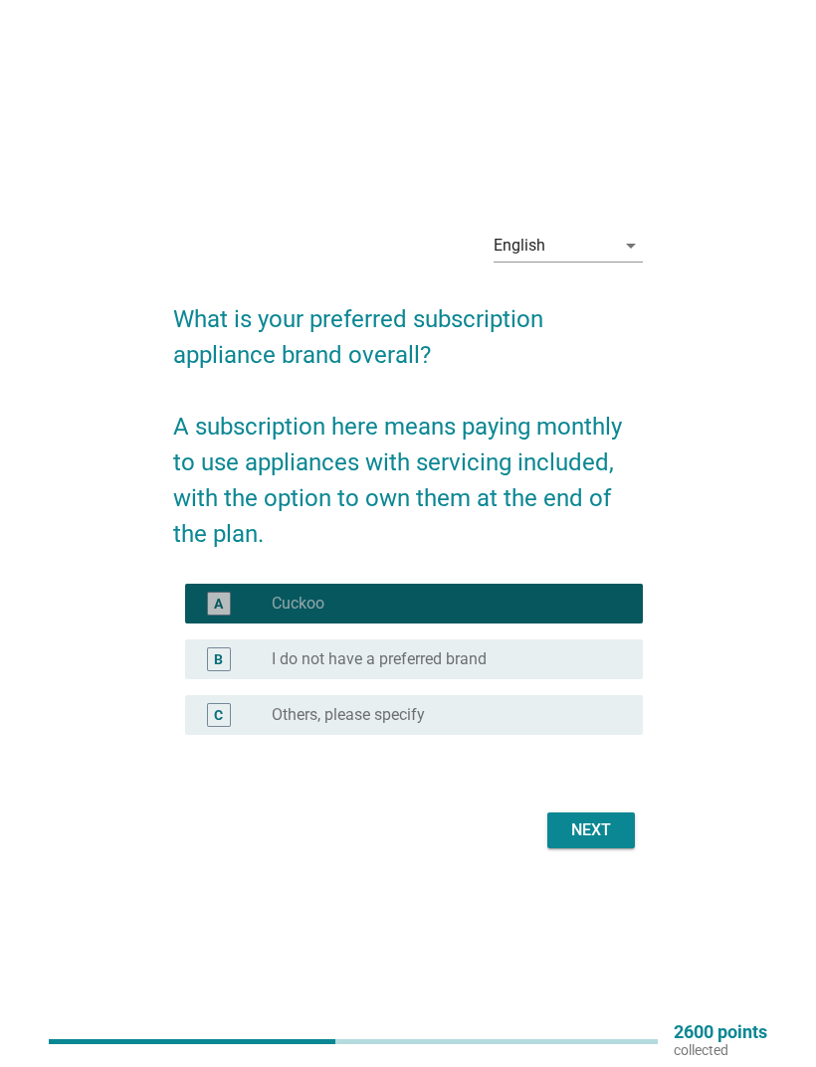
click at [205, 616] on div "A" at bounding box center [219, 604] width 36 height 24
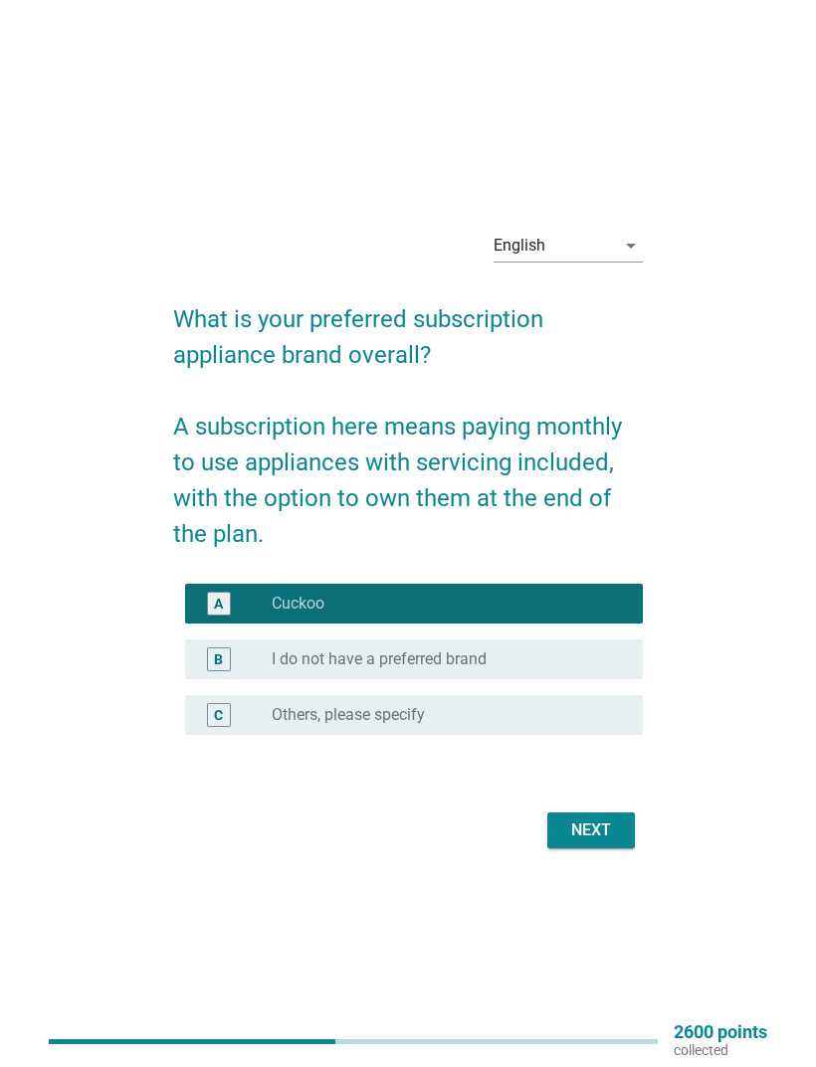
click at [597, 708] on div "Next" at bounding box center [591, 831] width 56 height 24
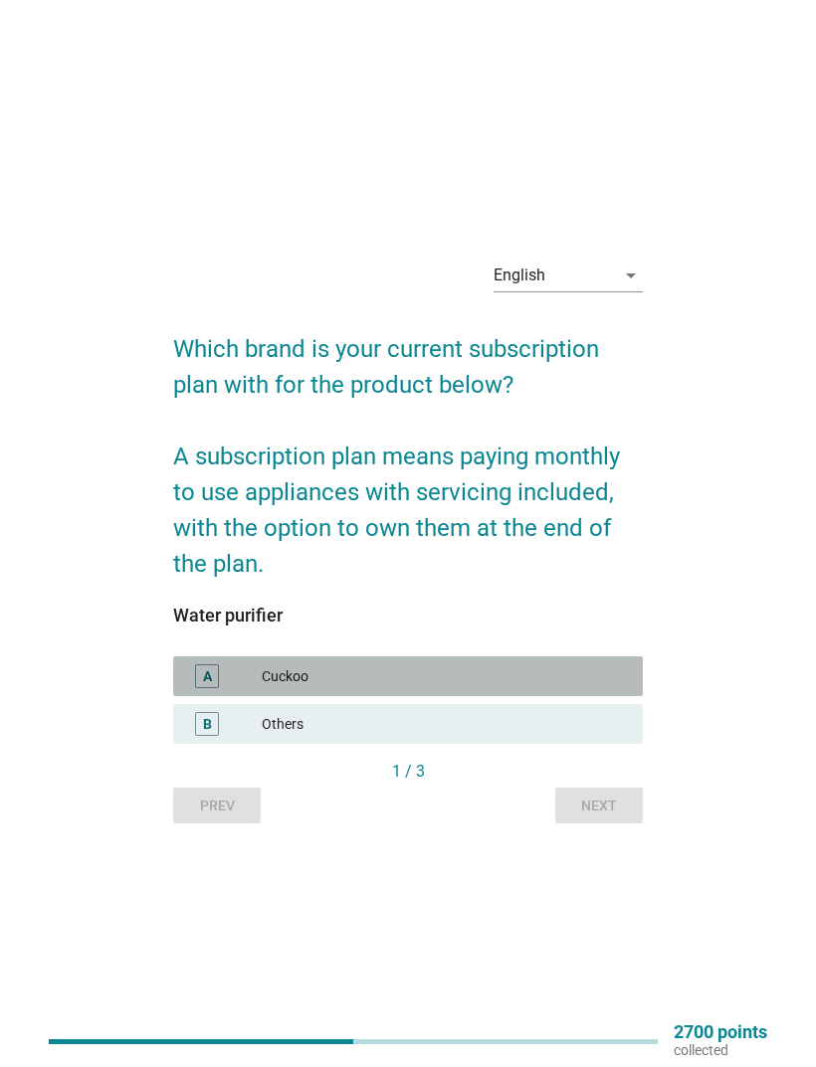
click at [199, 688] on div "A" at bounding box center [207, 676] width 24 height 24
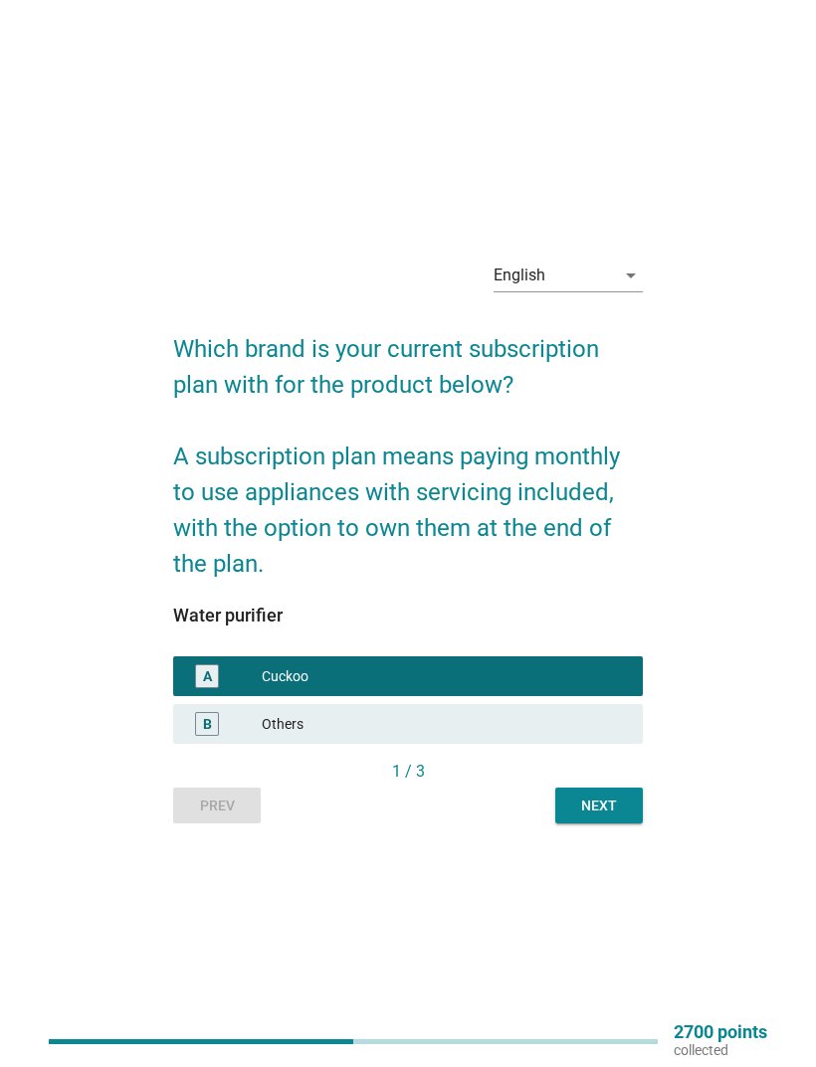
click at [209, 708] on div "B Others" at bounding box center [408, 724] width 470 height 40
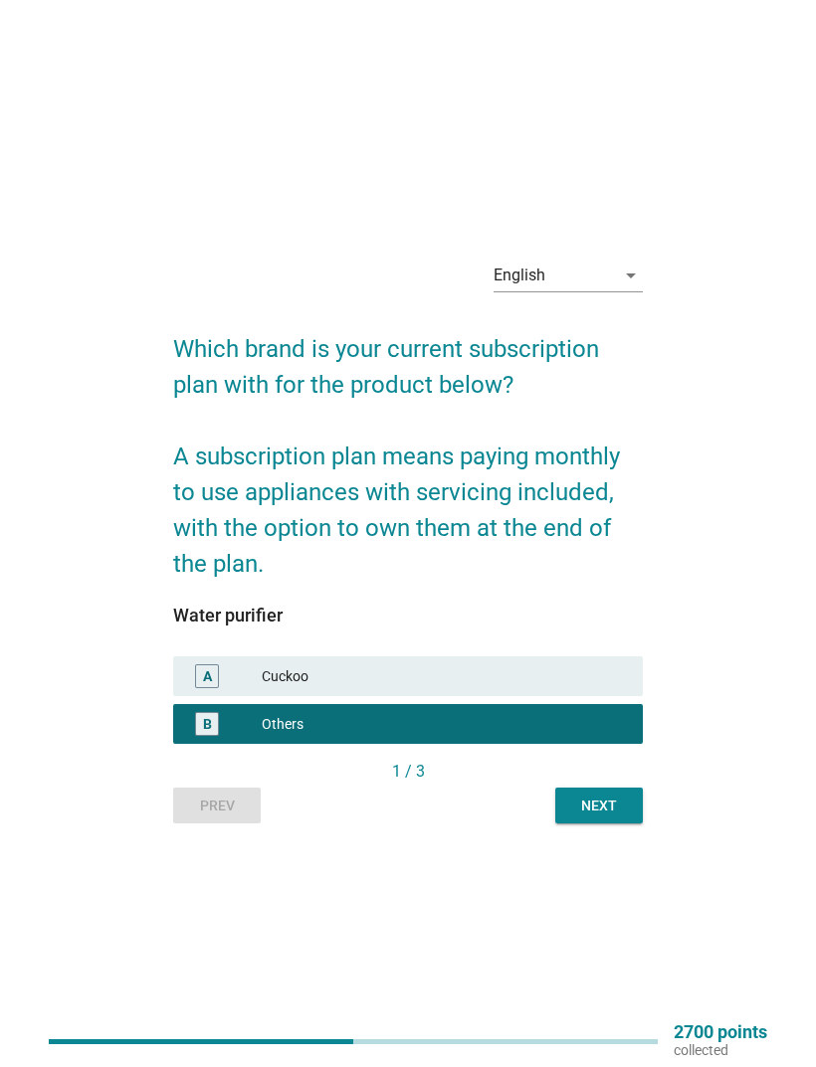
click at [619, 708] on div "Next" at bounding box center [599, 806] width 56 height 21
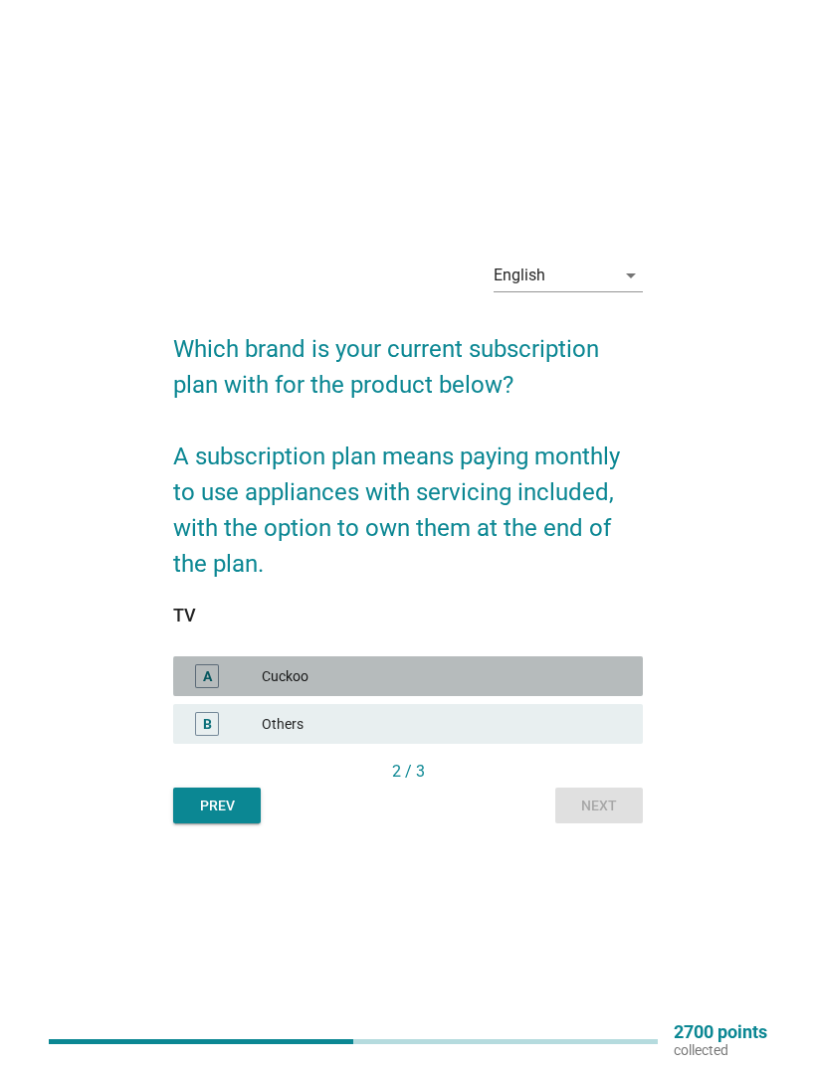
click at [198, 688] on div "A" at bounding box center [207, 676] width 24 height 24
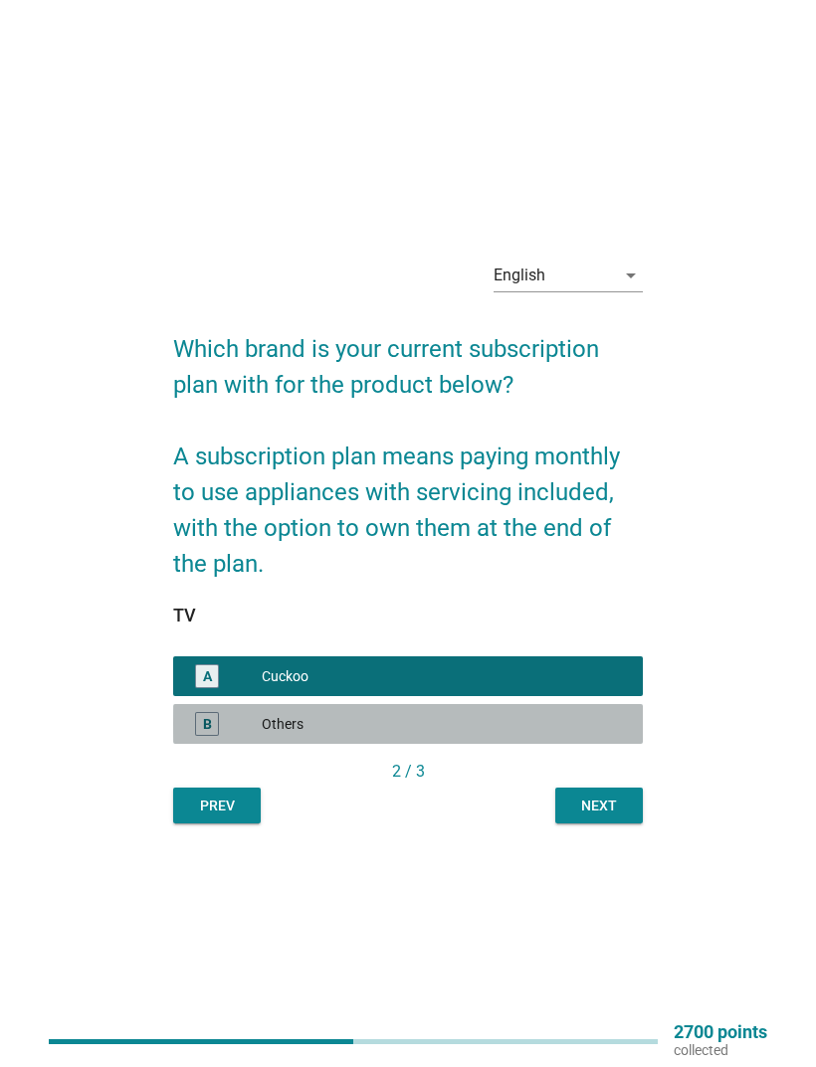
click at [215, 708] on div "B" at bounding box center [207, 724] width 24 height 24
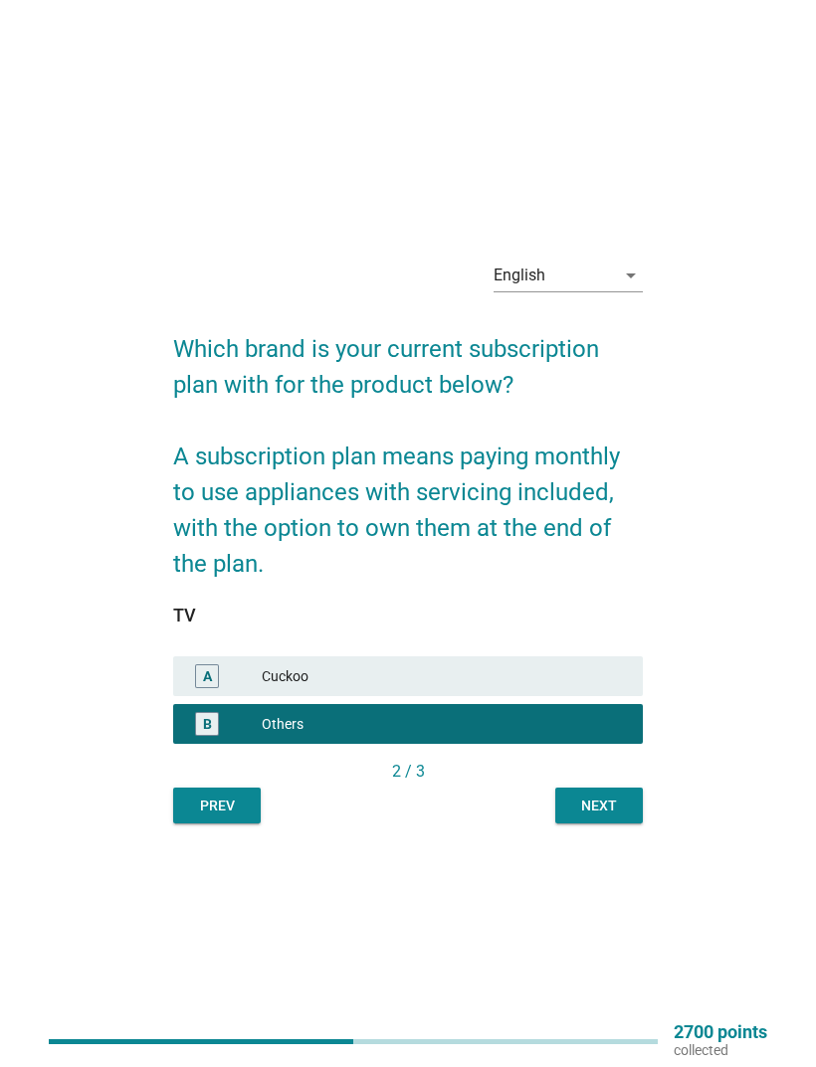
click at [617, 708] on div "Next" at bounding box center [599, 806] width 56 height 21
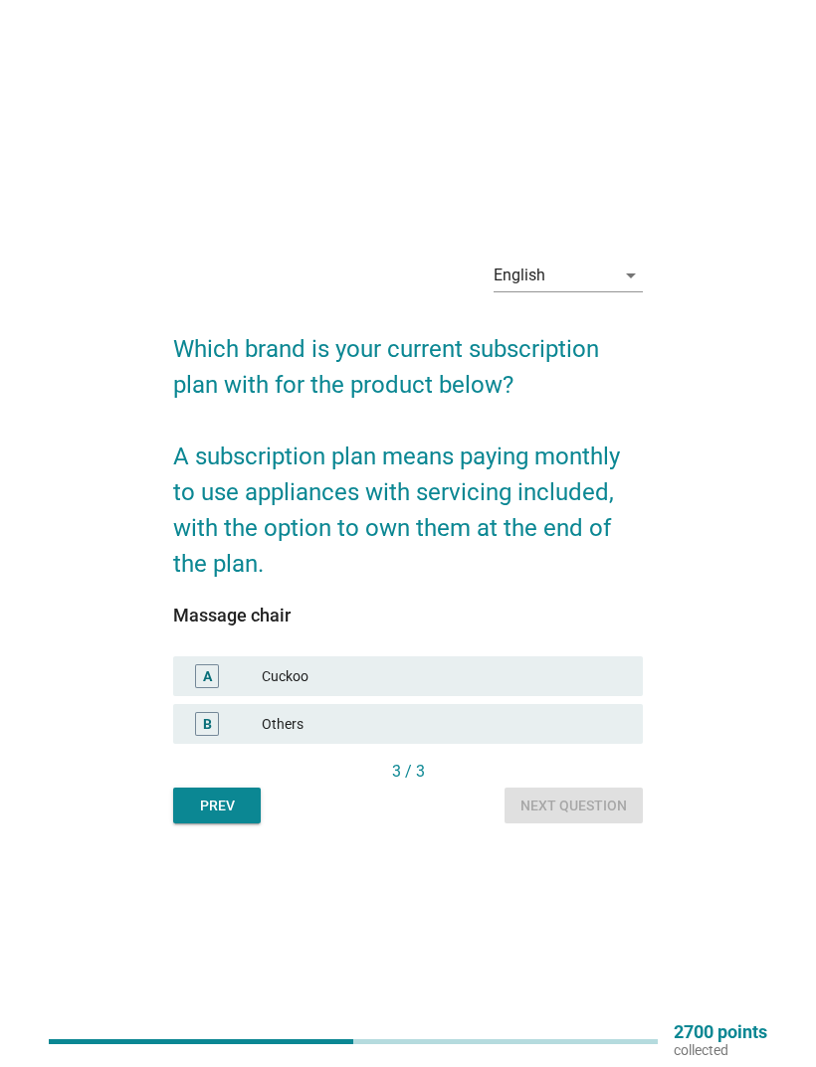
click at [214, 708] on div "B" at bounding box center [207, 724] width 24 height 24
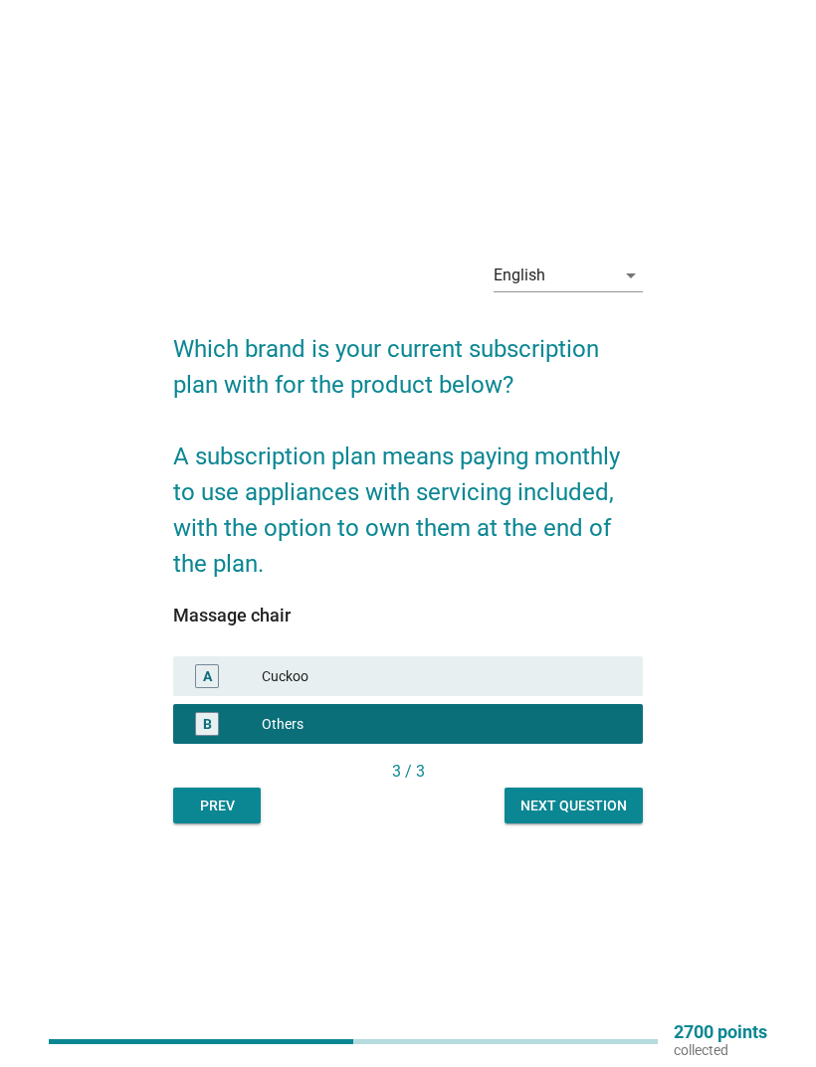
click at [616, 708] on div "Next question" at bounding box center [573, 806] width 106 height 21
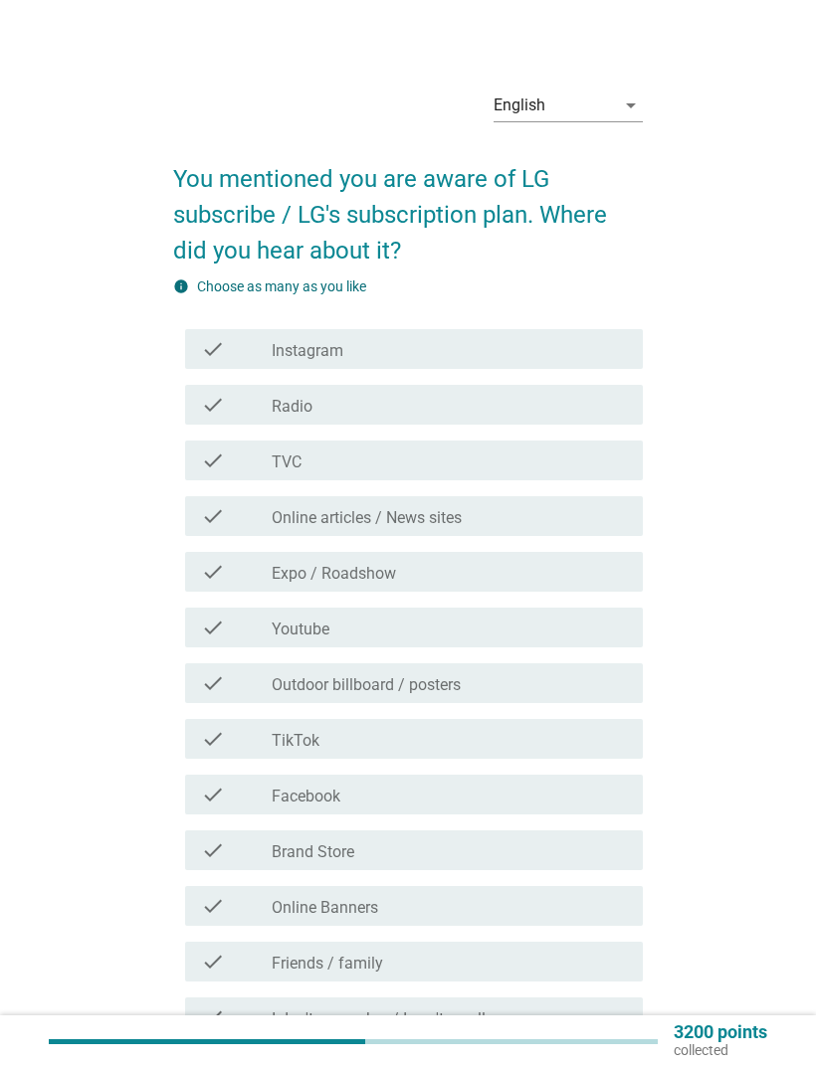
click at [592, 476] on div "check check_box_outline_blank TVC" at bounding box center [414, 461] width 458 height 40
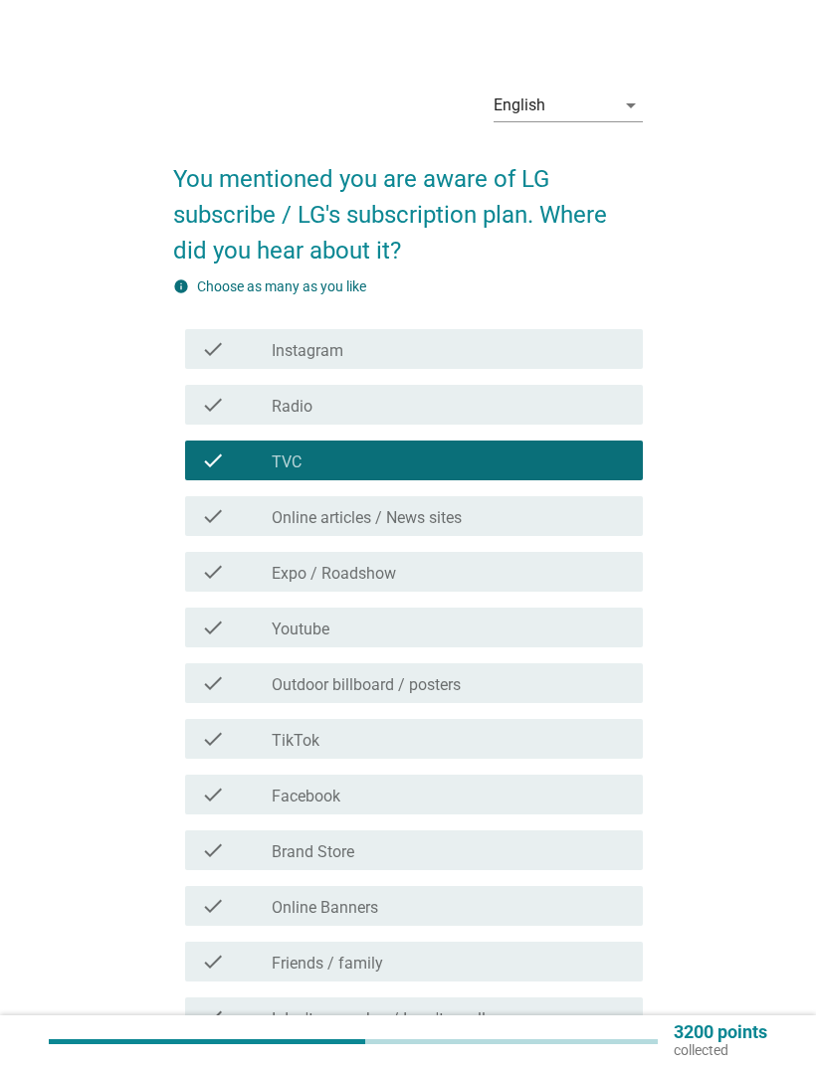
click at [611, 459] on div "check_box_outline_blank TVC" at bounding box center [449, 461] width 355 height 24
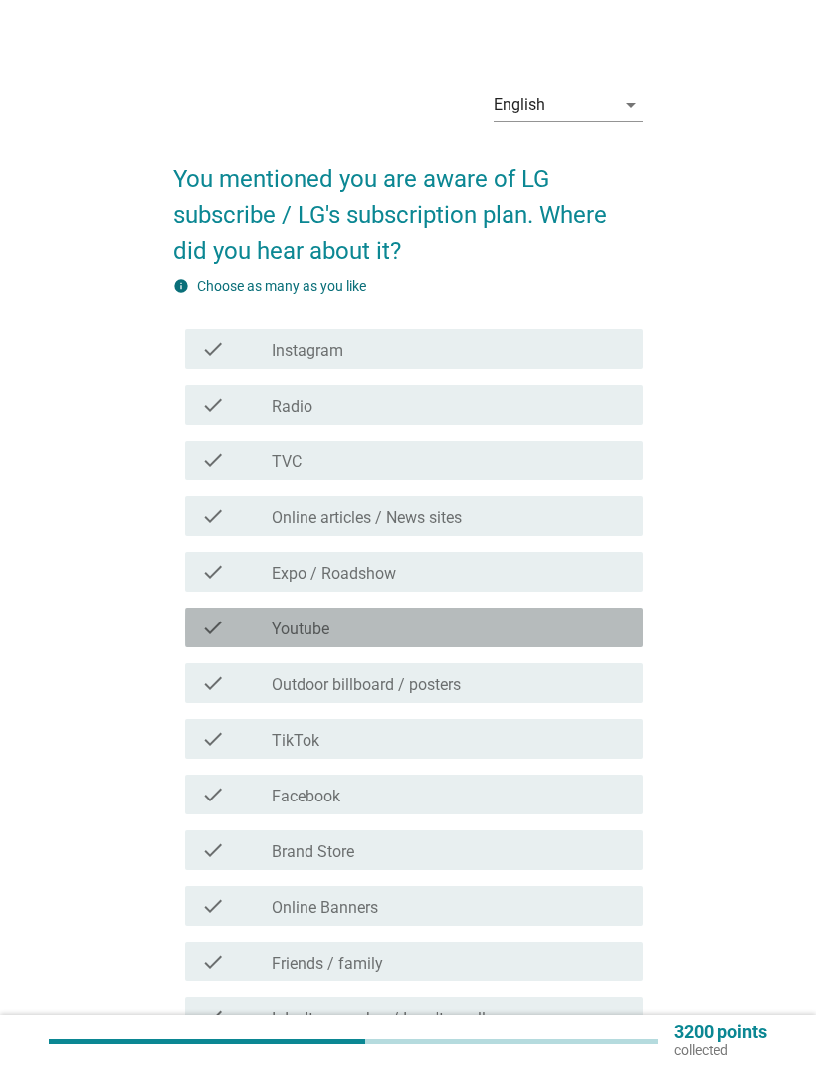
click at [529, 615] on div "check check_box_outline_blank Youtube" at bounding box center [414, 628] width 458 height 40
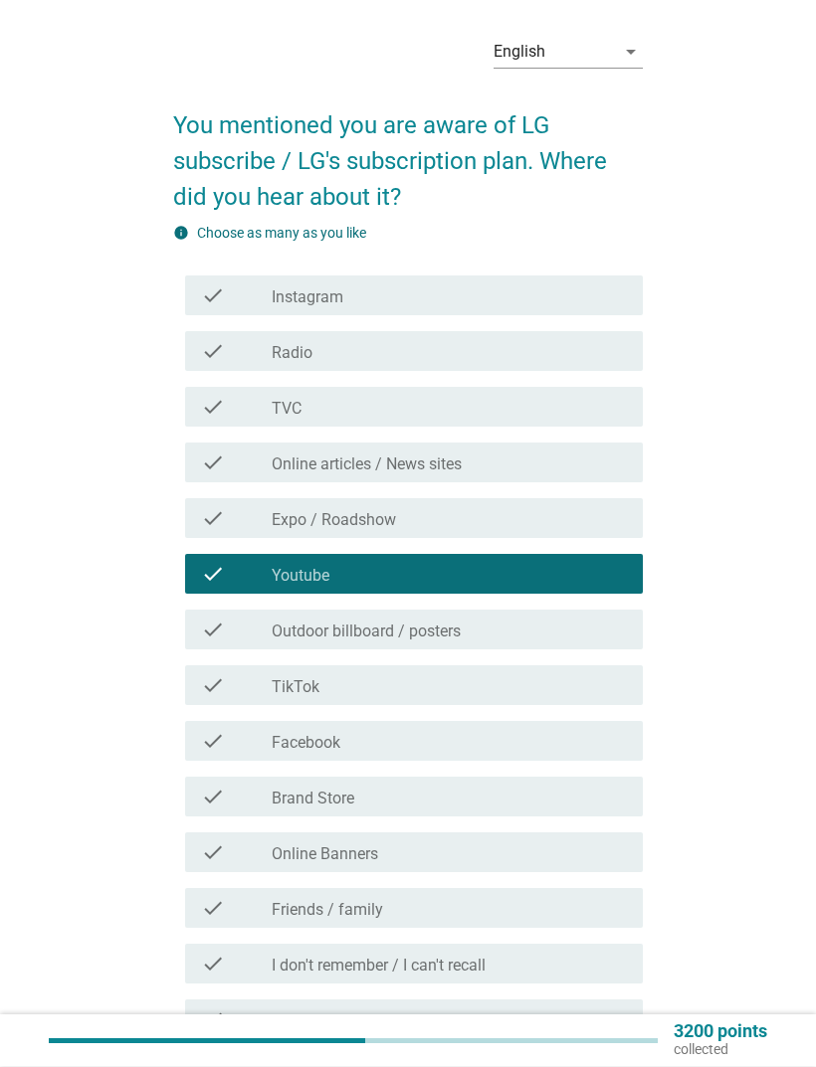
scroll to position [183, 0]
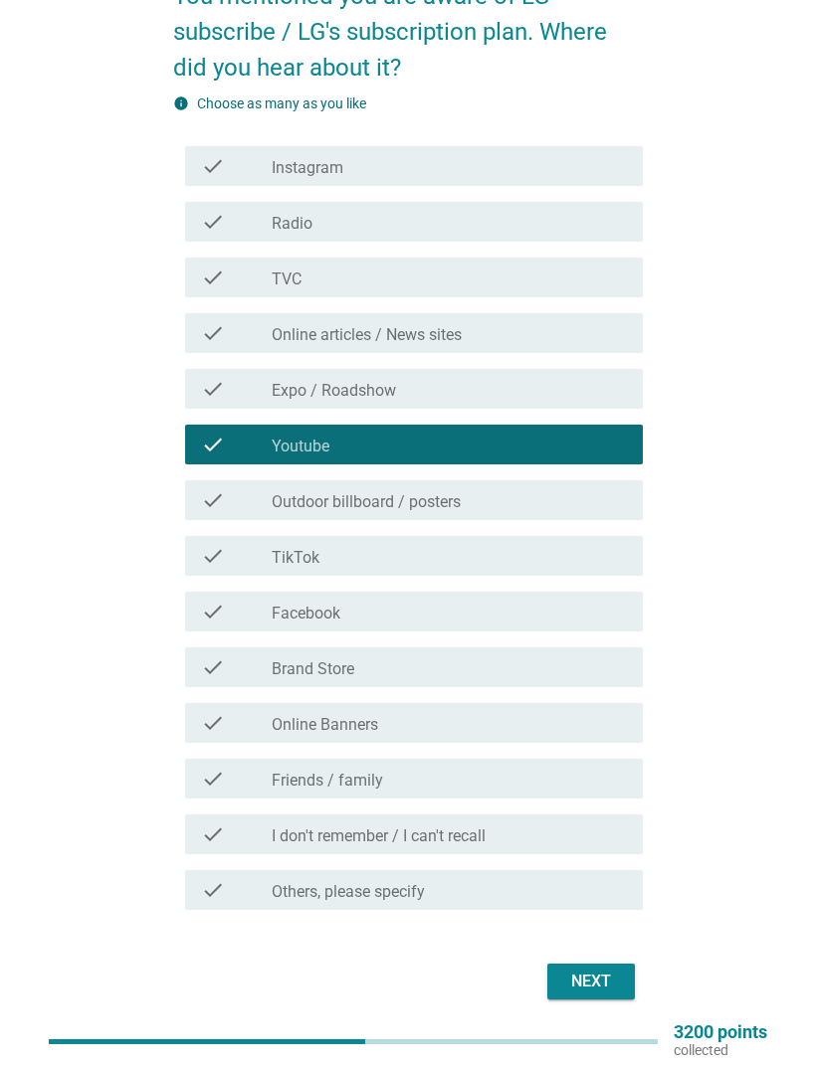
click at [564, 559] on div "check_box_outline_blank TikTok" at bounding box center [449, 556] width 355 height 24
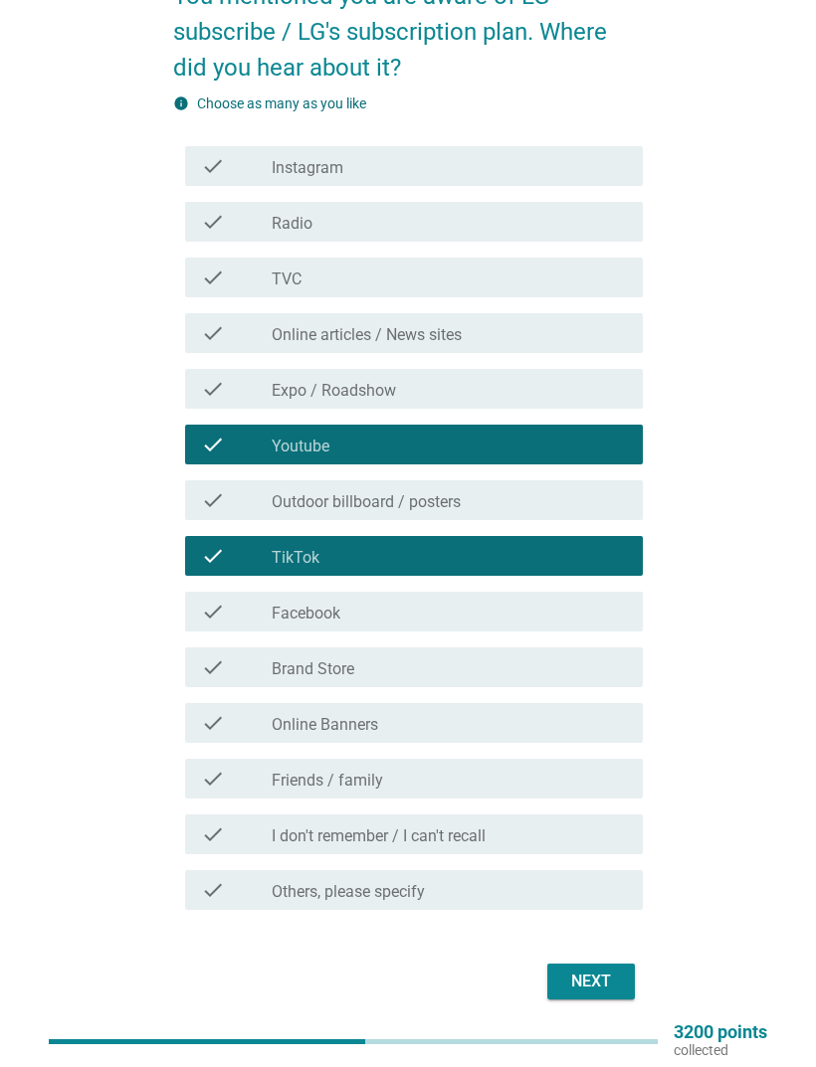
click at [554, 617] on div "check_box_outline_blank Facebook" at bounding box center [449, 612] width 355 height 24
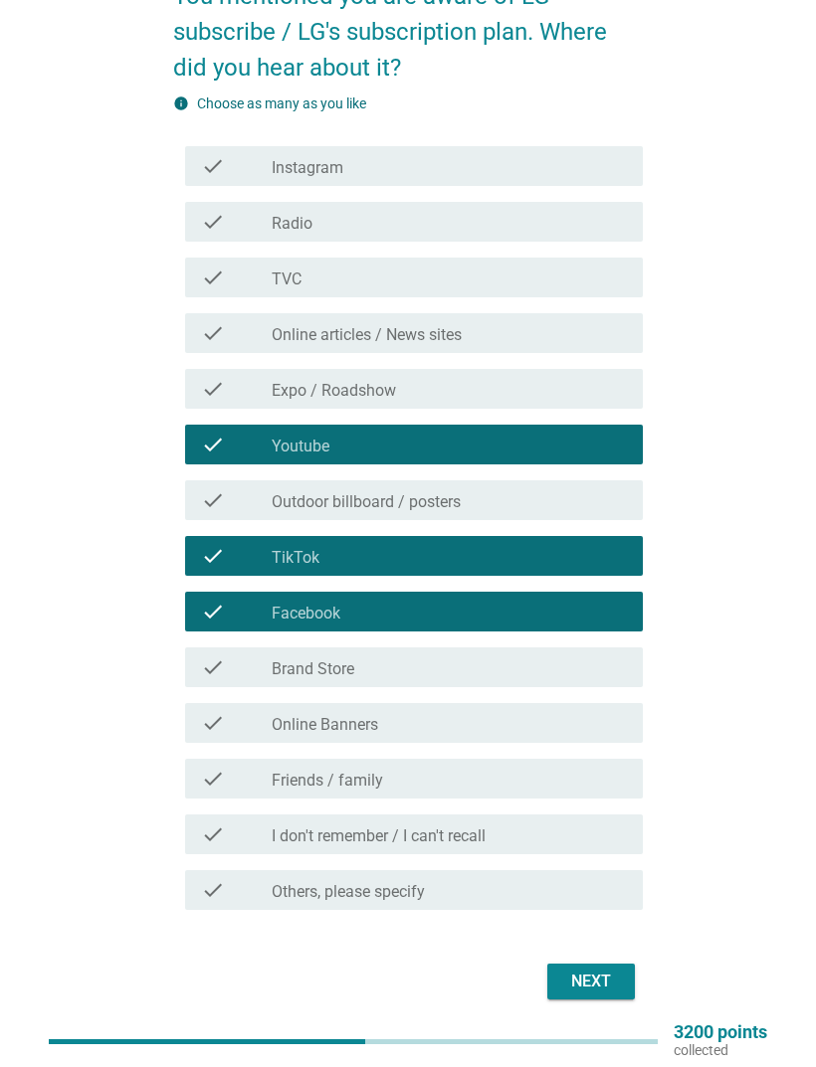
click at [583, 708] on button "Next" at bounding box center [591, 982] width 88 height 36
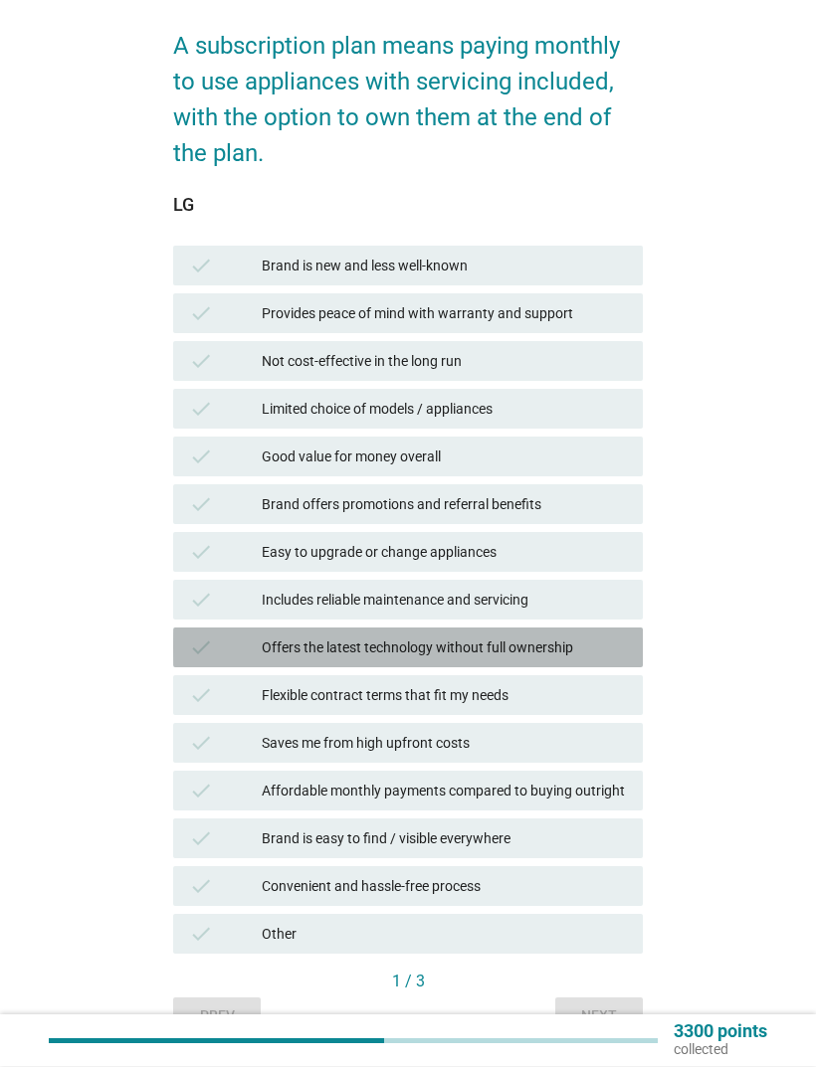
scroll to position [277, 0]
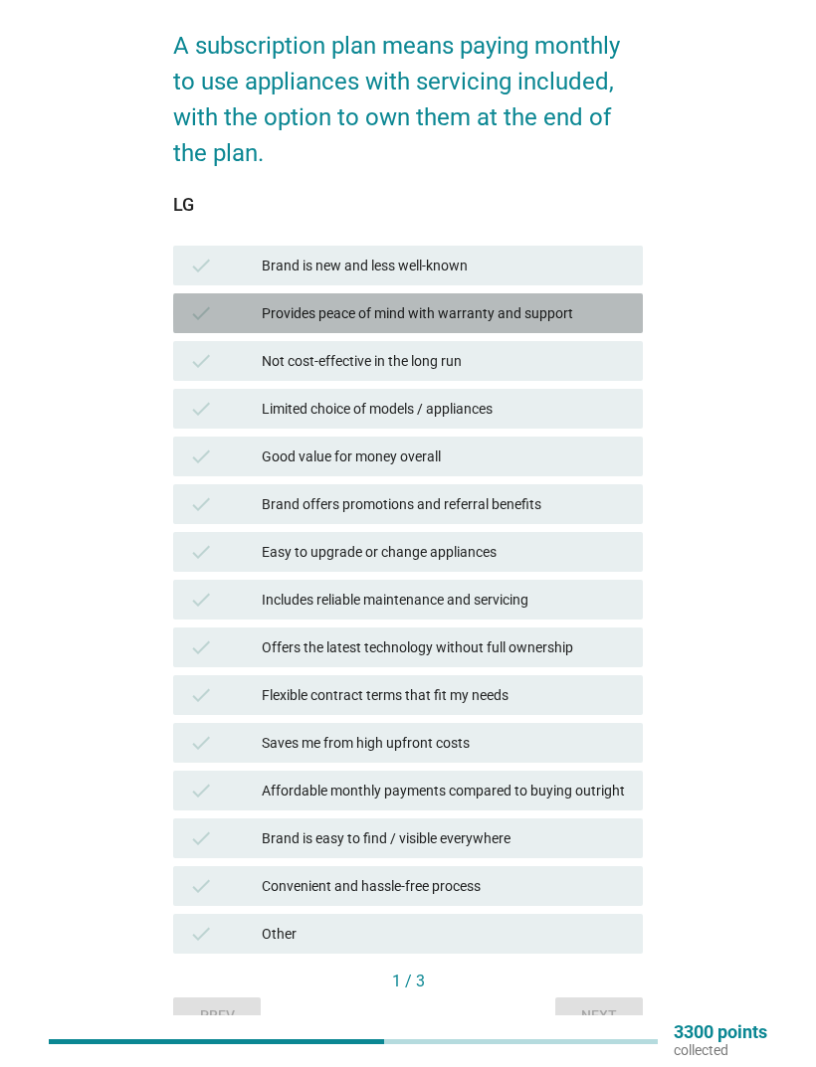
click at [589, 331] on div "check Provides peace of mind with warranty and support" at bounding box center [408, 313] width 470 height 40
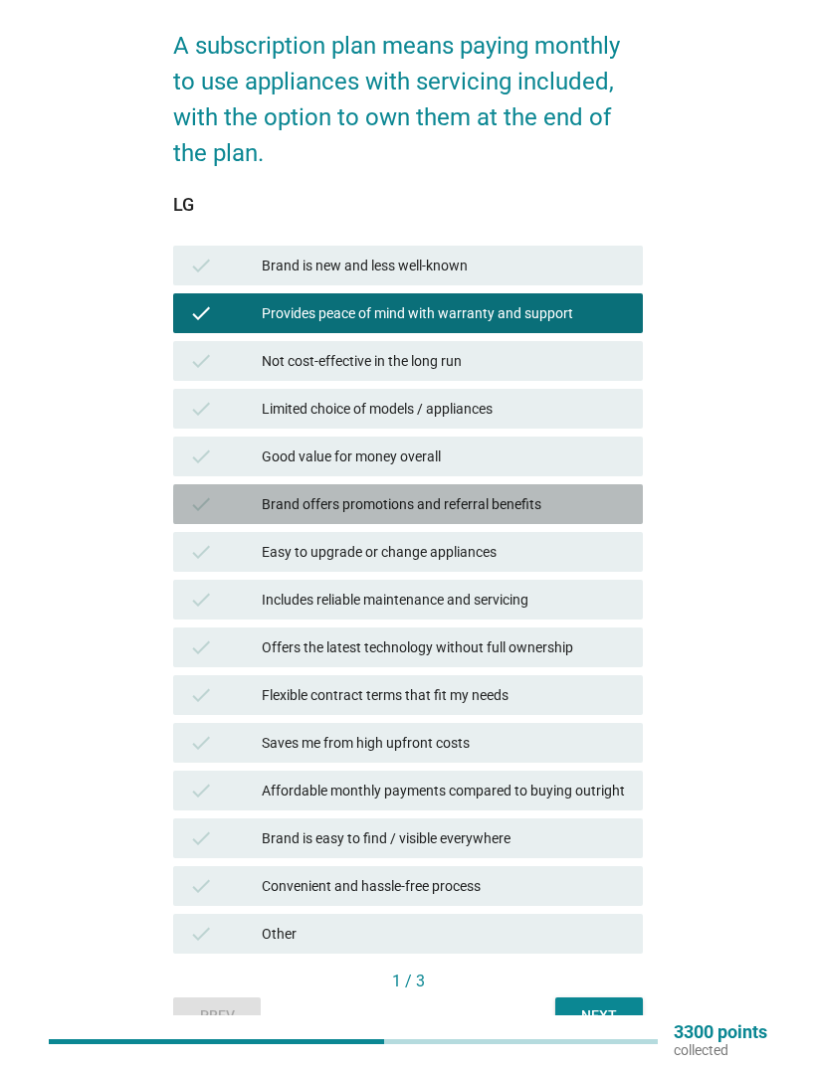
click at [599, 518] on div "check Brand offers promotions and referral benefits" at bounding box center [408, 504] width 470 height 40
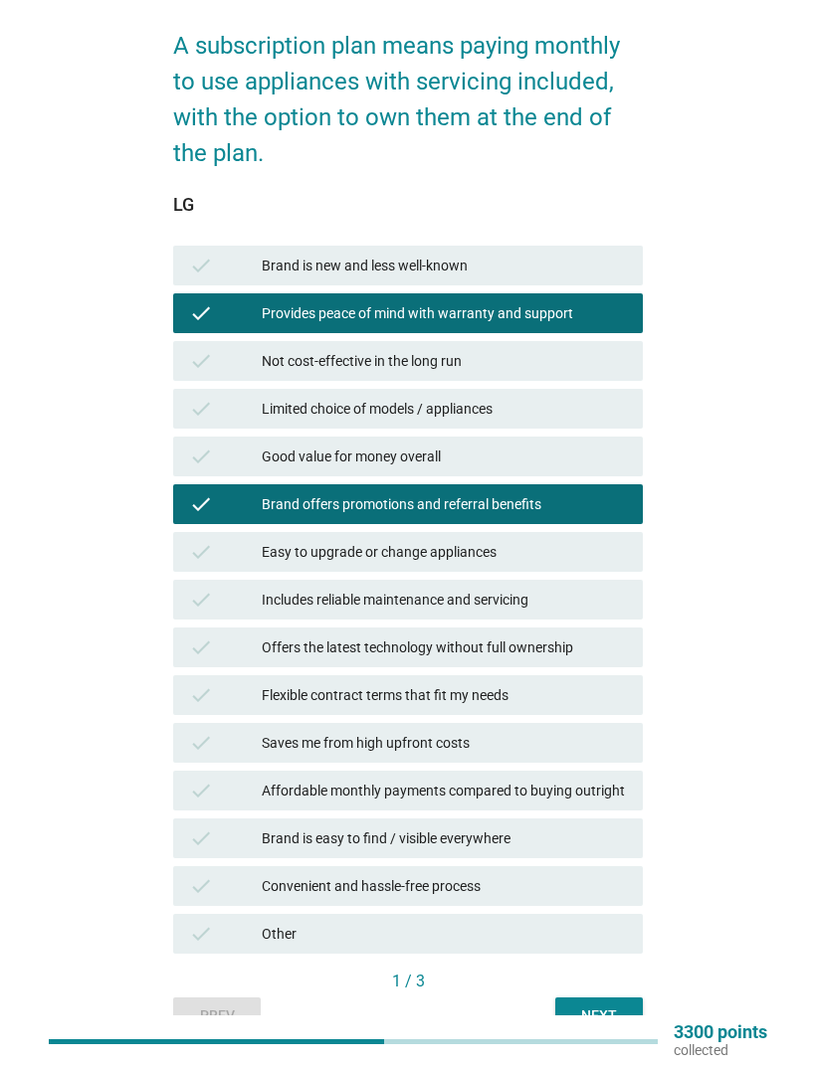
click at [573, 569] on div "check Easy to upgrade or change appliances" at bounding box center [408, 552] width 470 height 40
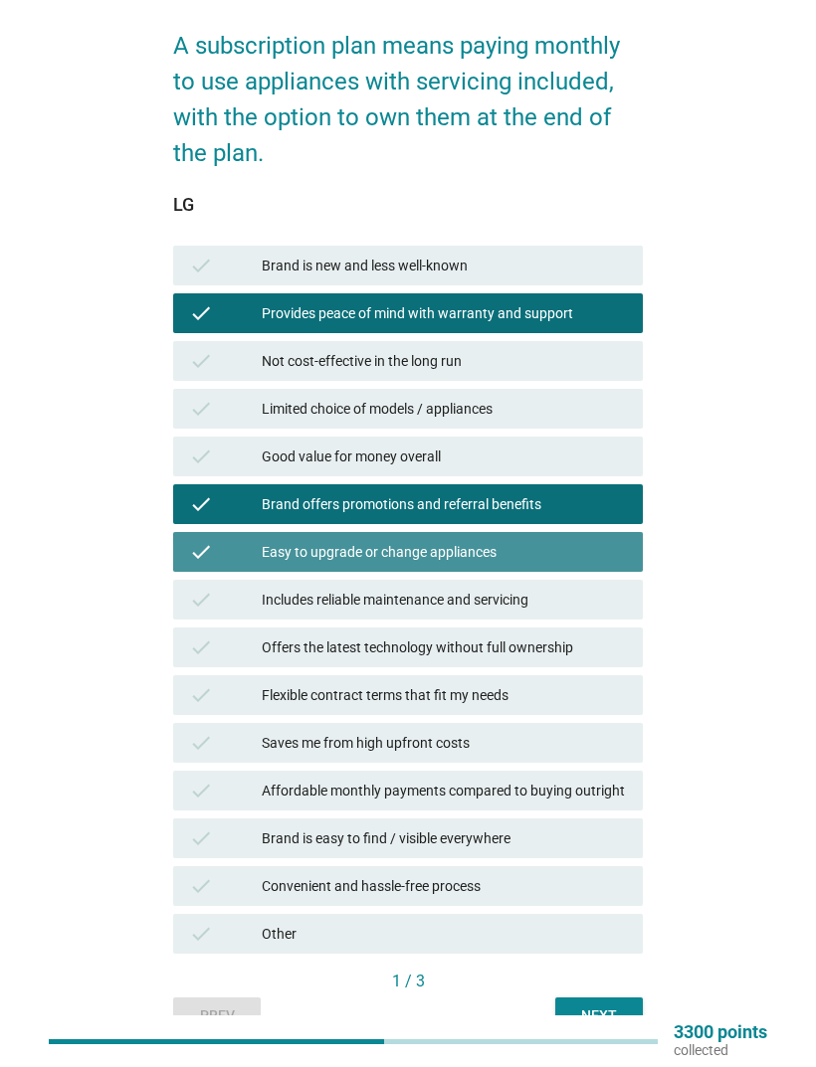
click at [589, 542] on div "Easy to upgrade or change appliances" at bounding box center [444, 552] width 365 height 24
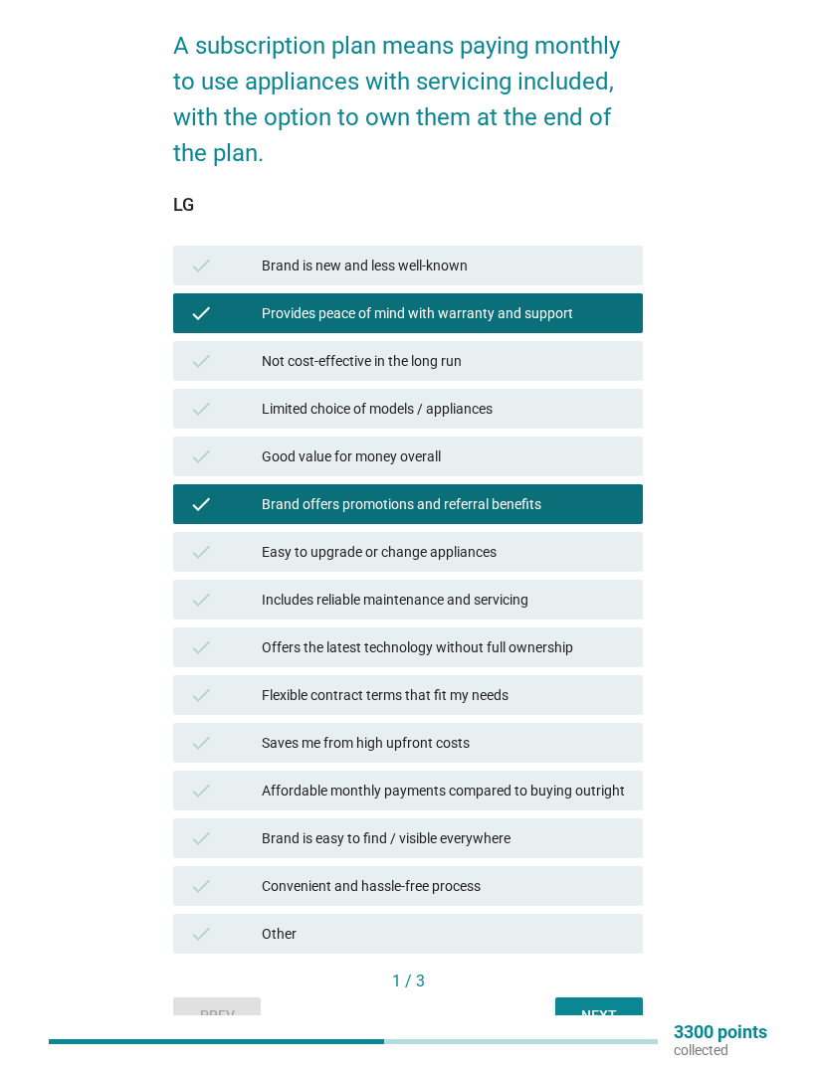
click at [604, 546] on div "Easy to upgrade or change appliances" at bounding box center [444, 552] width 365 height 24
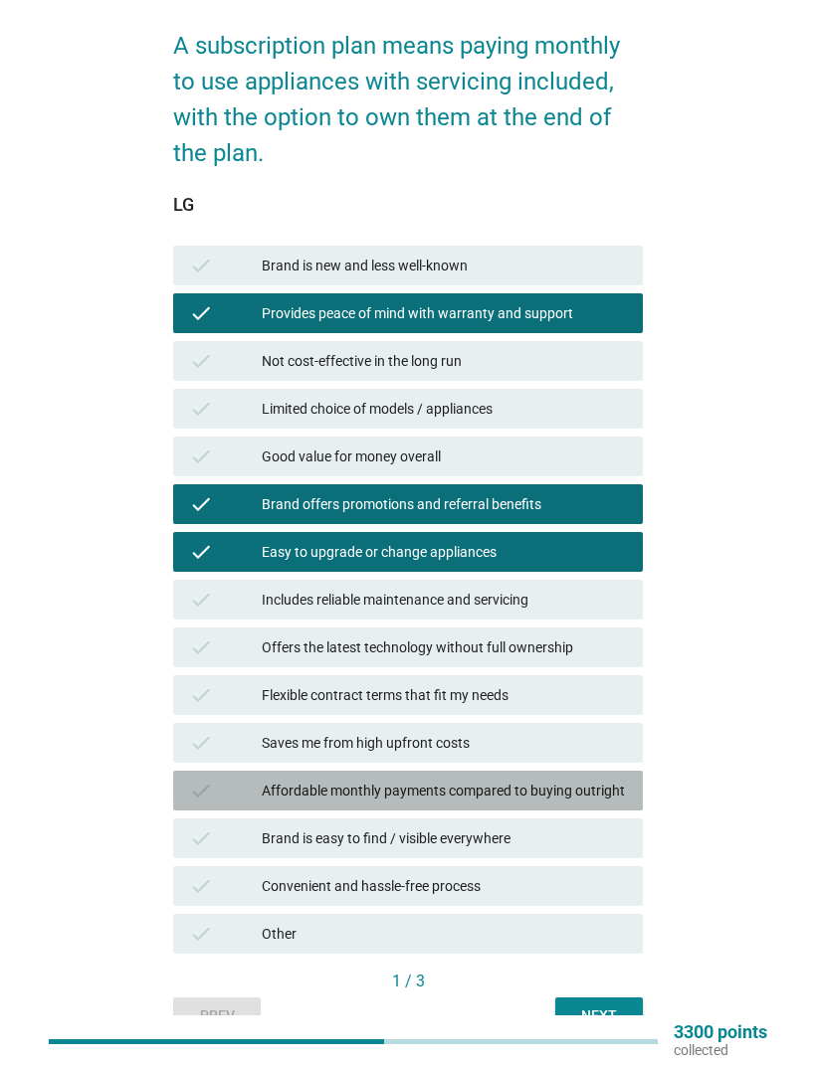
click at [591, 708] on div "check Affordable monthly payments compared to buying outright" at bounding box center [408, 791] width 470 height 40
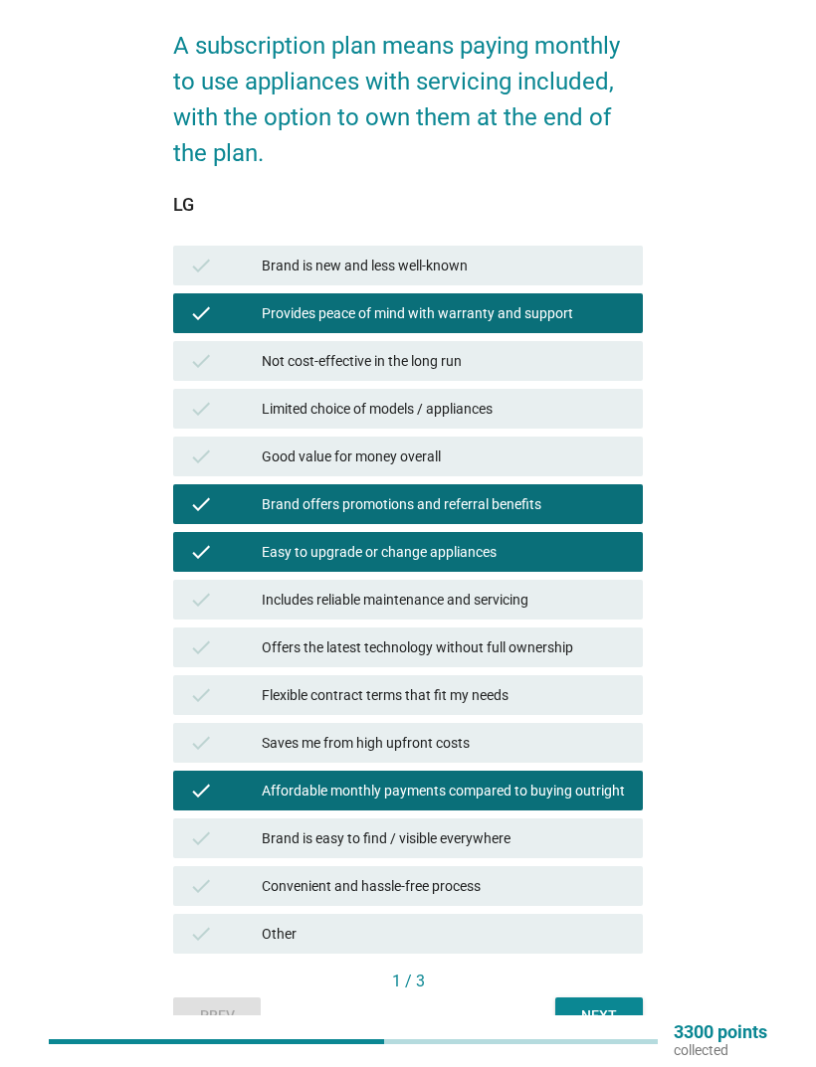
click at [614, 708] on div "Next" at bounding box center [599, 1016] width 56 height 21
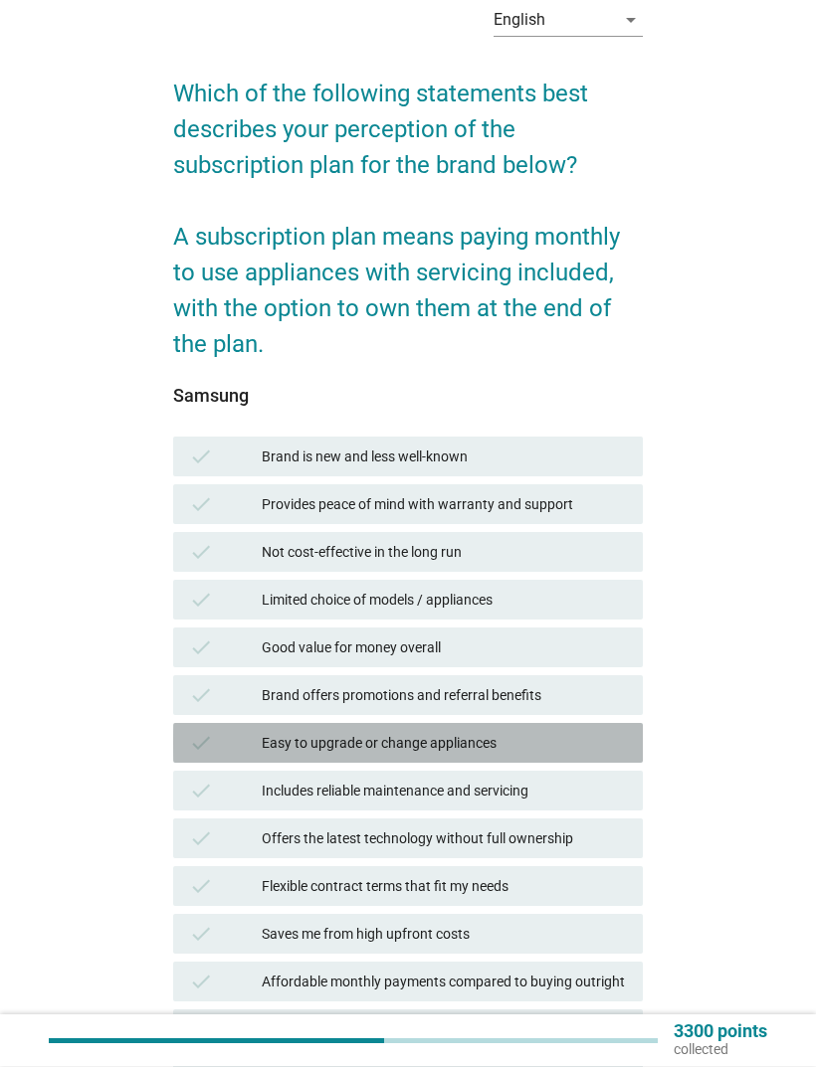
scroll to position [86, 0]
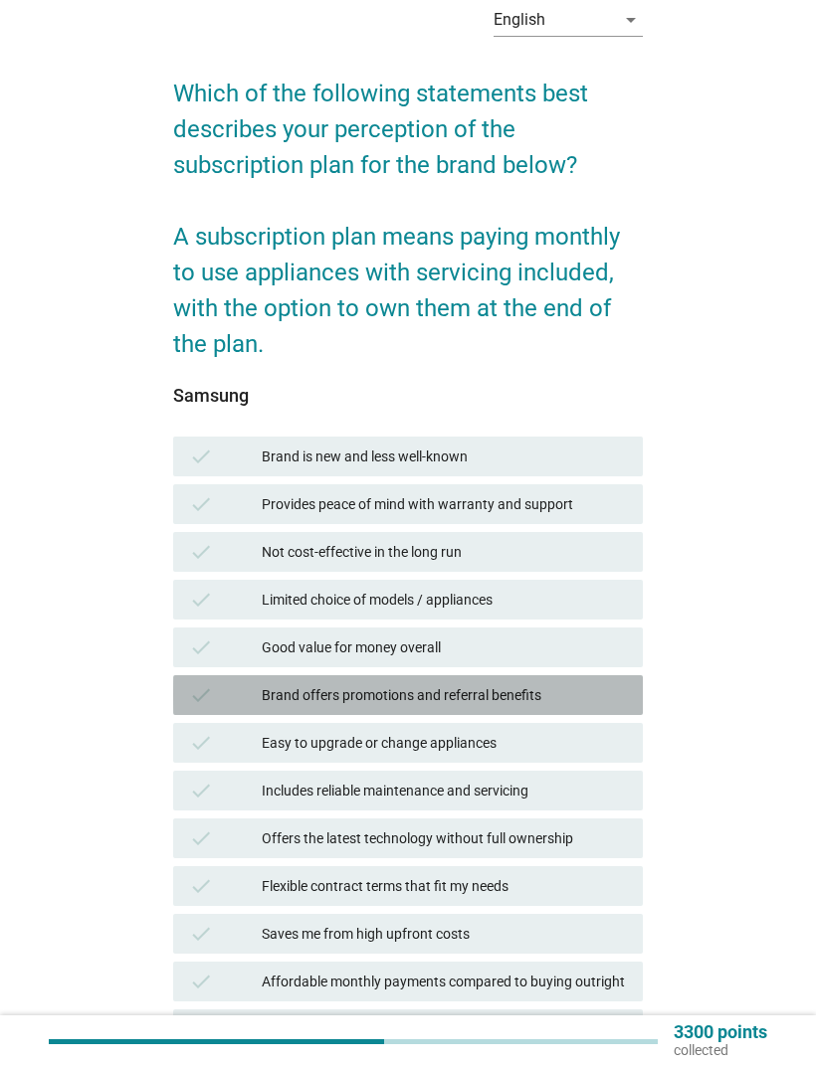
click at [585, 691] on div "Brand offers promotions and referral benefits" at bounding box center [444, 695] width 365 height 24
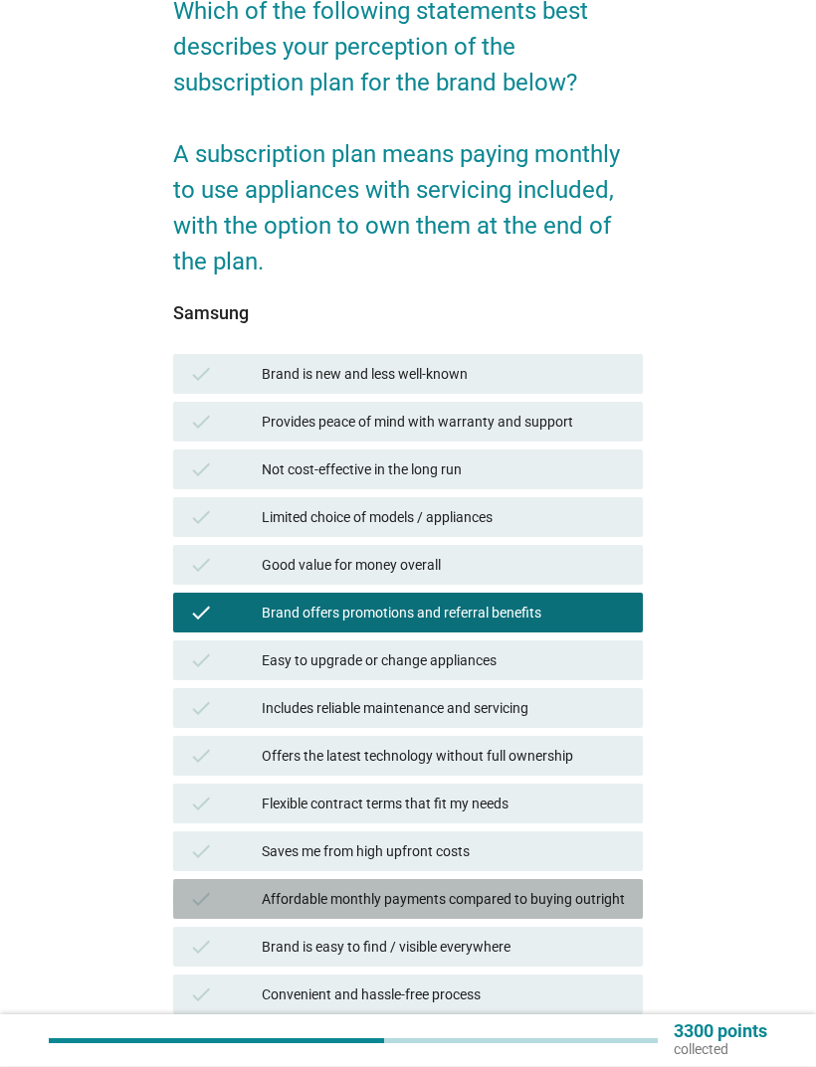
scroll to position [173, 0]
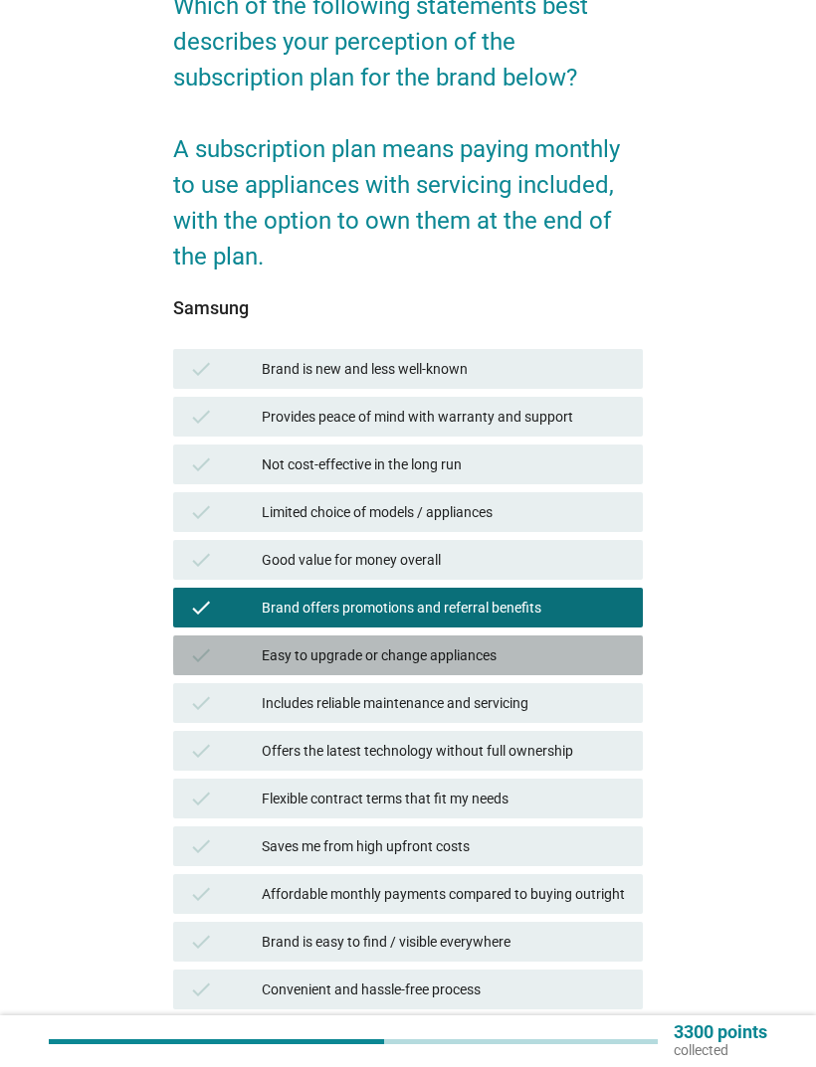
click at [597, 653] on div "Easy to upgrade or change appliances" at bounding box center [444, 656] width 365 height 24
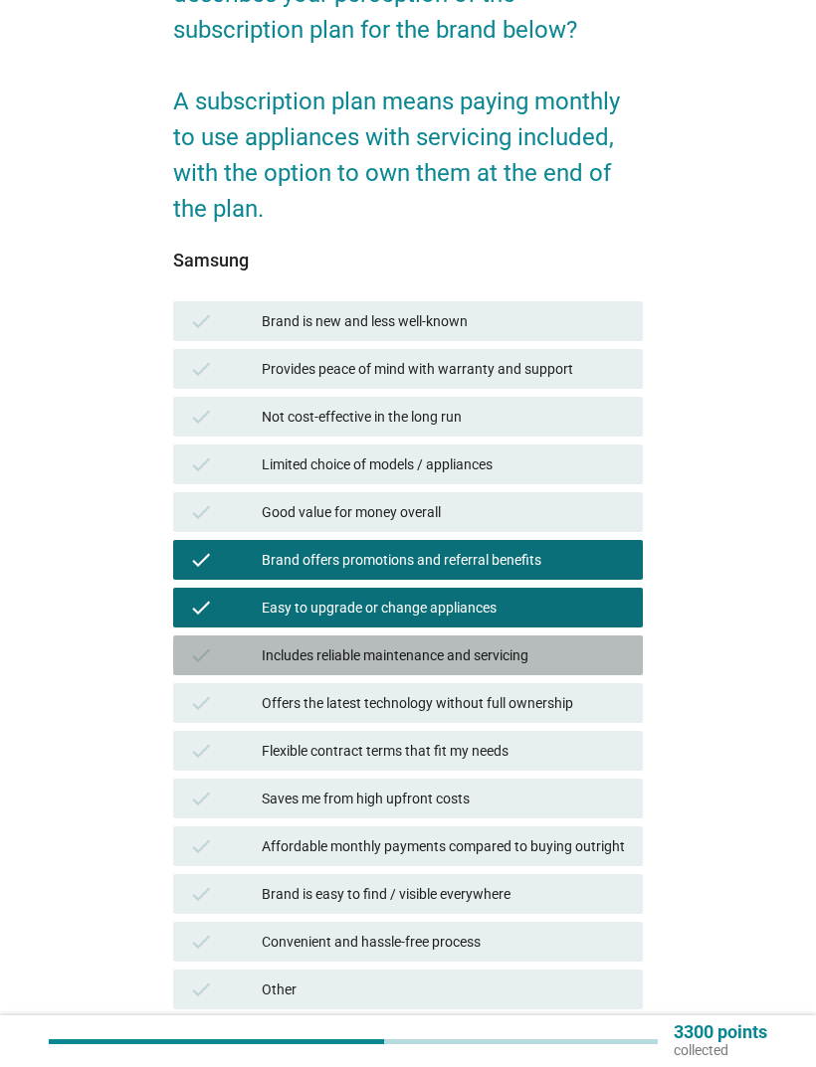
click at [593, 653] on div "Includes reliable maintenance and servicing" at bounding box center [444, 656] width 365 height 24
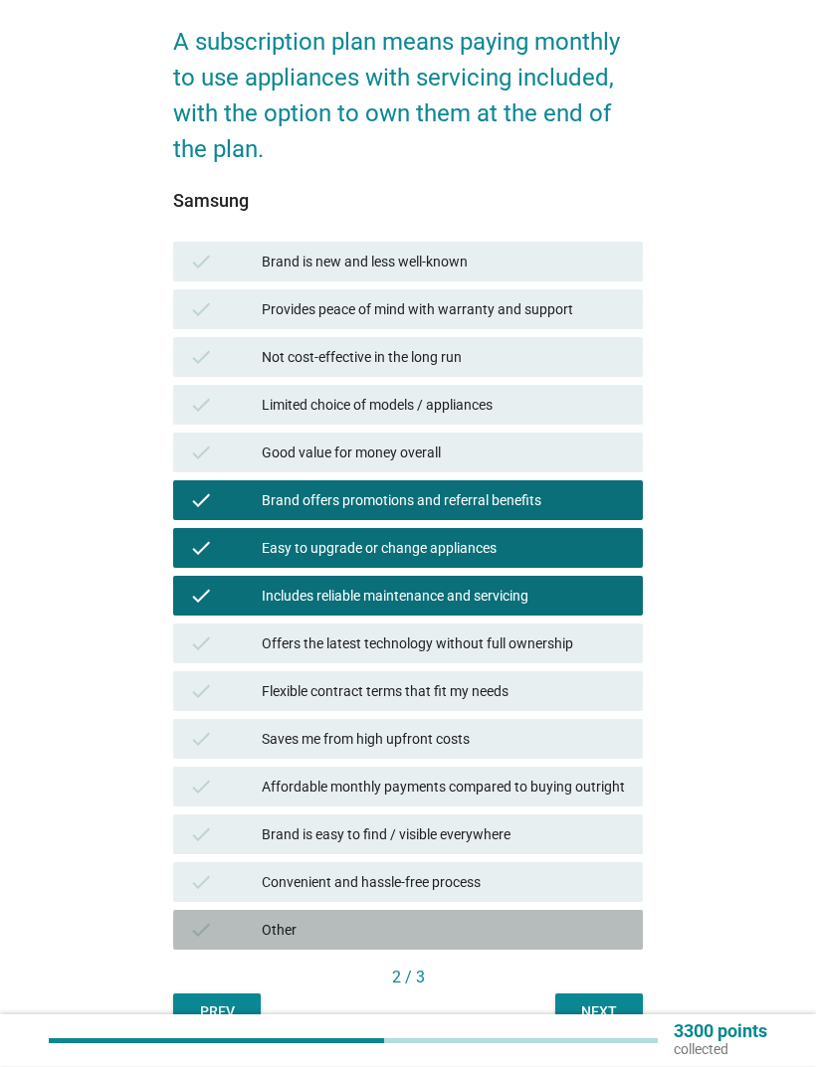
scroll to position [283, 0]
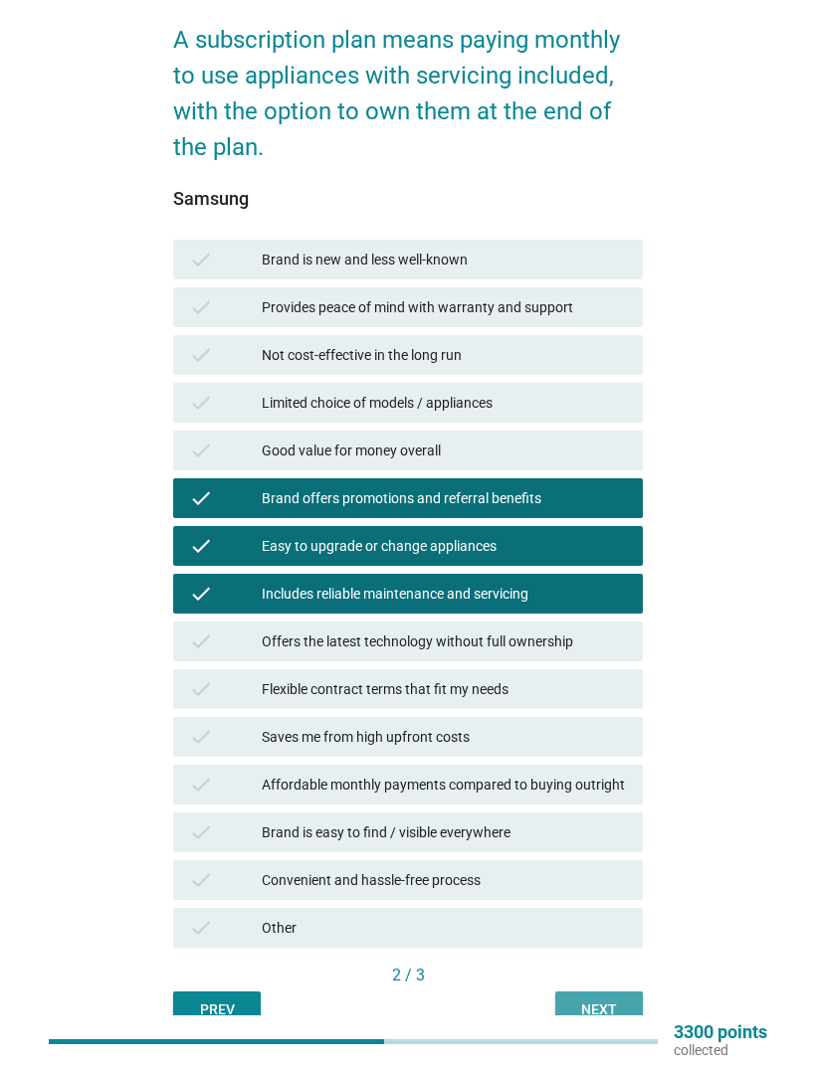
click at [595, 708] on button "Next" at bounding box center [599, 1010] width 88 height 36
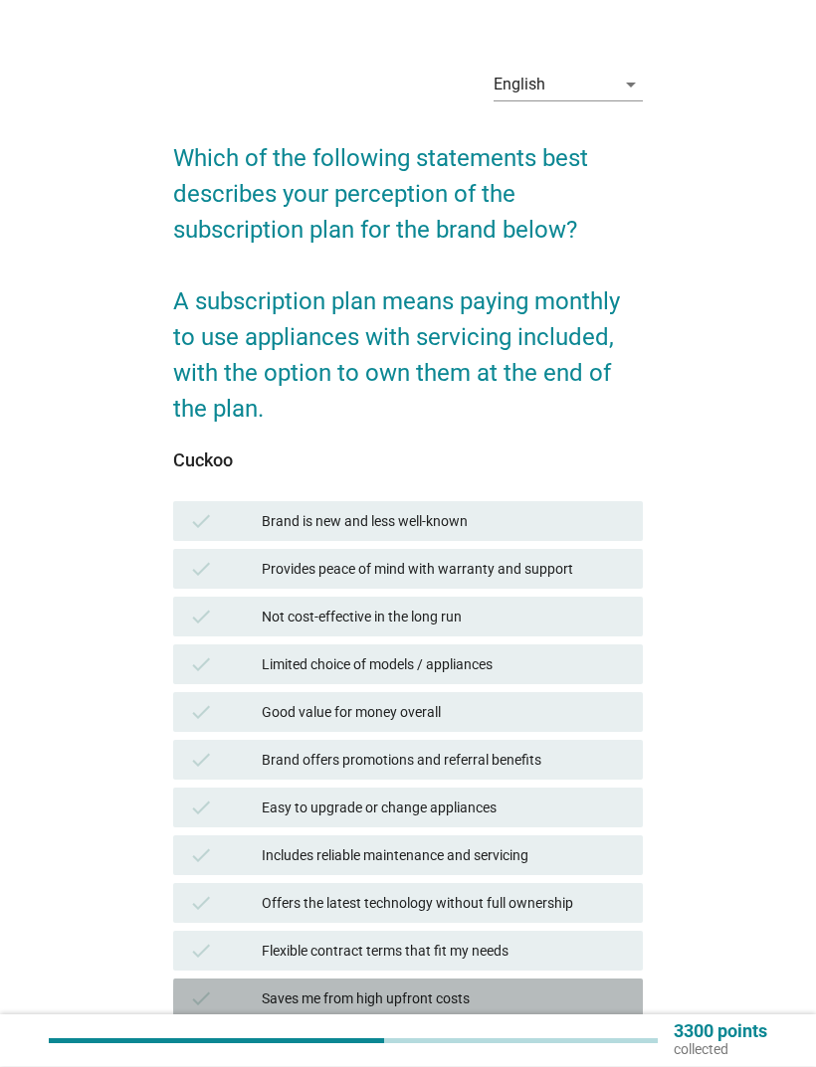
scroll to position [37, 0]
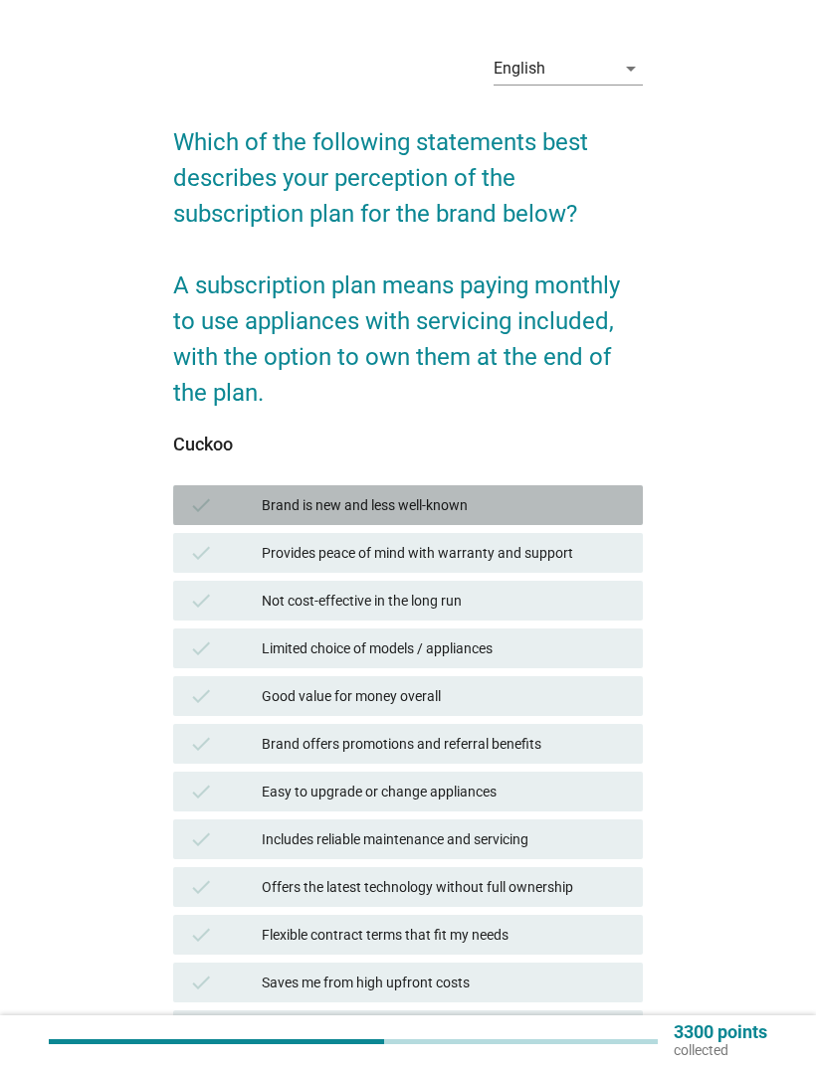
click at [622, 493] on div "Brand is new and less well-known" at bounding box center [444, 505] width 365 height 24
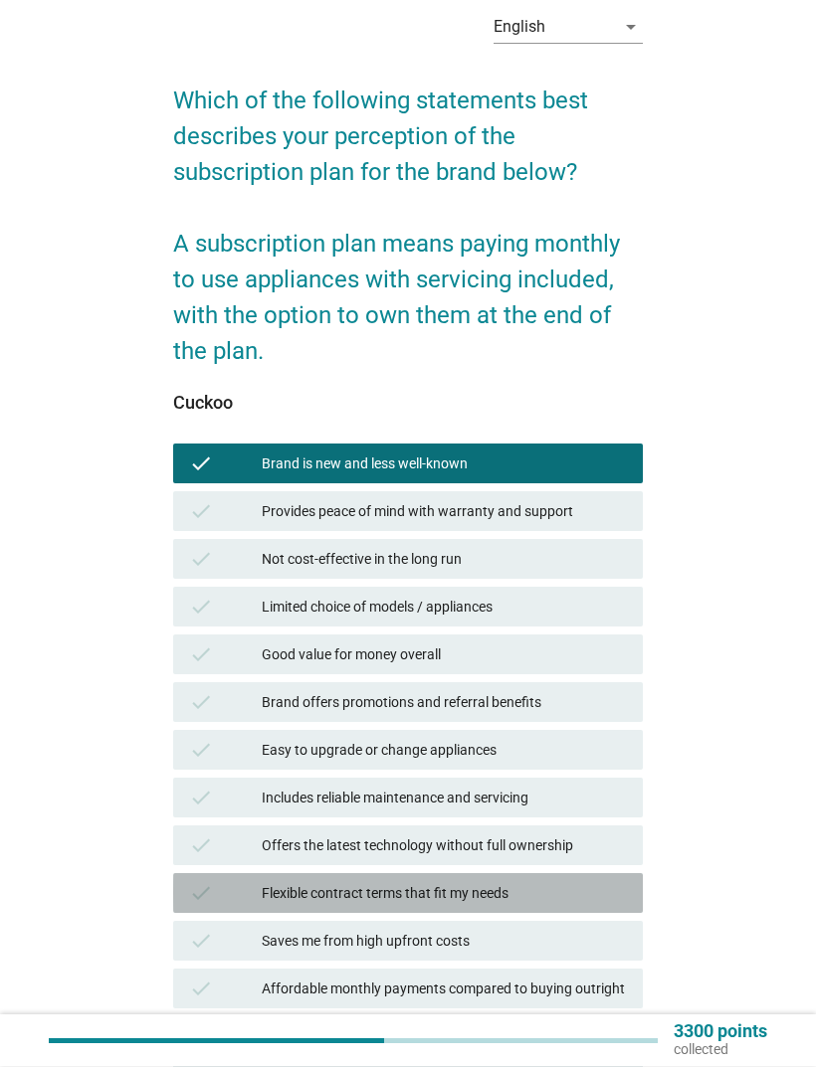
scroll to position [79, 0]
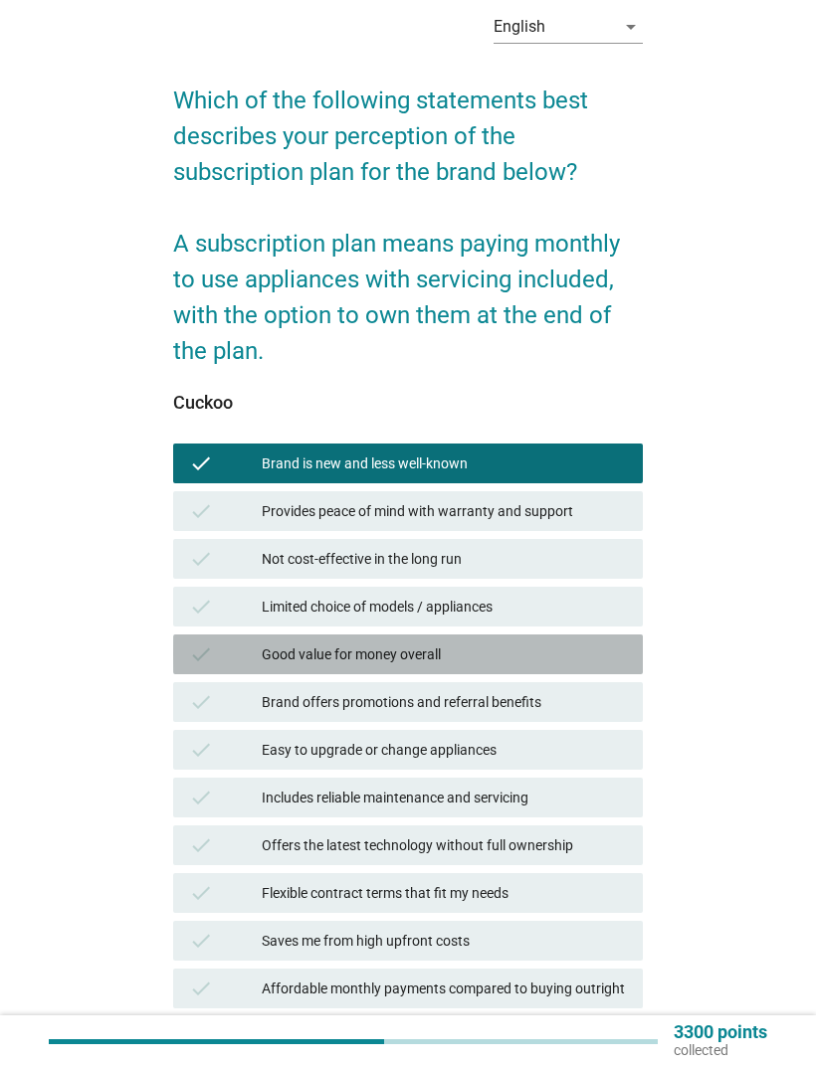
click at [594, 663] on div "Good value for money overall" at bounding box center [444, 655] width 365 height 24
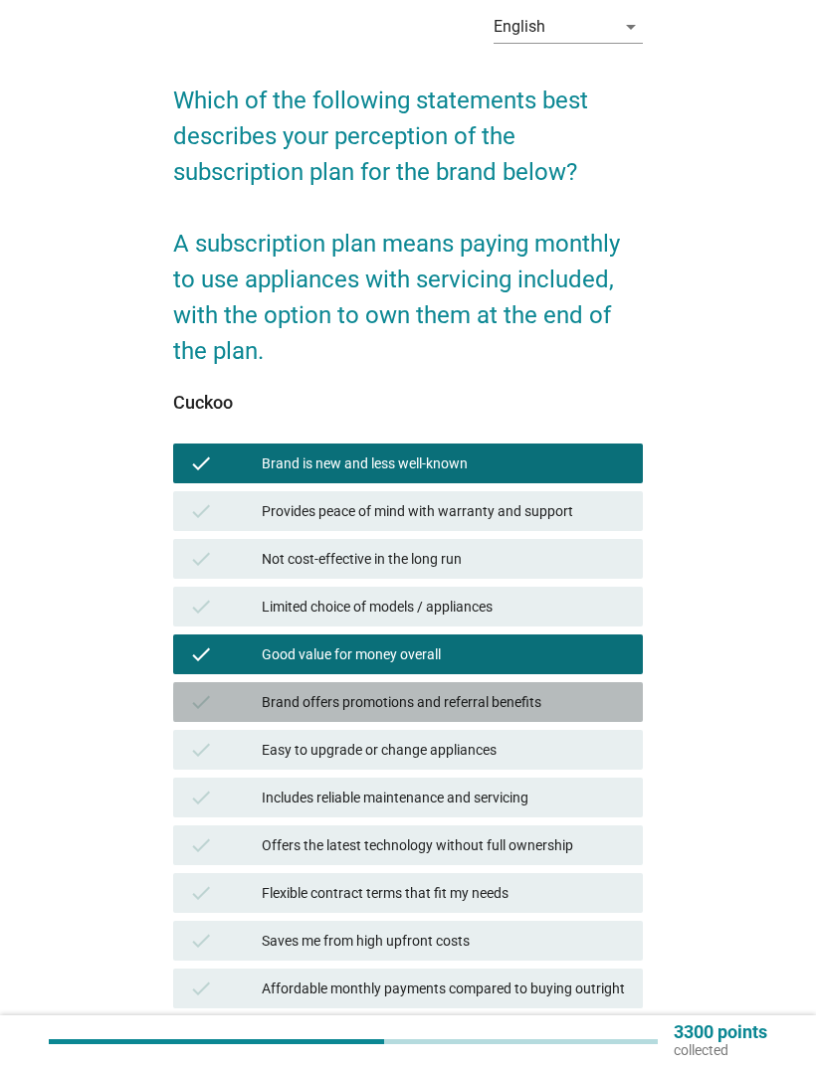
click at [577, 703] on div "Brand offers promotions and referral benefits" at bounding box center [444, 702] width 365 height 24
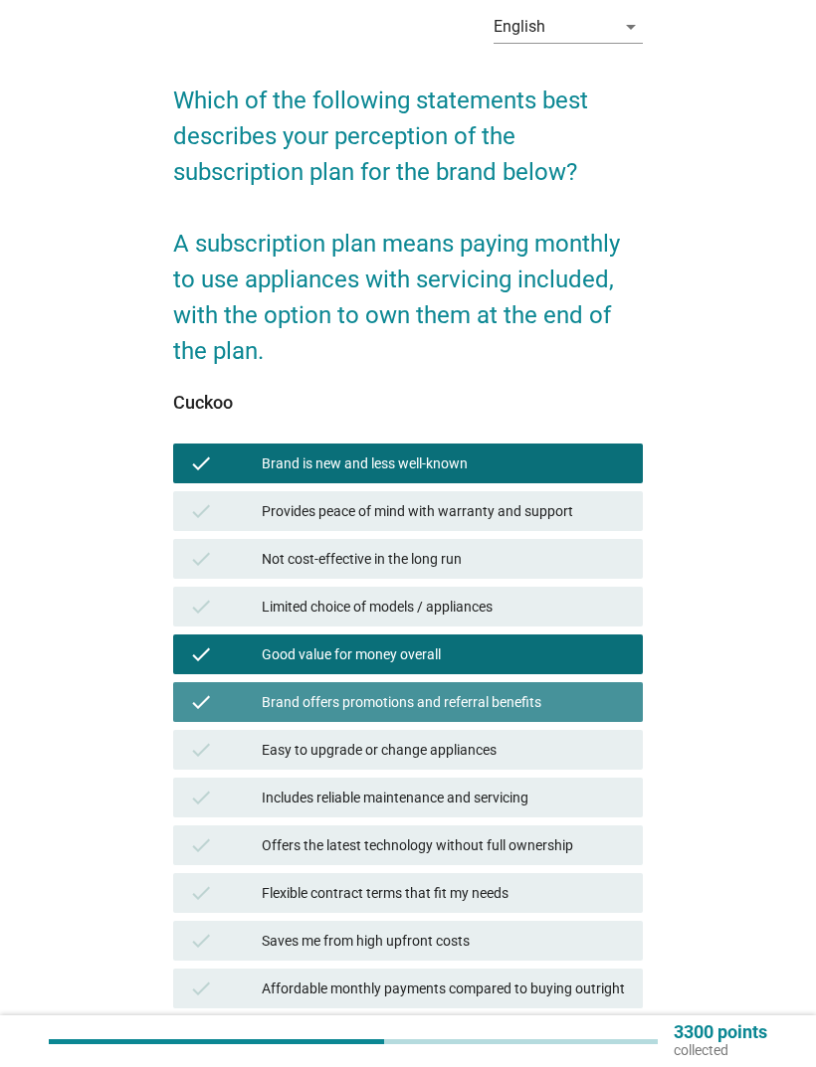
click at [584, 708] on div "Easy to upgrade or change appliances" at bounding box center [444, 750] width 365 height 24
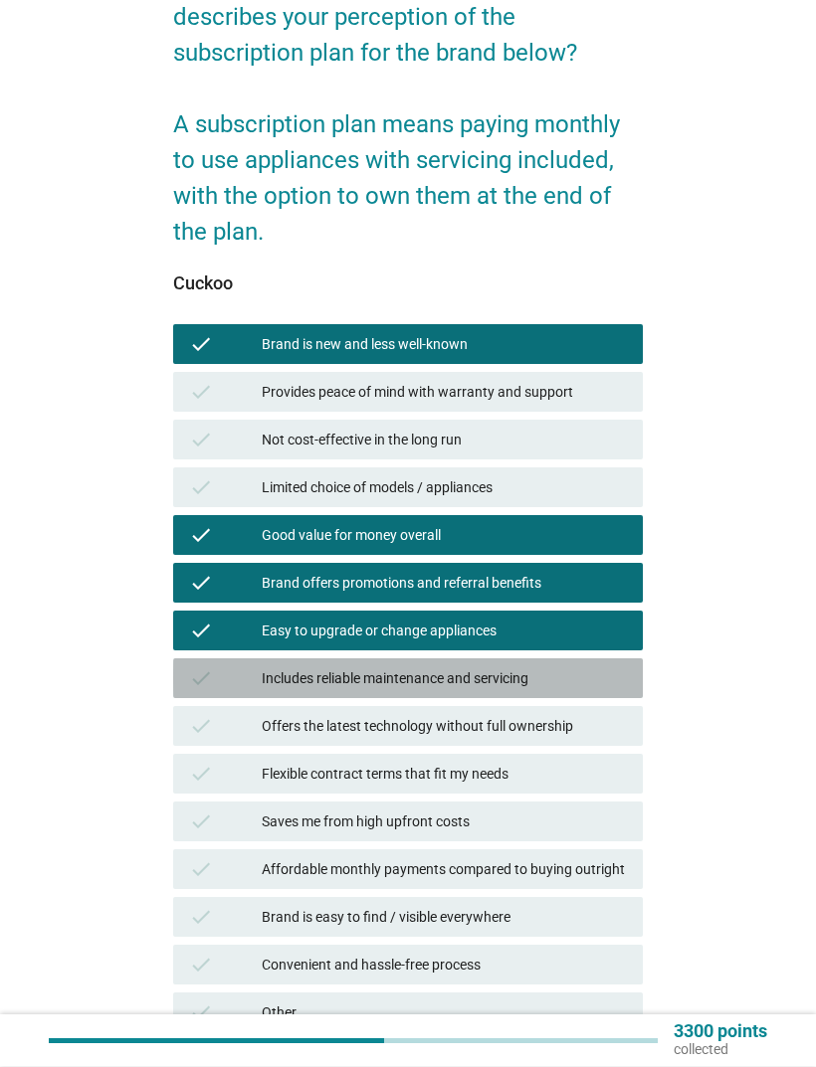
scroll to position [198, 0]
click at [590, 682] on div "Includes reliable maintenance and servicing" at bounding box center [444, 678] width 365 height 24
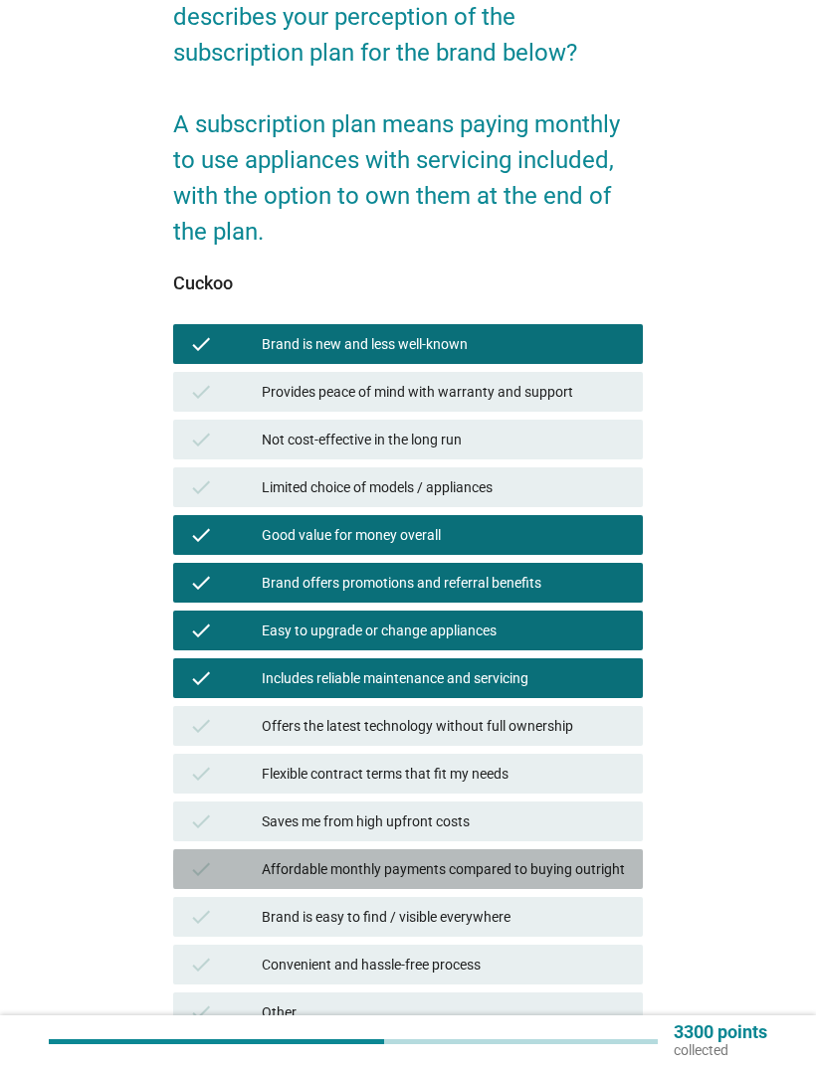
click at [598, 708] on div "Affordable monthly payments compared to buying outright" at bounding box center [444, 869] width 365 height 24
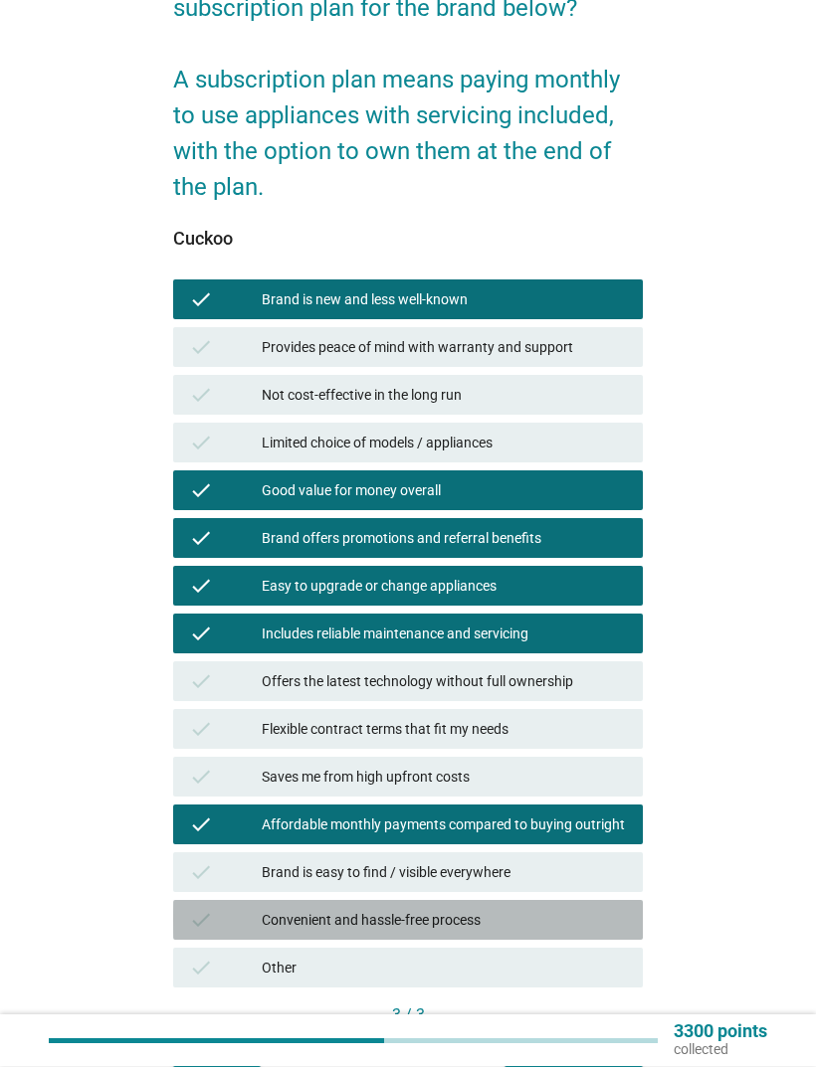
scroll to position [282, 0]
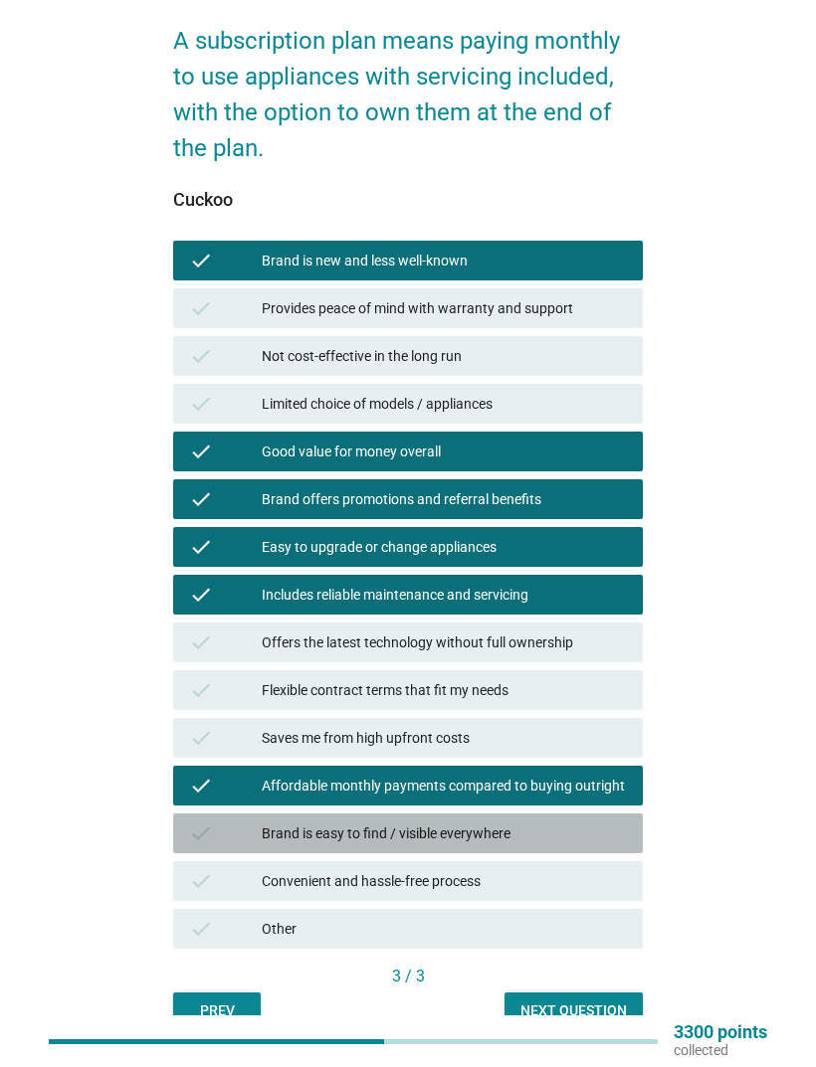
click at [633, 708] on div "check Brand is easy to find / visible everywhere" at bounding box center [408, 834] width 470 height 40
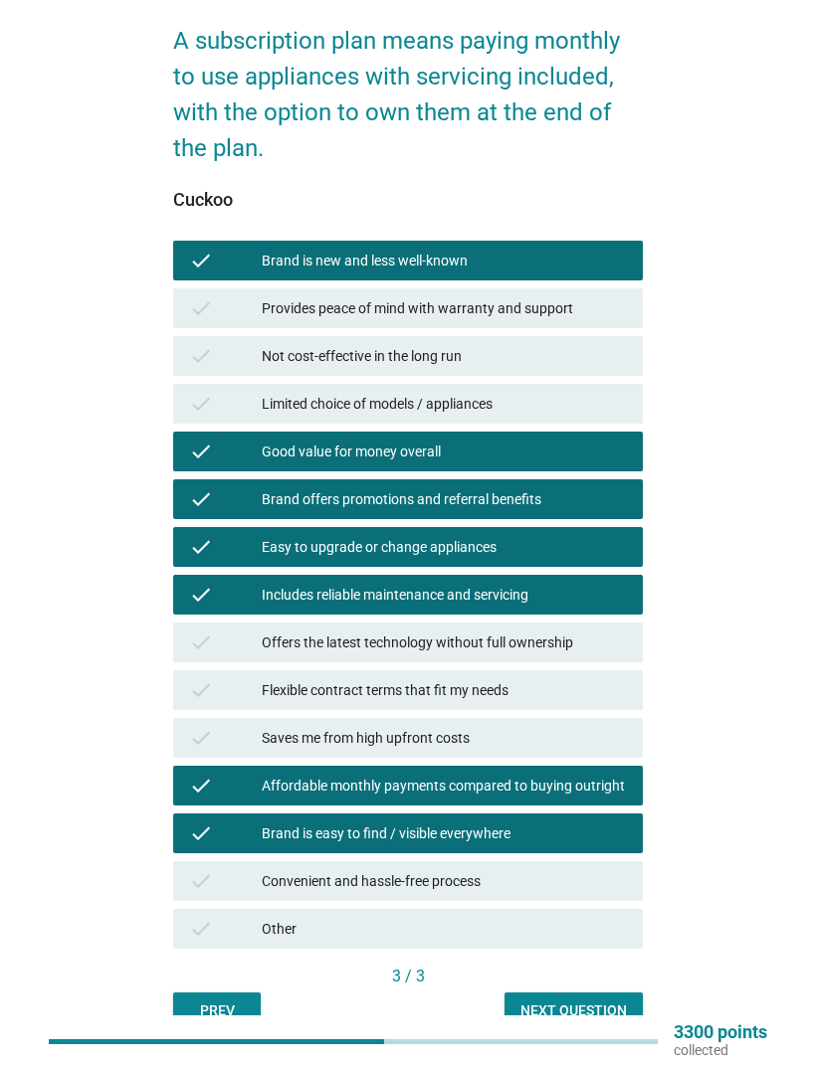
click at [615, 708] on div "Next question" at bounding box center [573, 1011] width 106 height 21
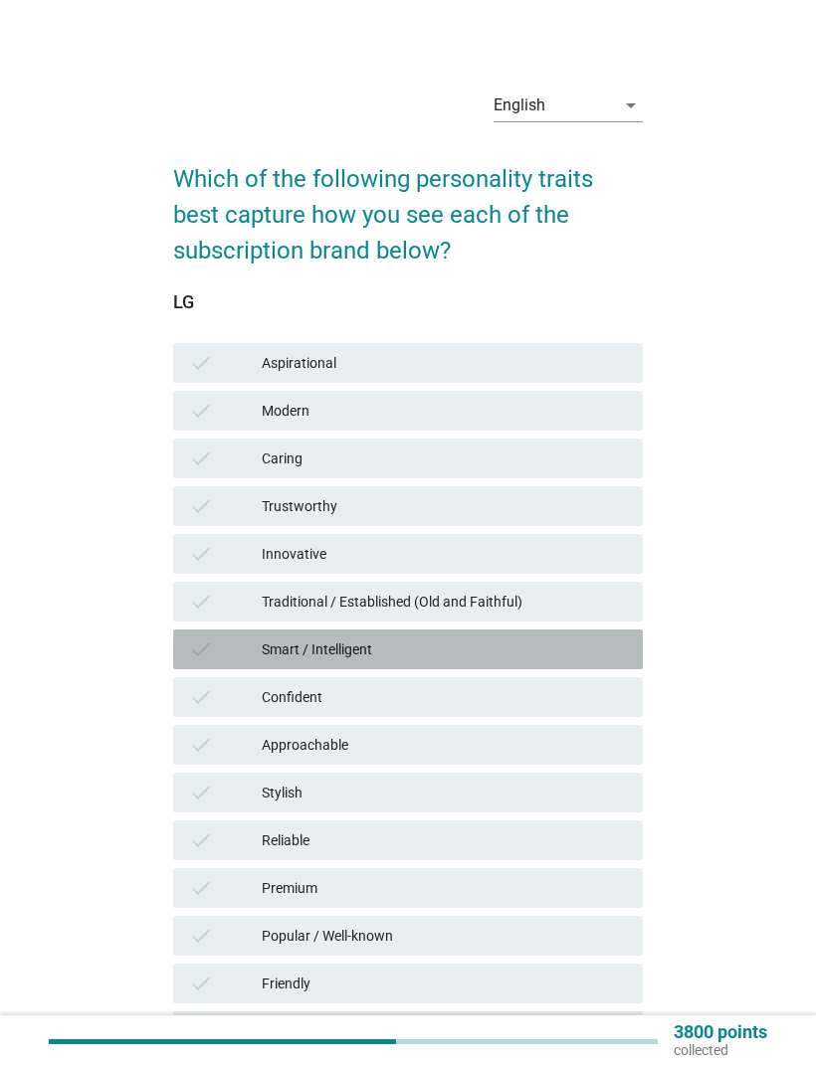
click at [543, 640] on div "Smart / Intelligent" at bounding box center [444, 650] width 365 height 24
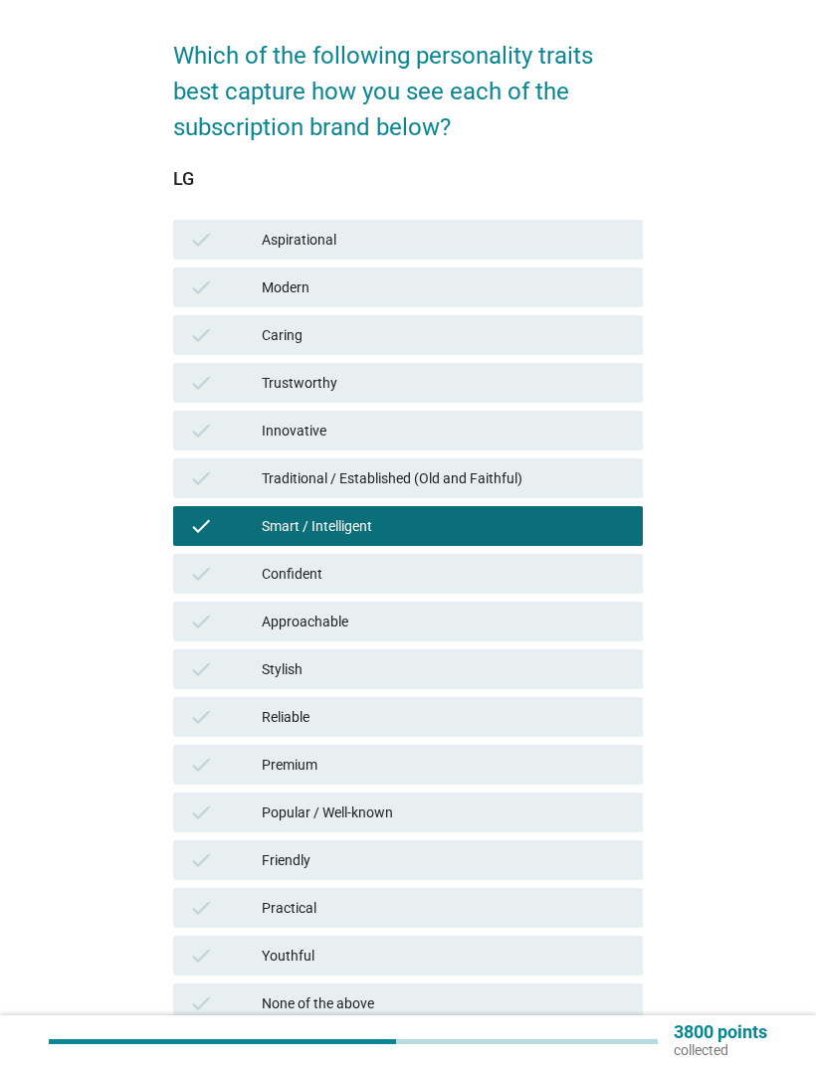
scroll to position [221, 0]
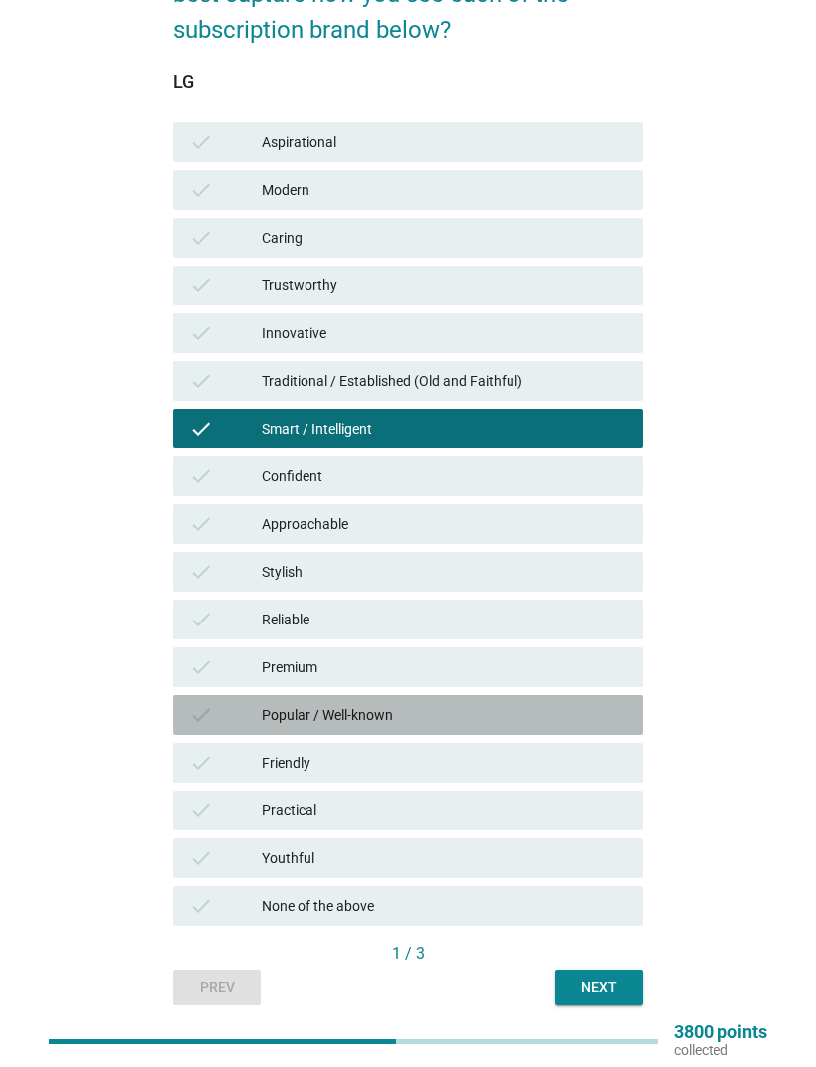
click at [553, 708] on div "Popular / Well-known" at bounding box center [444, 715] width 365 height 24
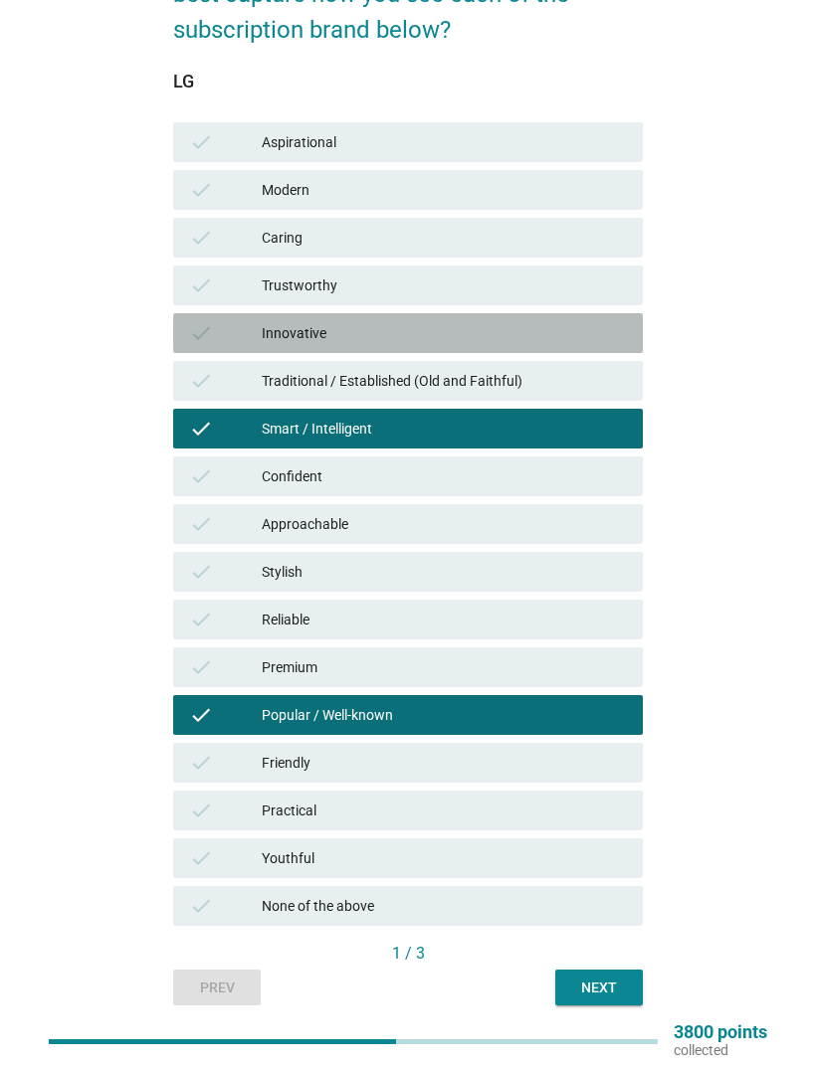
click at [581, 347] on div "check Innovative" at bounding box center [408, 333] width 470 height 40
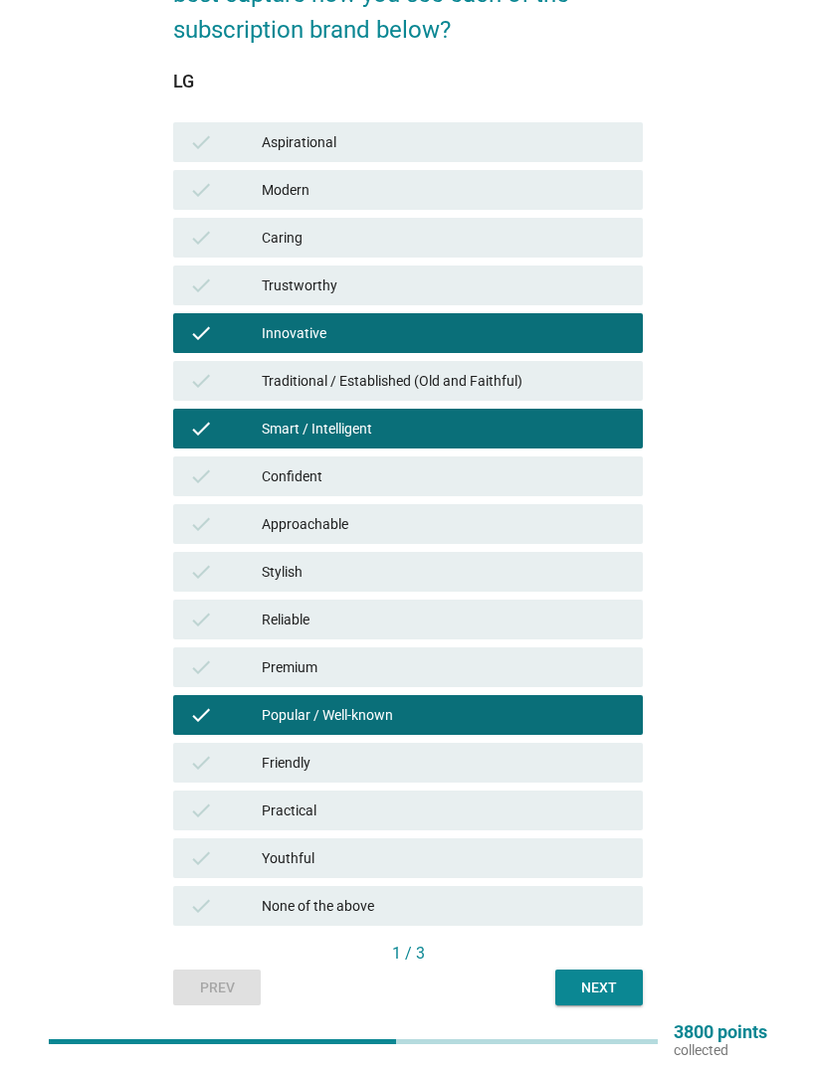
click at [593, 708] on div "1 / 3" at bounding box center [408, 954] width 470 height 24
click at [611, 708] on button "Next" at bounding box center [599, 988] width 88 height 36
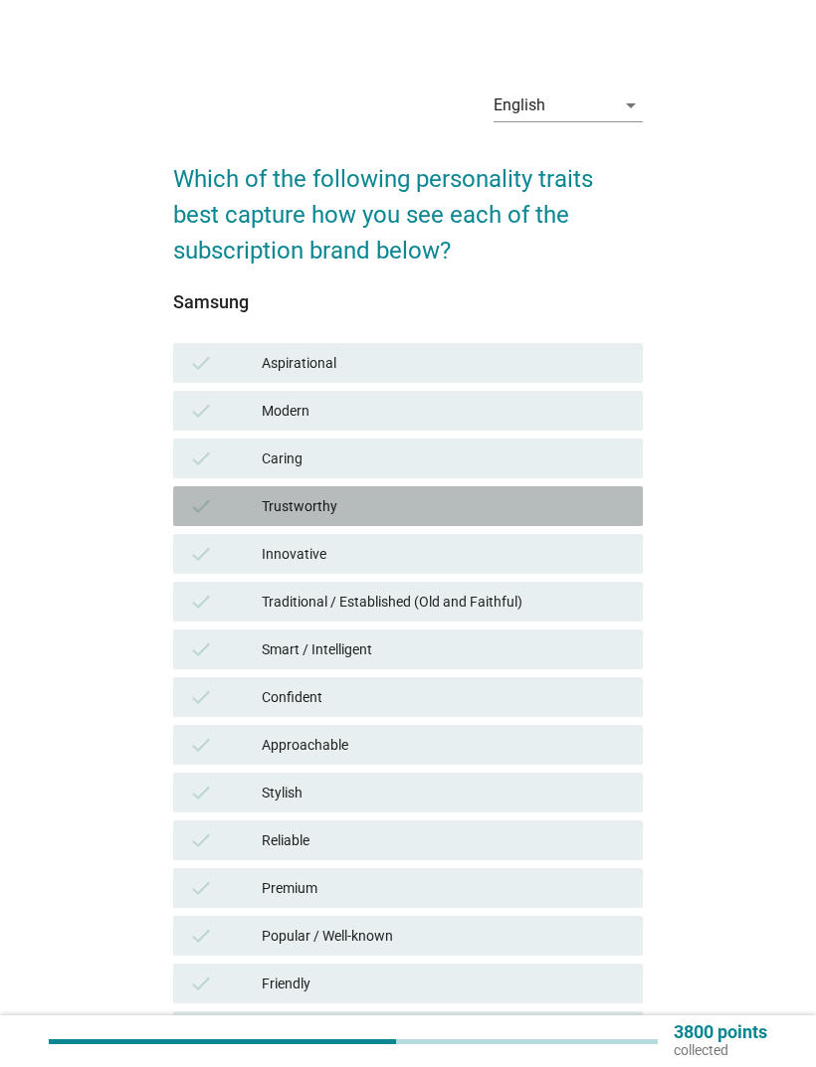
click at [528, 518] on div "check Trustworthy" at bounding box center [408, 506] width 470 height 40
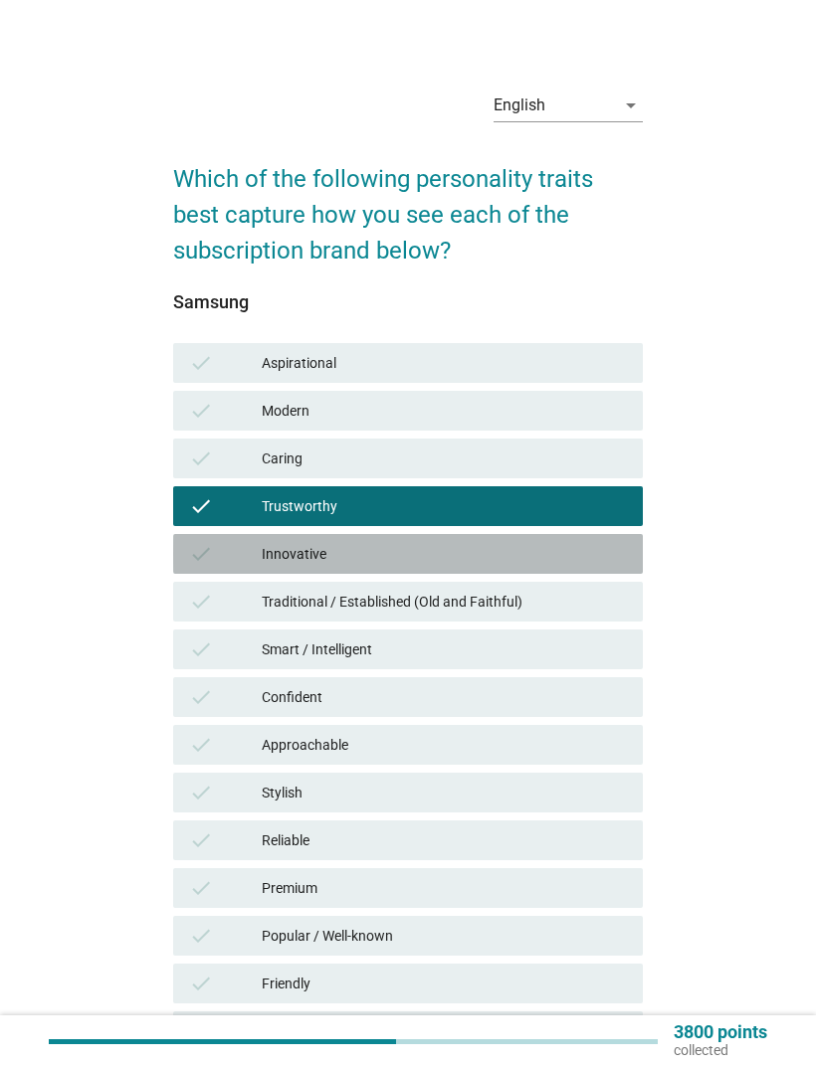
click at [532, 565] on div "Innovative" at bounding box center [444, 554] width 365 height 24
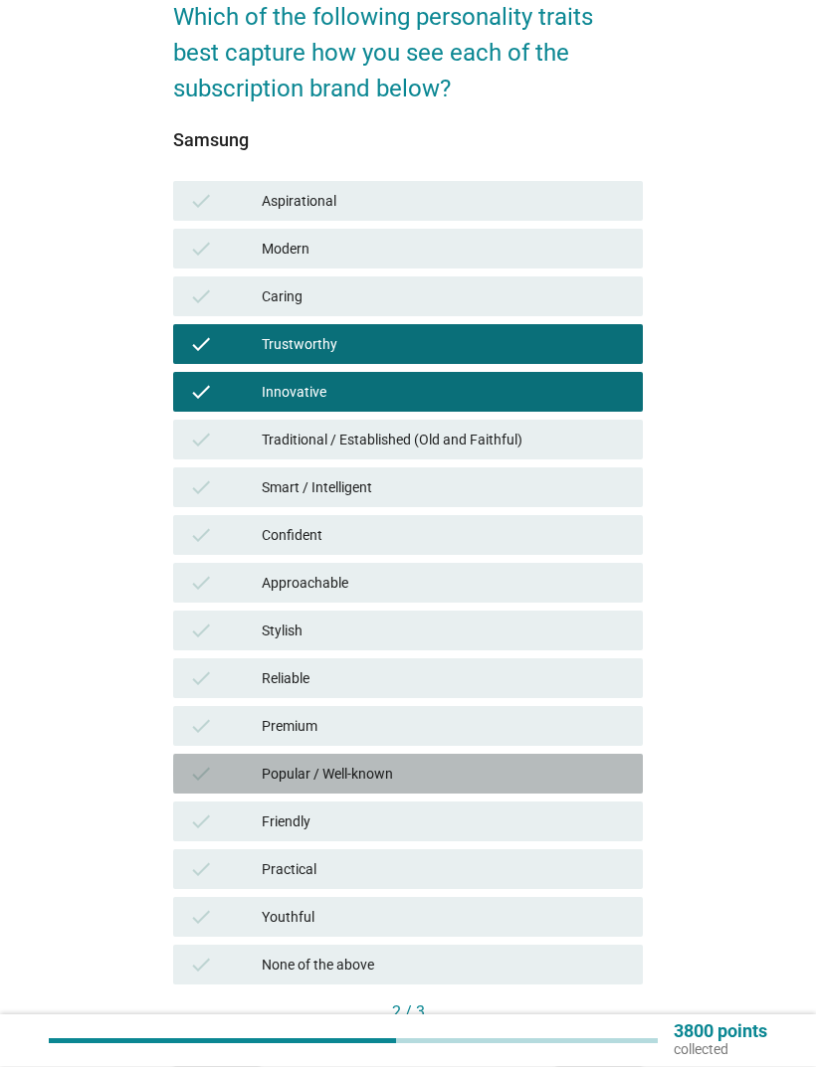
scroll to position [165, 0]
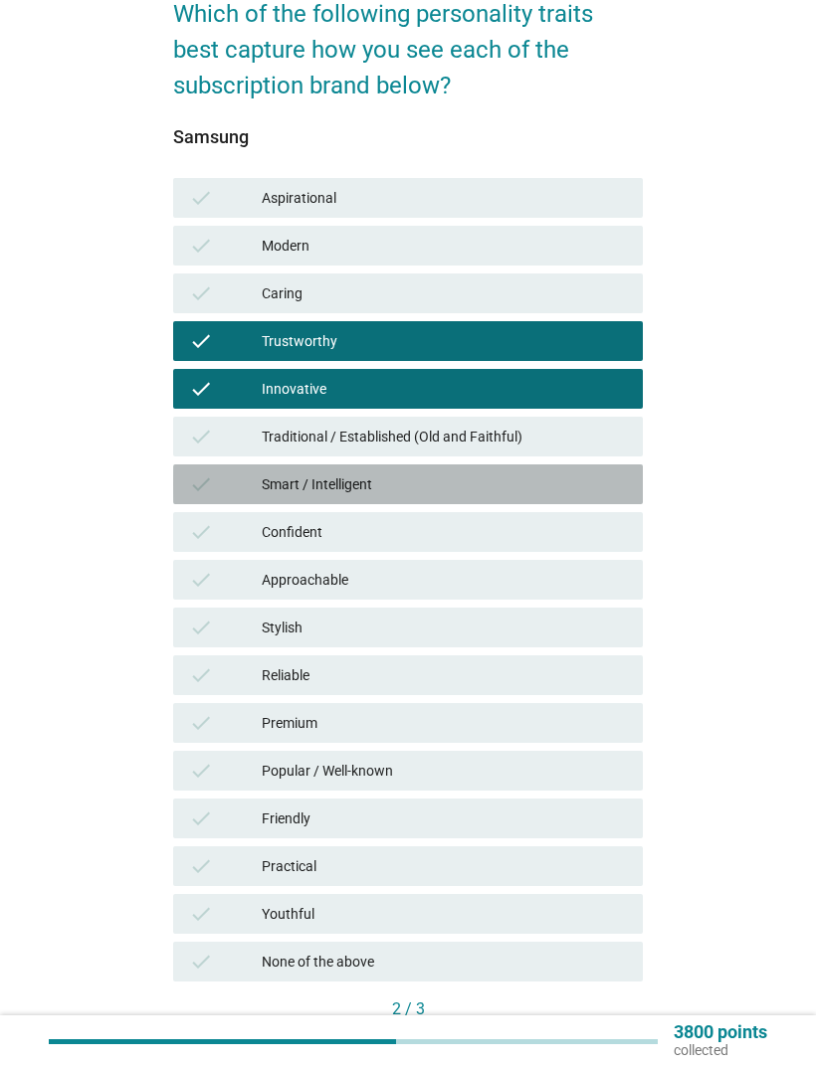
click at [563, 492] on div "Smart / Intelligent" at bounding box center [444, 485] width 365 height 24
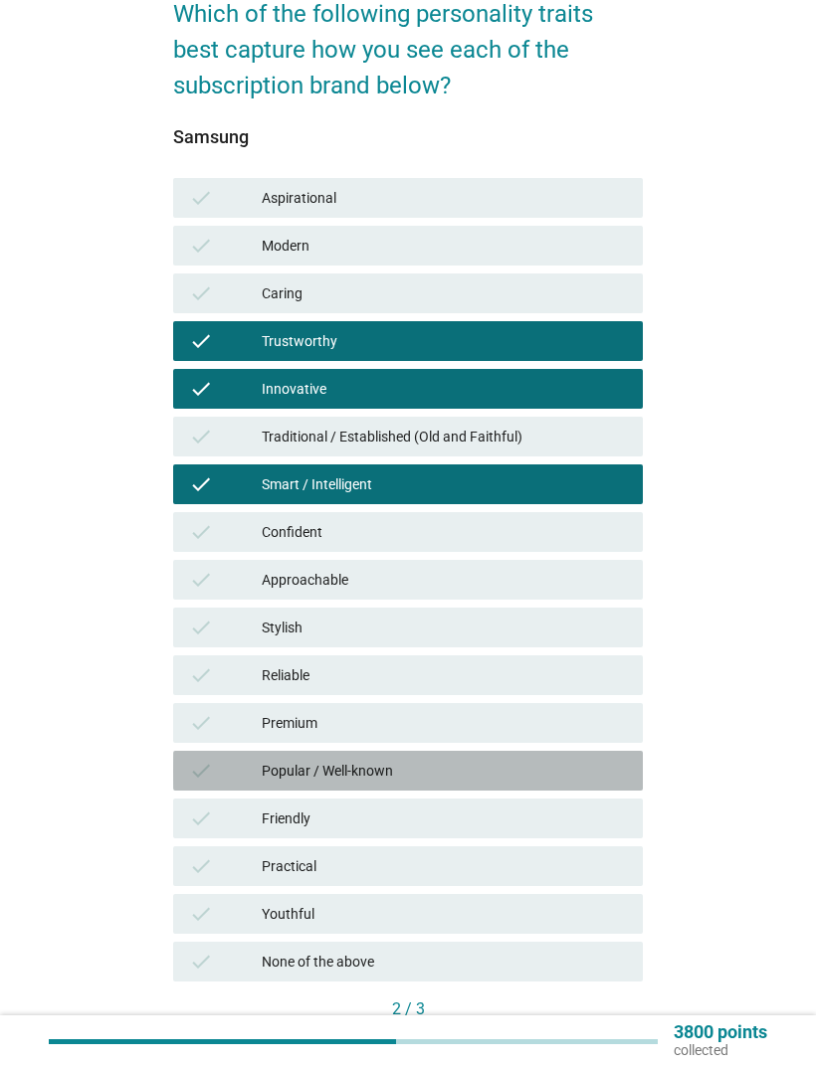
click at [614, 708] on div "Popular / Well-known" at bounding box center [444, 771] width 365 height 24
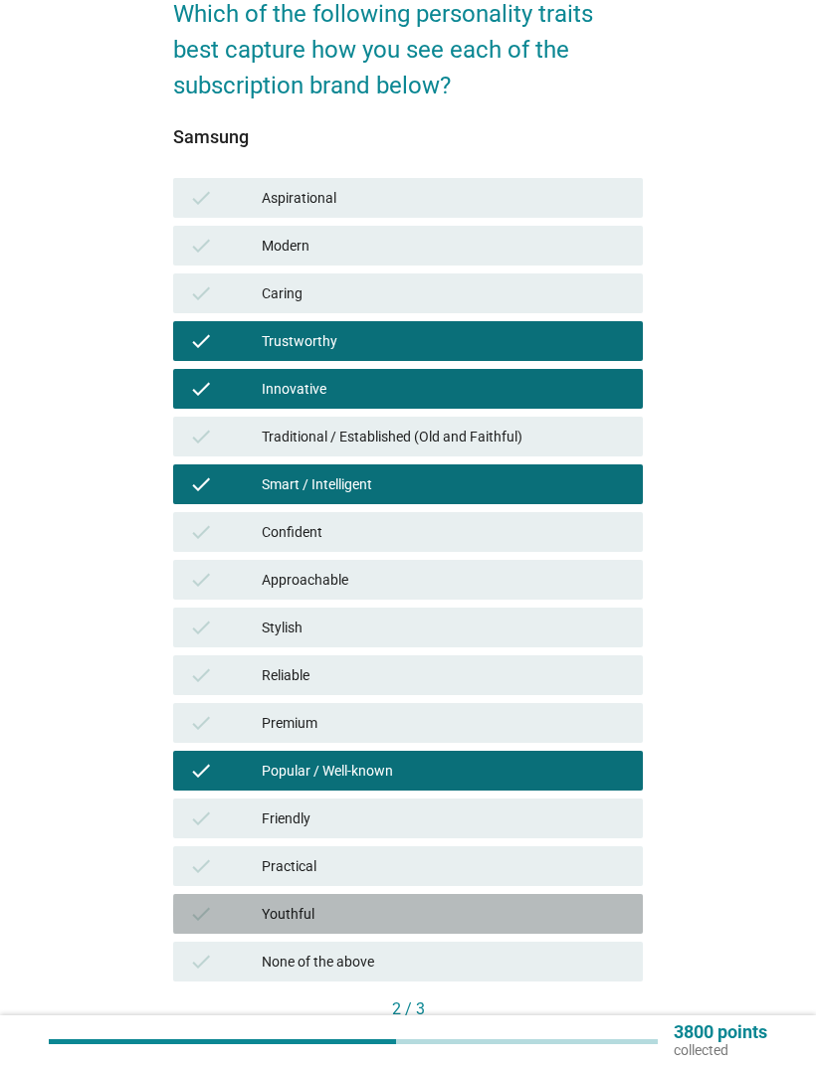
click at [610, 708] on div "Youthful" at bounding box center [444, 914] width 365 height 24
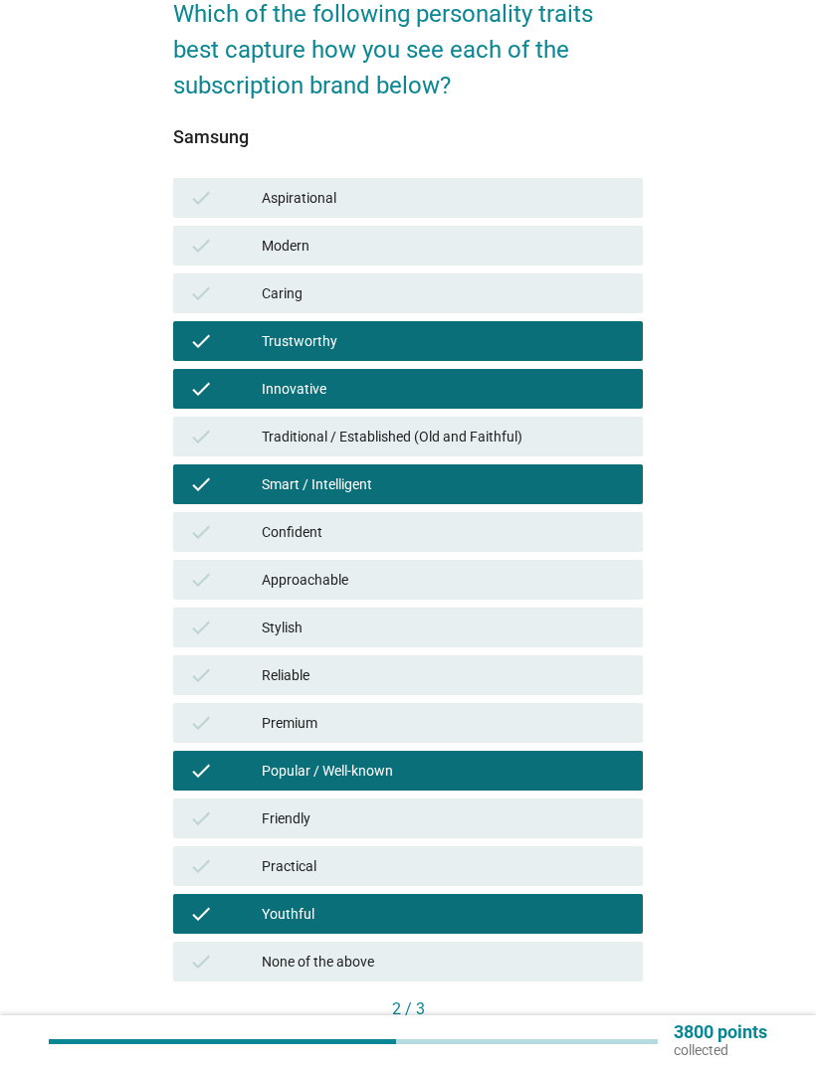
click at [603, 708] on div "2 / 3" at bounding box center [408, 1010] width 470 height 24
click at [618, 708] on button "Next" at bounding box center [599, 1044] width 88 height 36
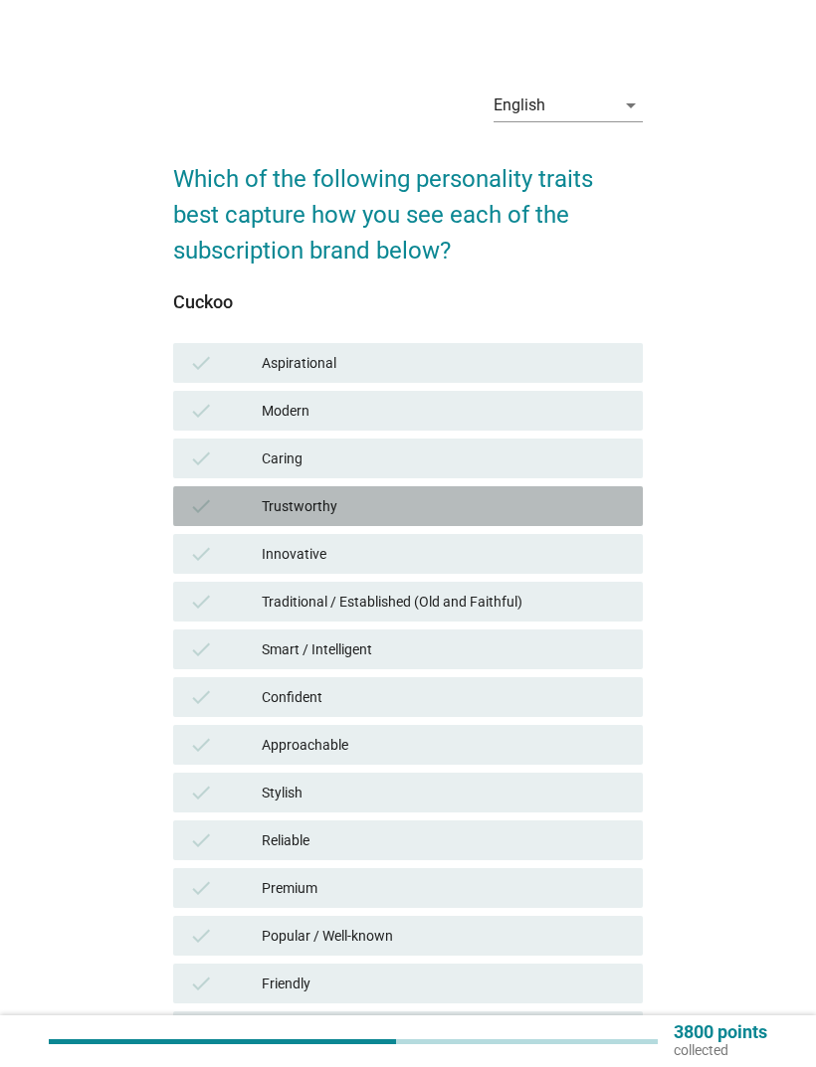
click at [567, 519] on div "check Trustworthy" at bounding box center [408, 506] width 470 height 40
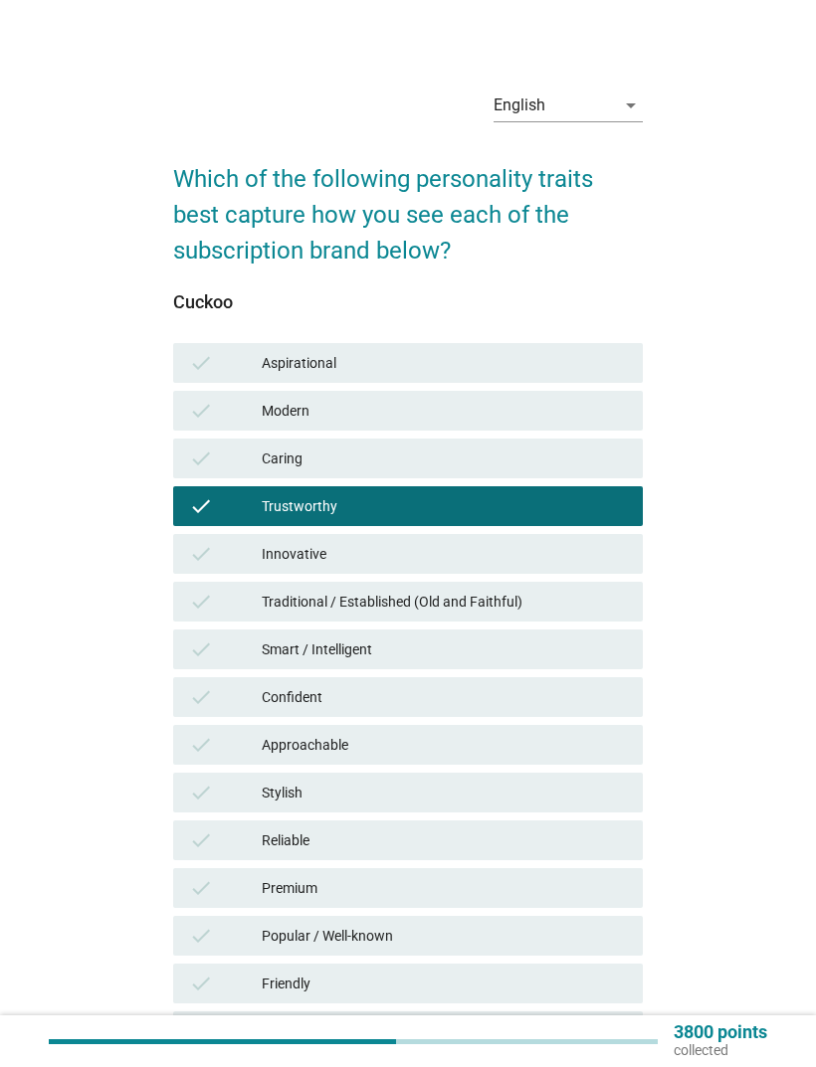
click at [519, 696] on div "Confident" at bounding box center [444, 697] width 365 height 24
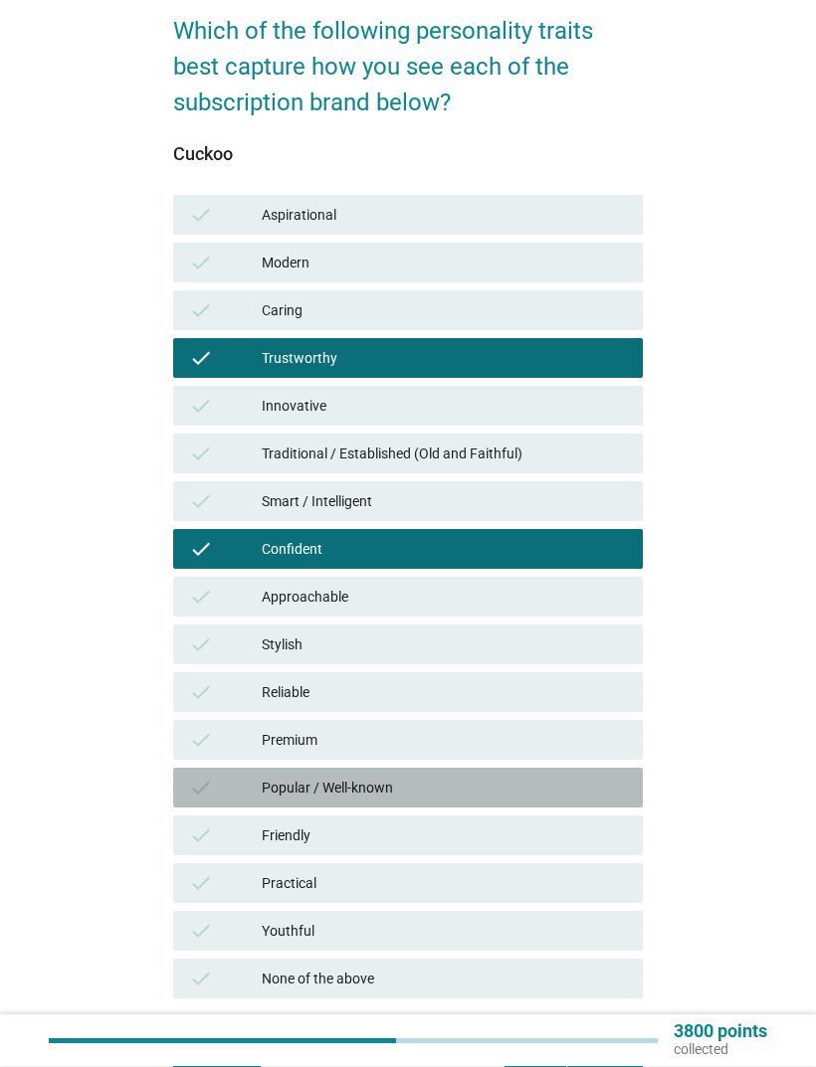
scroll to position [151, 0]
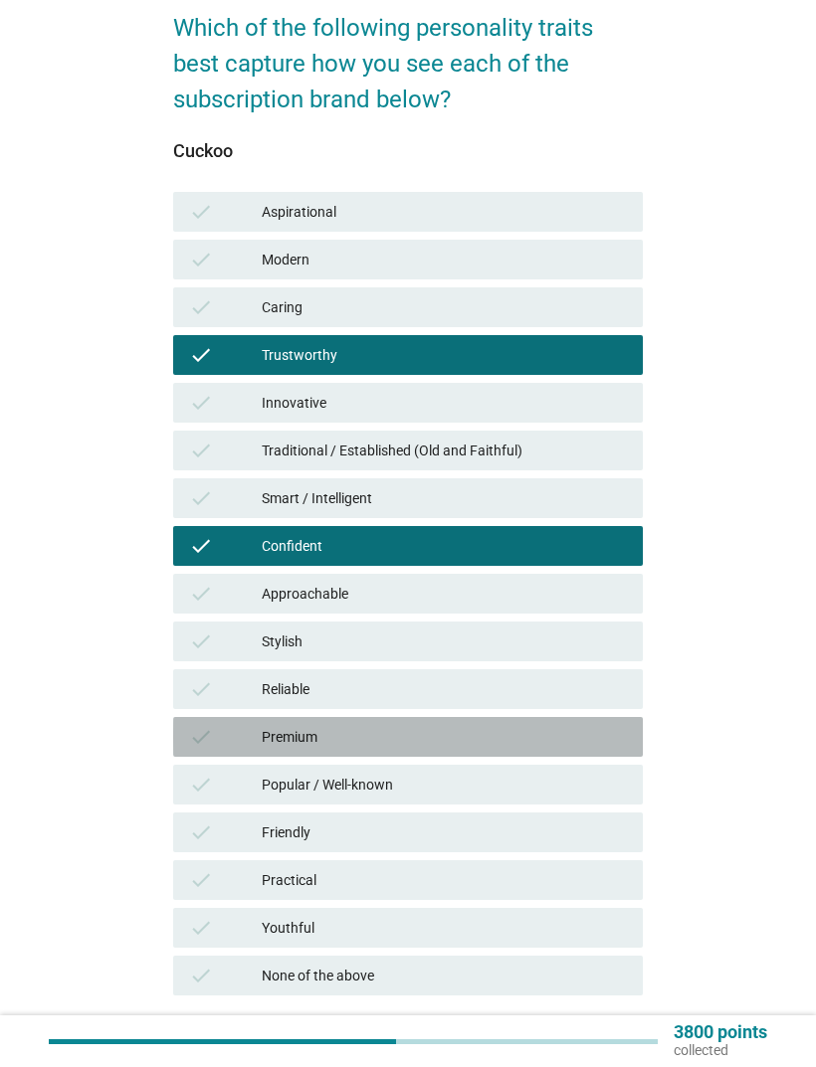
click at [544, 708] on div "Premium" at bounding box center [444, 737] width 365 height 24
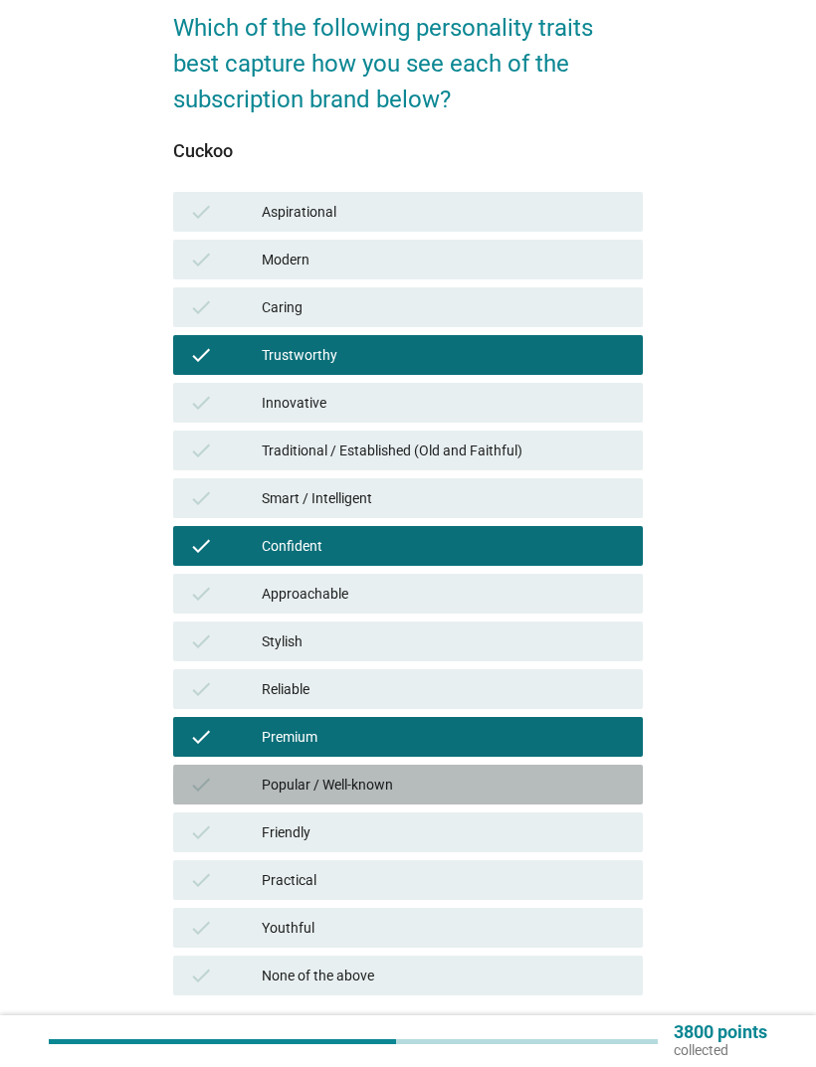
click at [565, 708] on div "check Popular / Well-known" at bounding box center [408, 785] width 470 height 40
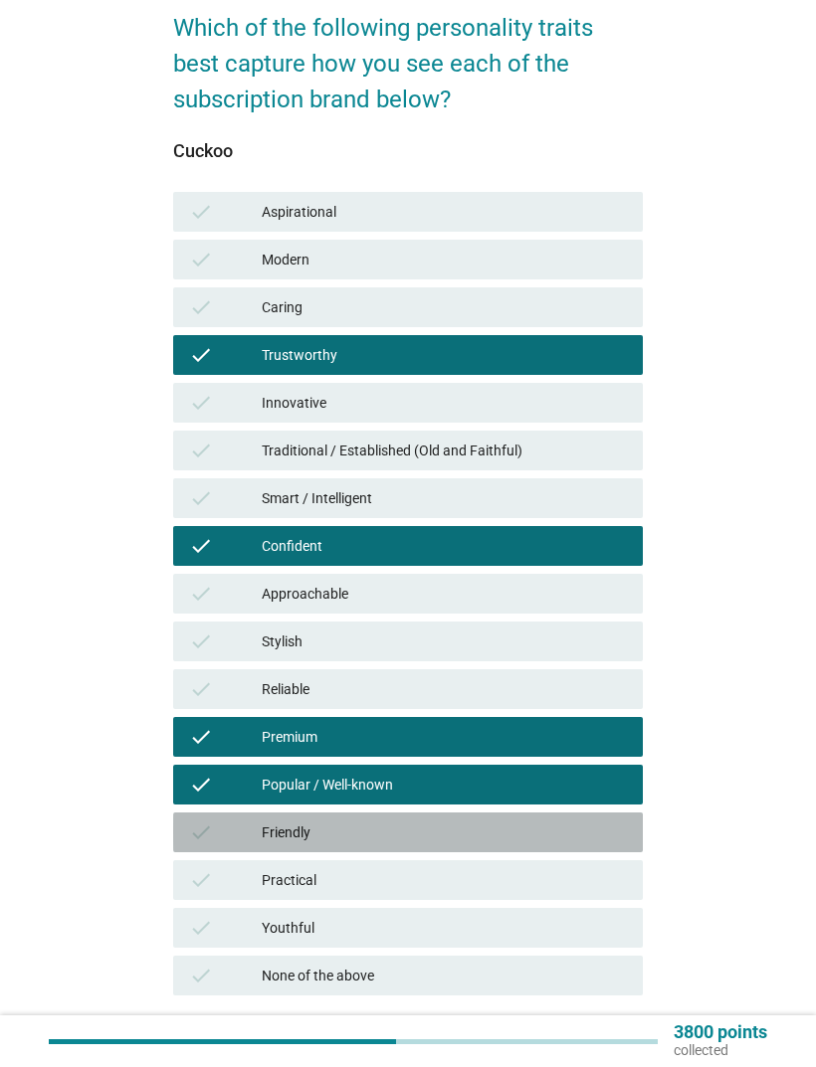
click at [604, 708] on div "Friendly" at bounding box center [444, 833] width 365 height 24
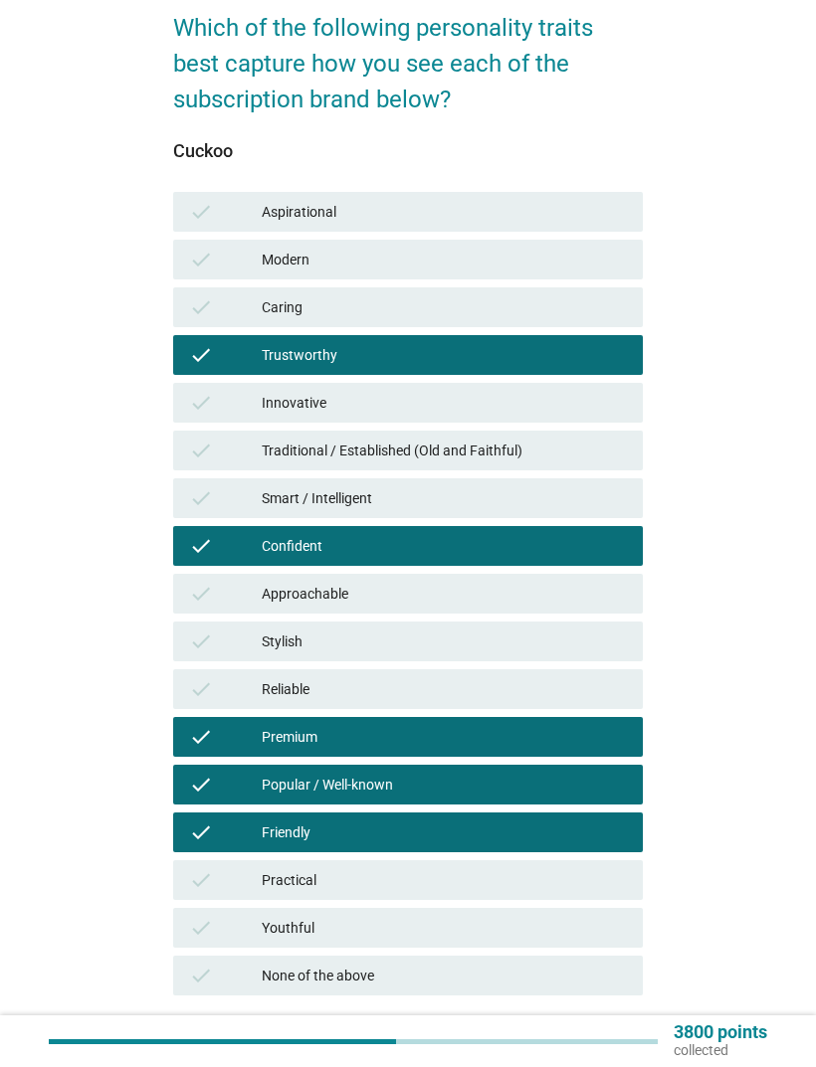
click at [593, 708] on div "check Youthful" at bounding box center [408, 928] width 470 height 40
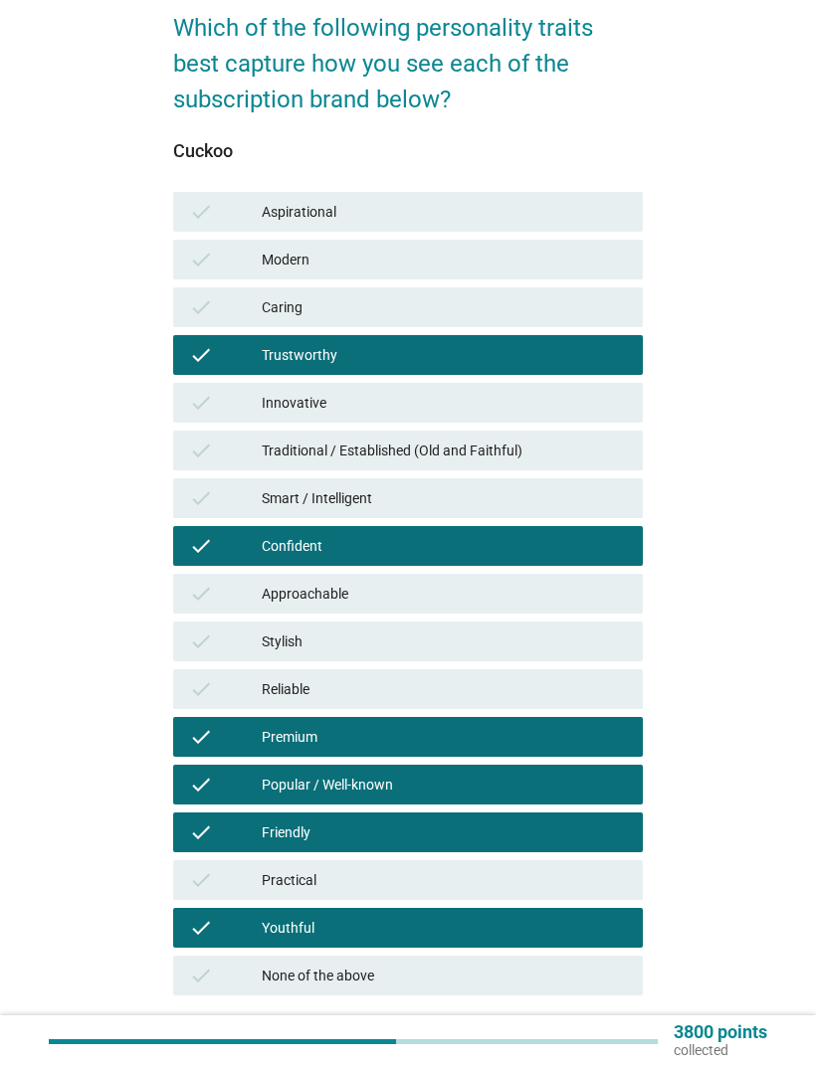
click at [595, 708] on button "Next question" at bounding box center [573, 1058] width 138 height 36
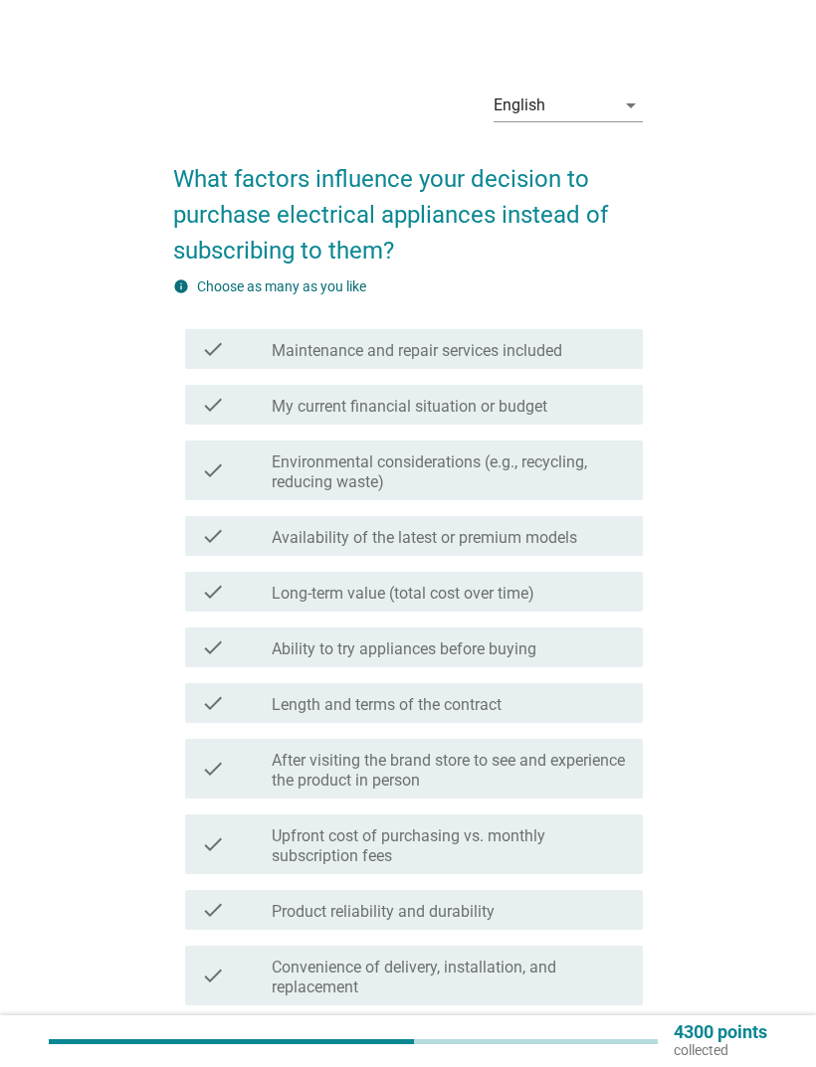
click at [730, 685] on div "English arrow_drop_down What factors influence your decision to purchase electr…" at bounding box center [408, 681] width 752 height 1246
click at [189, 353] on div "check check_box_outline_blank Maintenance and repair services included" at bounding box center [414, 349] width 458 height 40
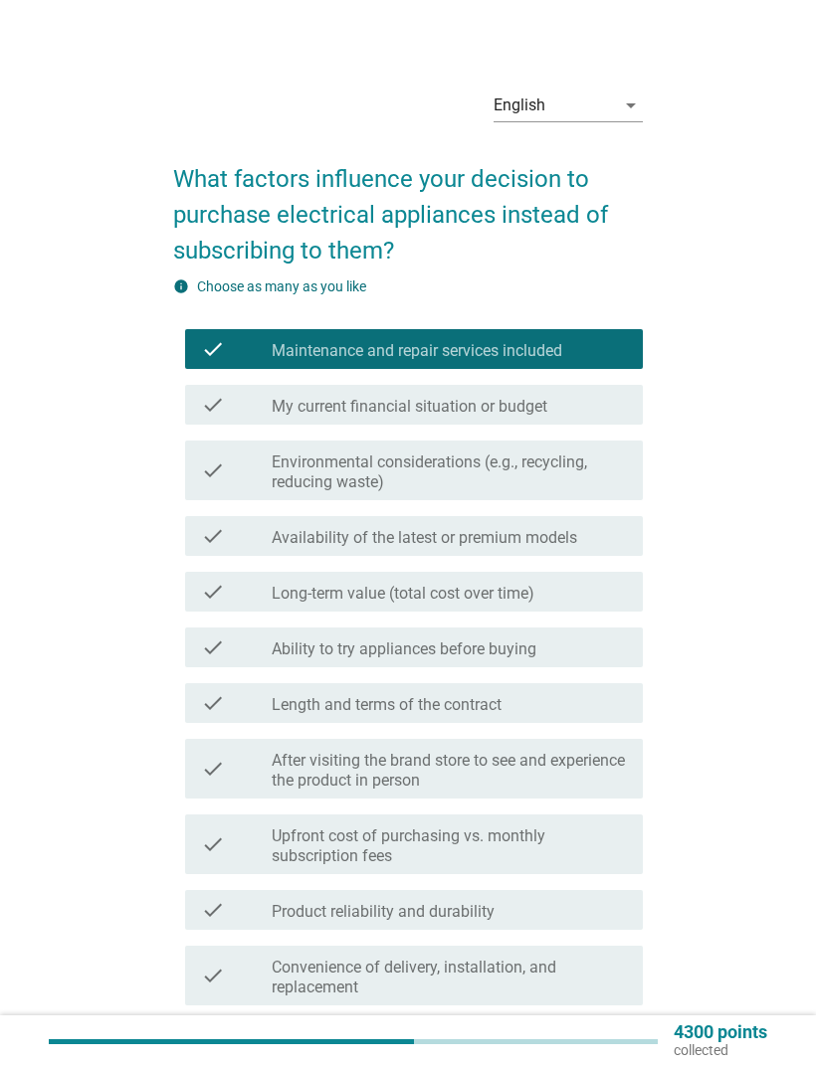
click at [207, 424] on div "check check_box_outline_blank My current financial situation or budget" at bounding box center [414, 405] width 458 height 40
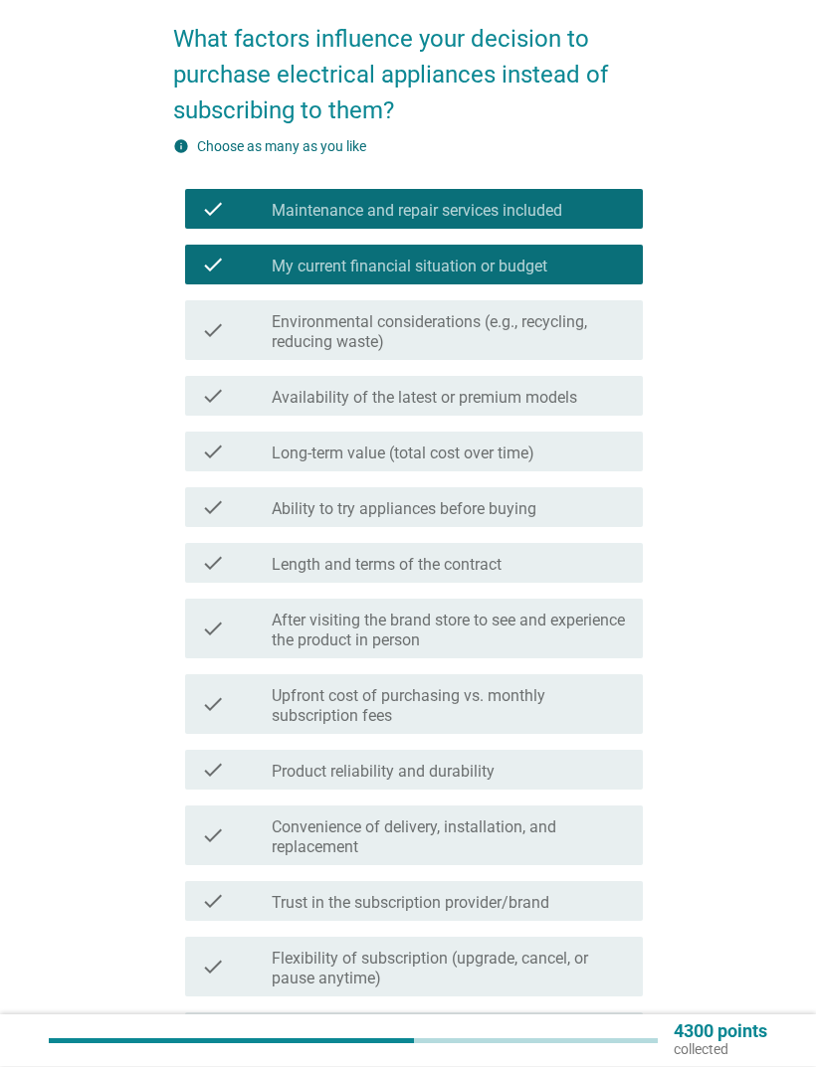
scroll to position [140, 0]
click at [227, 458] on div "check" at bounding box center [236, 452] width 71 height 24
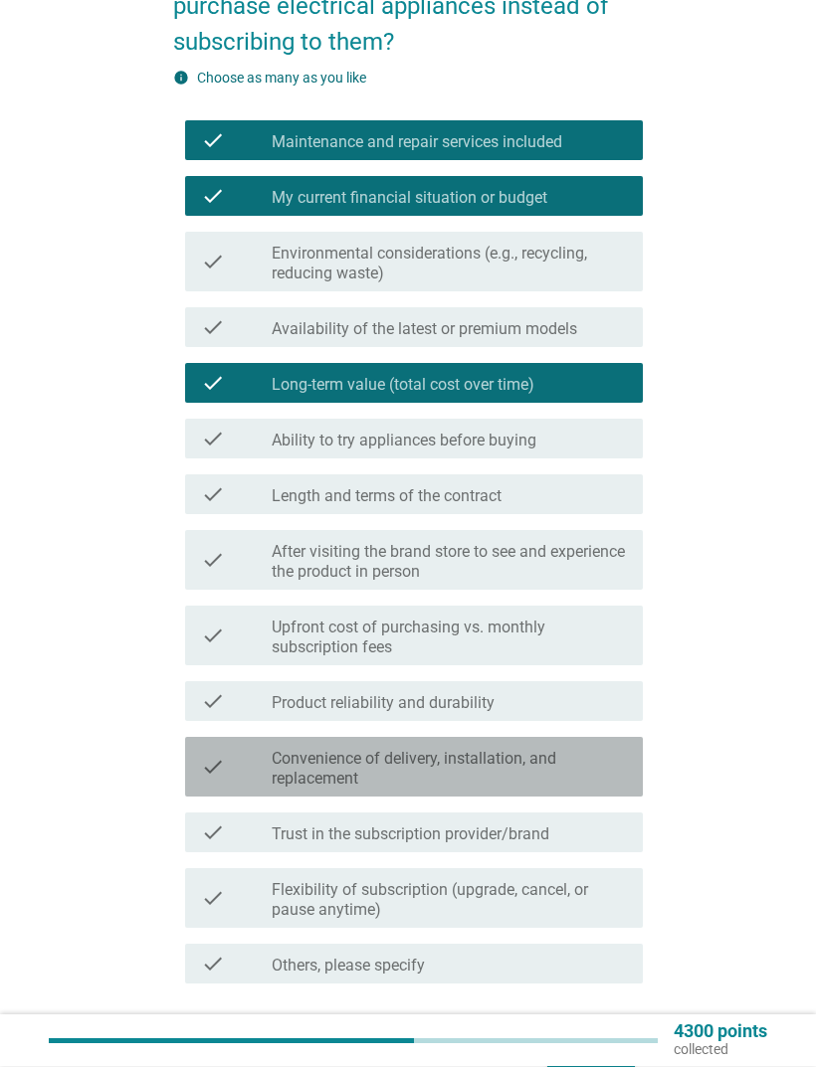
scroll to position [283, 0]
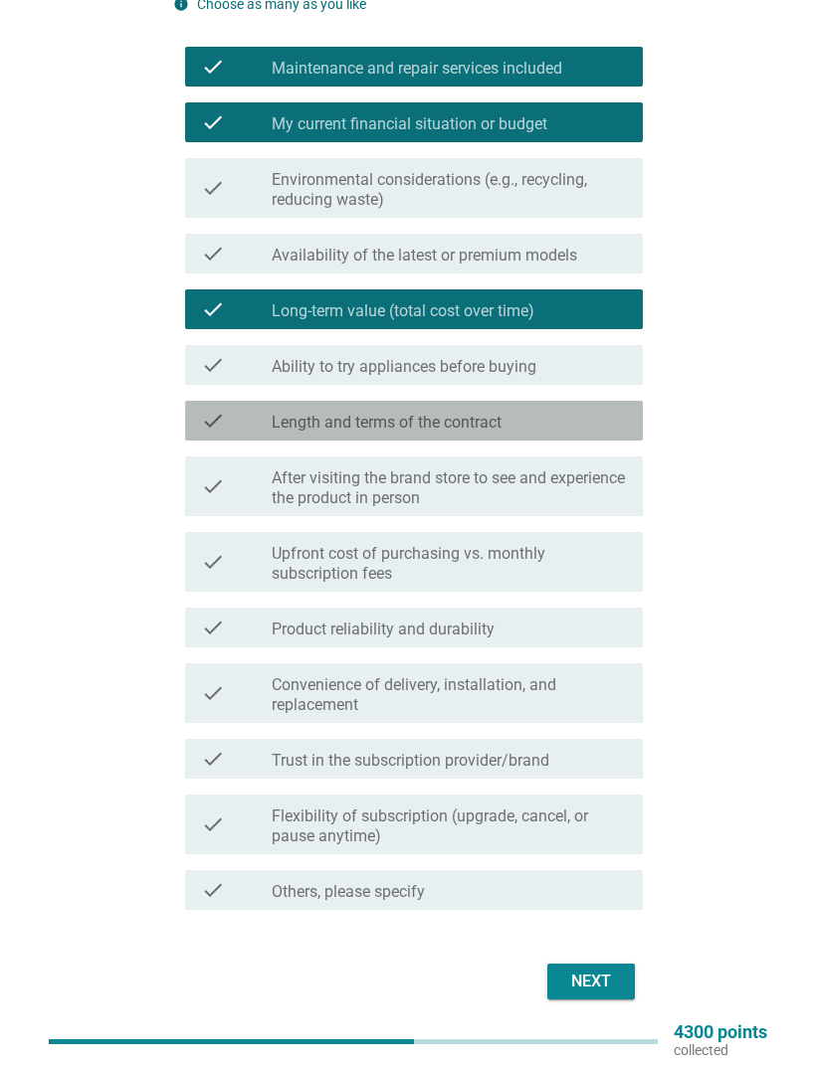
click at [216, 424] on icon "check" at bounding box center [213, 421] width 24 height 24
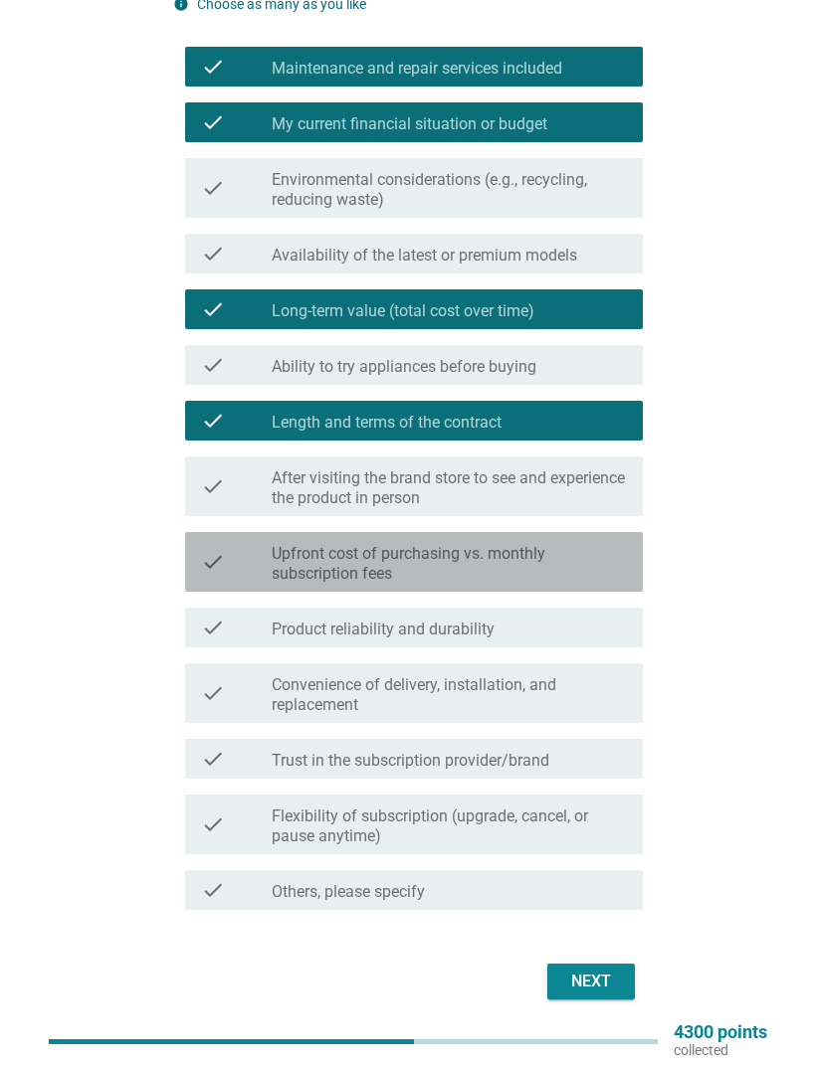
click at [199, 562] on div "check check_box_outline_blank Upfront cost of purchasing vs. monthly subscripti…" at bounding box center [414, 562] width 458 height 60
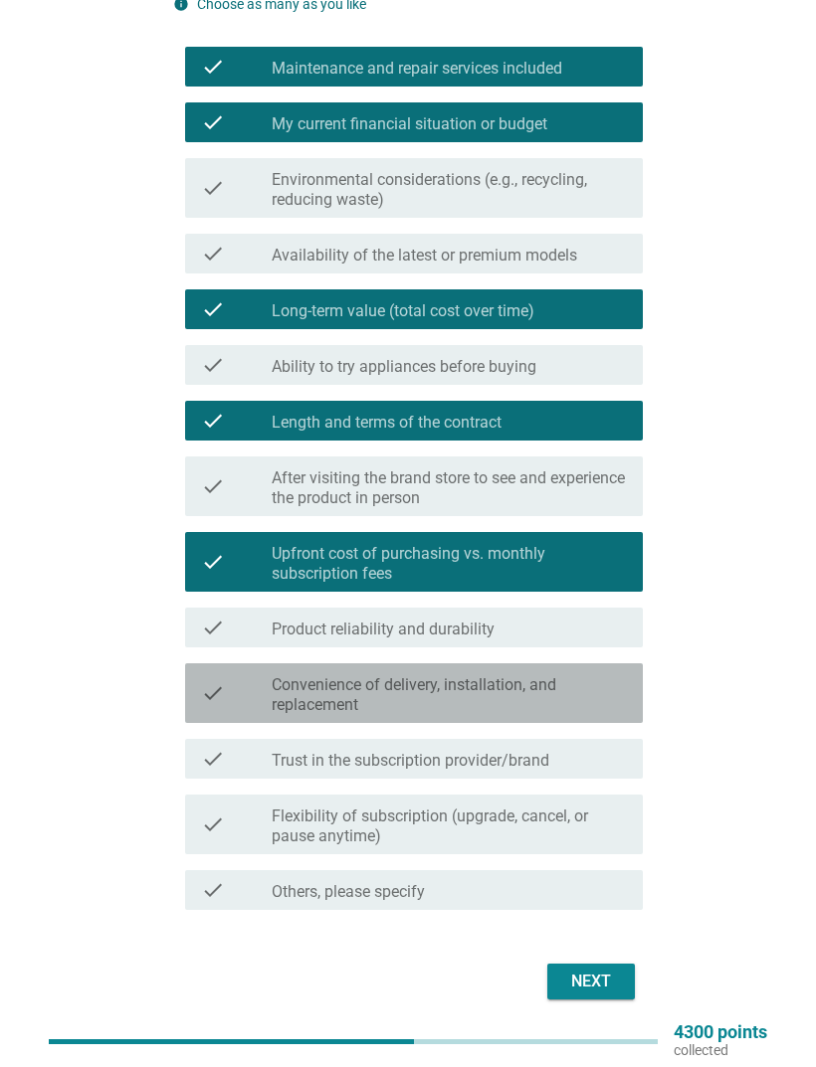
click at [206, 682] on icon "check" at bounding box center [213, 693] width 24 height 44
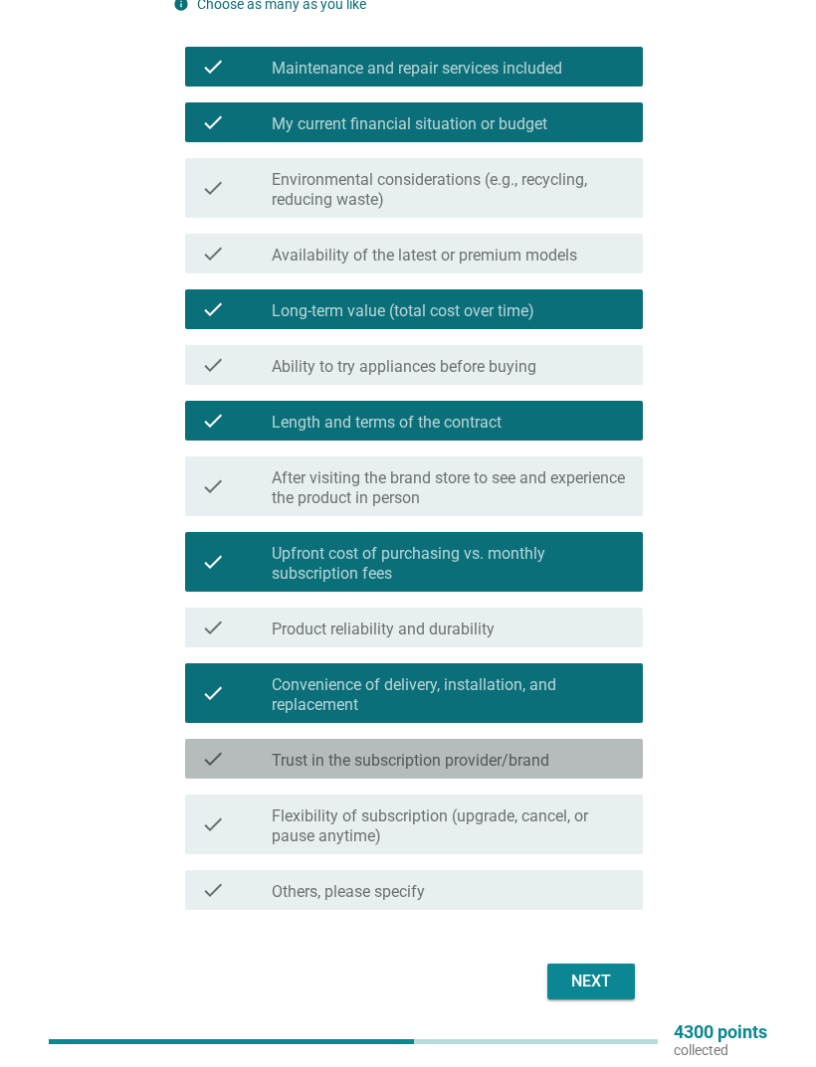
click at [212, 708] on icon "check" at bounding box center [213, 759] width 24 height 24
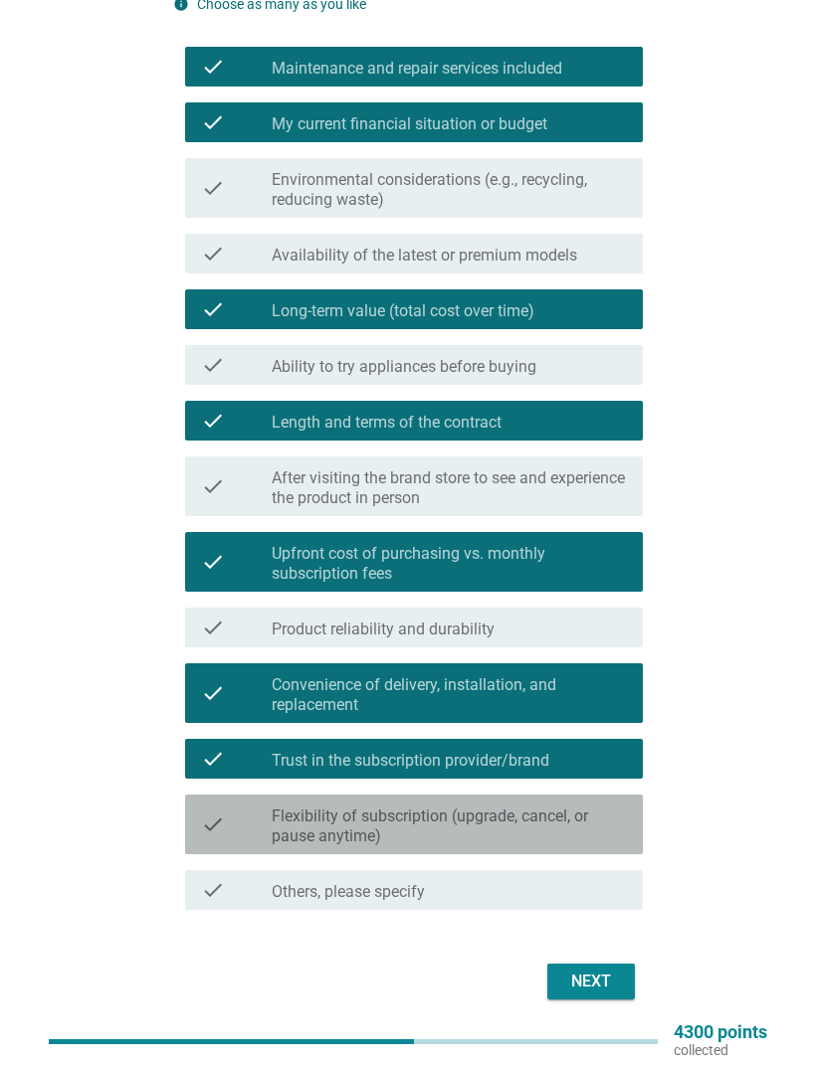
click at [432, 708] on label "Flexibility of subscription (upgrade, cancel, or pause anytime)" at bounding box center [449, 827] width 355 height 40
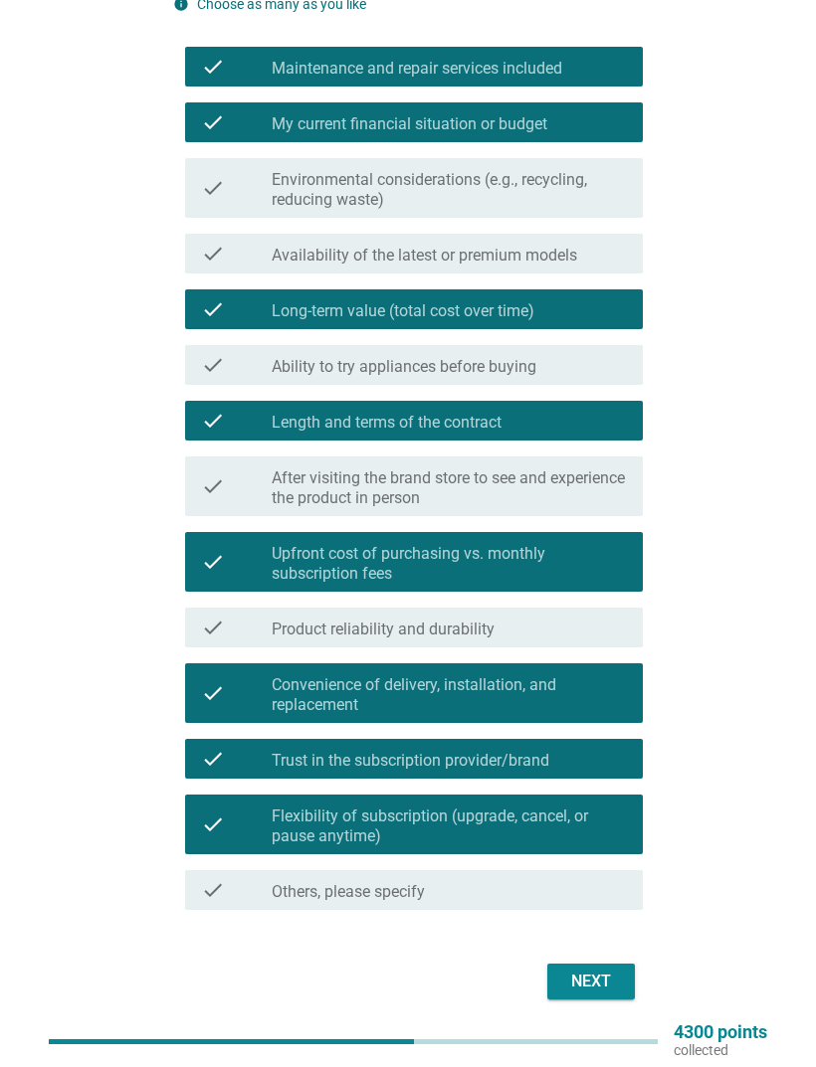
click at [573, 708] on div "Next" at bounding box center [591, 982] width 56 height 24
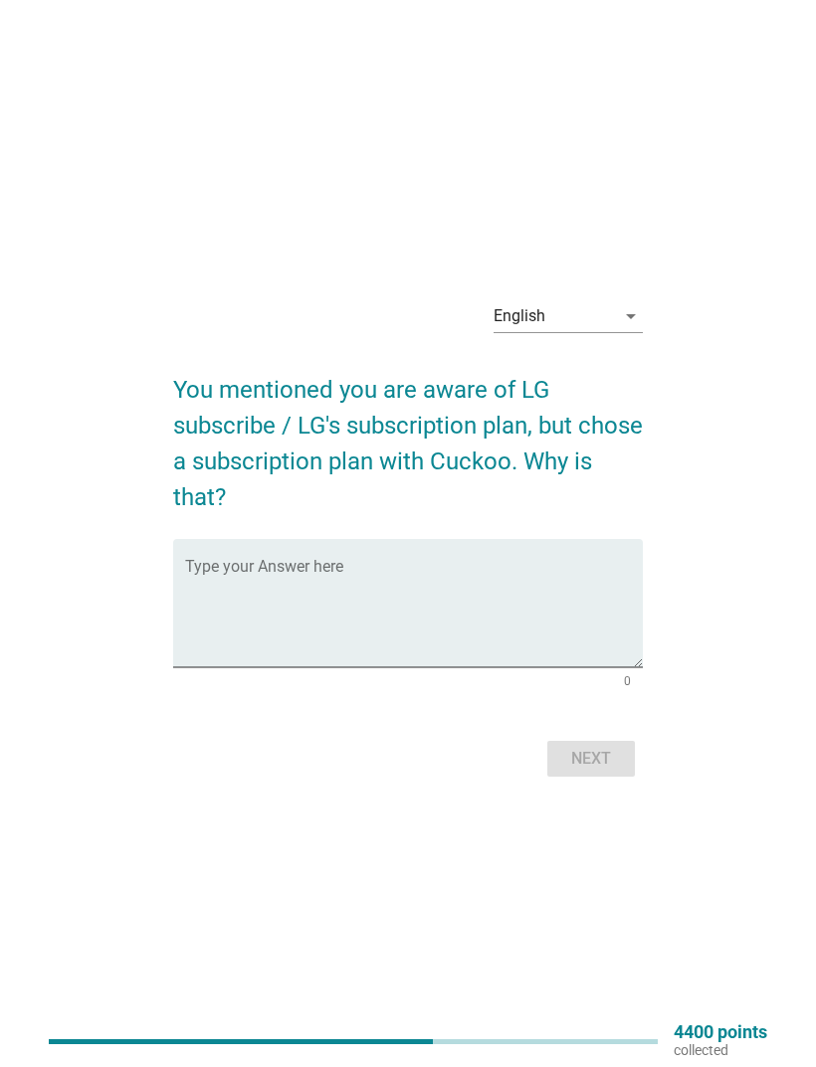
click at [463, 653] on textarea "Type your Answer here" at bounding box center [414, 615] width 458 height 104
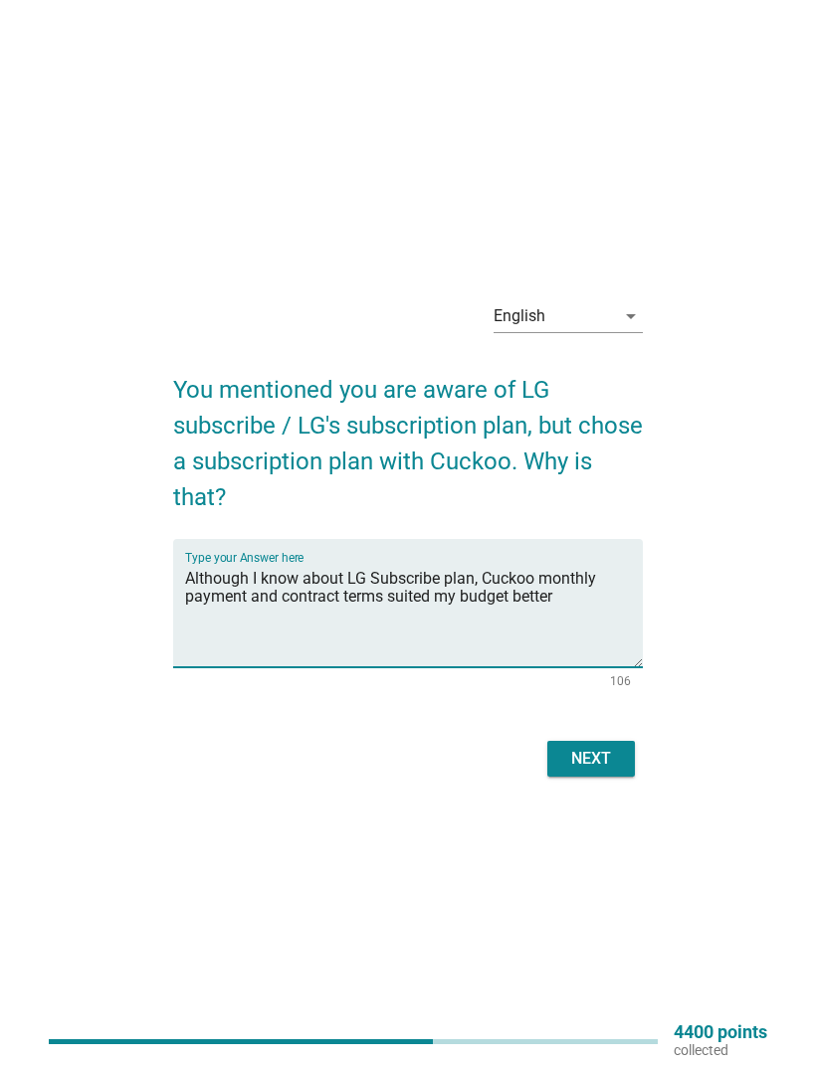
type textarea "Although I know about LG Subscribe plan, Cuckoo monthly payment and contract te…"
click at [586, 708] on div "Next" at bounding box center [591, 759] width 56 height 24
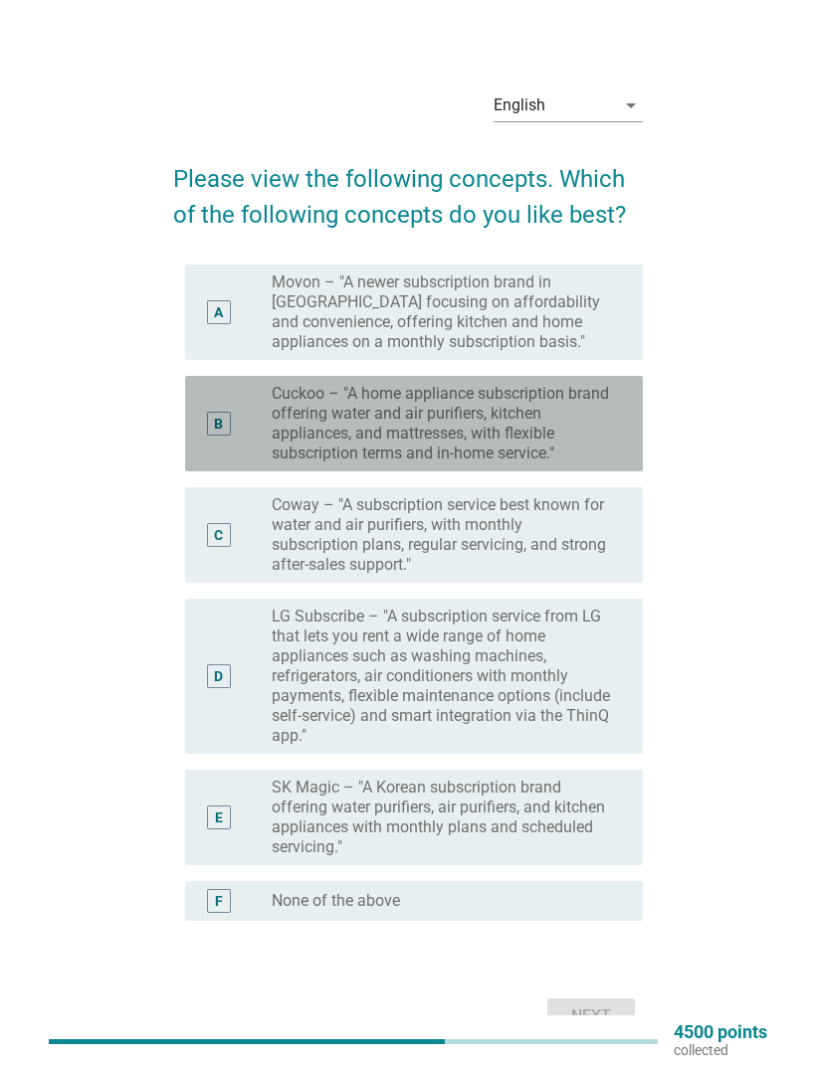
click at [596, 464] on label "Cuckoo – "A home appliance subscription brand offering water and air purifiers,…" at bounding box center [441, 424] width 339 height 80
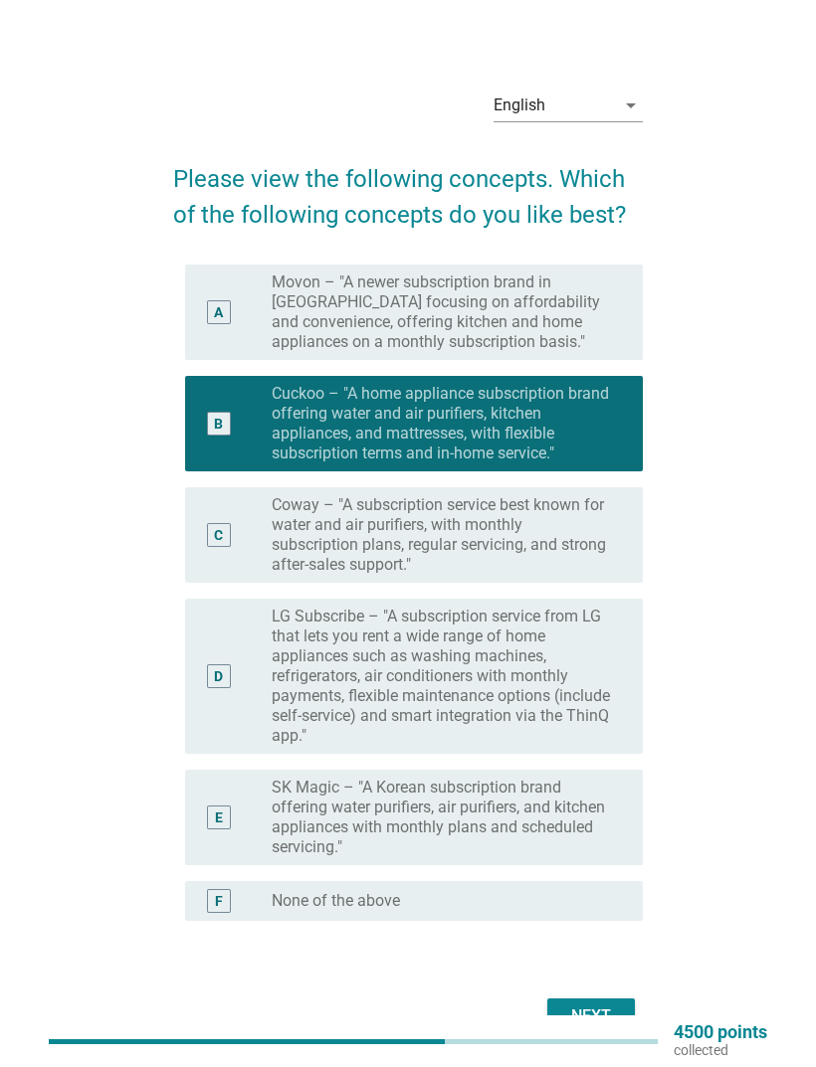
click at [556, 568] on label "Coway – "A subscription service best known for water and air purifiers, with mo…" at bounding box center [441, 535] width 339 height 80
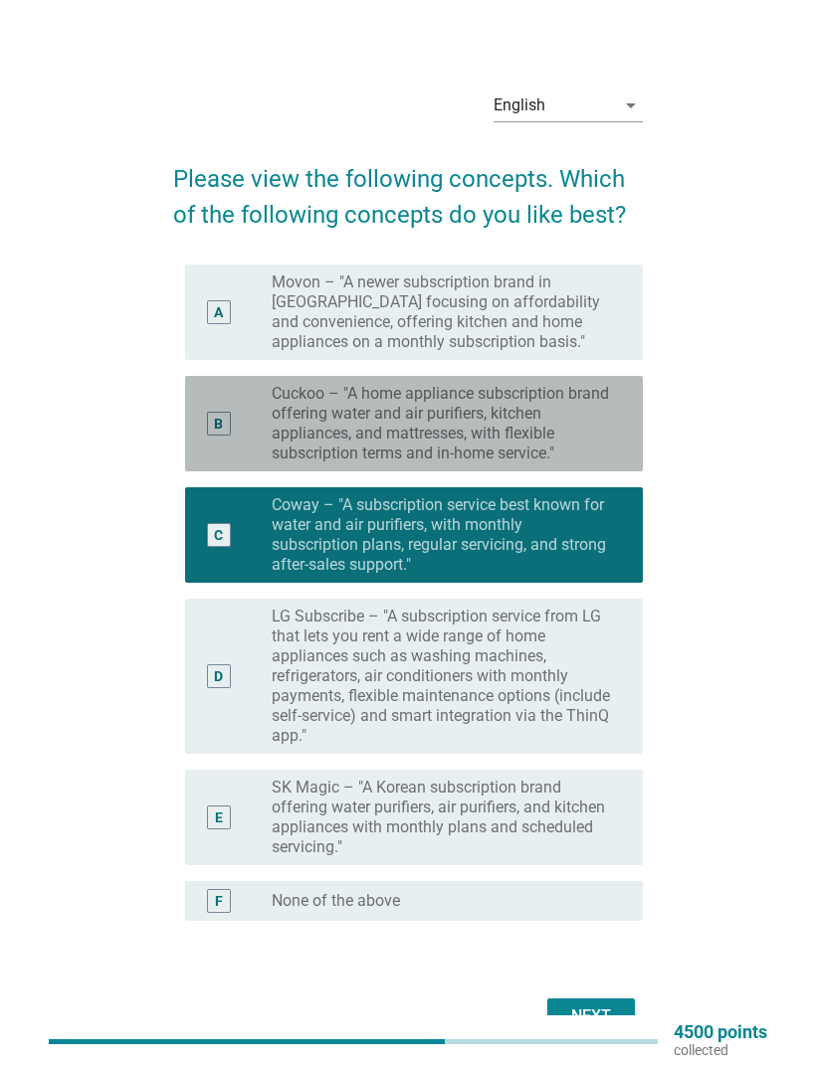
click at [569, 442] on label "Cuckoo – "A home appliance subscription brand offering water and air purifiers,…" at bounding box center [441, 424] width 339 height 80
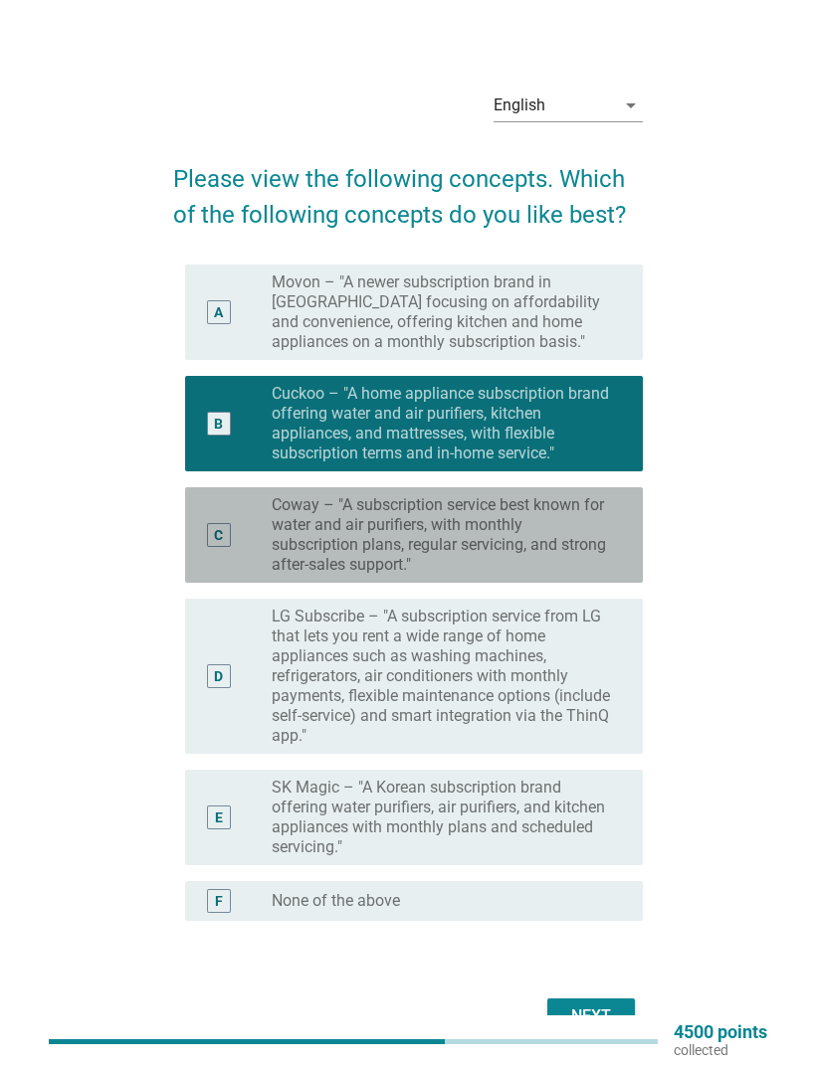
click at [582, 537] on label "Coway – "A subscription service best known for water and air purifiers, with mo…" at bounding box center [441, 535] width 339 height 80
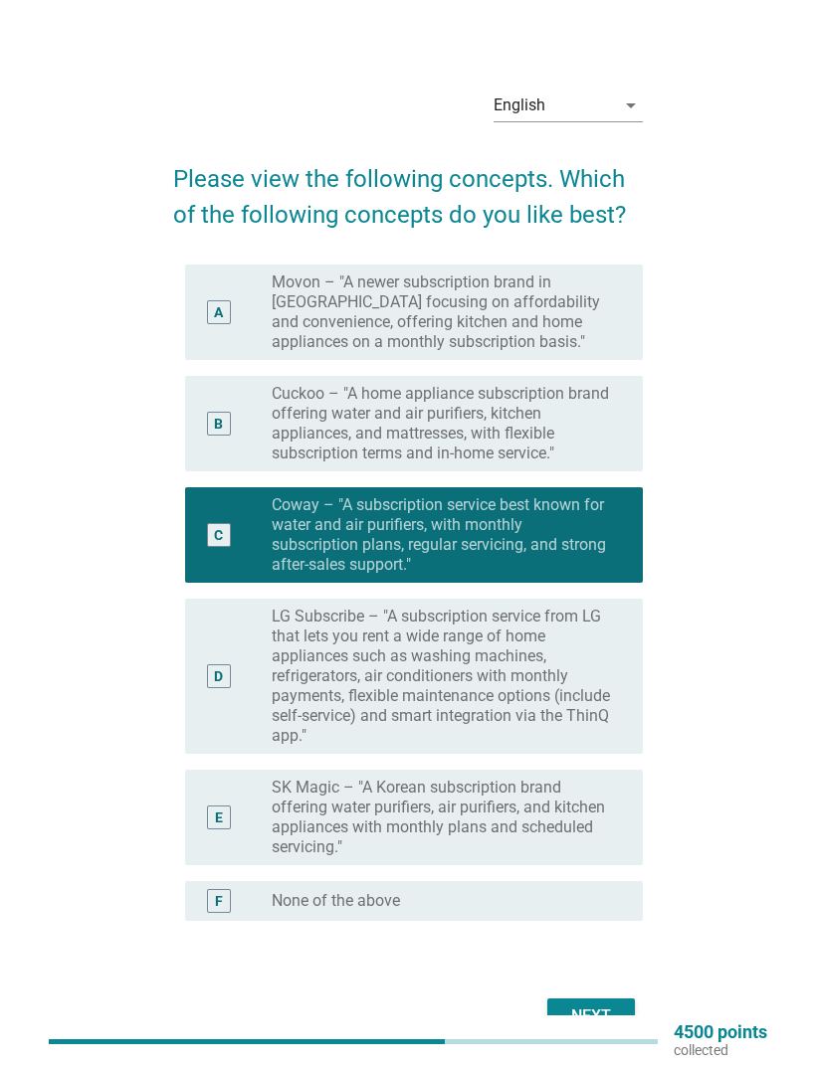
click at [582, 464] on label "Cuckoo – "A home appliance subscription brand offering water and air purifiers,…" at bounding box center [441, 424] width 339 height 80
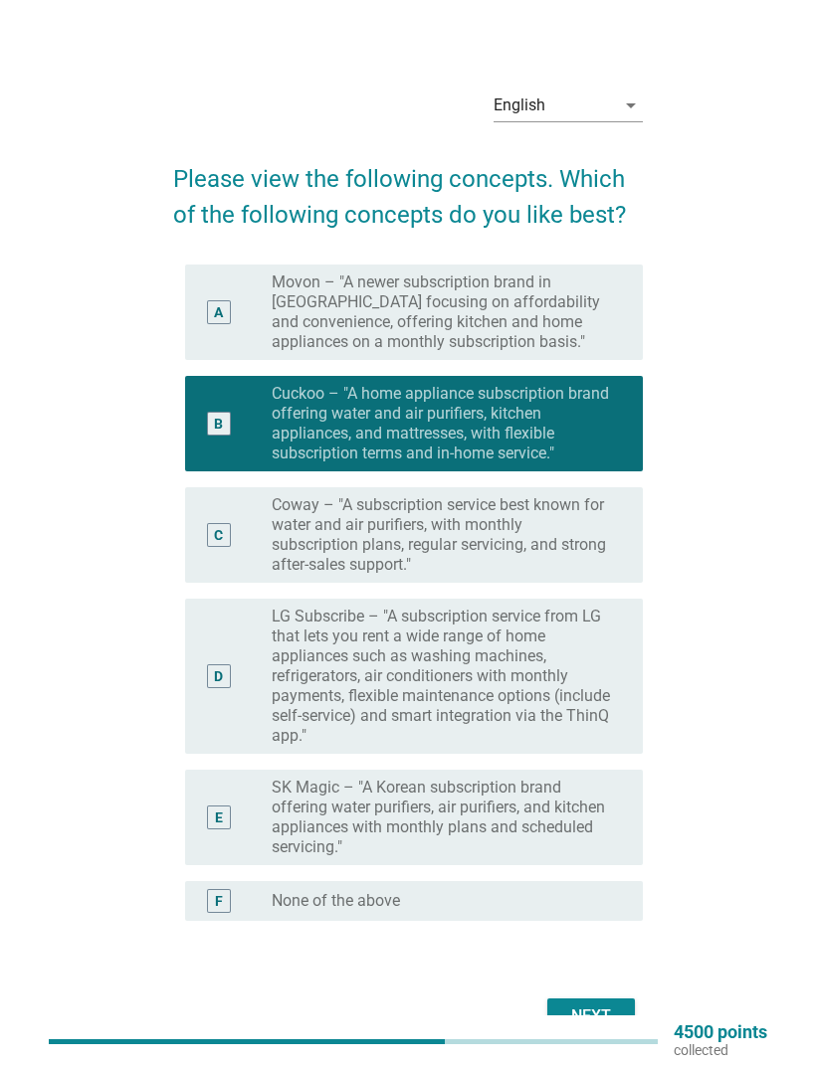
click at [603, 708] on div "Next" at bounding box center [591, 1017] width 56 height 24
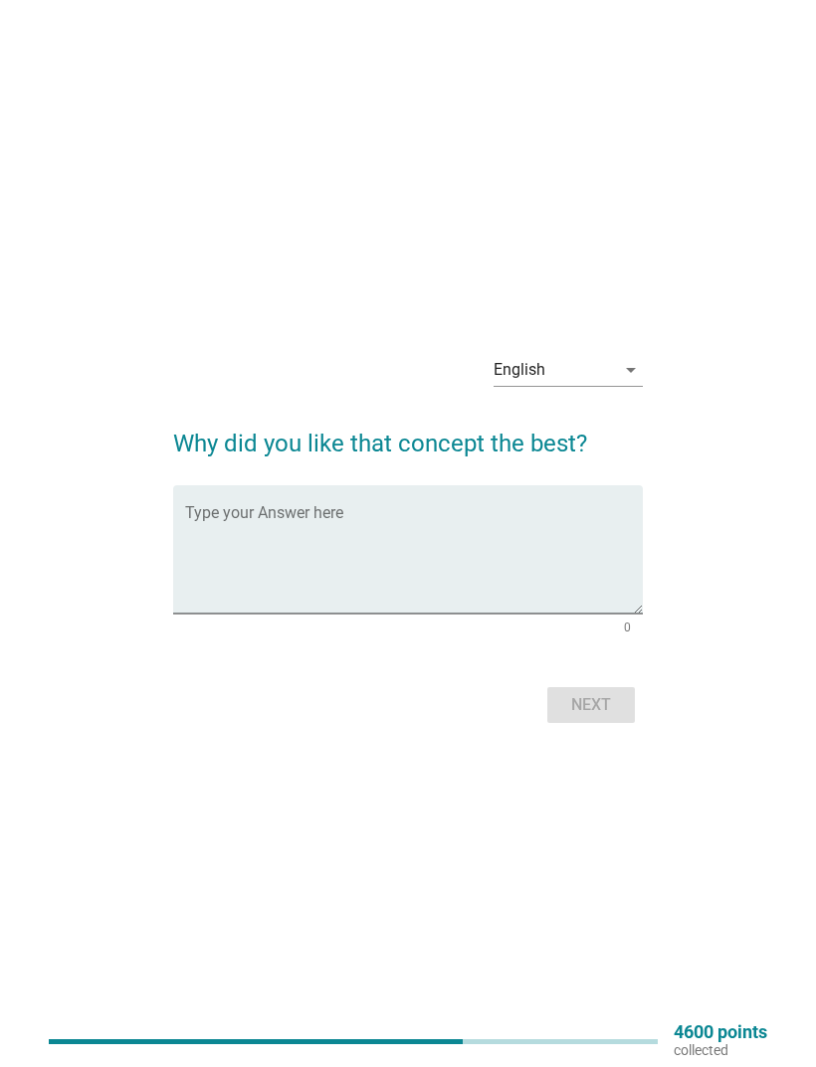
click at [564, 614] on textarea "Type your Answer here" at bounding box center [414, 561] width 458 height 104
click at [683, 602] on div "English arrow_drop_down Why did you like that concept the best? Type your Answe…" at bounding box center [408, 533] width 752 height 423
click at [563, 536] on div "Type your Answer here" at bounding box center [414, 549] width 458 height 128
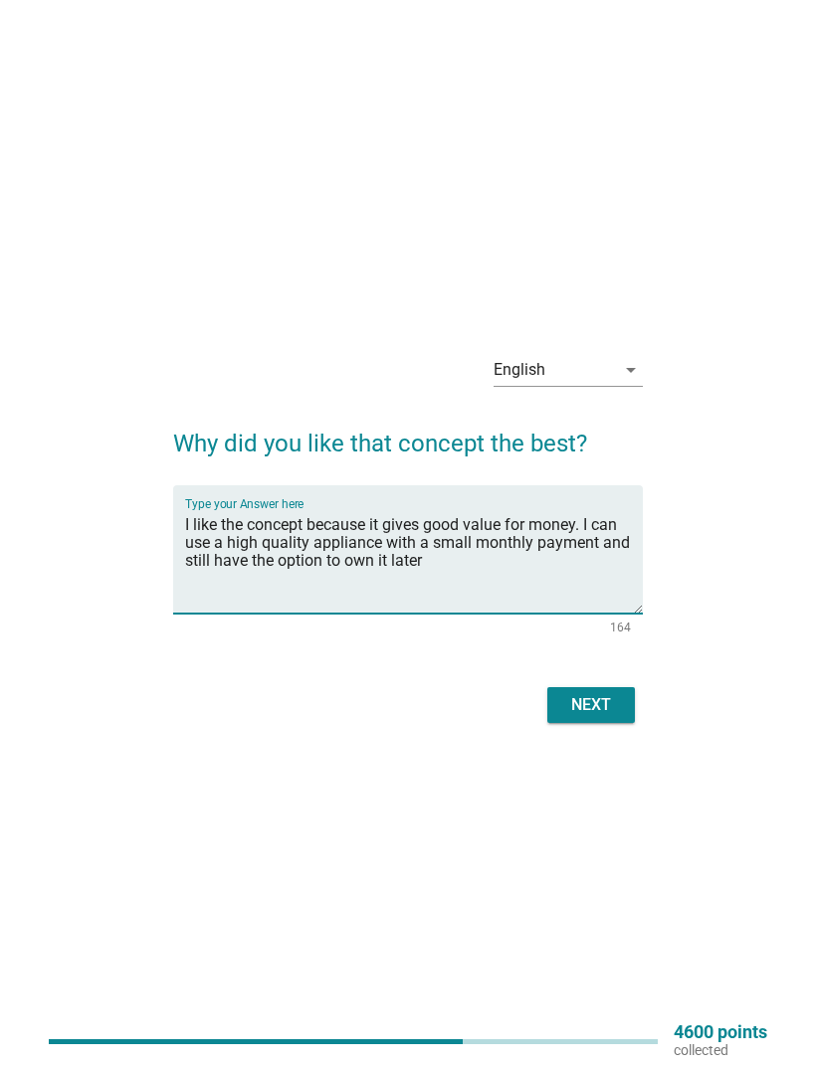
type textarea "I like the concept because it gives good value for money. I can use a high qual…"
click at [581, 708] on div "Next" at bounding box center [591, 705] width 56 height 24
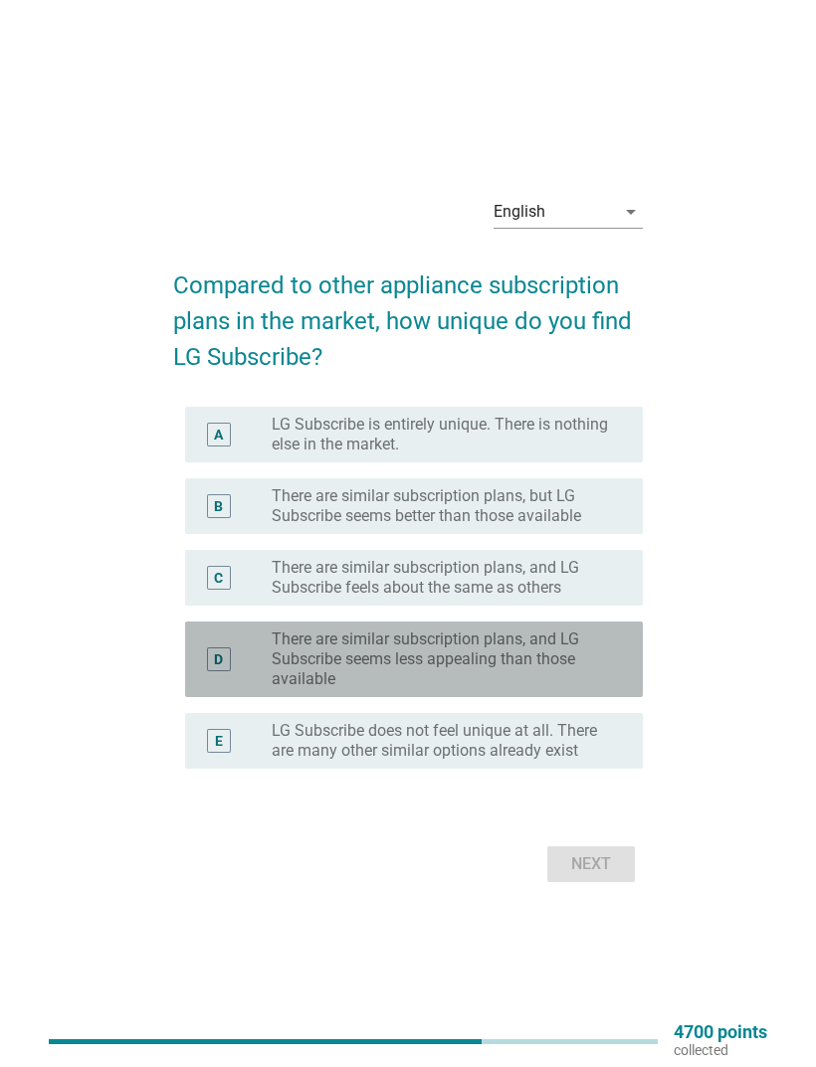
click at [543, 689] on label "There are similar subscription plans, and LG Subscribe seems less appealing tha…" at bounding box center [441, 660] width 339 height 60
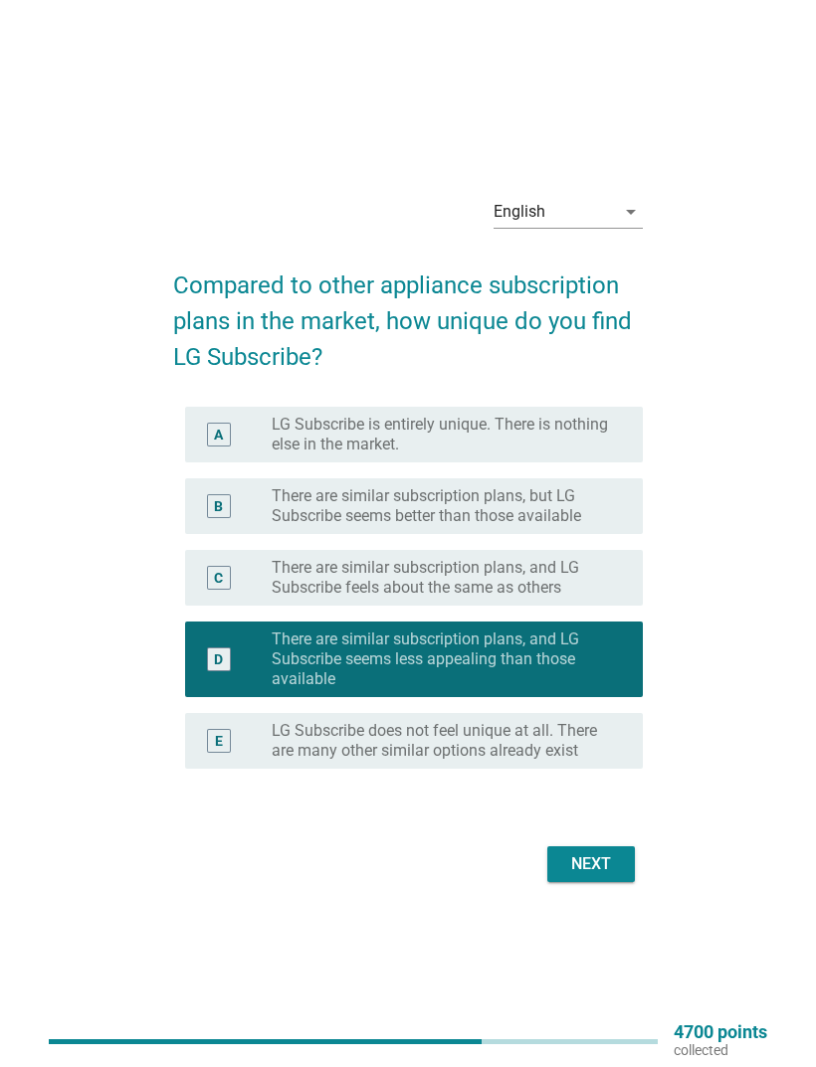
click at [602, 708] on div "Next" at bounding box center [591, 864] width 56 height 24
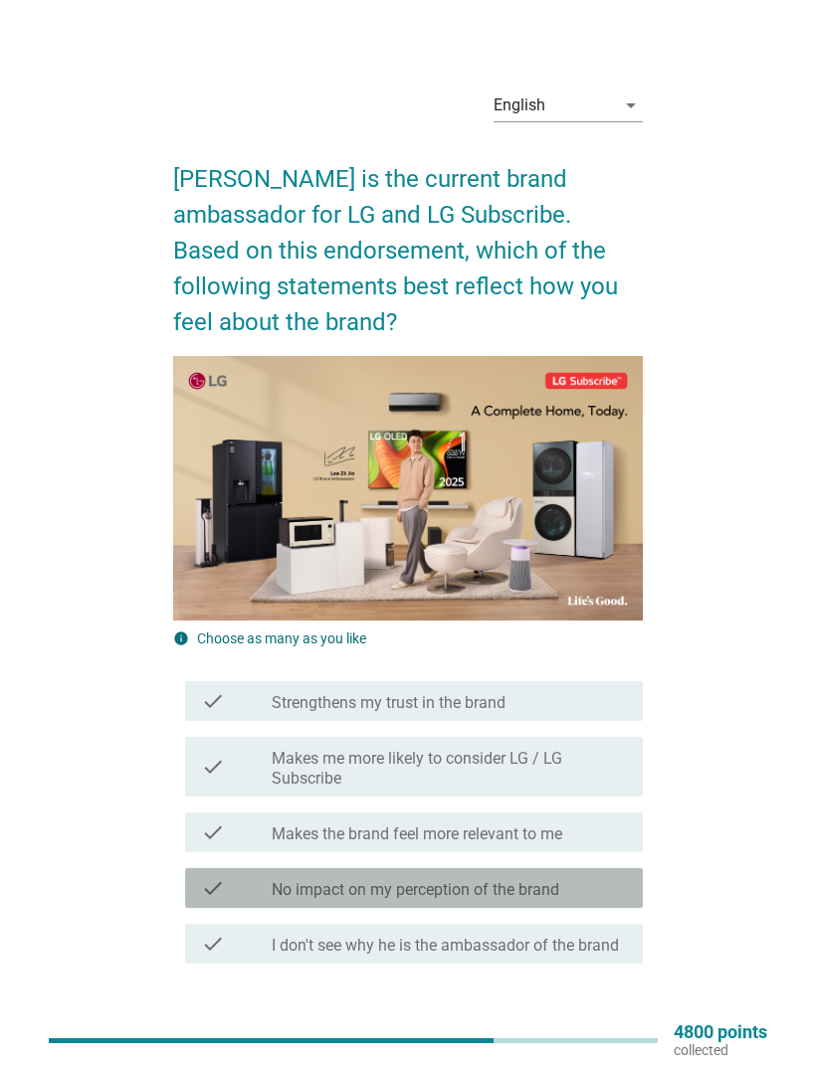
click at [597, 708] on div "check check_box_outline_blank No impact on my perception of the brand" at bounding box center [414, 888] width 458 height 40
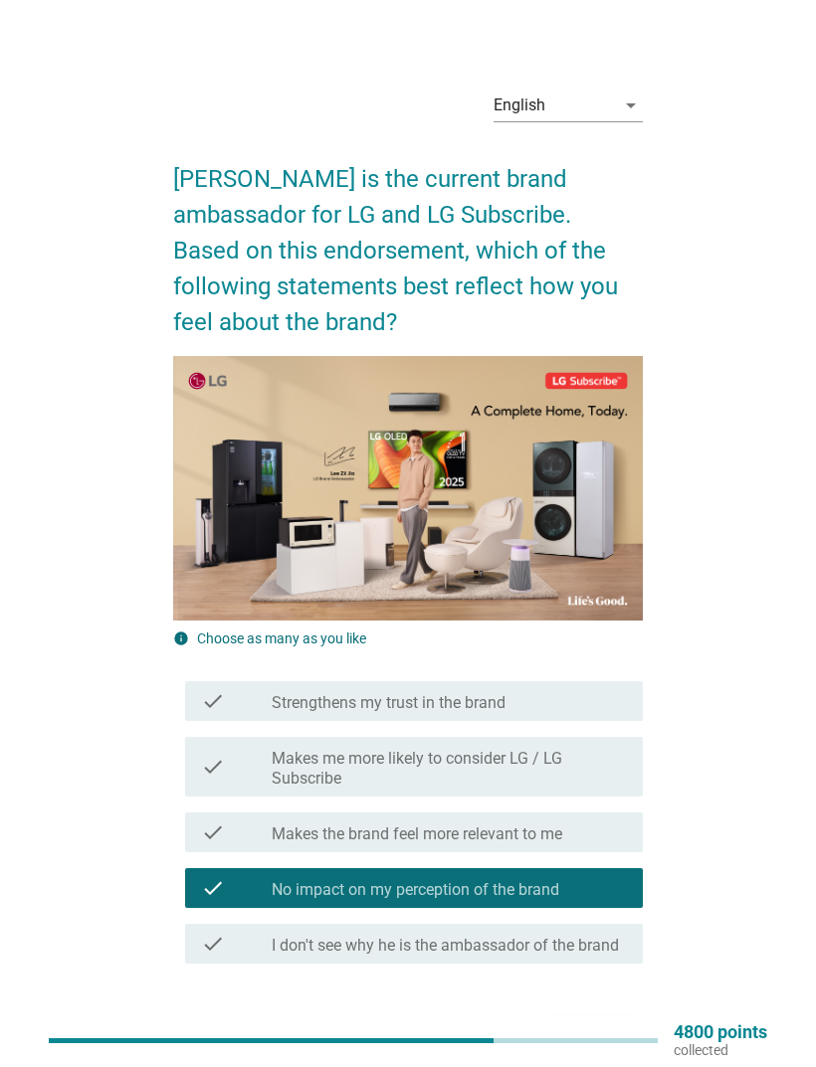
click at [604, 708] on div "Next" at bounding box center [591, 1036] width 56 height 24
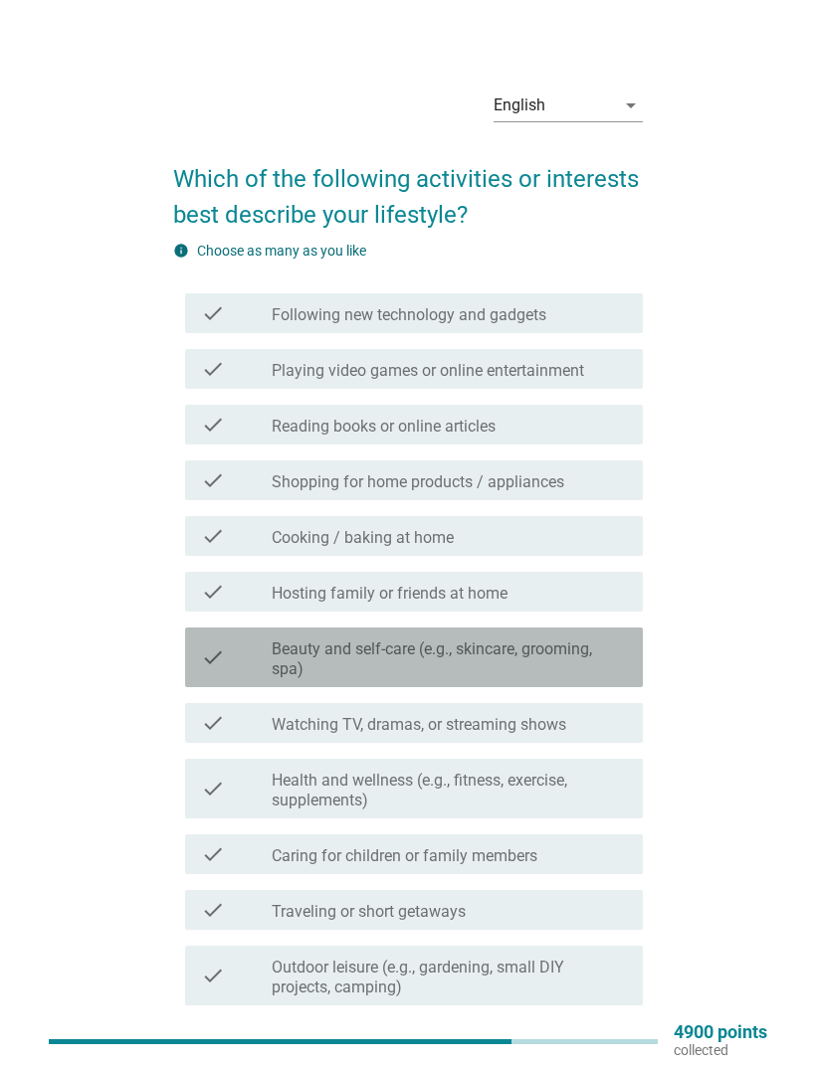
click at [555, 670] on label "Beauty and self-care (e.g., skincare, grooming, spa)" at bounding box center [449, 660] width 355 height 40
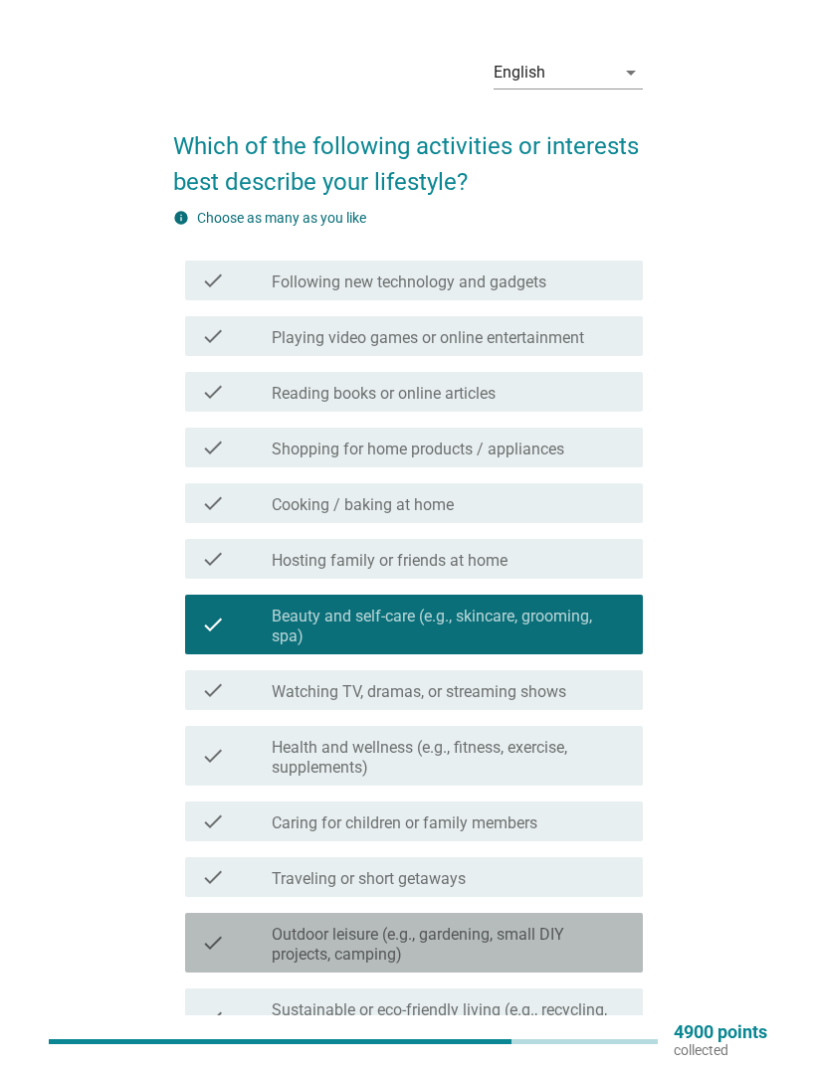
scroll to position [80, 0]
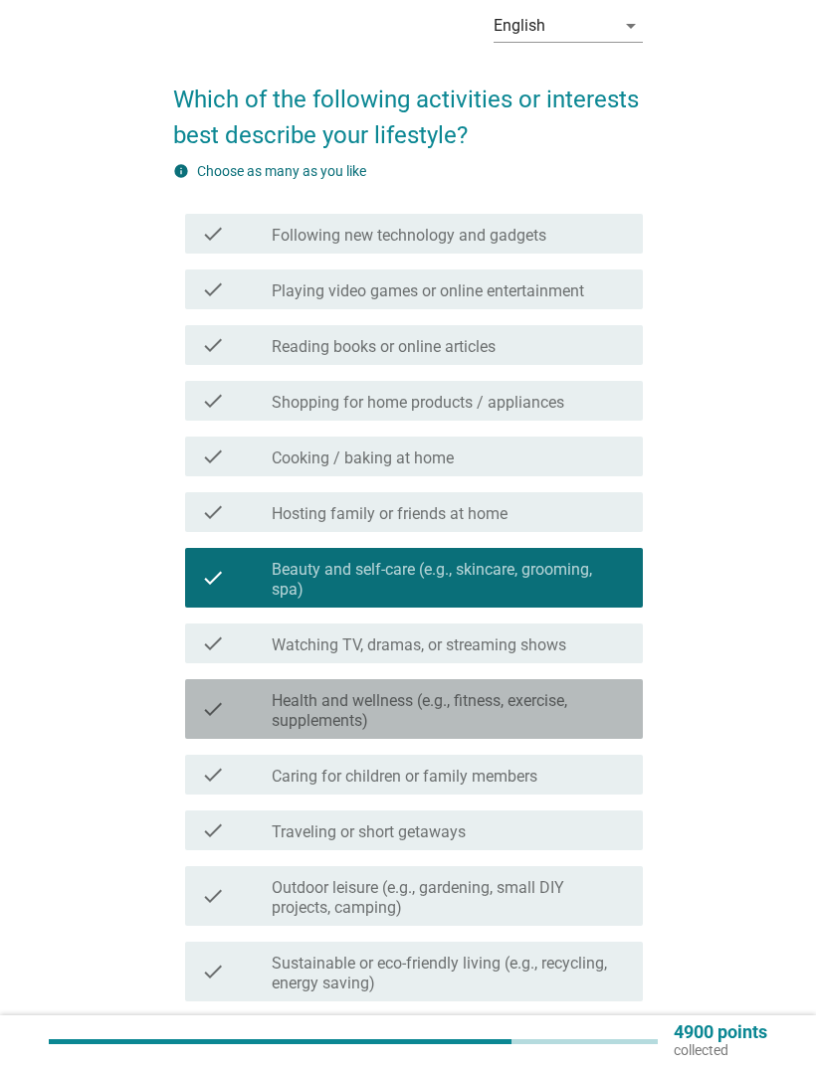
click at [597, 708] on label "Health and wellness (e.g., fitness, exercise, supplements)" at bounding box center [449, 711] width 355 height 40
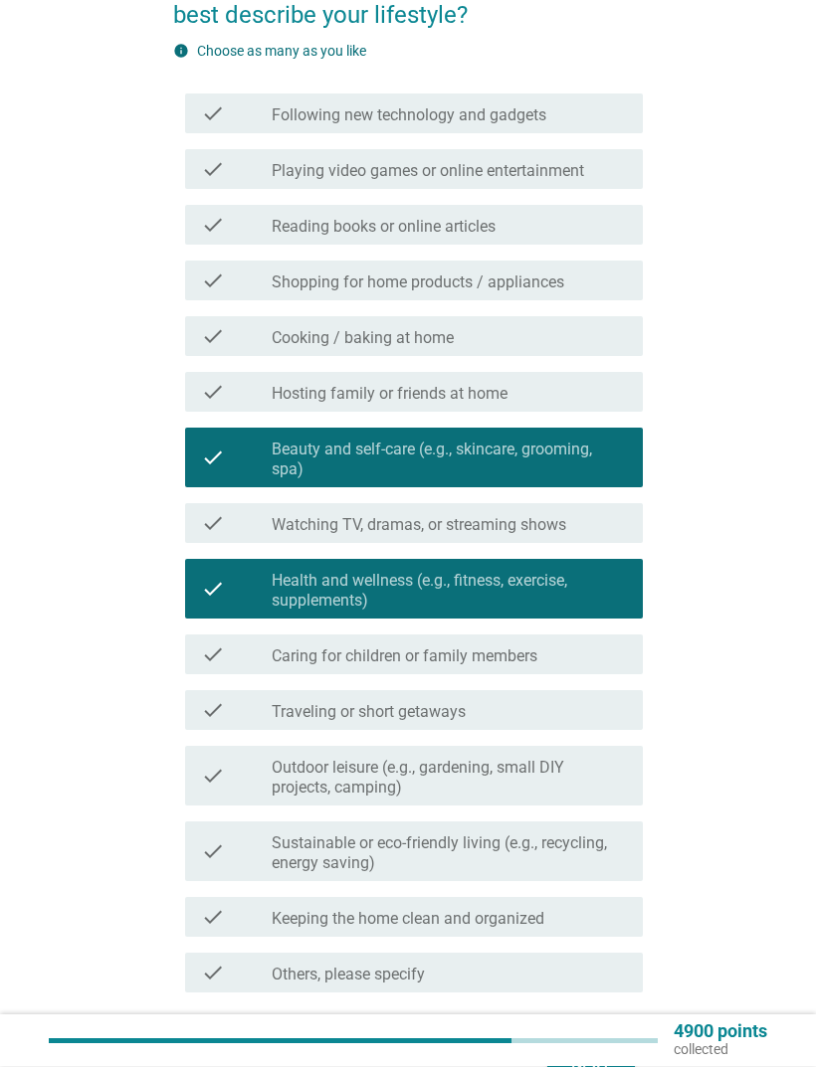
scroll to position [200, 0]
click at [619, 708] on div "check_box_outline_blank Keeping the home clean and organized" at bounding box center [449, 917] width 355 height 24
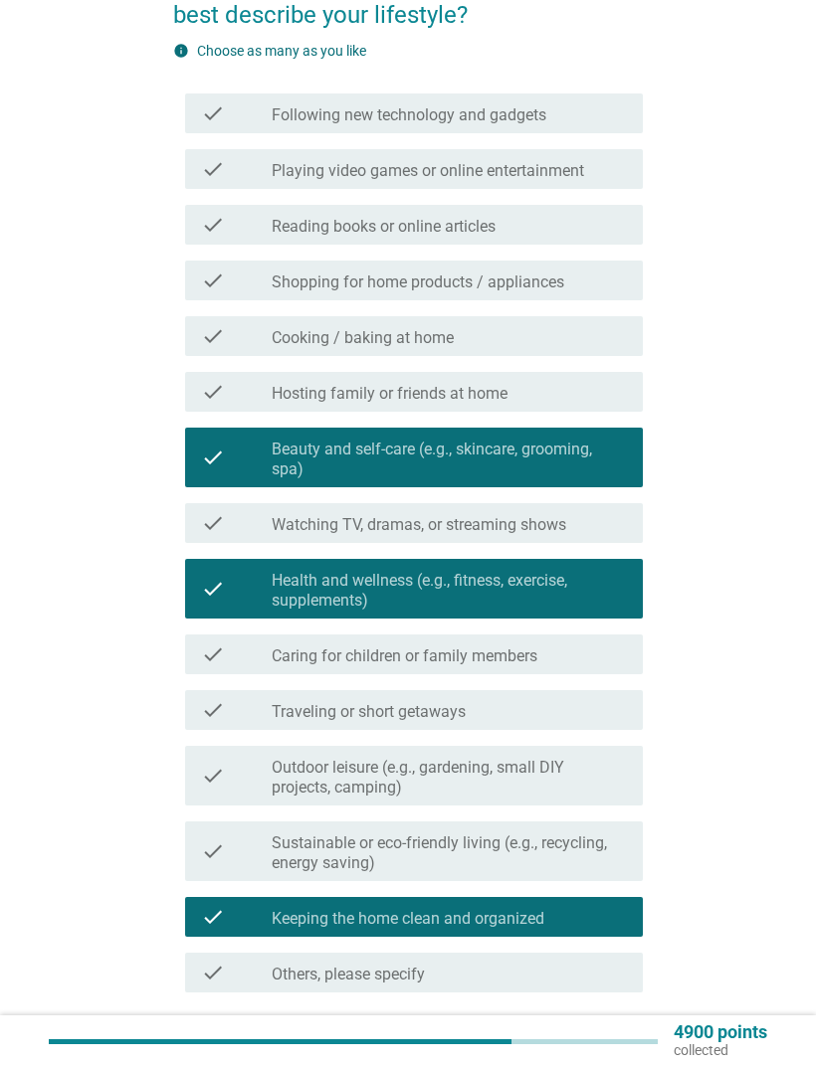
click at [601, 708] on div "Next" at bounding box center [591, 1064] width 56 height 24
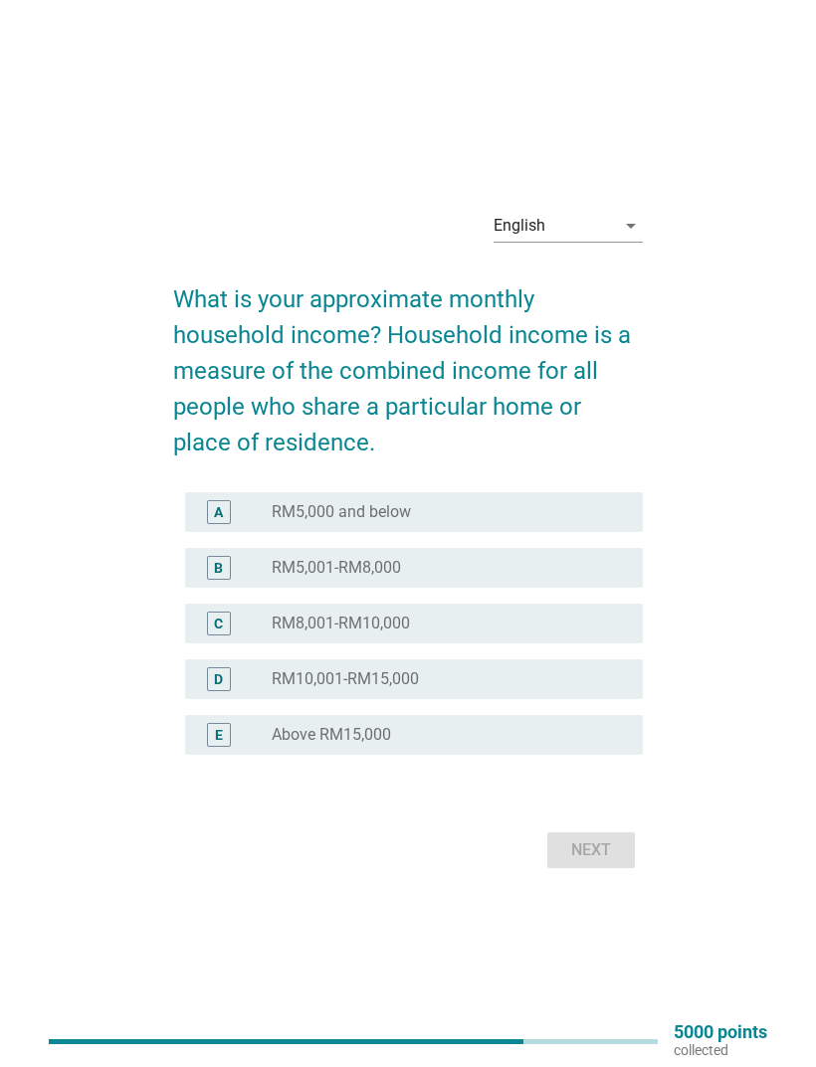
click at [575, 522] on div "radio_button_unchecked RM5,000 and below" at bounding box center [441, 512] width 339 height 20
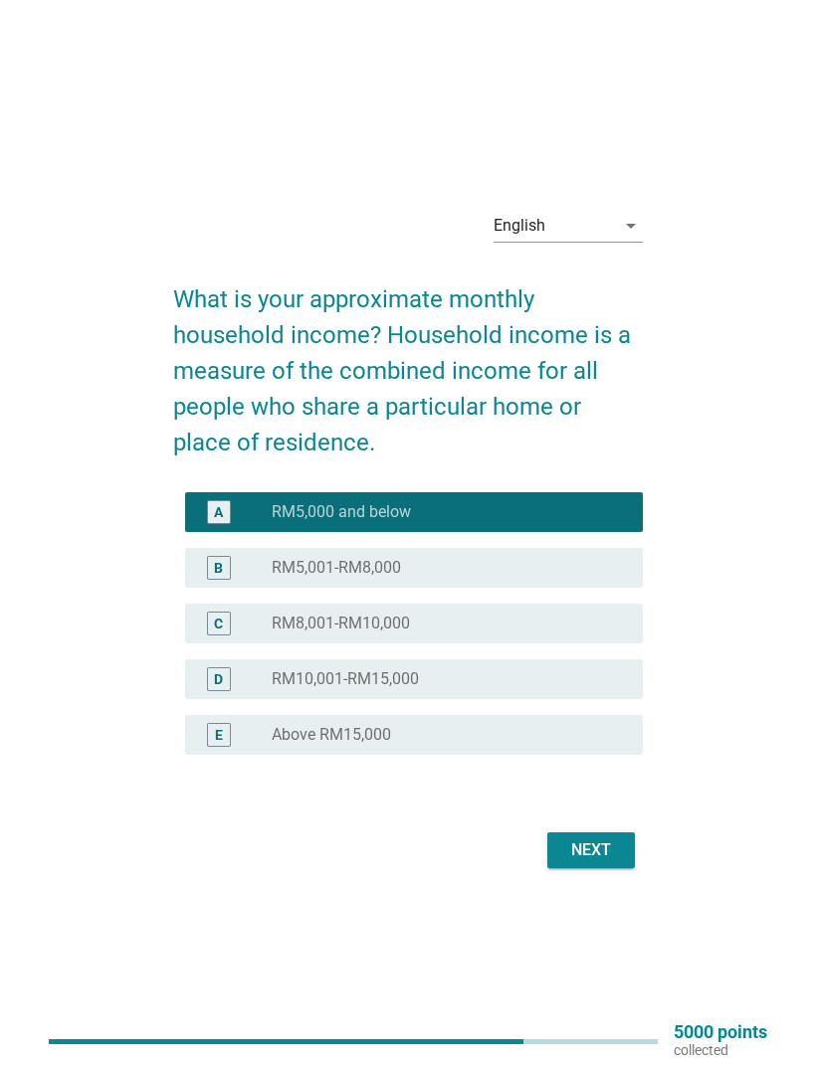
click at [555, 532] on div "A radio_button_checked RM5,000 and below" at bounding box center [414, 512] width 458 height 40
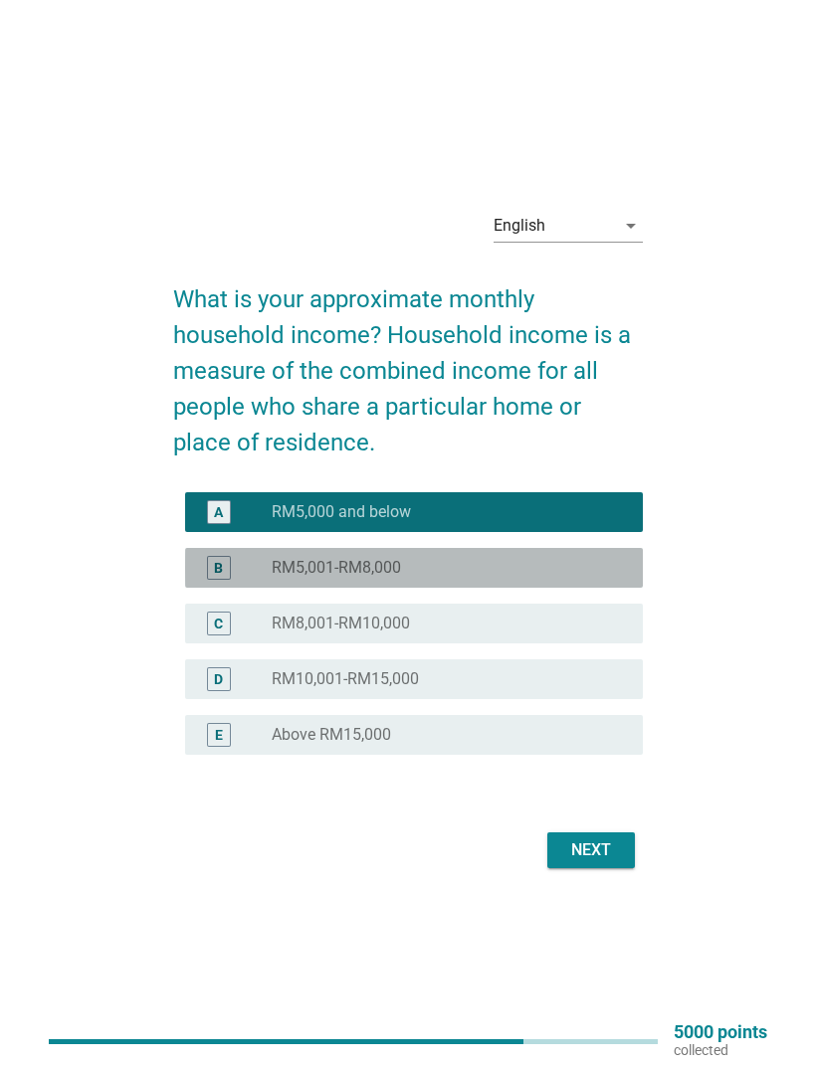
click at [575, 588] on div "B radio_button_unchecked RM5,001-RM8,000" at bounding box center [414, 568] width 458 height 40
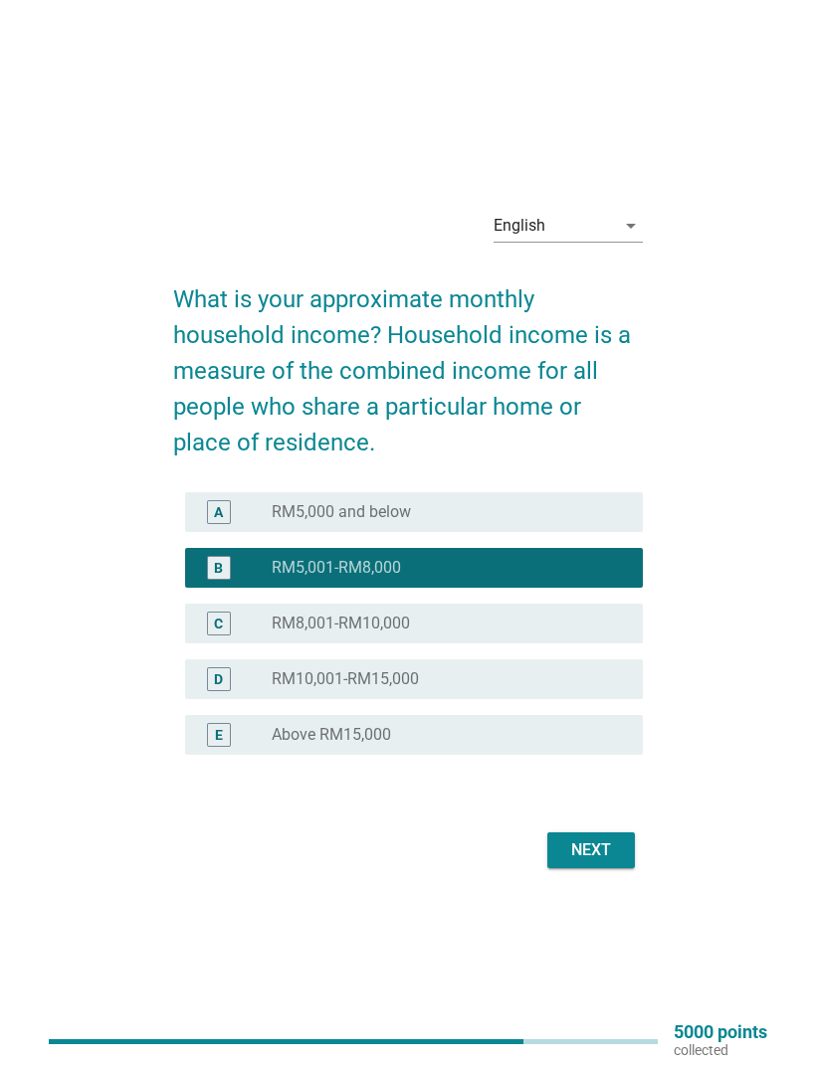
click at [618, 708] on div "Next" at bounding box center [591, 851] width 56 height 24
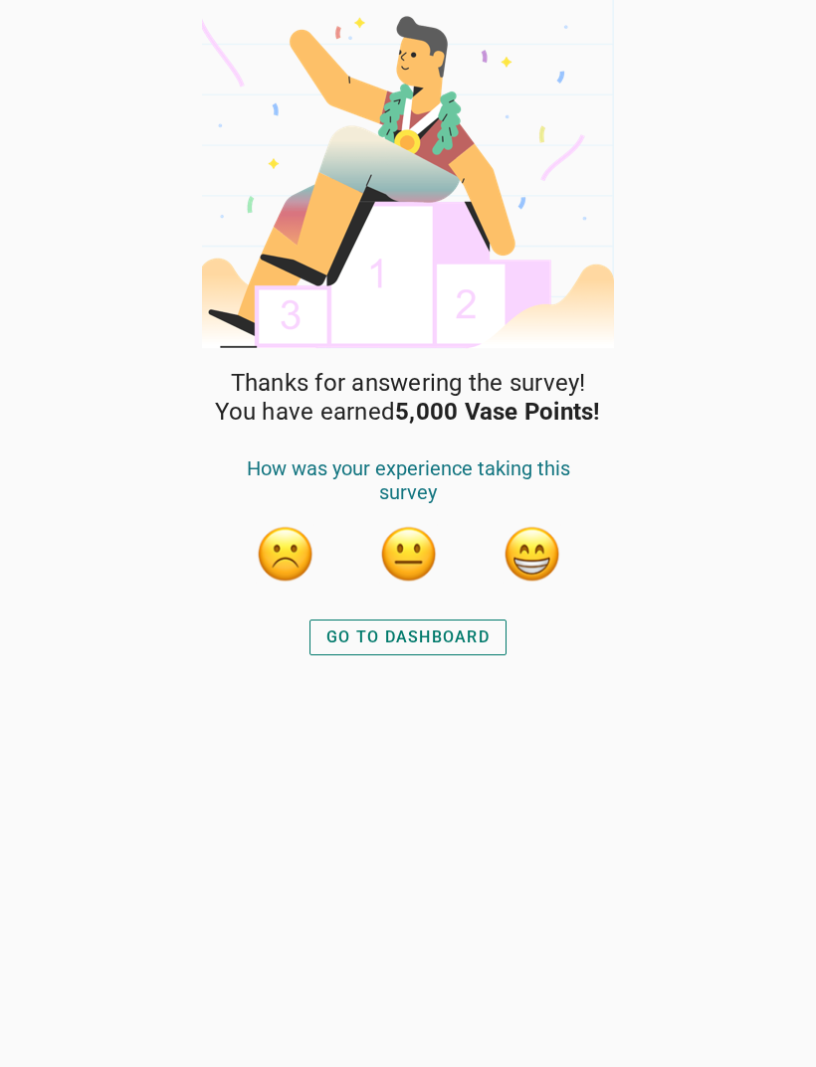
click at [462, 636] on div "GO TO DASHBOARD" at bounding box center [407, 638] width 163 height 24
